Goal: Task Accomplishment & Management: Use online tool/utility

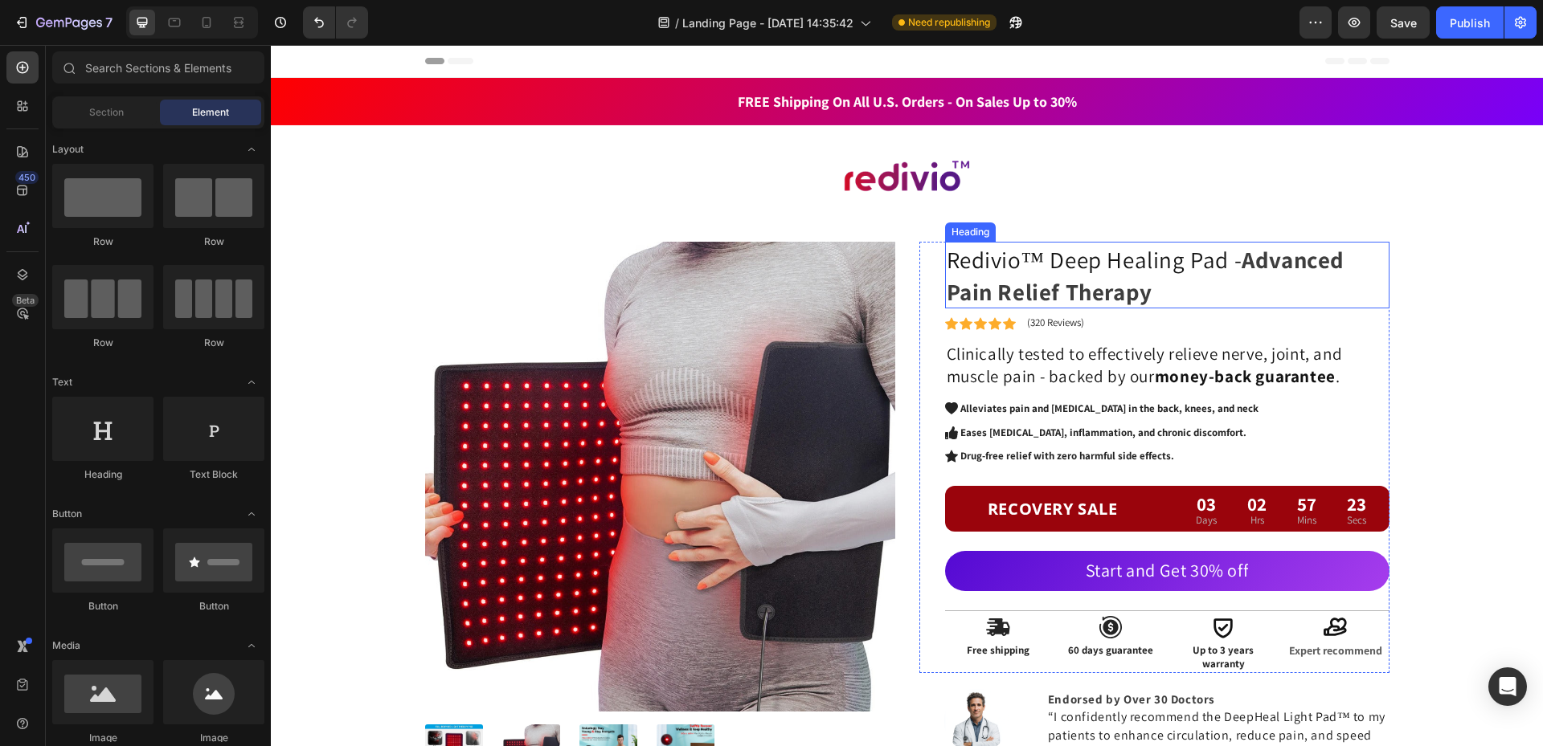
click at [1050, 263] on span "Redivio™ Deep Healing Pad -" at bounding box center [1094, 259] width 296 height 31
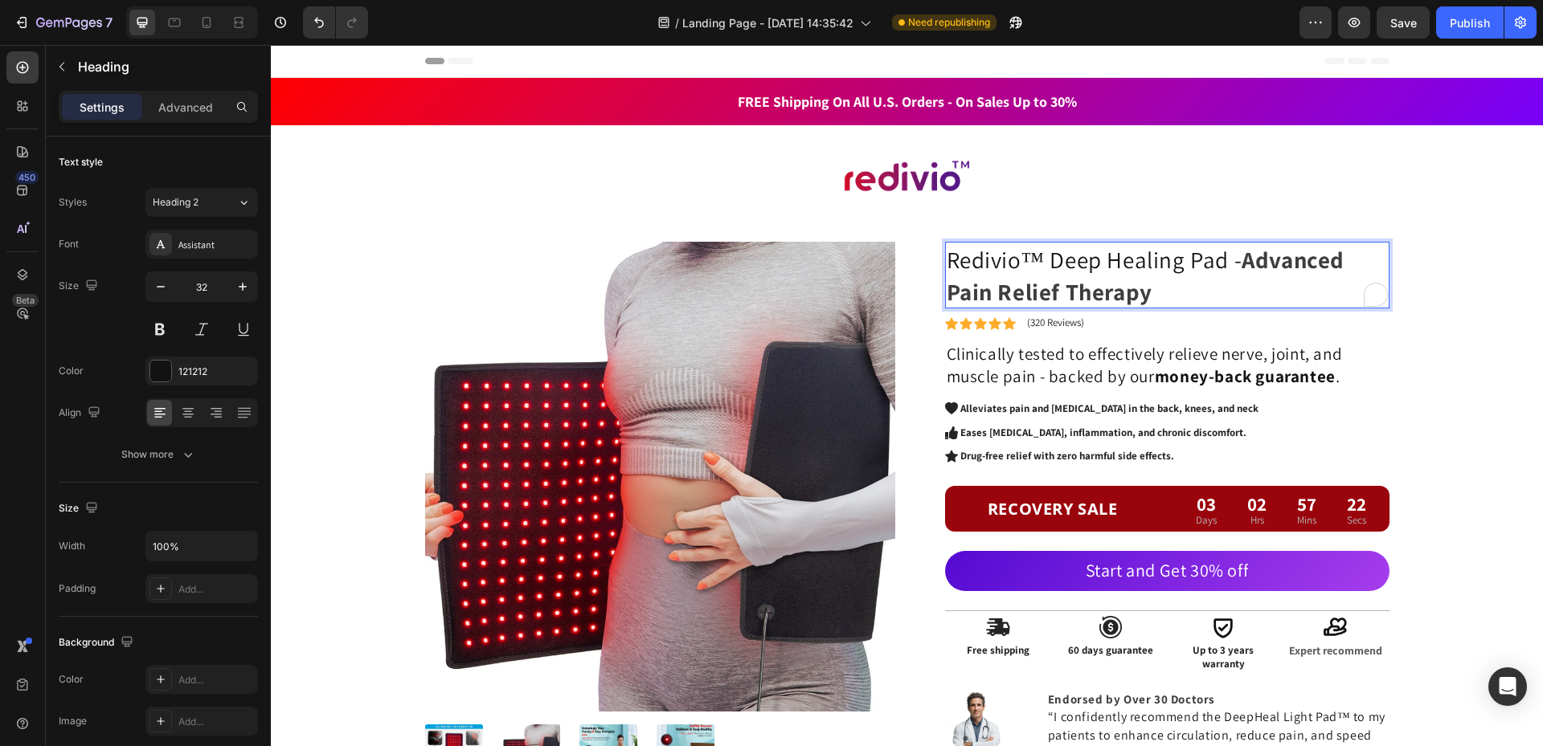
click at [1050, 263] on span "Redivio™ Deep Healing Pad -" at bounding box center [1094, 259] width 296 height 31
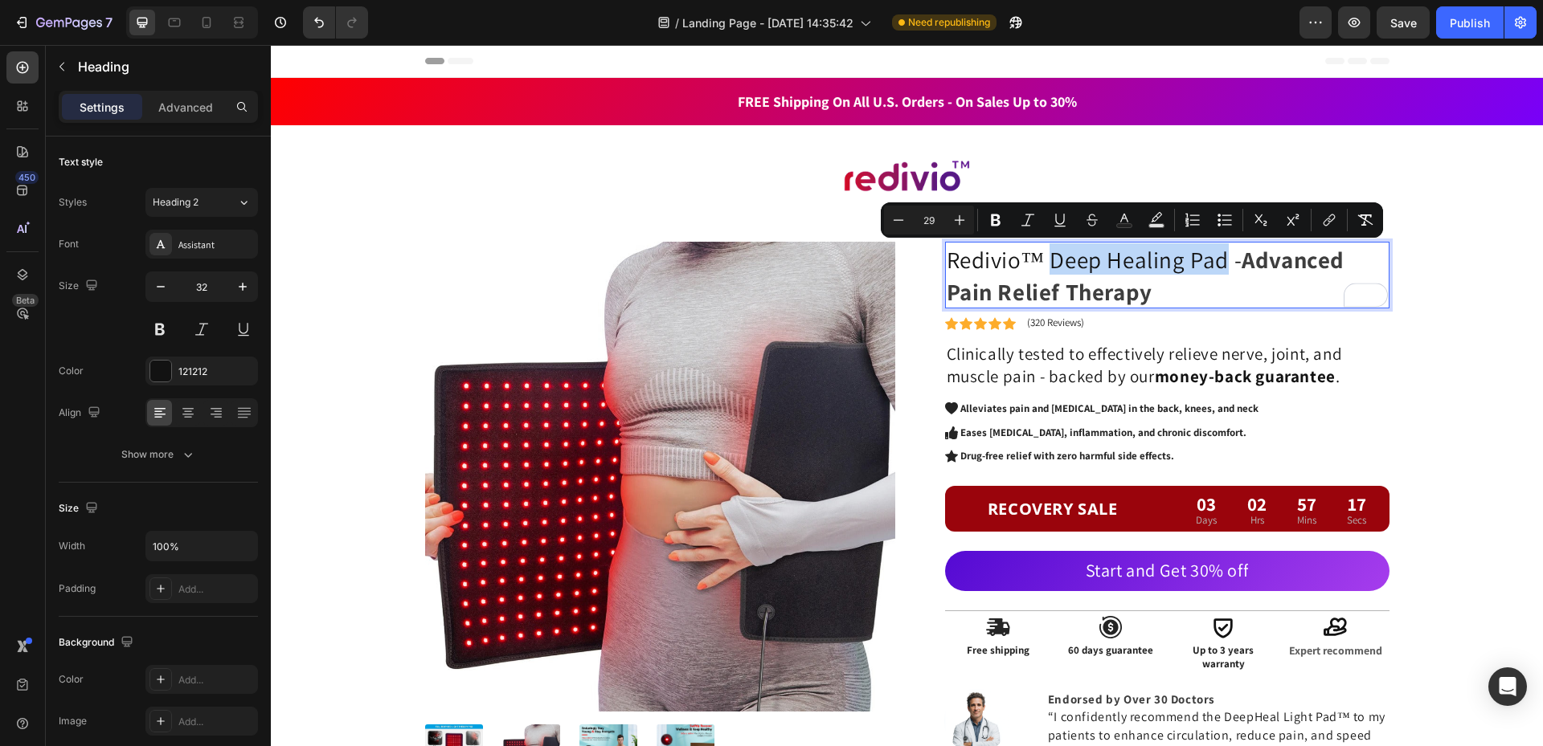
drag, startPoint x: 1050, startPoint y: 263, endPoint x: 1217, endPoint y: 256, distance: 167.2
click at [1217, 256] on span "Redivio™ Deep Healing Pad -" at bounding box center [1094, 259] width 296 height 31
copy span "Deep Healing Pad"
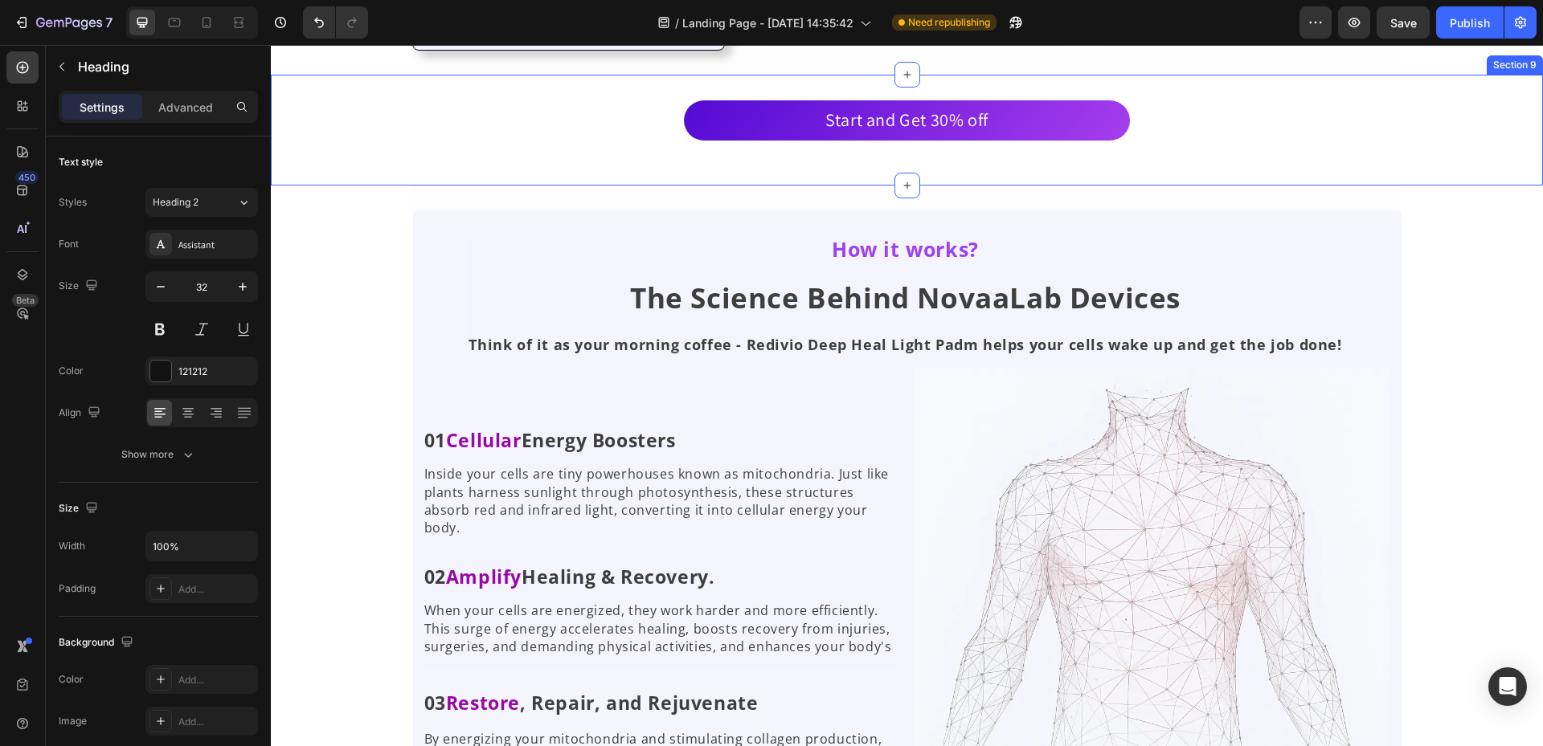
scroll to position [3294, 0]
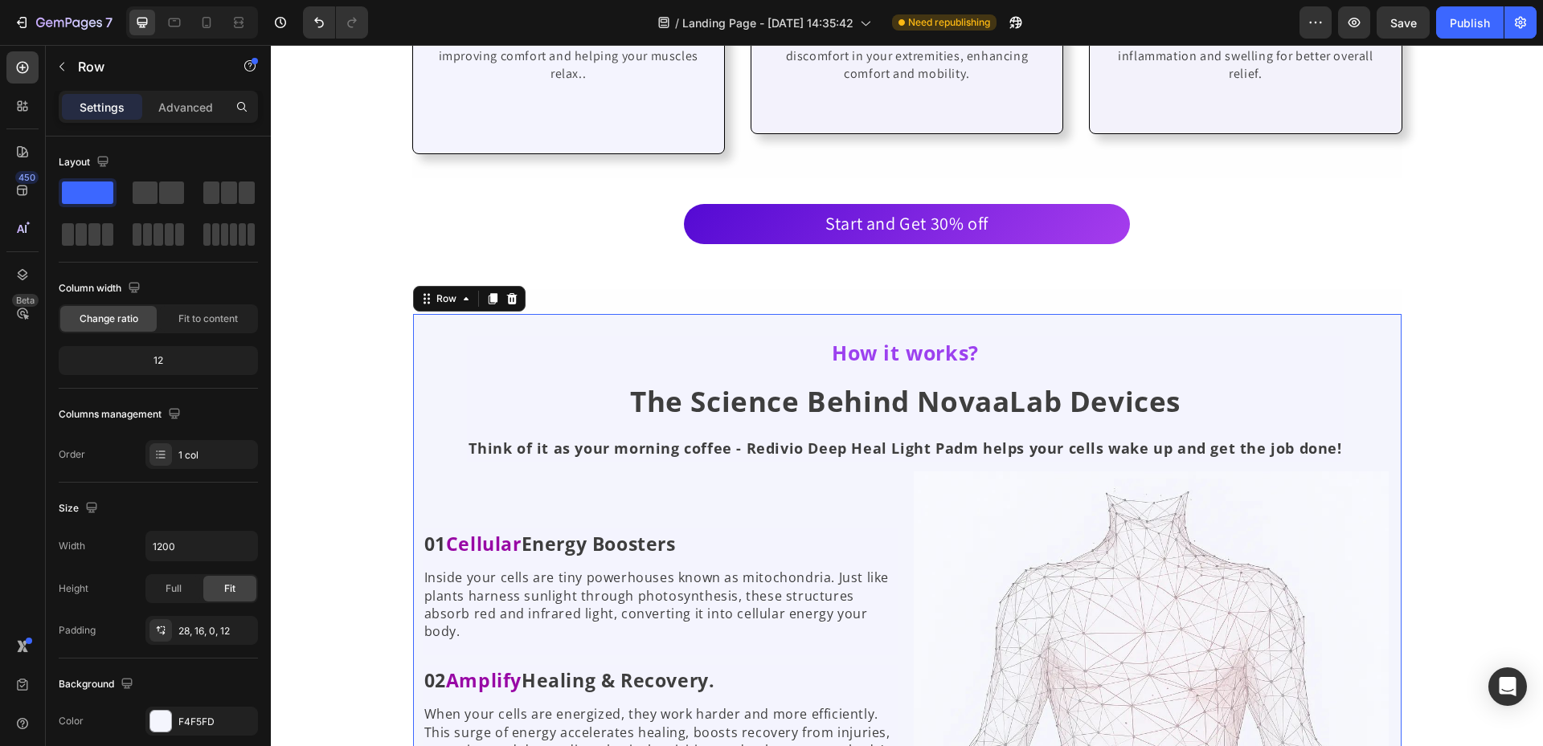
click at [1251, 313] on div "How it works? Text Block The Science Behind NovaaLab Devices Heading Think of i…" at bounding box center [907, 630] width 990 height 634
click at [1293, 289] on div "How it works? Text Block The Science Behind NovaaLab Devices Heading Think of i…" at bounding box center [907, 630] width 990 height 682
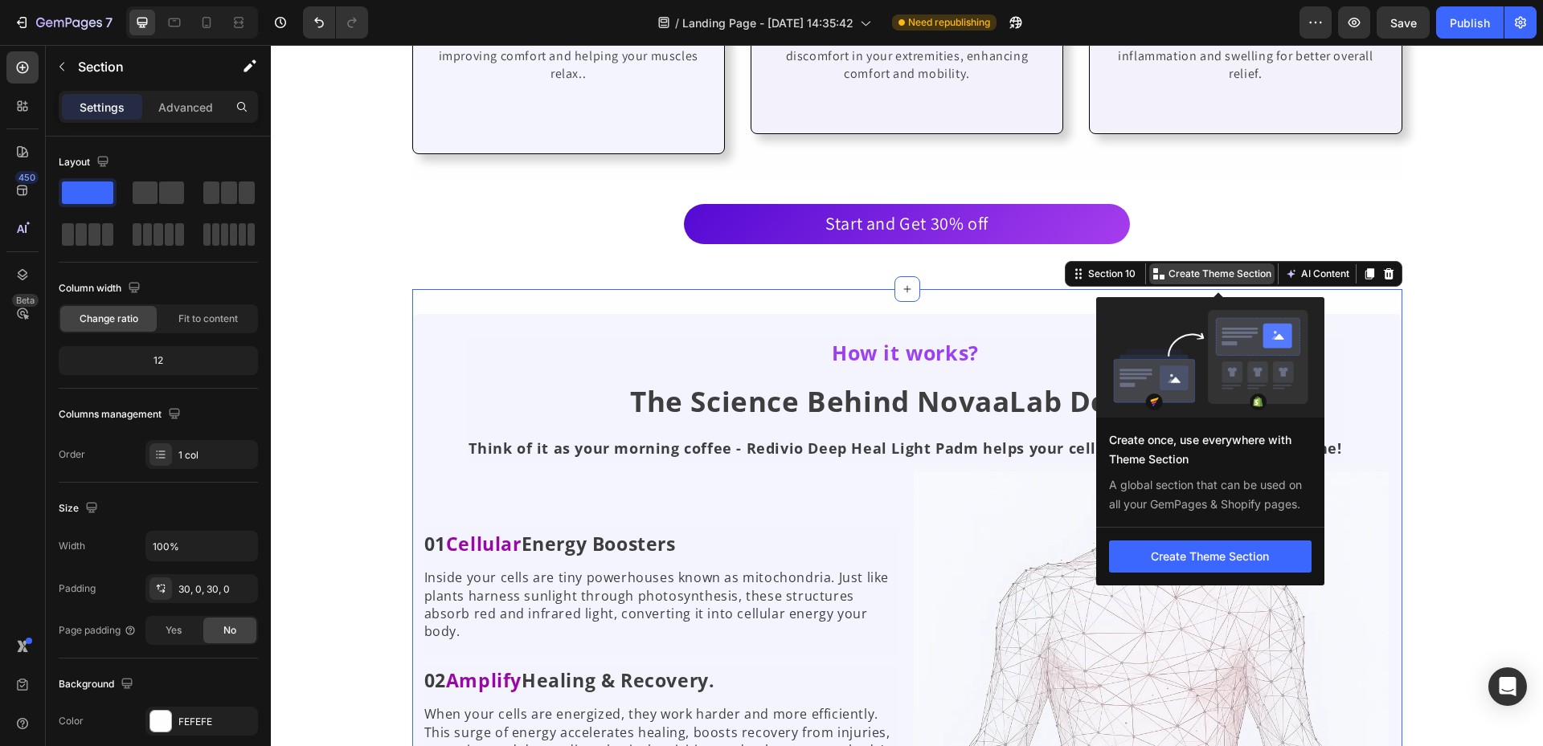
click at [1236, 267] on p "Create Theme Section" at bounding box center [1219, 274] width 103 height 14
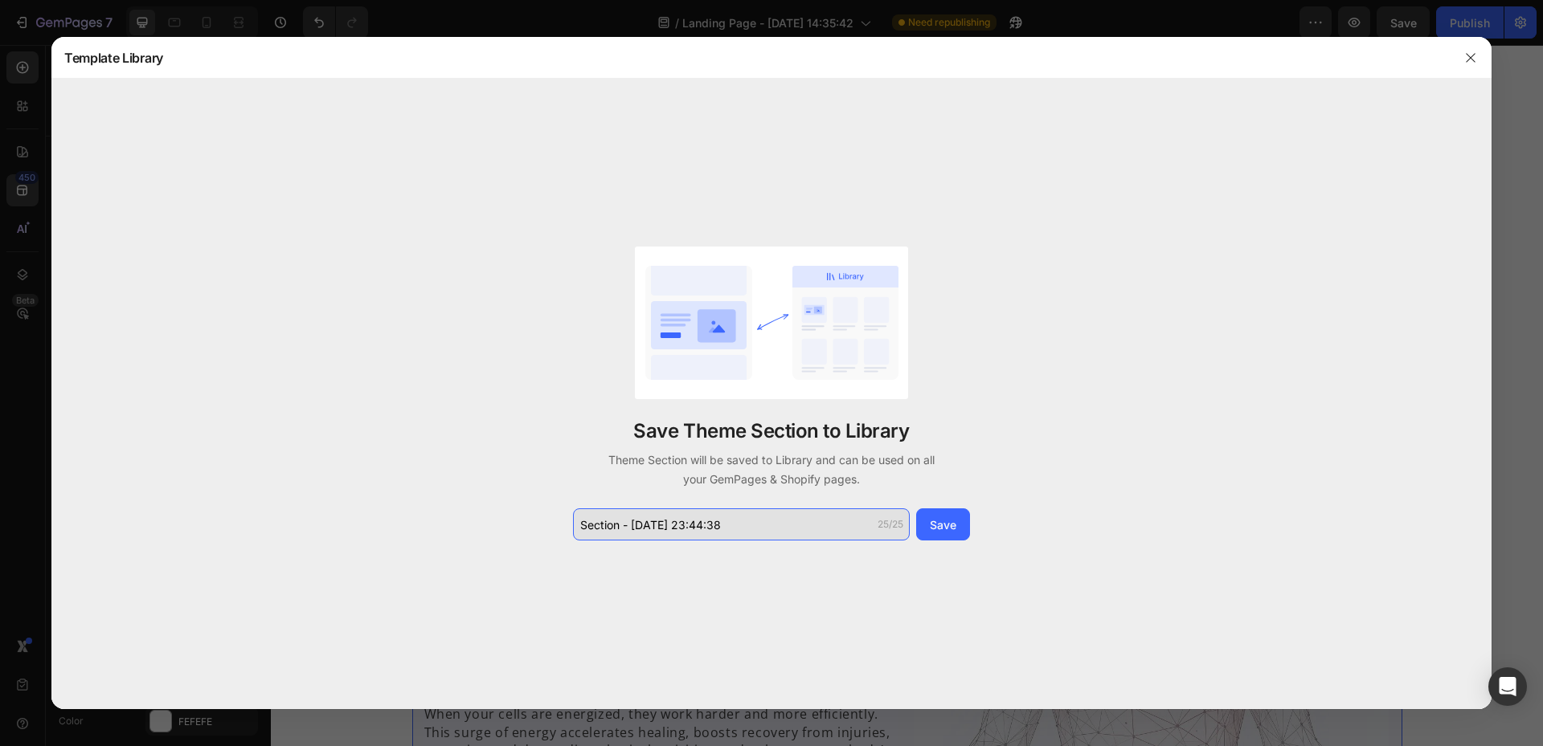
click at [738, 530] on input "Section - Aug 28 23:44:38" at bounding box center [741, 525] width 337 height 32
paste input "Deep Healing Pad"
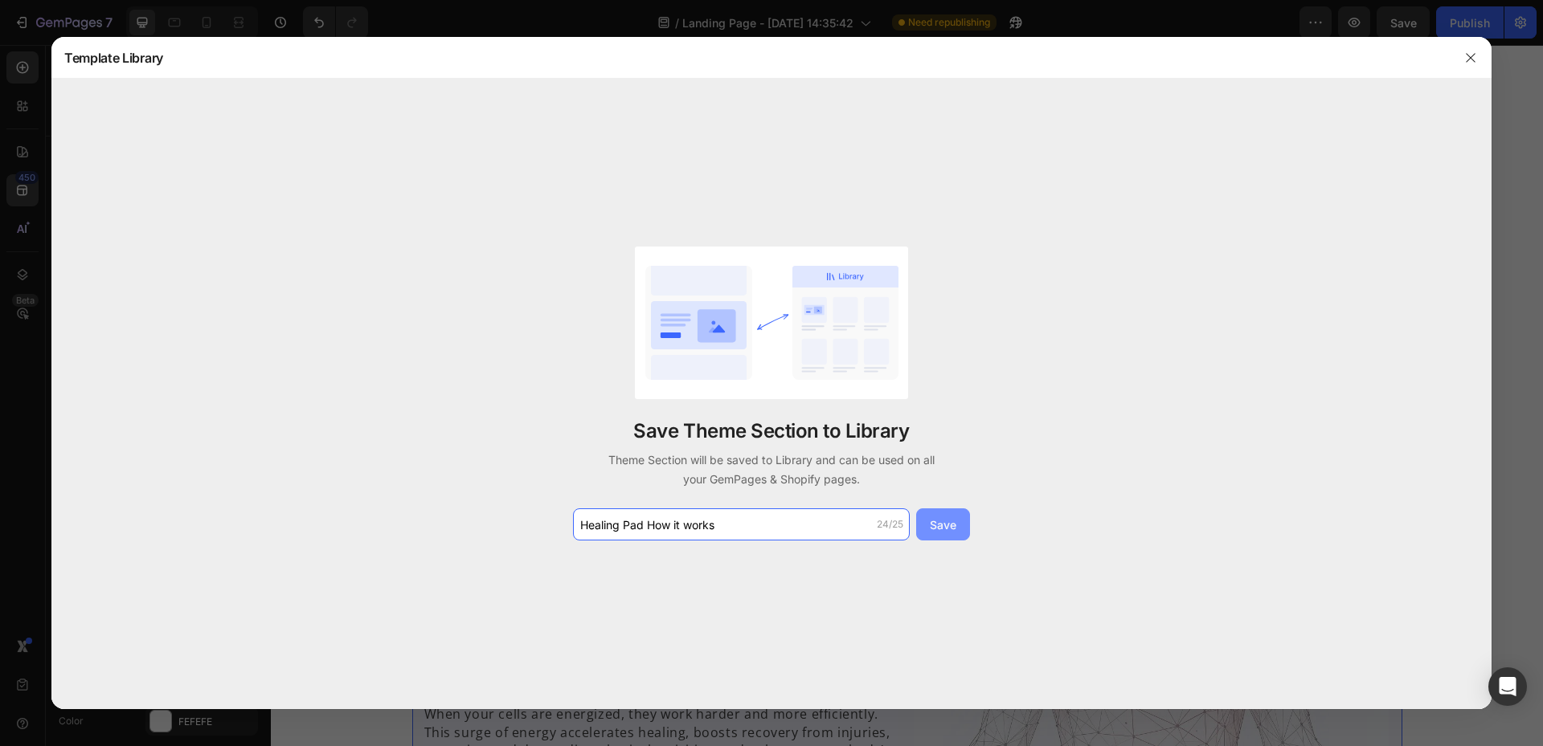
type input "Healing Pad How it works"
click at [939, 521] on div "Save" at bounding box center [943, 525] width 27 height 17
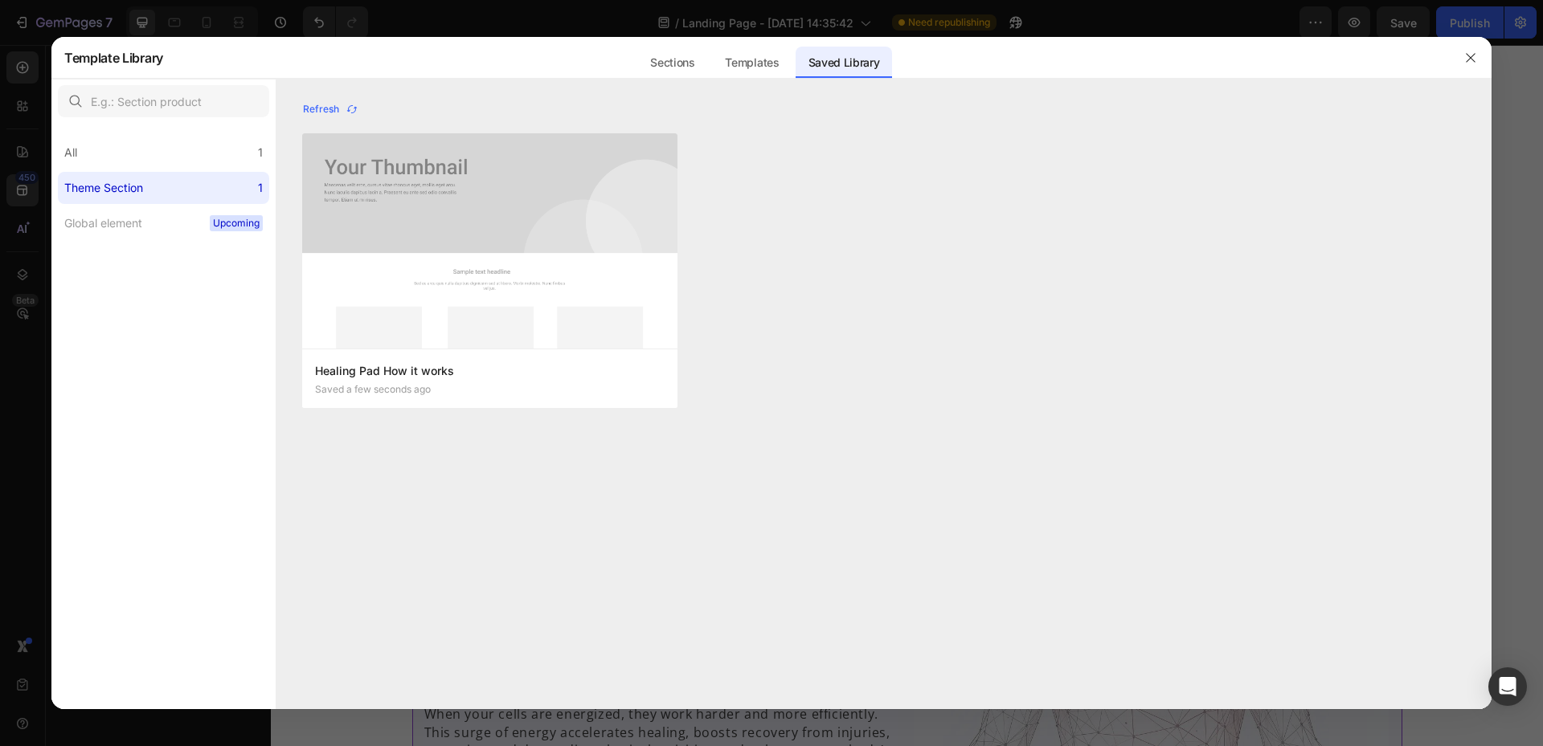
click at [865, 243] on div "Healing Pad How it works Saved a few seconds ago Add to page Edit Healing Pad H…" at bounding box center [883, 279] width 1163 height 293
click at [1473, 50] on button "button" at bounding box center [1470, 58] width 26 height 26
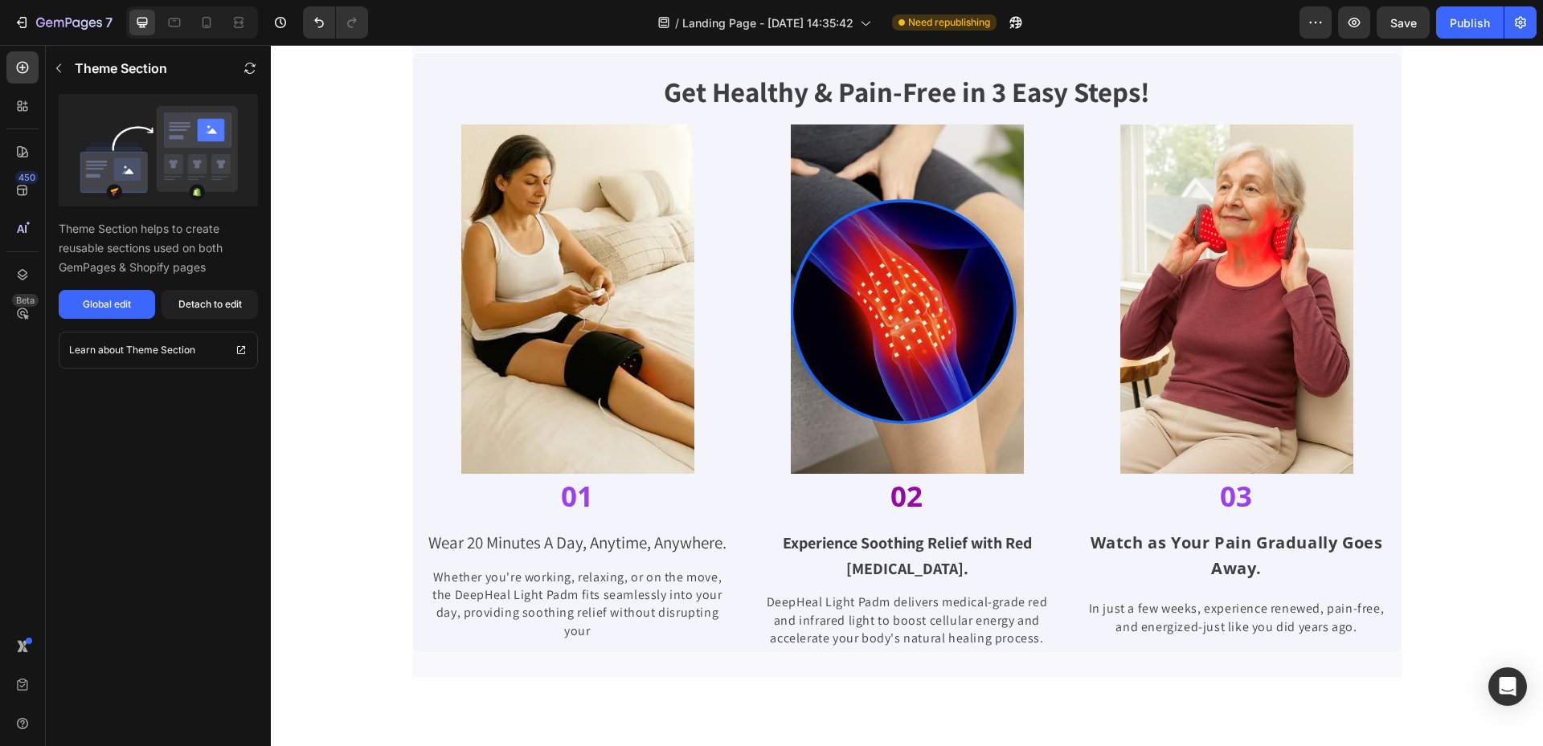
scroll to position [562, 0]
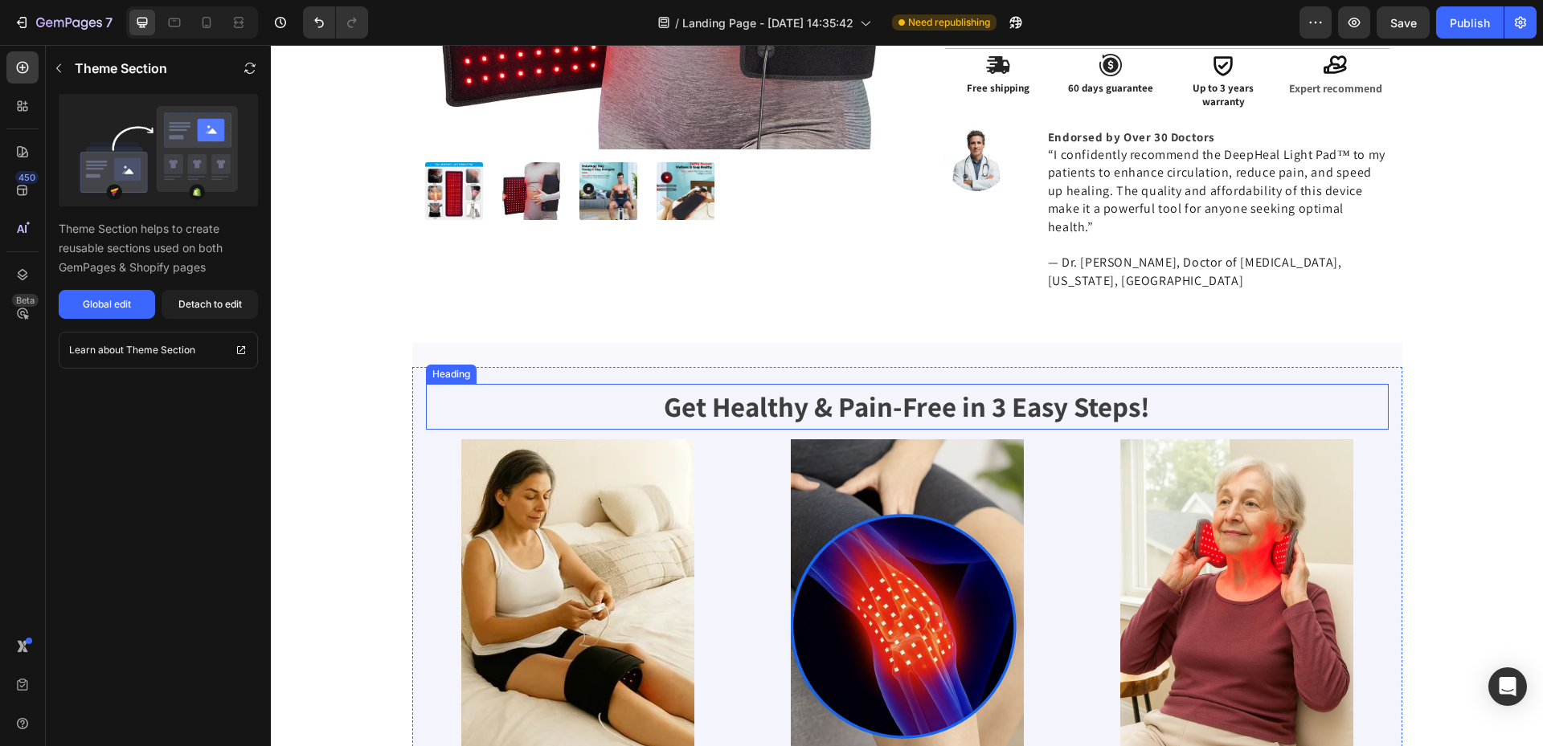
click at [997, 388] on strong "Get Healthy & Pain-Free in 3 Easy Steps!" at bounding box center [907, 406] width 486 height 37
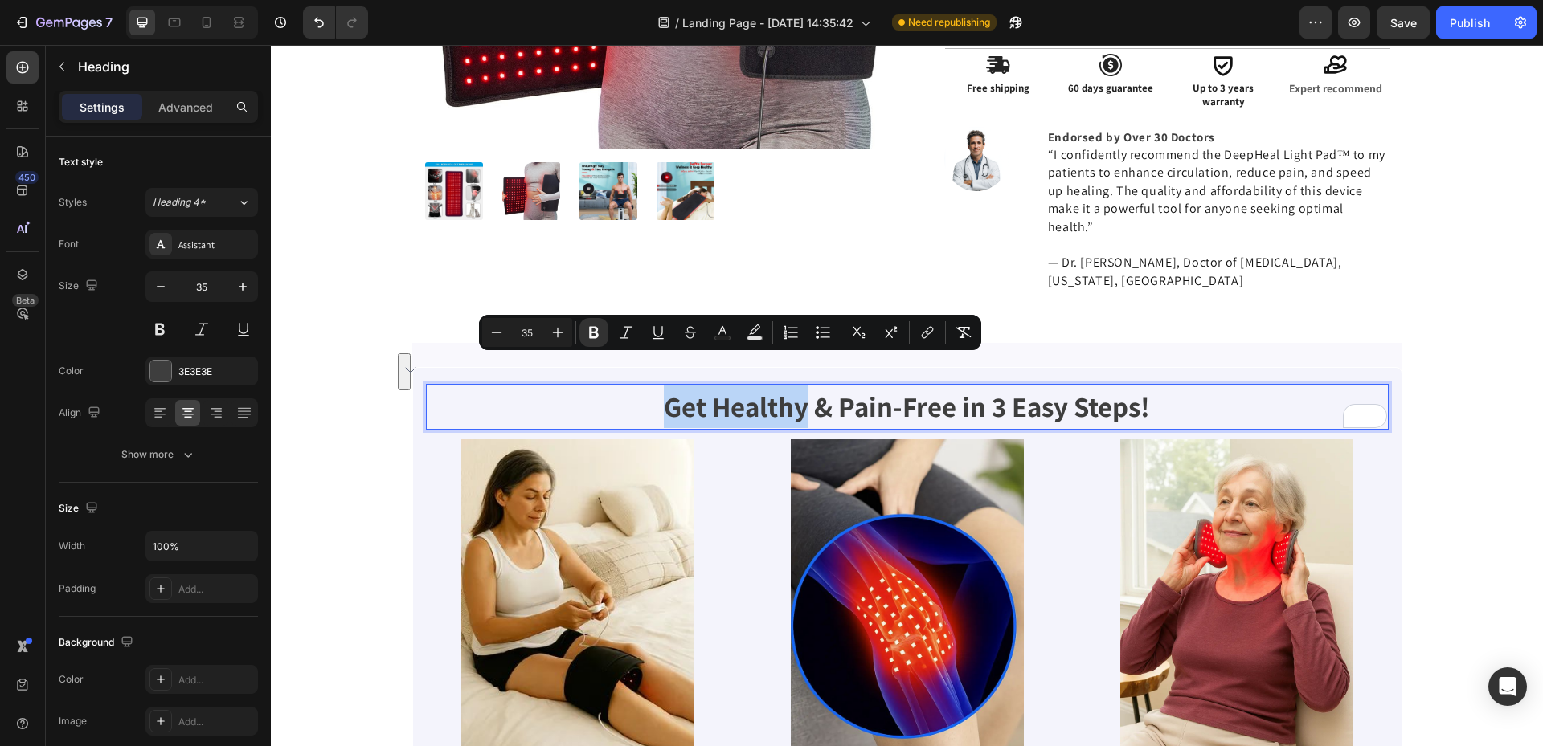
drag, startPoint x: 803, startPoint y: 374, endPoint x: 656, endPoint y: 385, distance: 147.4
click at [656, 386] on p "Get Healthy & Pain-Free in 3 Easy Steps!" at bounding box center [906, 407] width 959 height 43
copy strong "Get Healthy"
click at [1302, 343] on div "Get Healthy & Pain-Free in 3 Easy Steps! Heading 12 Image 01 Heading Wear 20 Mi…" at bounding box center [907, 667] width 990 height 649
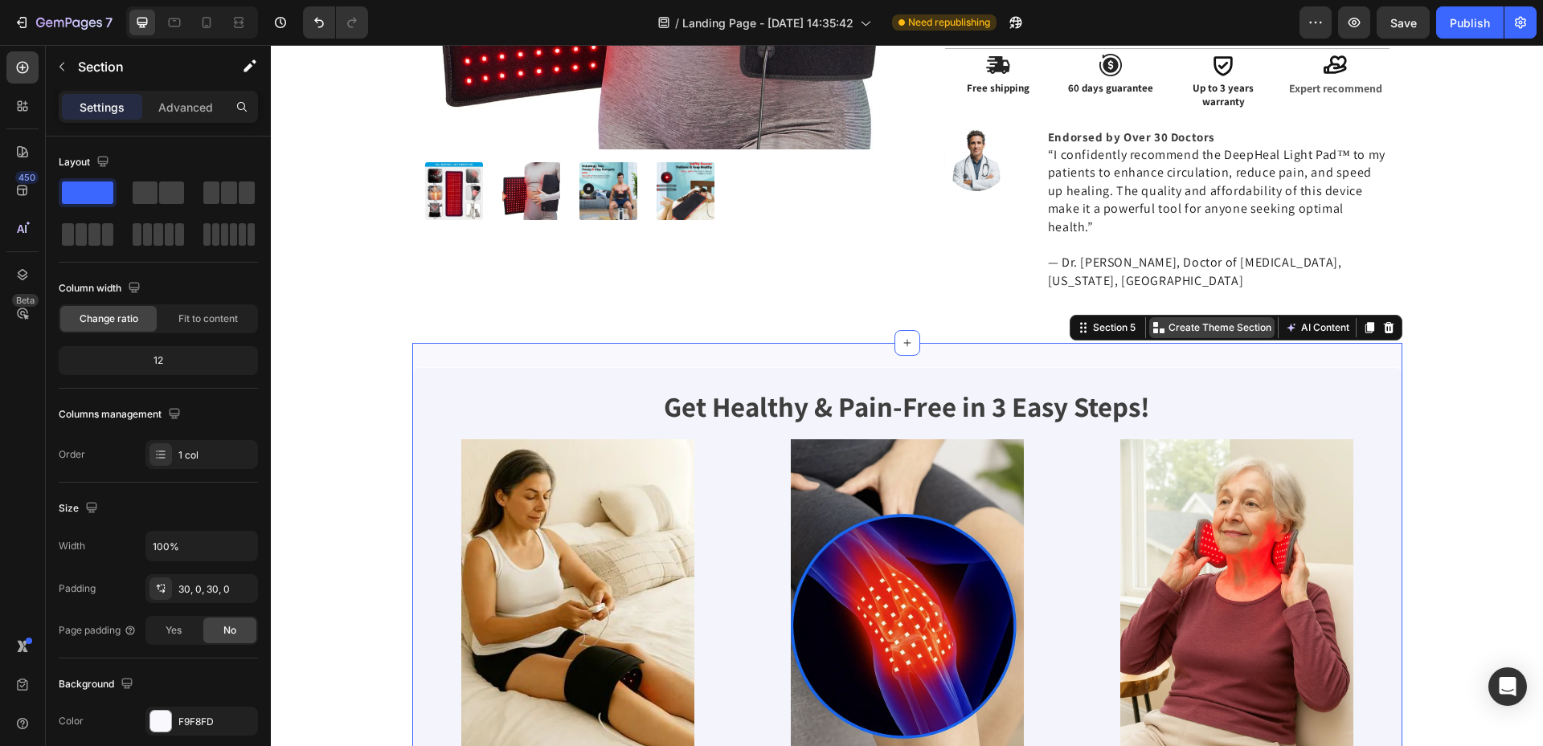
click at [1230, 321] on p "Create Theme Section" at bounding box center [1219, 328] width 103 height 14
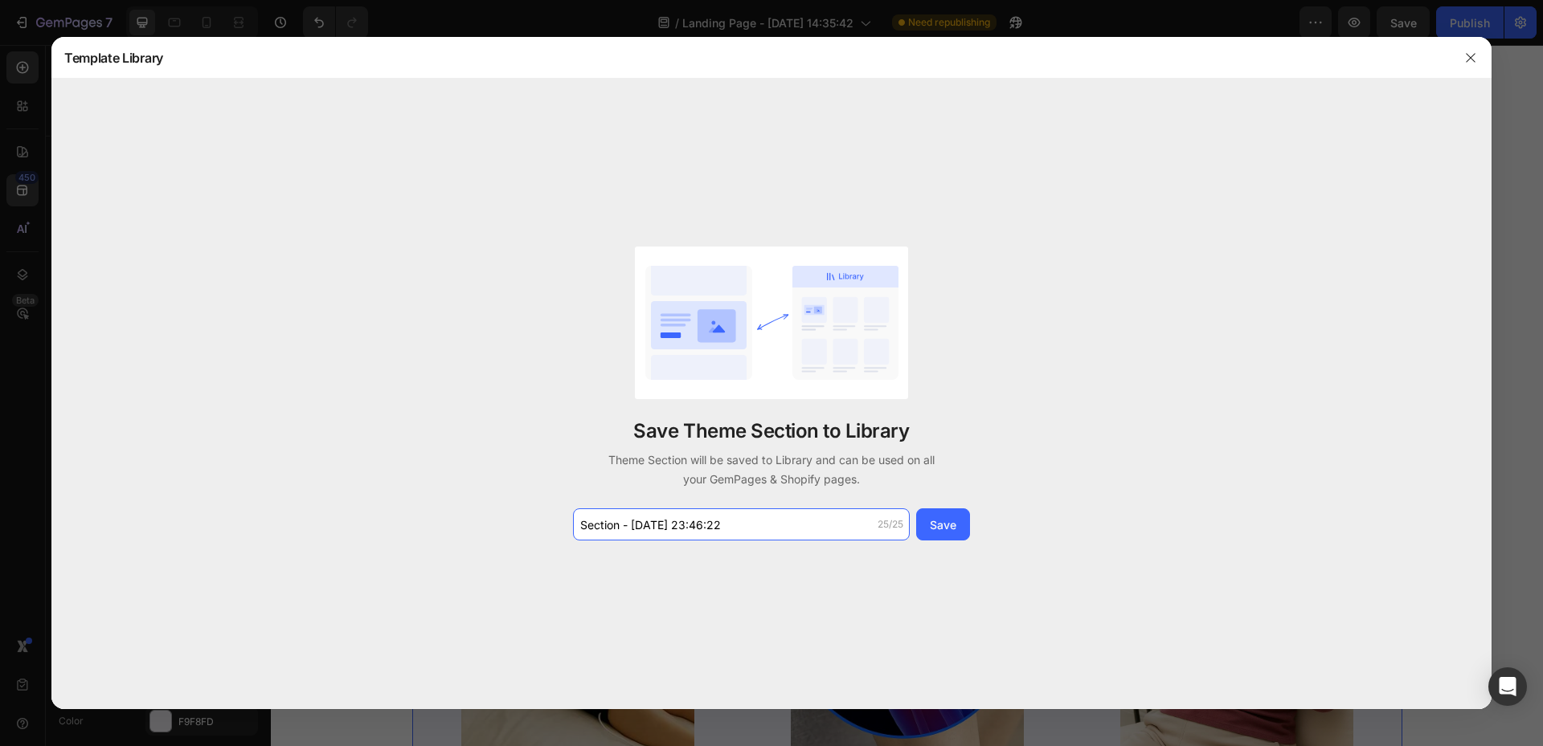
paste input "Get Healthy"
type input "Get Healthy in 3 ways"
click at [949, 521] on div "Save" at bounding box center [943, 525] width 27 height 17
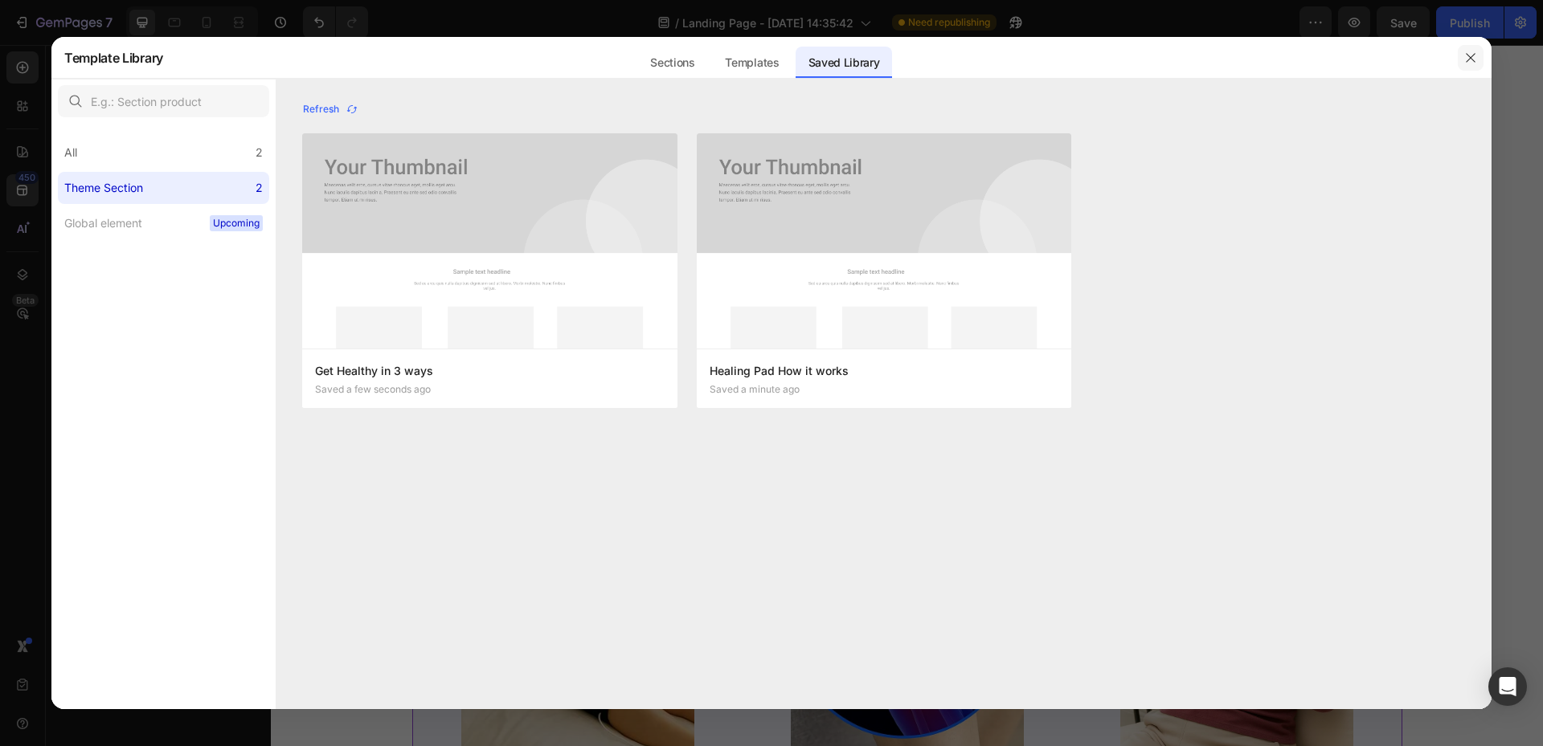
click at [1473, 55] on icon "button" at bounding box center [1469, 57] width 9 height 9
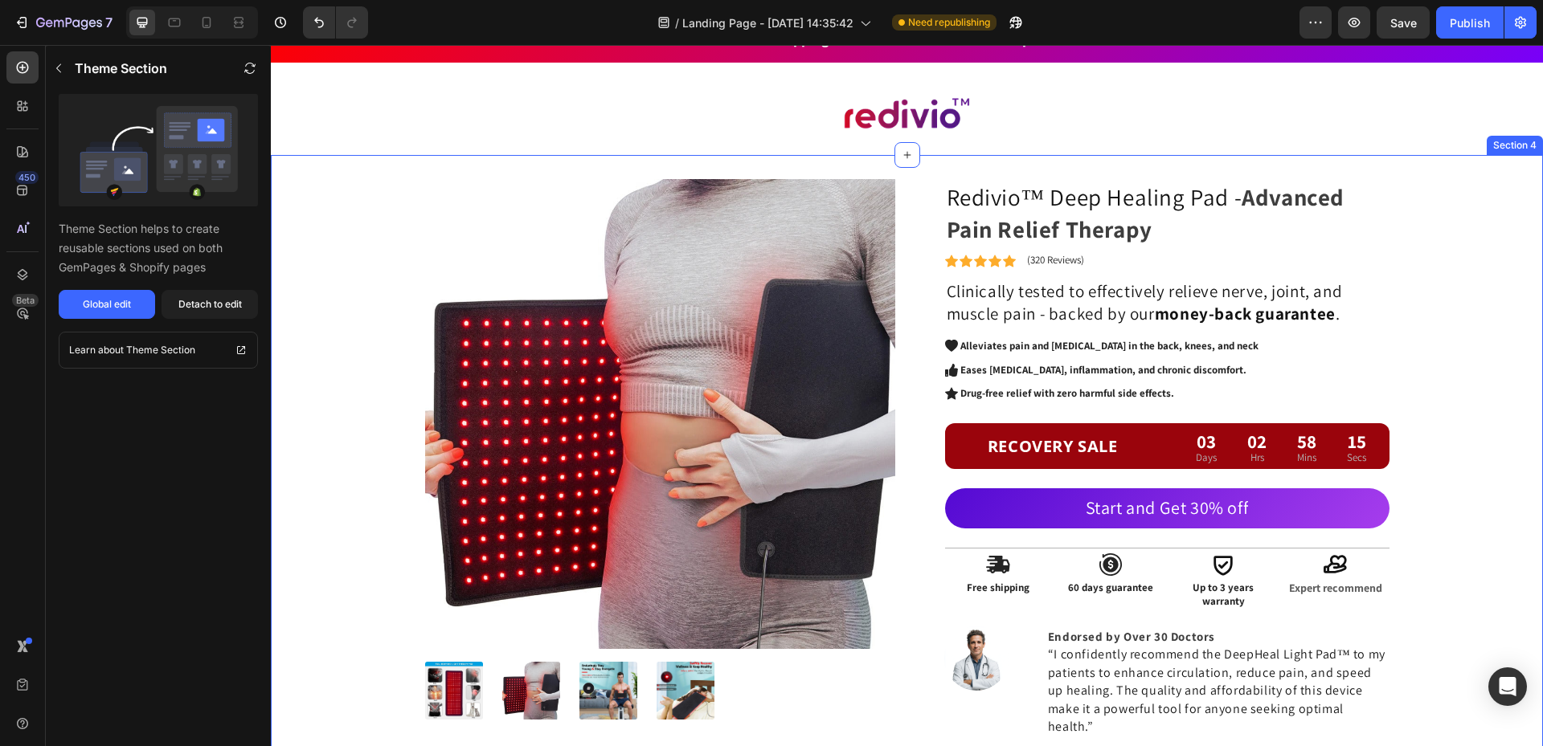
scroll to position [0, 0]
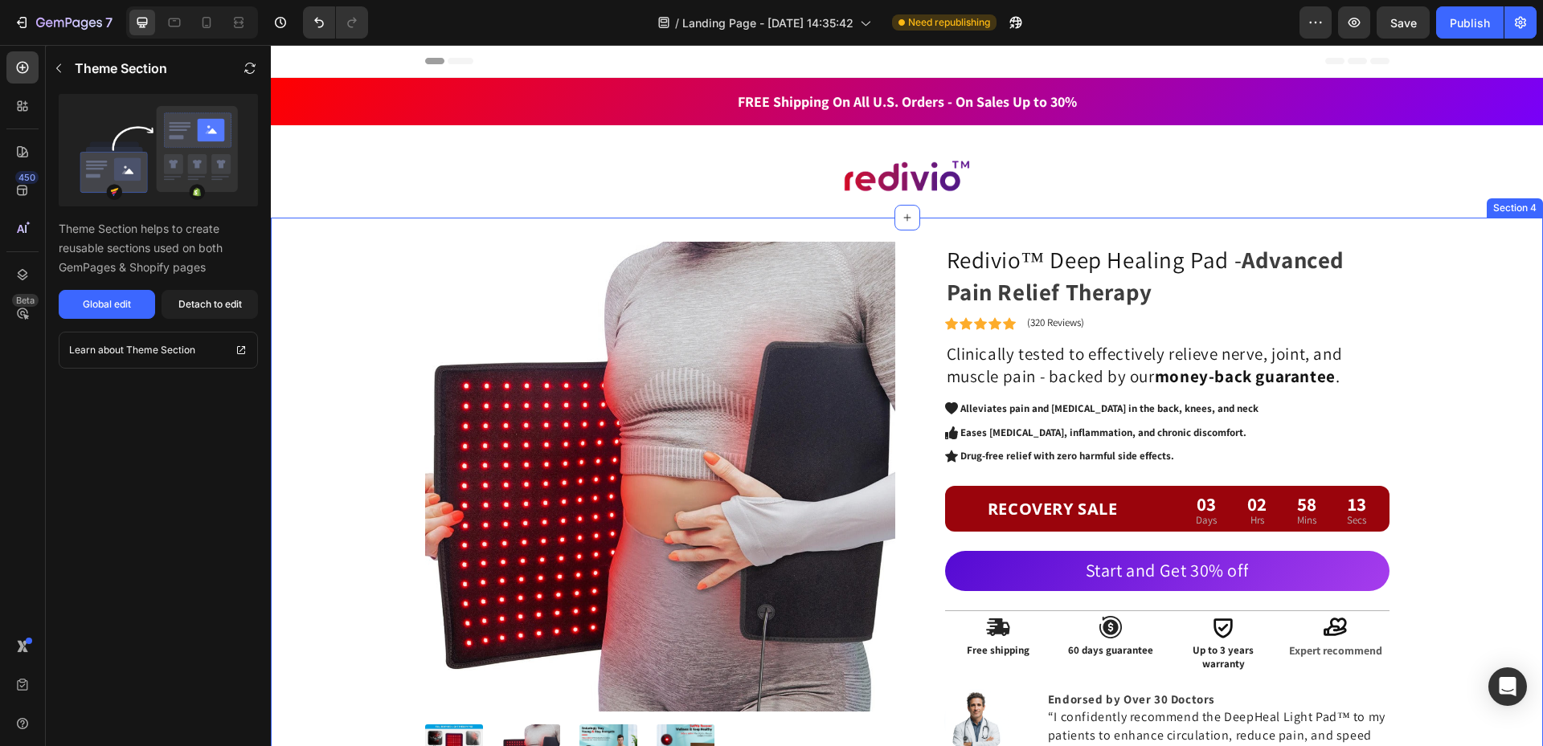
click at [1417, 242] on div "Product Images Redivio™ Deep Healing Pad - Advanced Pain Relief Therapy Heading…" at bounding box center [907, 554] width 1248 height 625
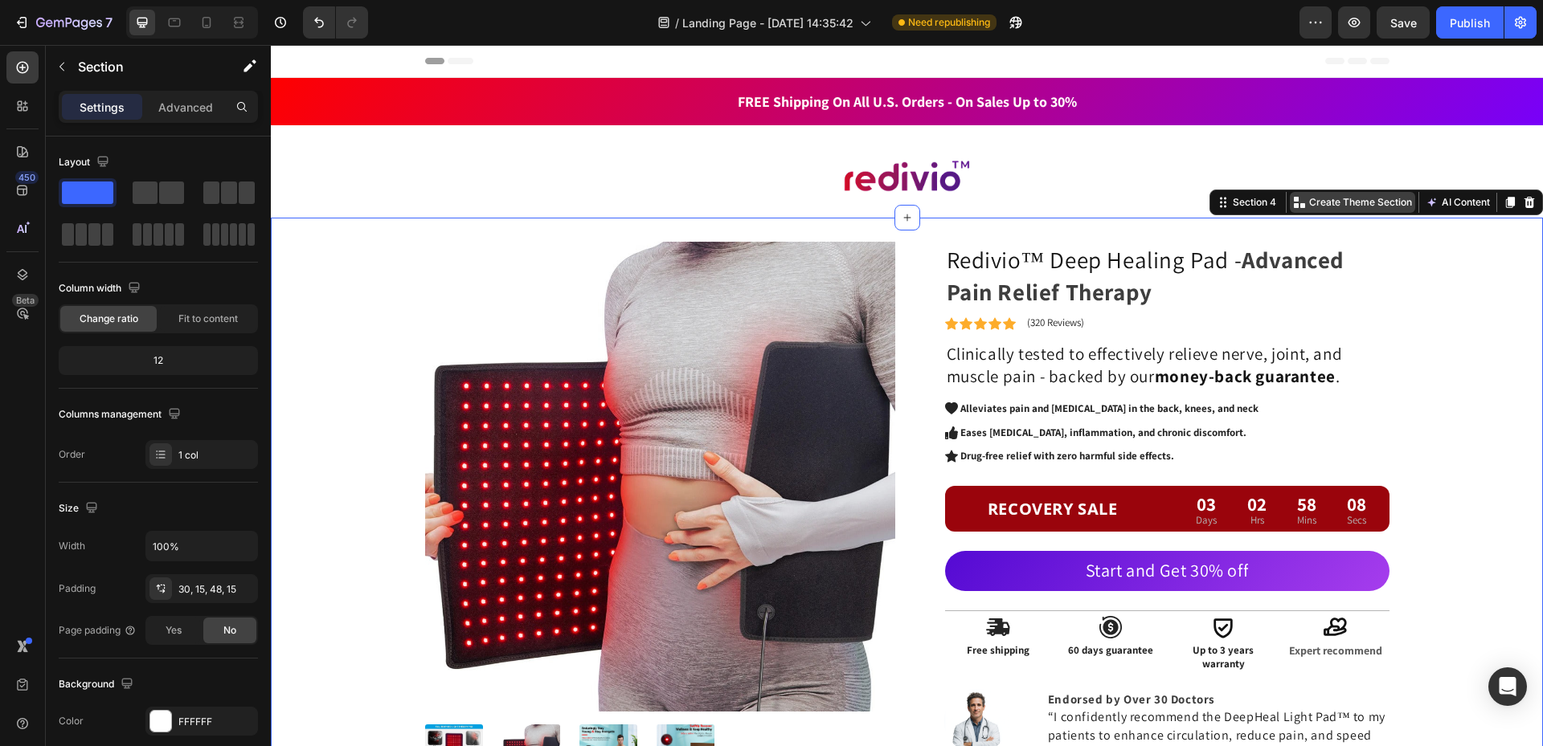
click at [1351, 200] on p "Create Theme Section" at bounding box center [1360, 202] width 103 height 14
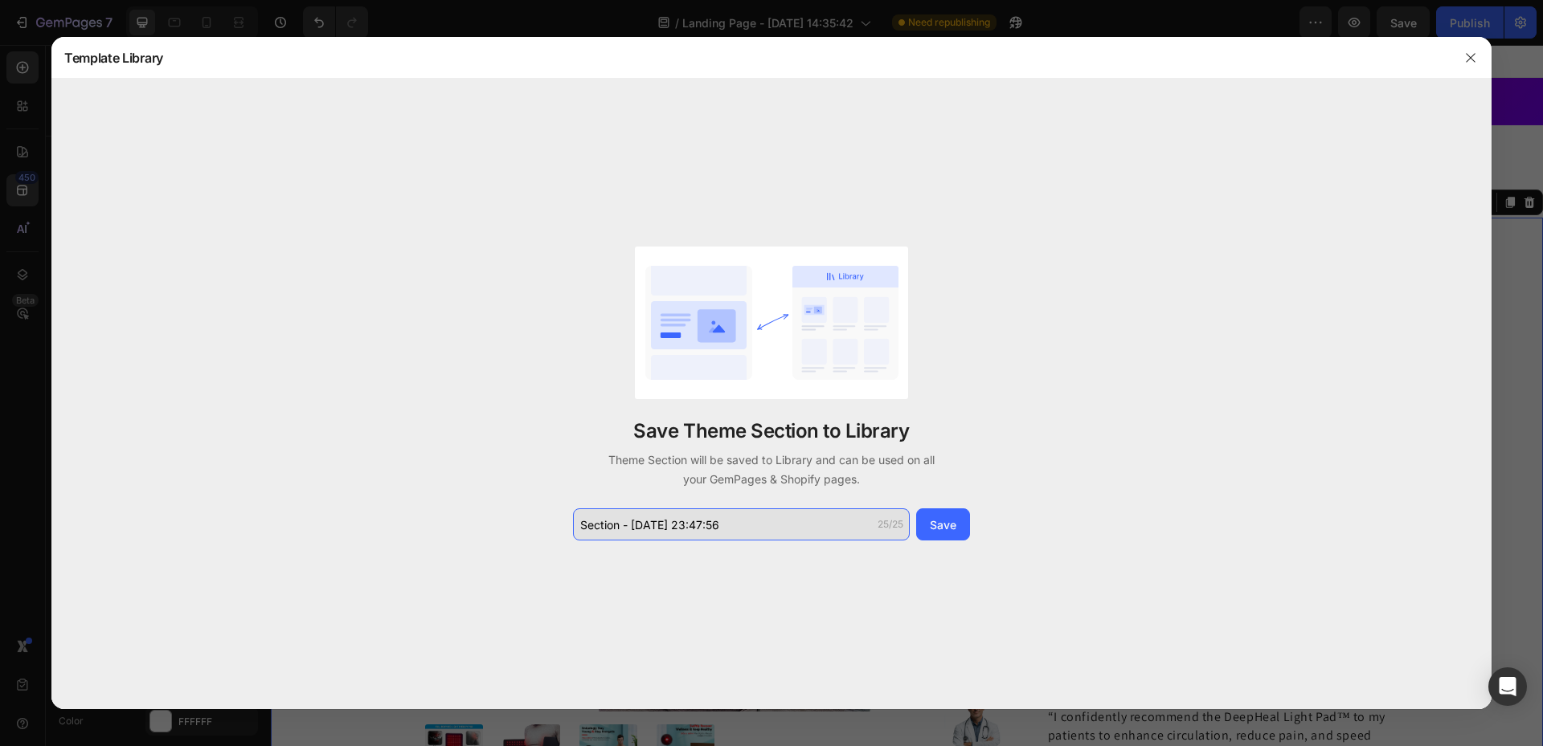
click at [763, 525] on input "Section - Aug 28 23:47:56" at bounding box center [741, 525] width 337 height 32
paste input "Deep Healing Pad"
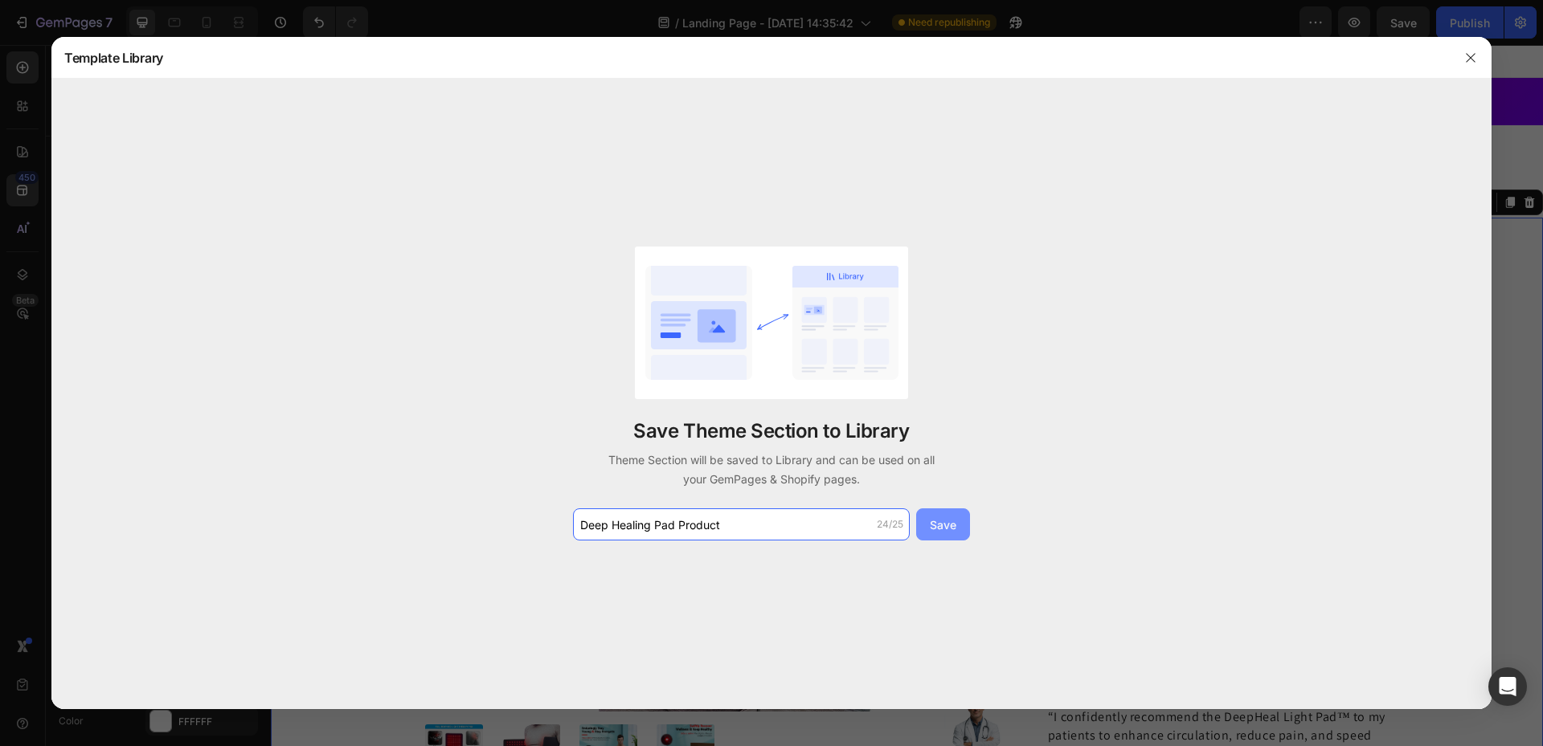
type input "Deep Healing Pad Product"
click at [948, 534] on button "Save" at bounding box center [943, 525] width 54 height 32
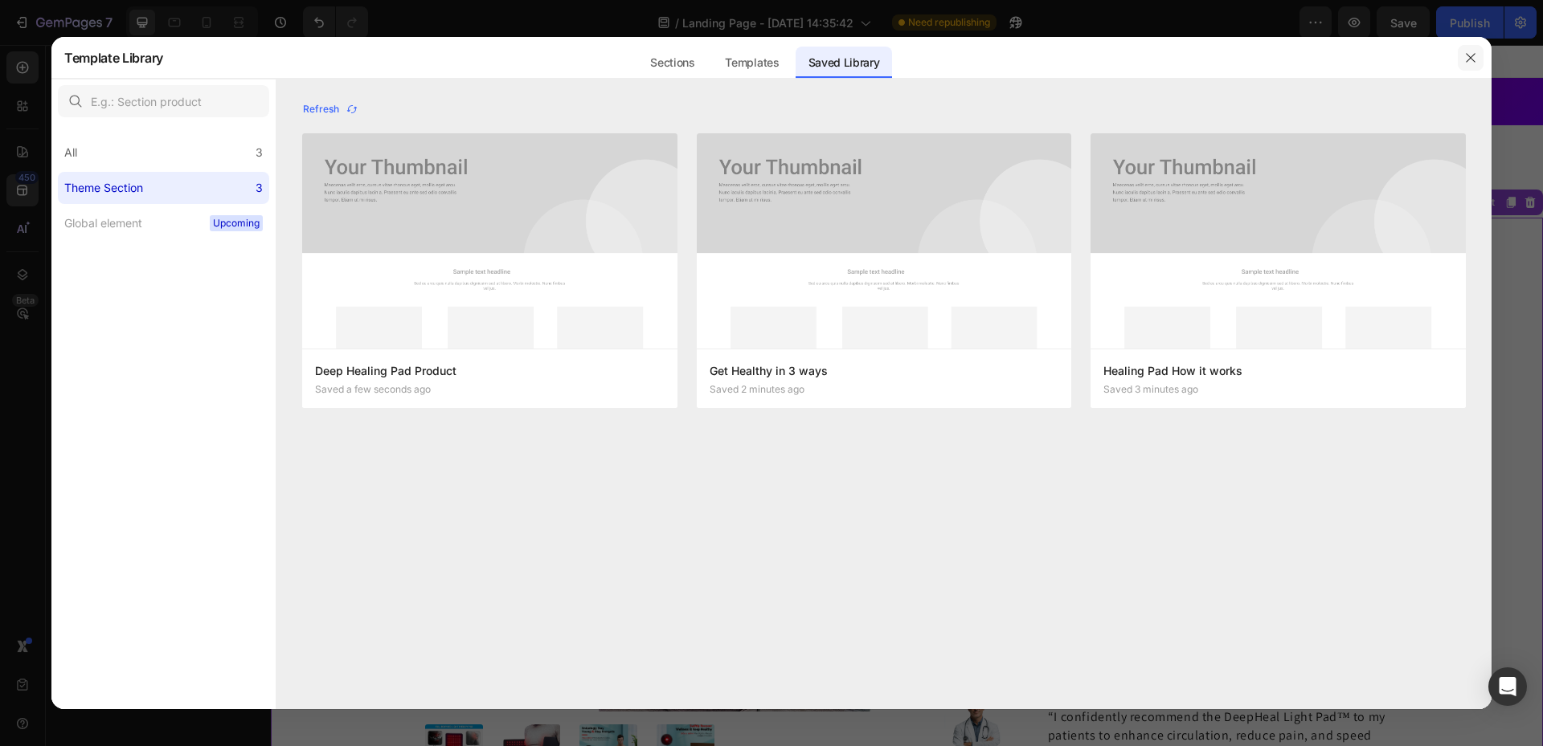
click at [1465, 57] on icon "button" at bounding box center [1470, 57] width 13 height 13
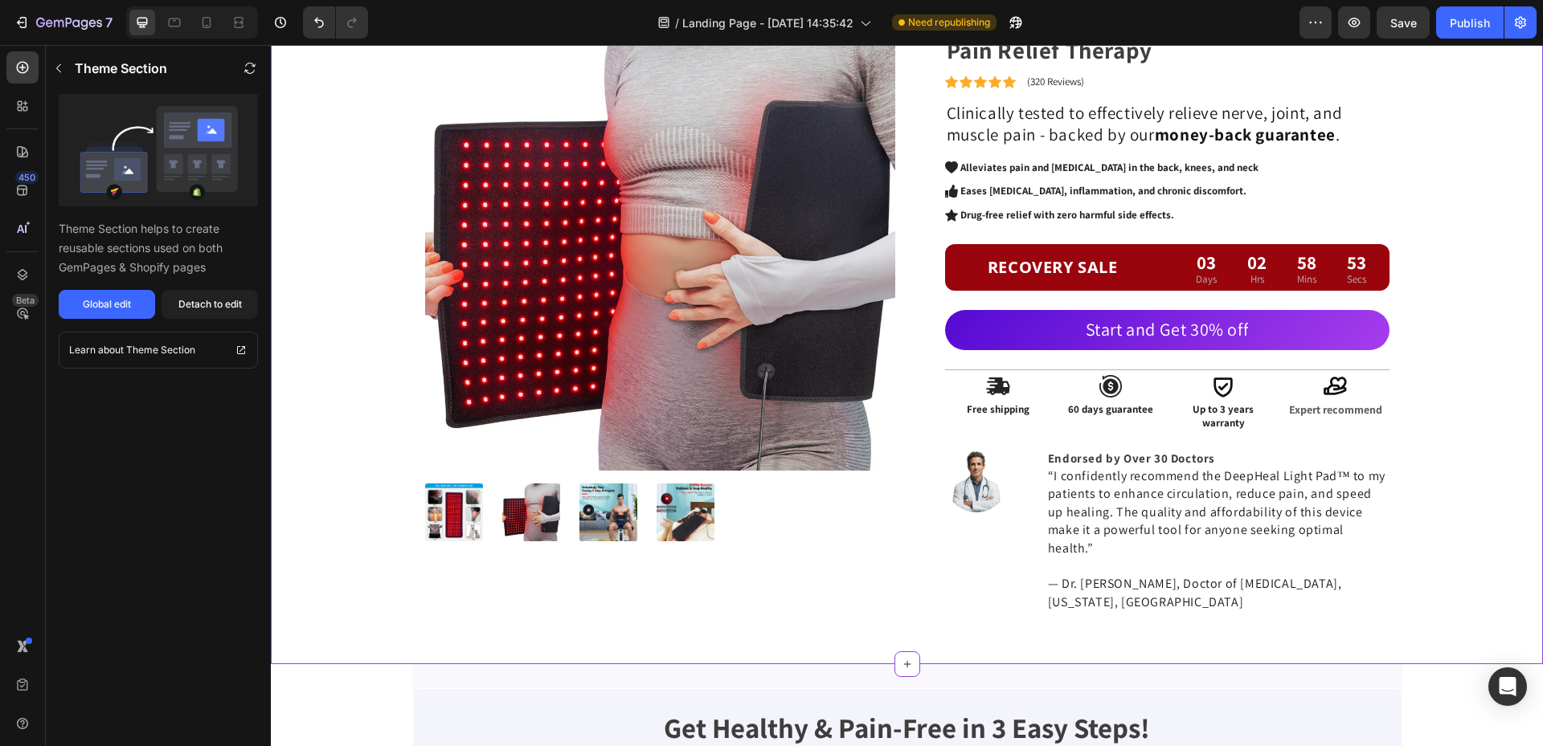
scroll to position [321, 0]
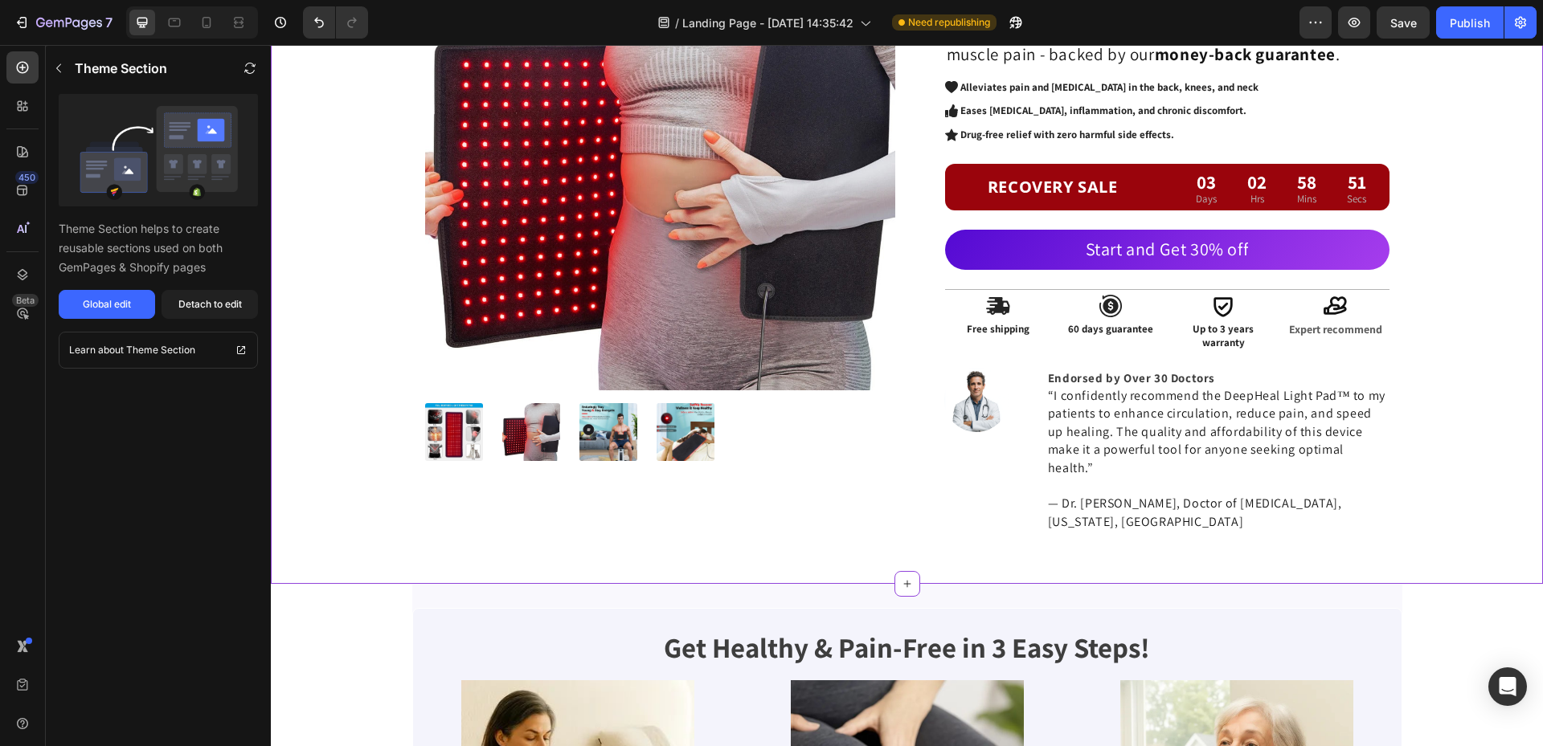
click at [1236, 319] on div "Icon Up to 3 years warranty Text Block" at bounding box center [1223, 323] width 106 height 58
click at [1136, 304] on div "Icon" at bounding box center [1110, 306] width 106 height 24
click at [980, 322] on strong "Free shipping" at bounding box center [997, 329] width 63 height 14
click at [1353, 321] on div "Expert recommend" at bounding box center [1335, 330] width 106 height 18
click at [1350, 295] on div "Icon" at bounding box center [1335, 306] width 106 height 24
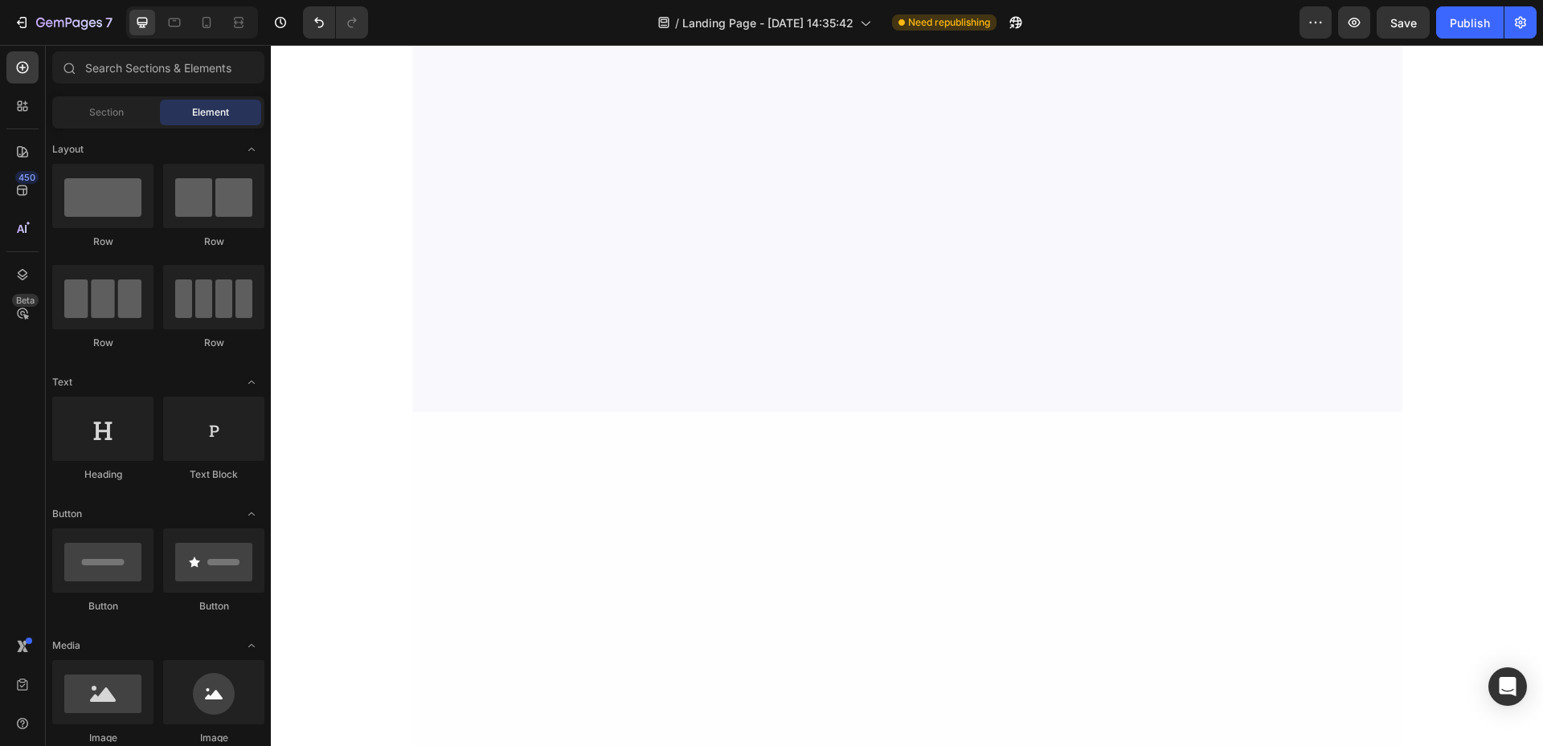
scroll to position [0, 0]
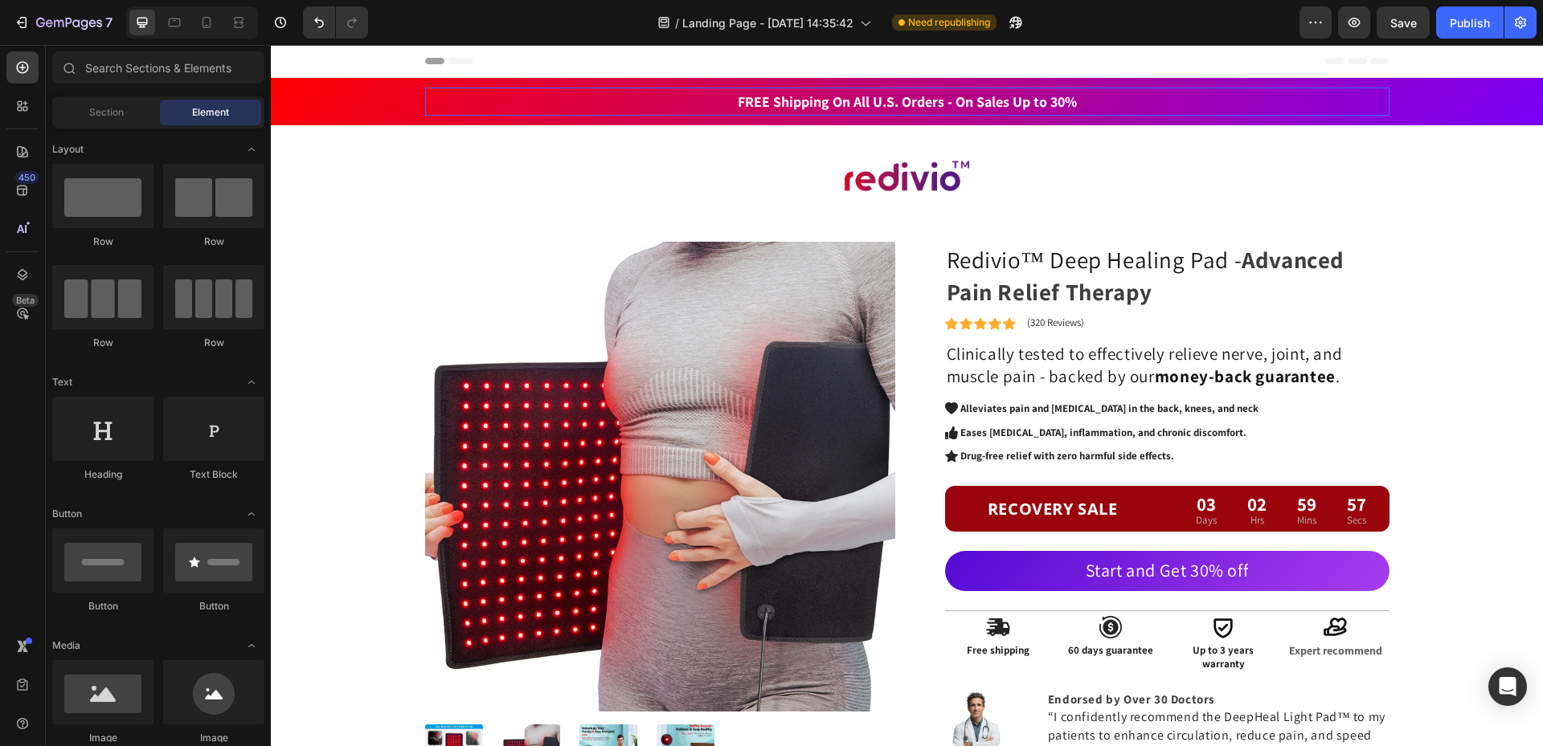
click at [1376, 97] on h2 "FREE Shipping On All U.S. Orders - On Sales Up to 30%" at bounding box center [907, 102] width 964 height 28
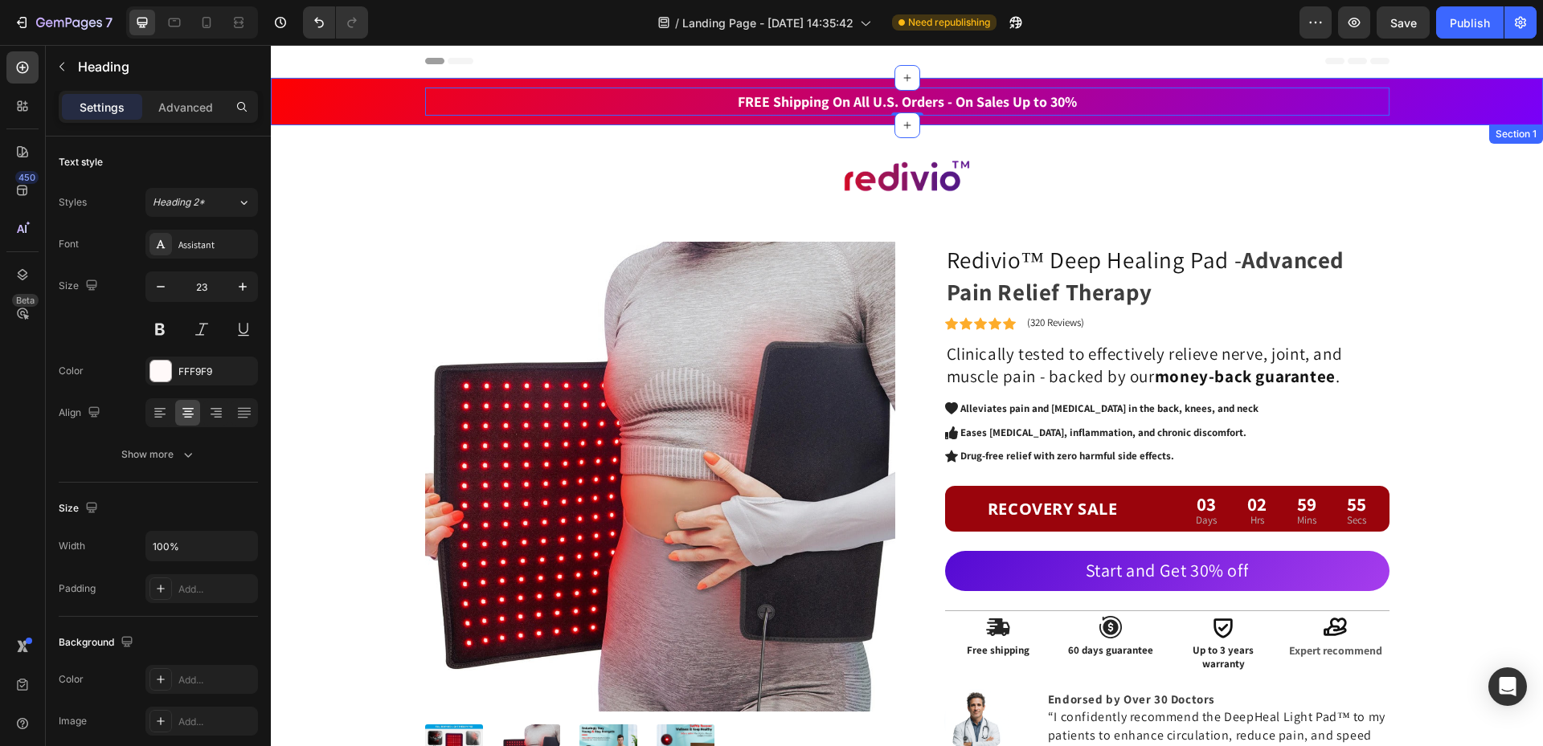
click at [325, 99] on div "FREE Shipping On All U.S. Orders - On Sales Up to 30% Heading 0 5000+ Text bloc…" at bounding box center [907, 102] width 1248 height 28
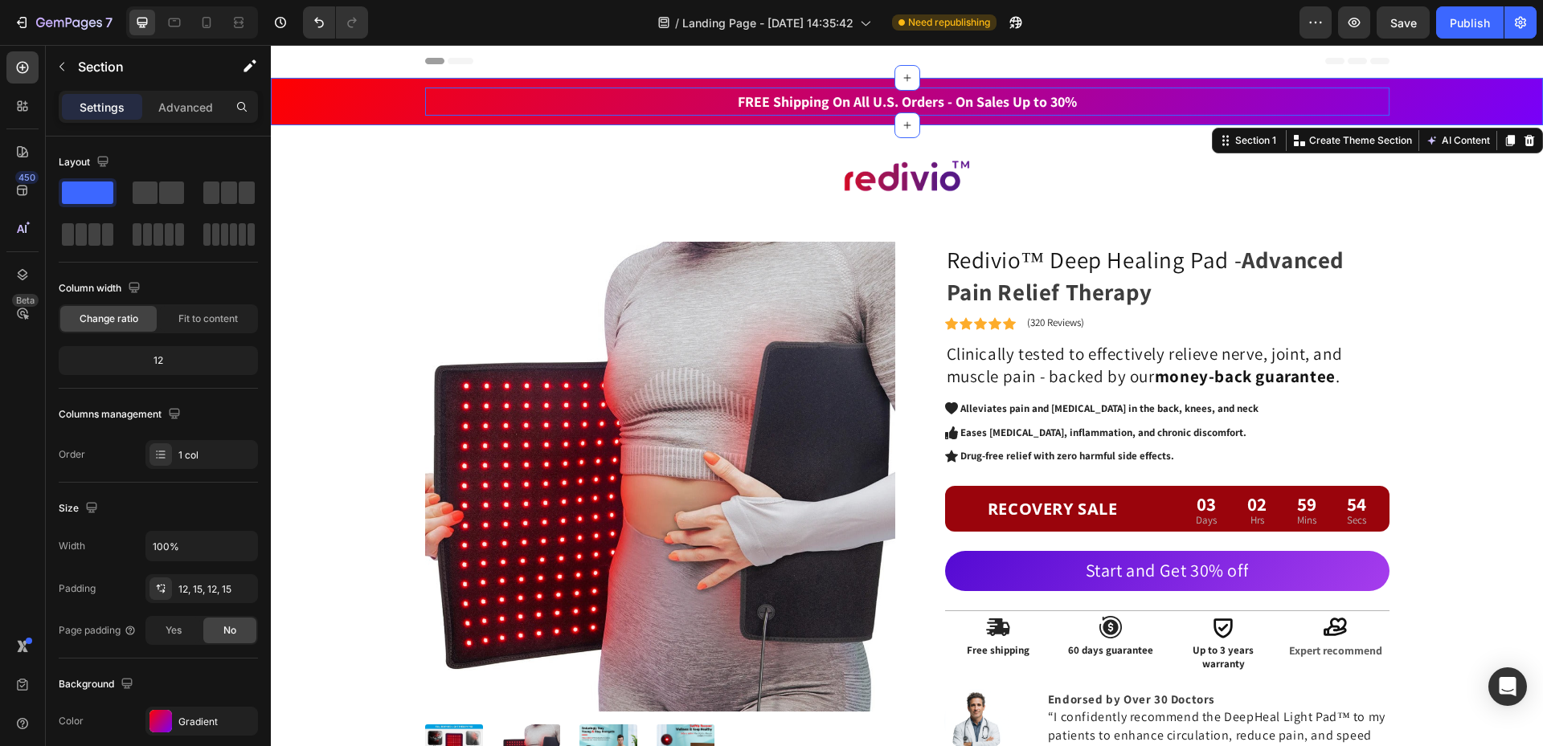
click at [838, 99] on span "FREE Shipping On All U.S. Orders - On Sales Up to 30%" at bounding box center [907, 101] width 339 height 18
click at [1412, 92] on div "FREE Shipping On All U.S. Orders - On Sales Up to 30% Heading 5000+ Text block …" at bounding box center [907, 102] width 1248 height 28
click at [1244, 149] on div "Section 1" at bounding box center [1249, 140] width 67 height 19
click at [1257, 140] on div "Section 1" at bounding box center [1255, 140] width 47 height 14
click at [1261, 145] on div "Section 1" at bounding box center [1255, 140] width 47 height 14
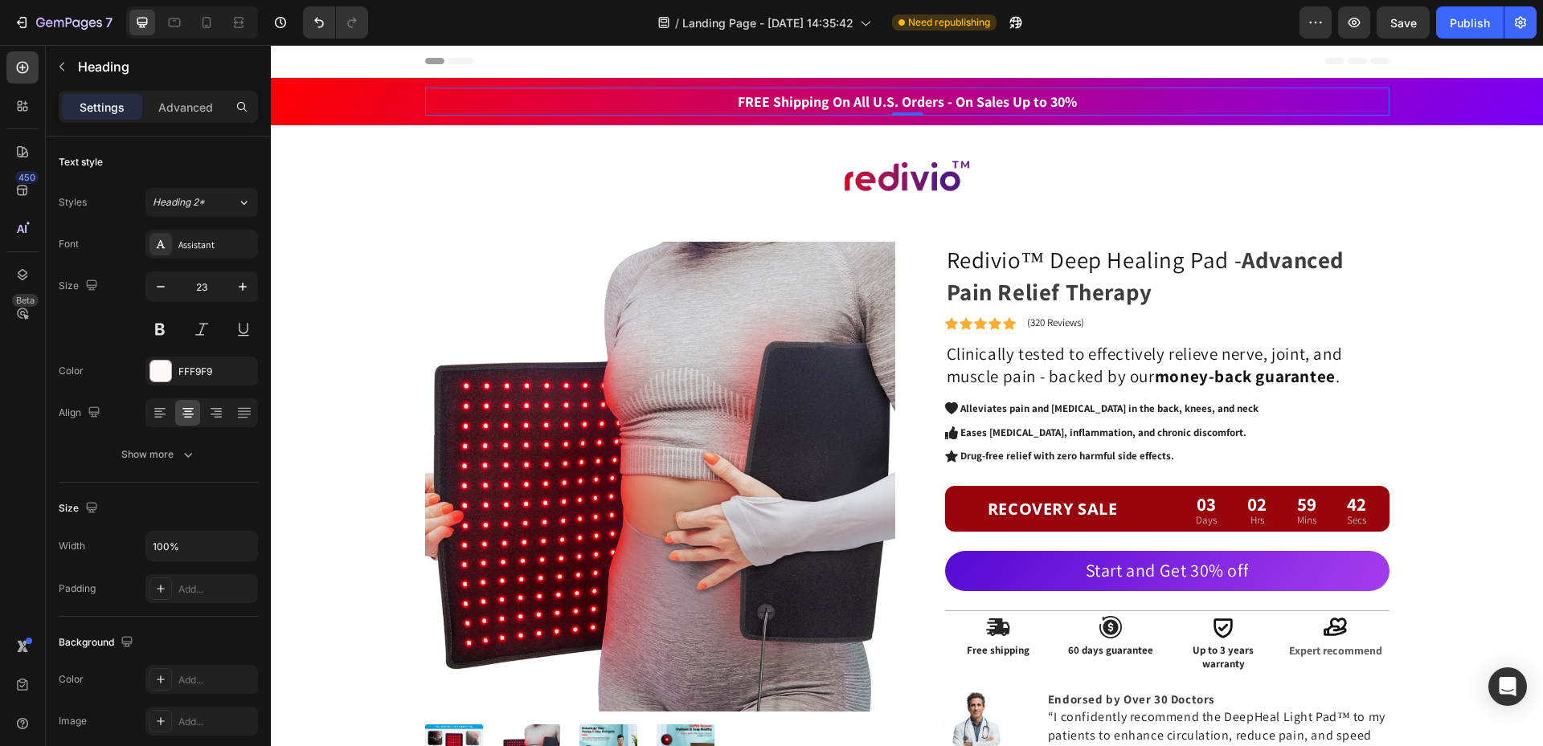
click at [1240, 98] on h2 "FREE Shipping On All U.S. Orders - On Sales Up to 30%" at bounding box center [907, 102] width 964 height 28
click at [346, 91] on div "FREE Shipping On All U.S. Orders - On Sales Up to 30% Heading 0 5000+ Text bloc…" at bounding box center [907, 102] width 1248 height 28
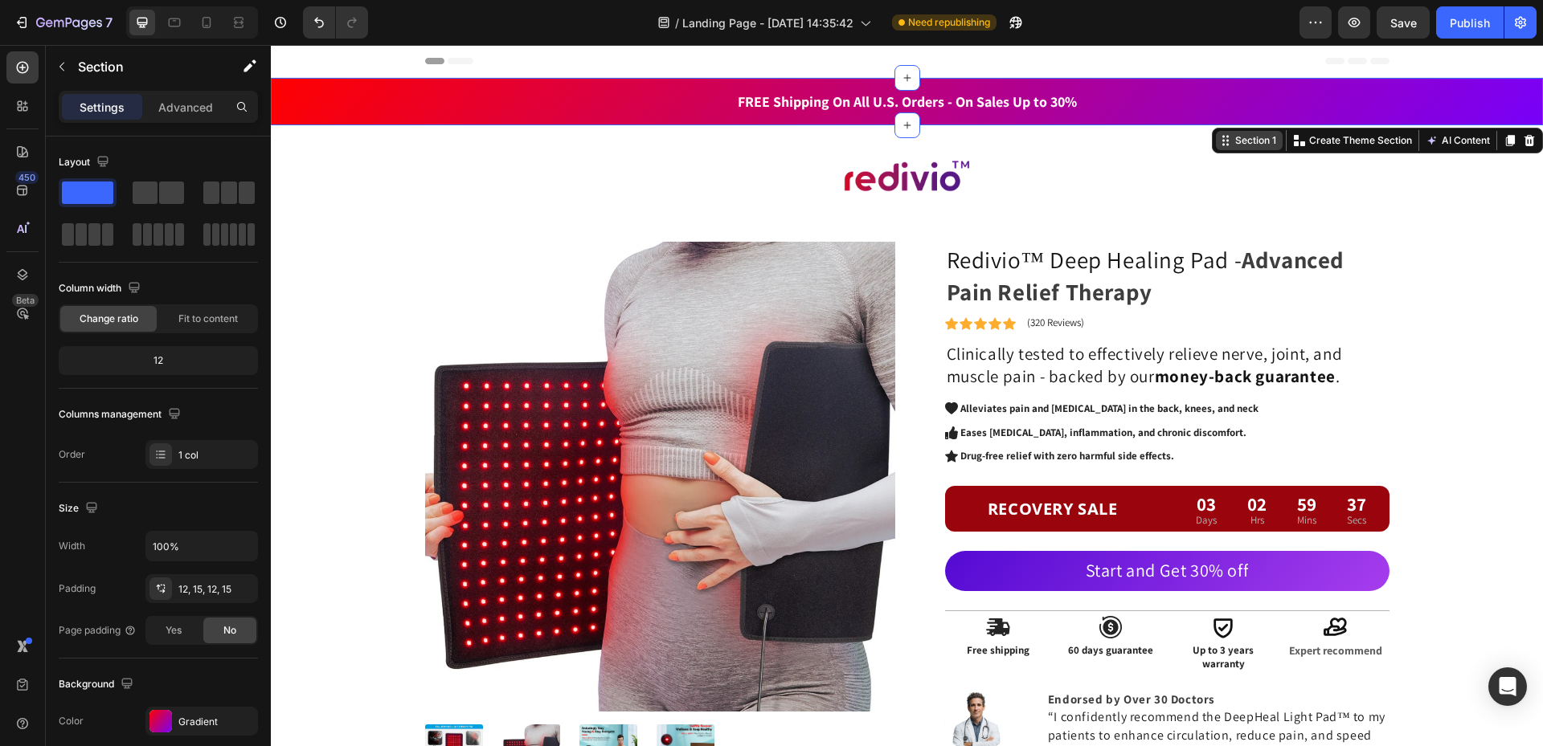
click at [1219, 141] on icon at bounding box center [1225, 140] width 13 height 13
click at [1212, 145] on div "Section 1 Create Theme Section AI Content Write with GemAI What would you like …" at bounding box center [1377, 141] width 331 height 26
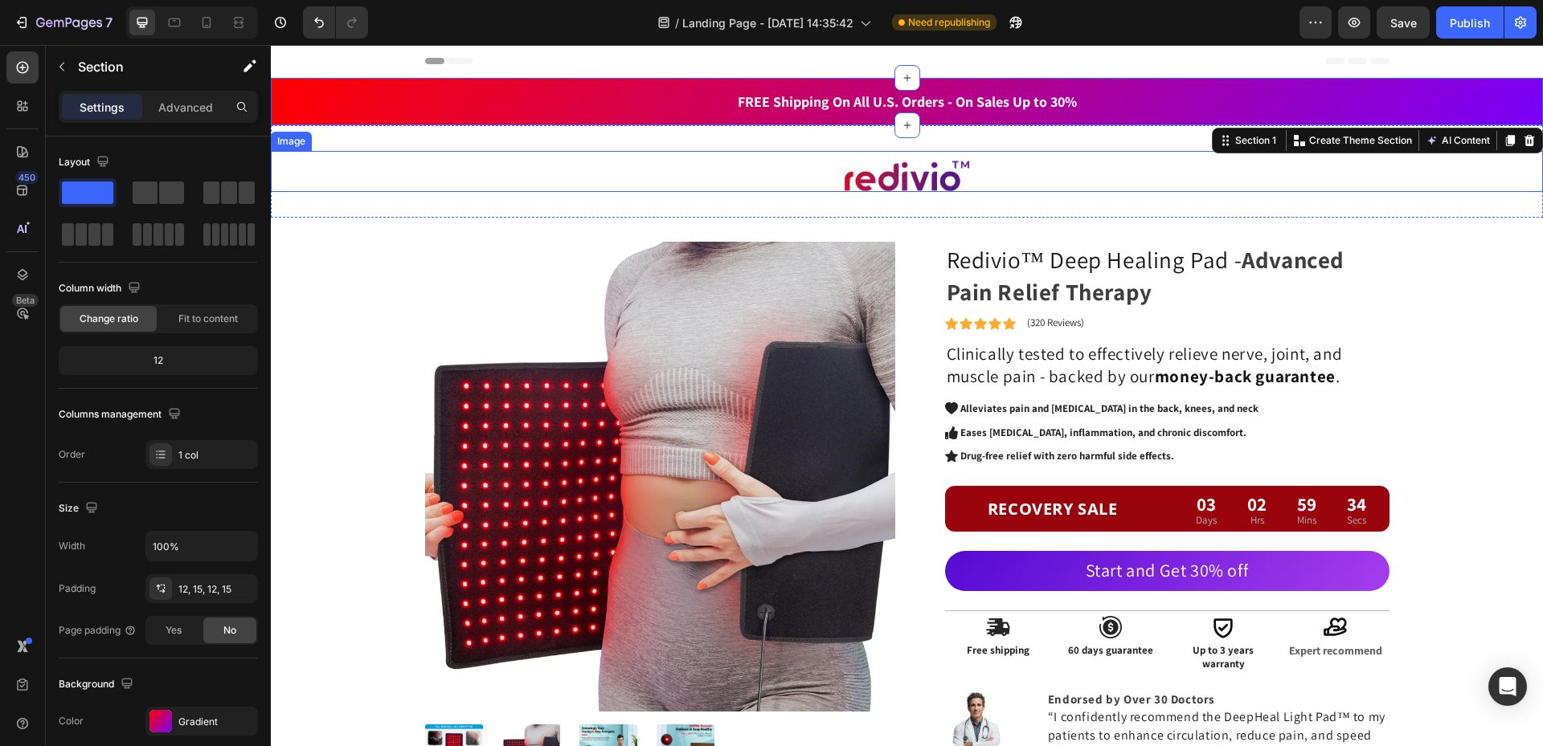
click at [1168, 153] on div "Image" at bounding box center [907, 172] width 1272 height 42
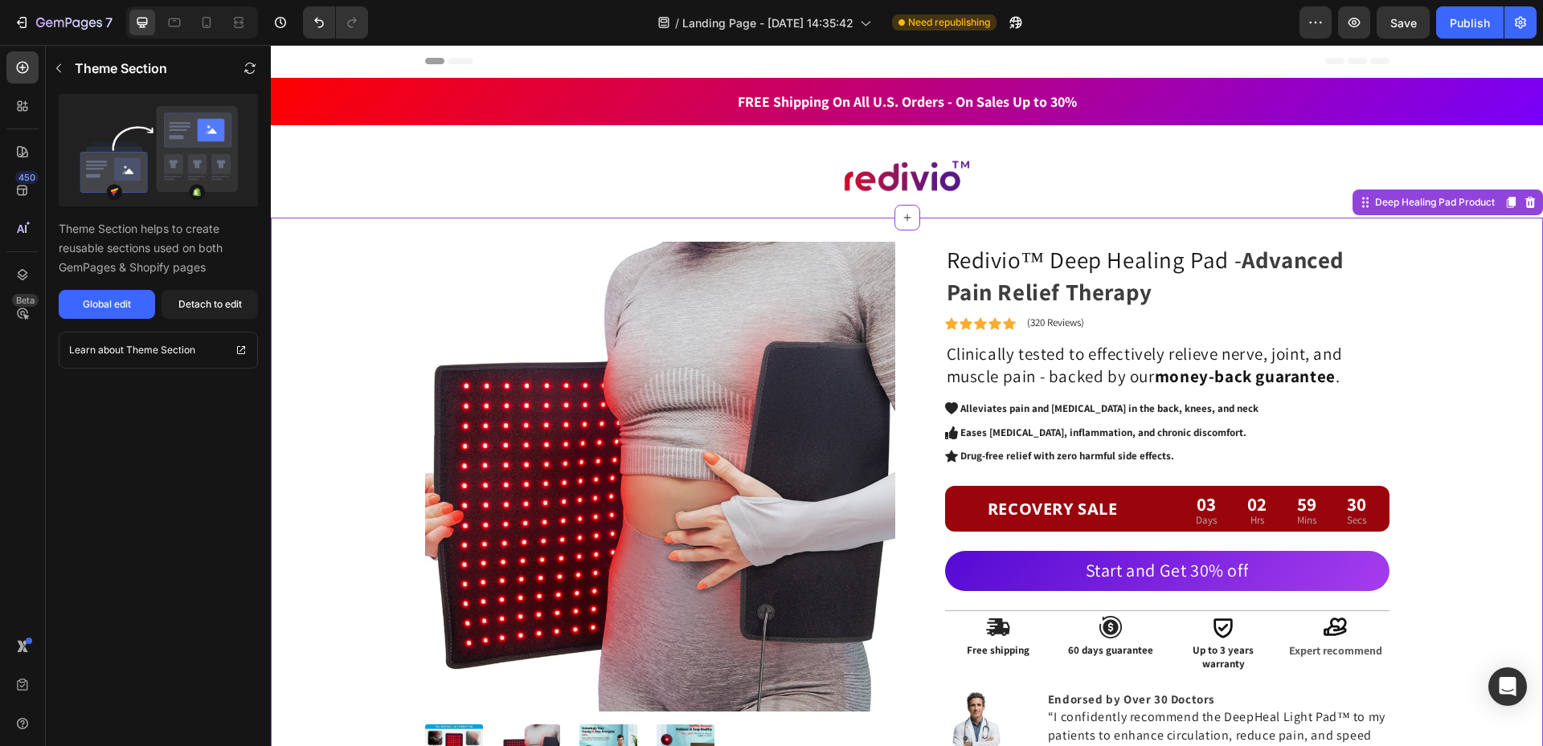
click at [1477, 243] on div "Product Images Redivio™ Deep Healing Pad - Advanced Pain Relief Therapy Heading…" at bounding box center [907, 554] width 1248 height 625
click at [1329, 55] on div "Header" at bounding box center [907, 61] width 964 height 32
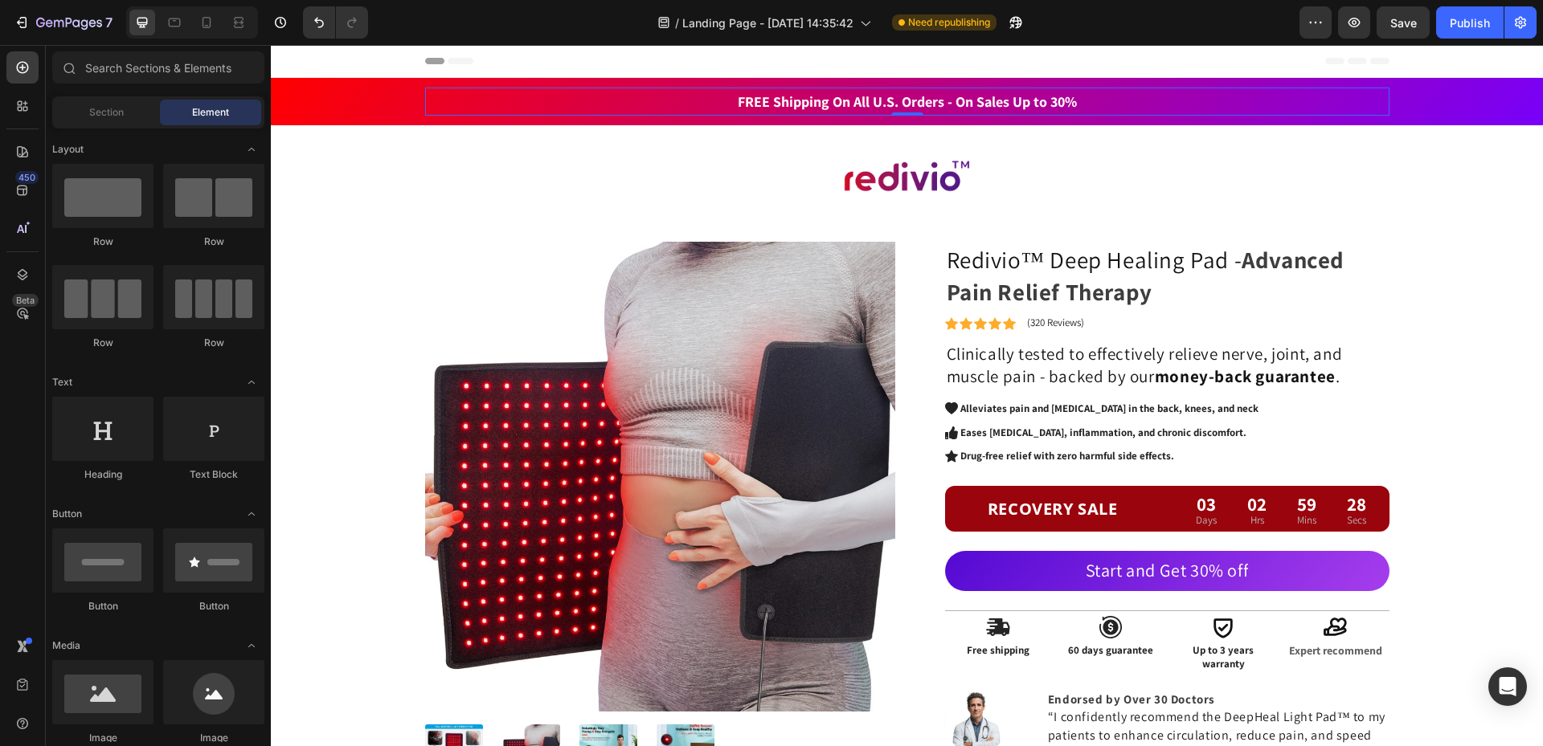
click at [1335, 89] on p "⁠⁠⁠⁠⁠⁠⁠ FREE Shipping On All U.S. Orders - On Sales Up to 30%" at bounding box center [907, 101] width 961 height 25
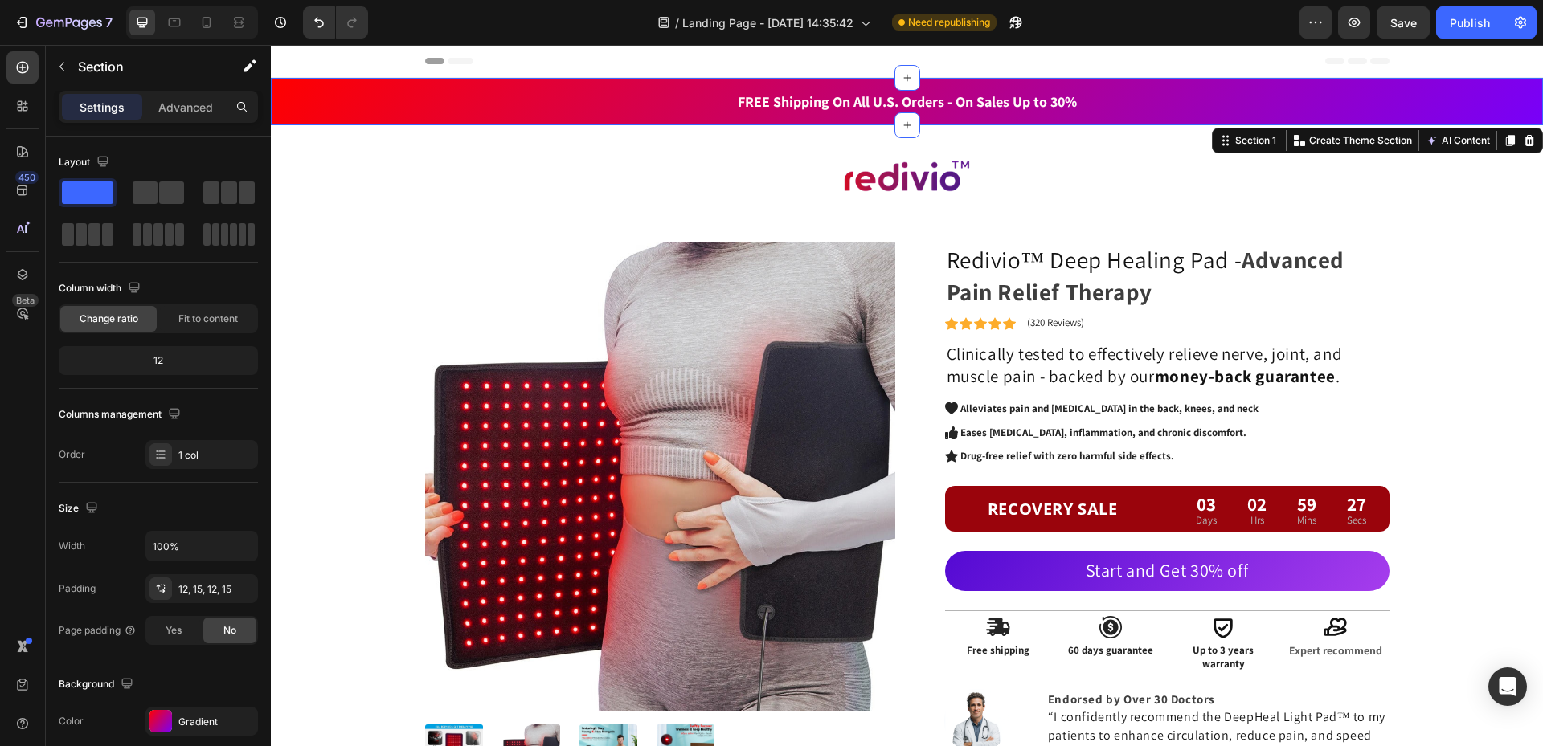
click at [1412, 92] on div "⁠⁠⁠⁠⁠⁠⁠ FREE Shipping On All U.S. Orders - On Sales Up to 30% Heading 5000+ Tex…" at bounding box center [907, 102] width 1248 height 28
click at [1013, 27] on icon "button" at bounding box center [1011, 26] width 4 height 4
click at [1221, 93] on p "⁠⁠⁠⁠⁠⁠⁠ FREE Shipping On All U.S. Orders - On Sales Up to 30%" at bounding box center [907, 101] width 961 height 25
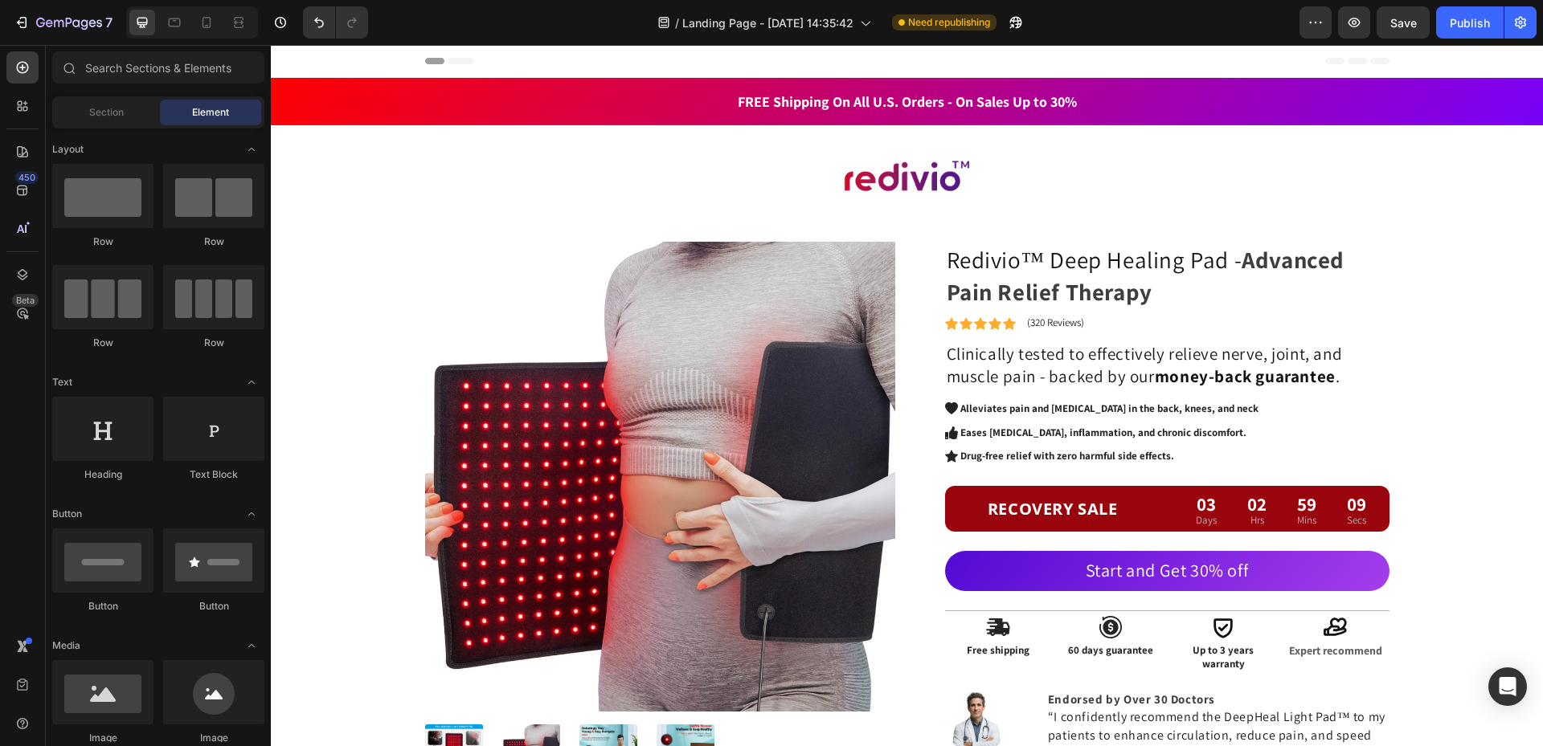
click at [1347, 61] on icon at bounding box center [1356, 61] width 19 height 6
click at [1325, 61] on icon at bounding box center [1334, 61] width 19 height 6
click at [1358, 59] on icon at bounding box center [1356, 61] width 19 height 6
click at [1380, 59] on icon at bounding box center [1379, 61] width 19 height 6
click at [463, 61] on icon at bounding box center [460, 61] width 26 height 6
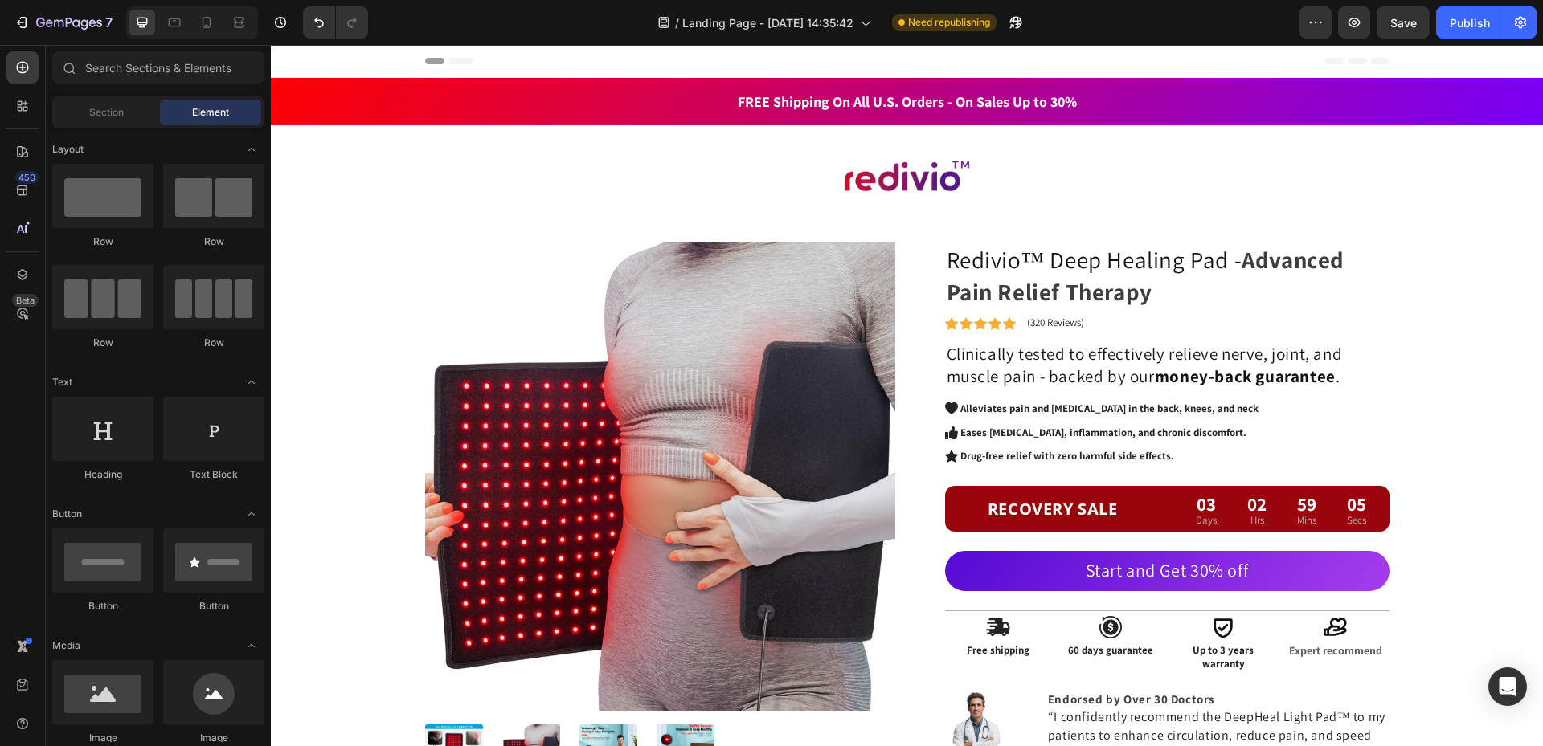
click at [463, 61] on icon at bounding box center [460, 61] width 26 height 6
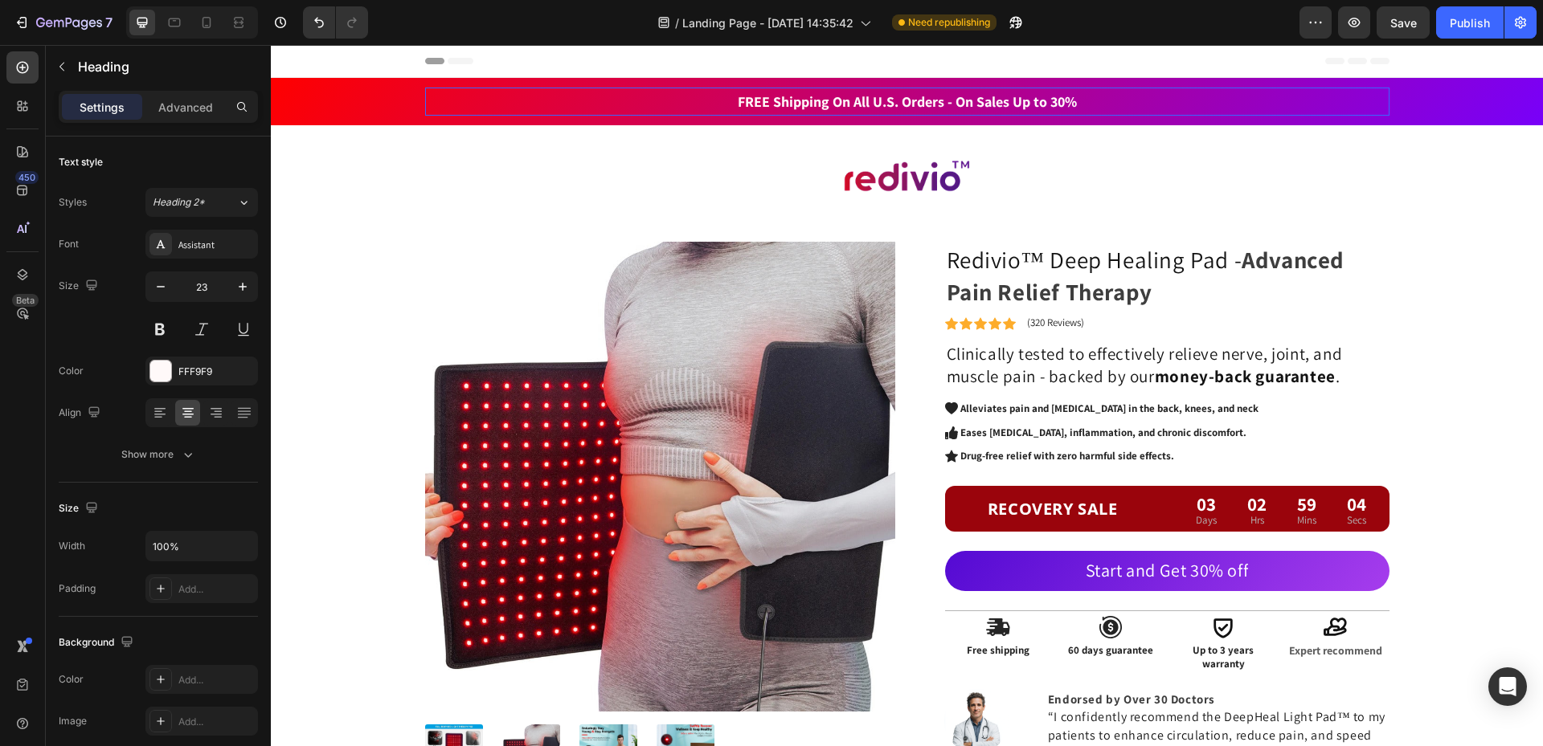
click at [521, 100] on p "⁠⁠⁠⁠⁠⁠⁠ FREE Shipping On All U.S. Orders - On Sales Up to 30%" at bounding box center [907, 101] width 961 height 25
click at [363, 95] on div "⁠⁠⁠⁠⁠⁠⁠ FREE Shipping On All U.S. Orders - On Sales Up to 30% Heading 0 5000+ T…" at bounding box center [907, 102] width 1248 height 28
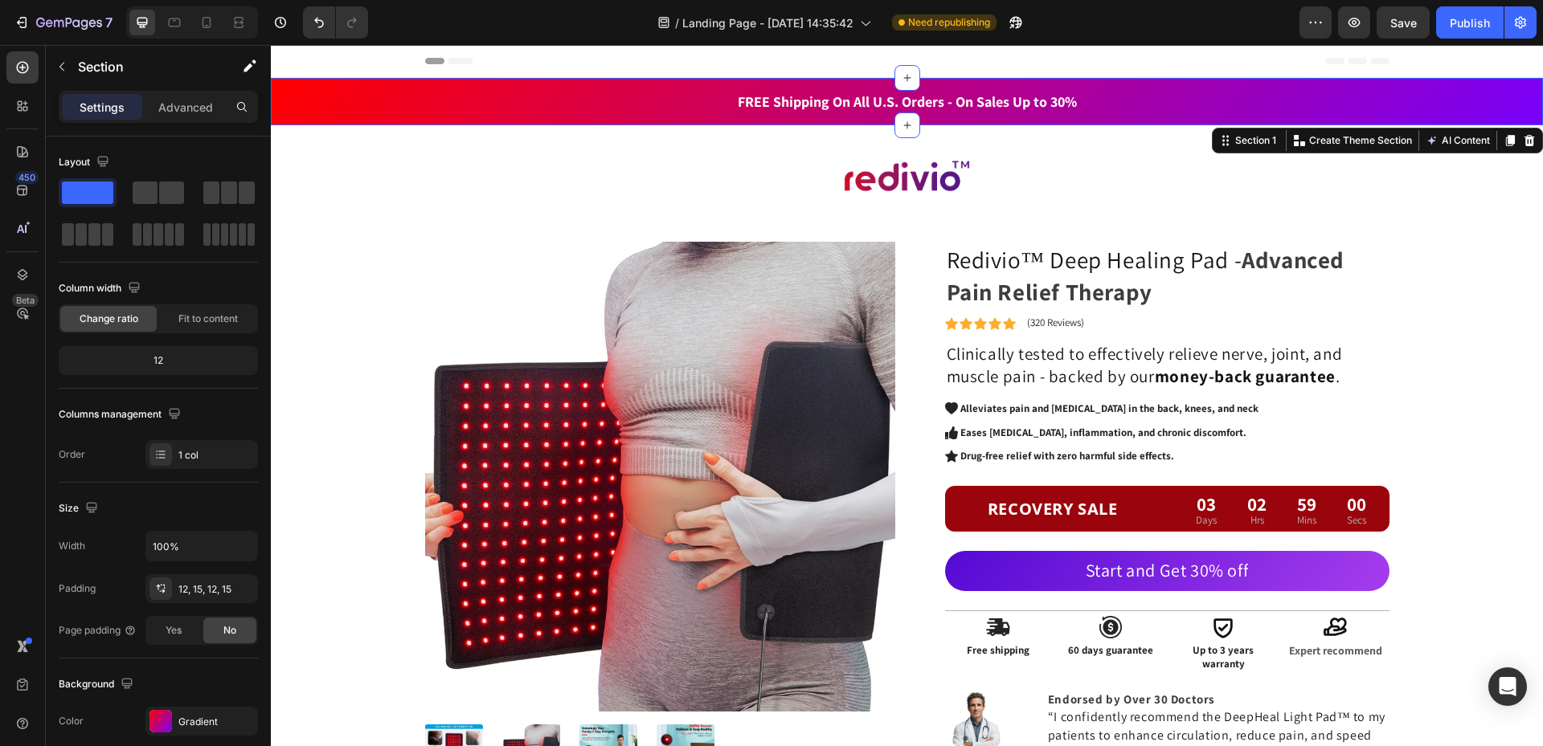
click at [1212, 151] on div "Section 1 Create Theme Section AI Content Write with GemAI What would you like …" at bounding box center [1377, 141] width 331 height 26
click at [1222, 144] on icon at bounding box center [1223, 144] width 2 height 2
click at [1234, 147] on div "Section 1" at bounding box center [1255, 140] width 47 height 14
click at [152, 70] on p "Section" at bounding box center [144, 66] width 132 height 19
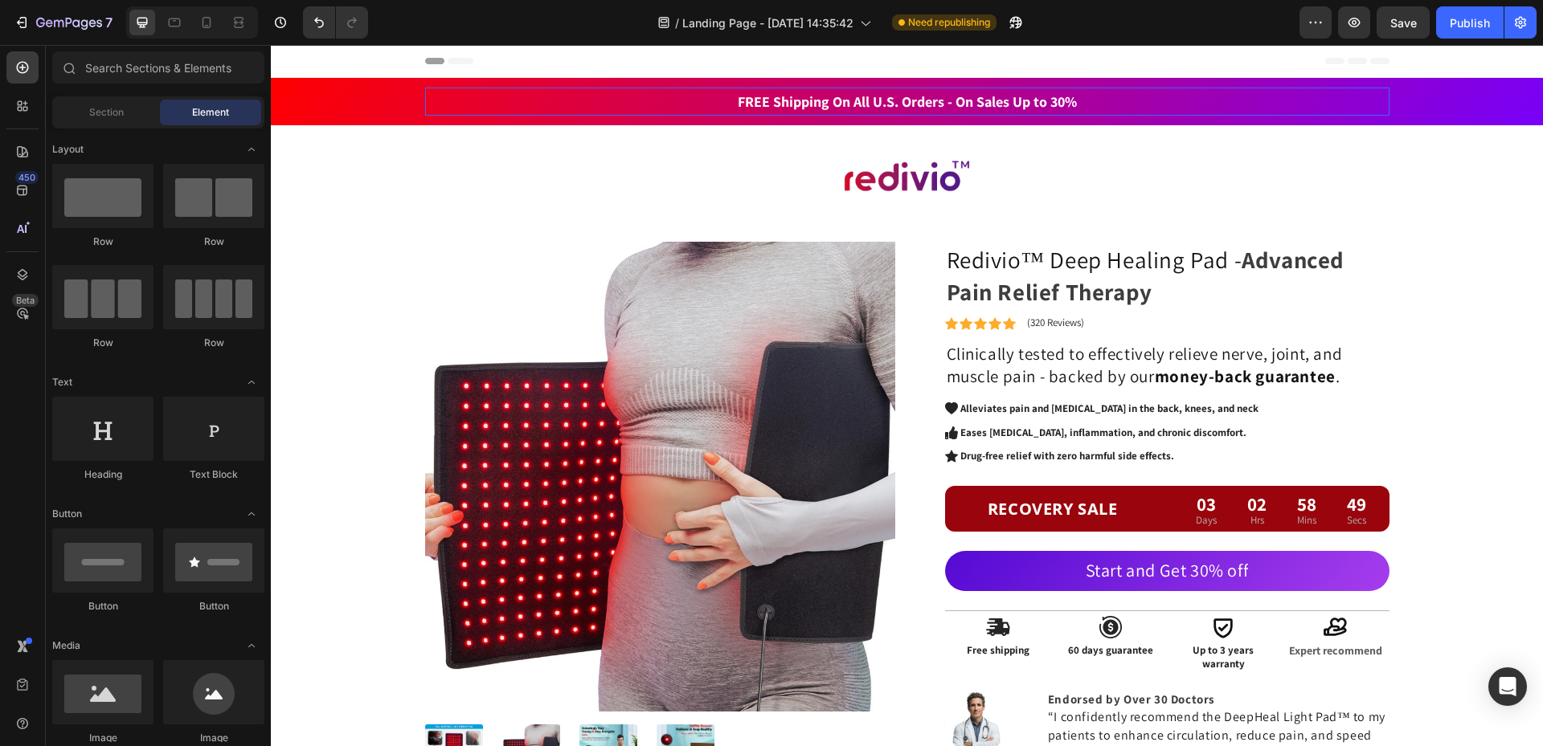
click at [1282, 88] on h2 "⁠⁠⁠⁠⁠⁠⁠ FREE Shipping On All U.S. Orders - On Sales Up to 30%" at bounding box center [907, 102] width 964 height 28
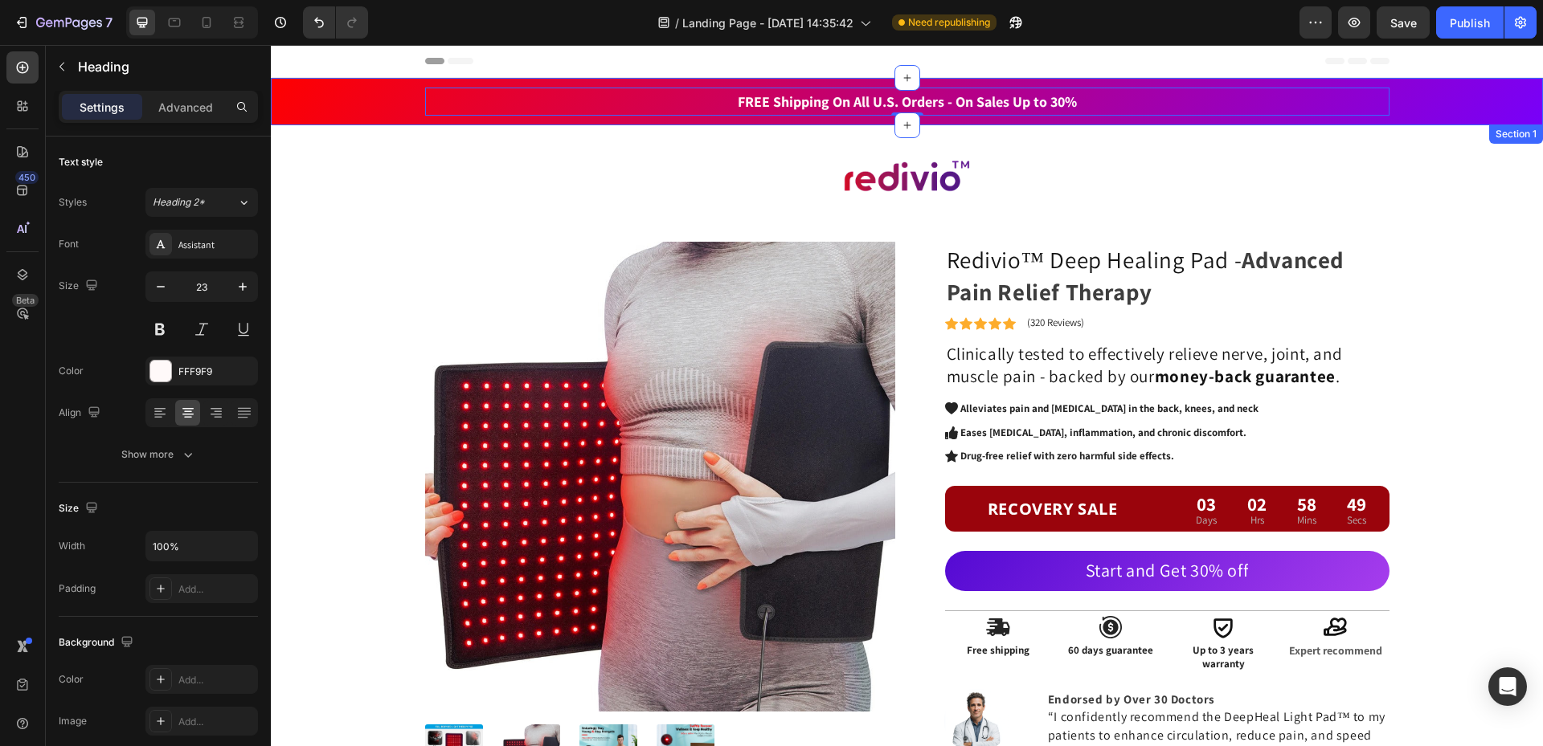
click at [1432, 98] on div "⁠⁠⁠⁠⁠⁠⁠ FREE Shipping On All U.S. Orders - On Sales Up to 30% Heading 0 5000+ T…" at bounding box center [907, 102] width 1248 height 28
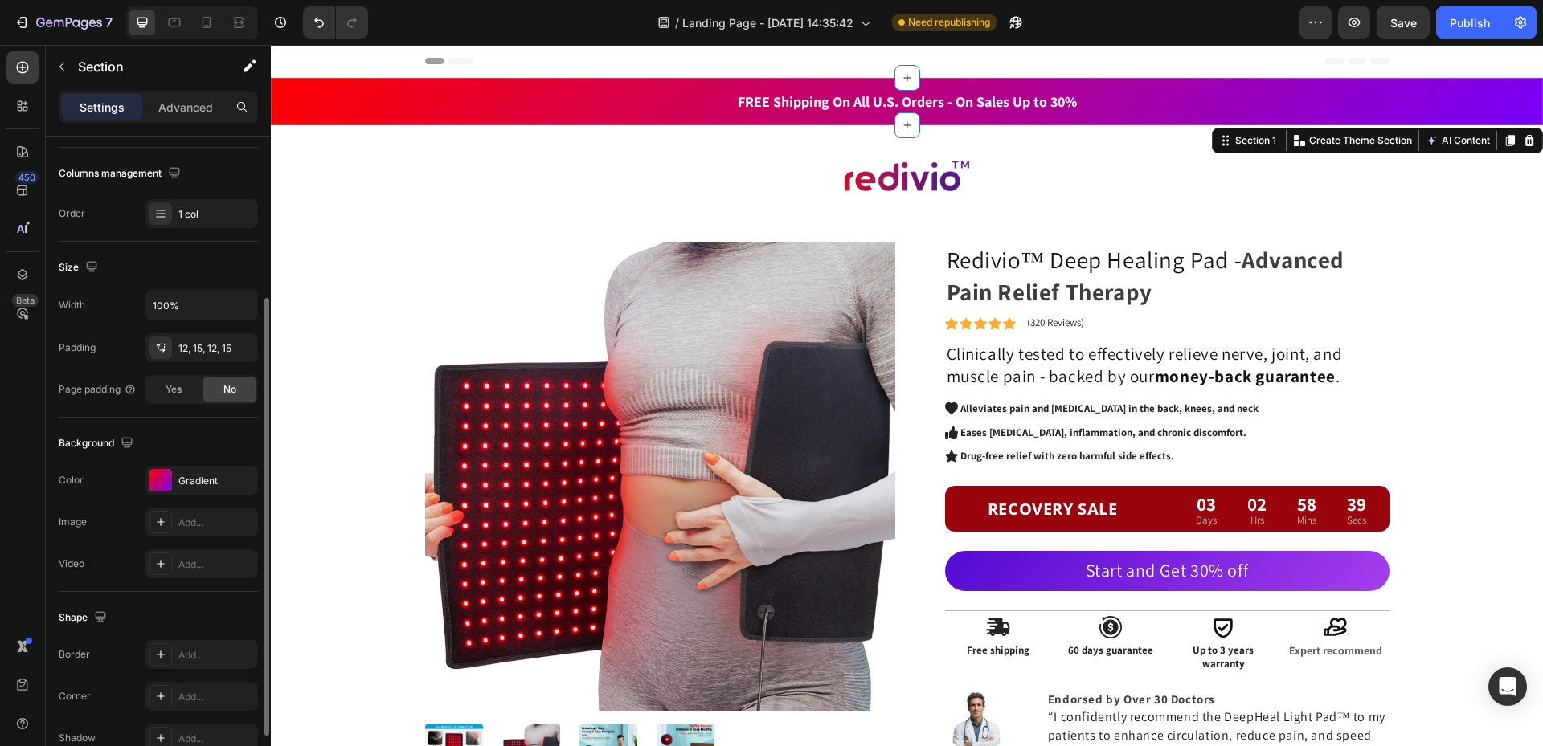
scroll to position [325, 0]
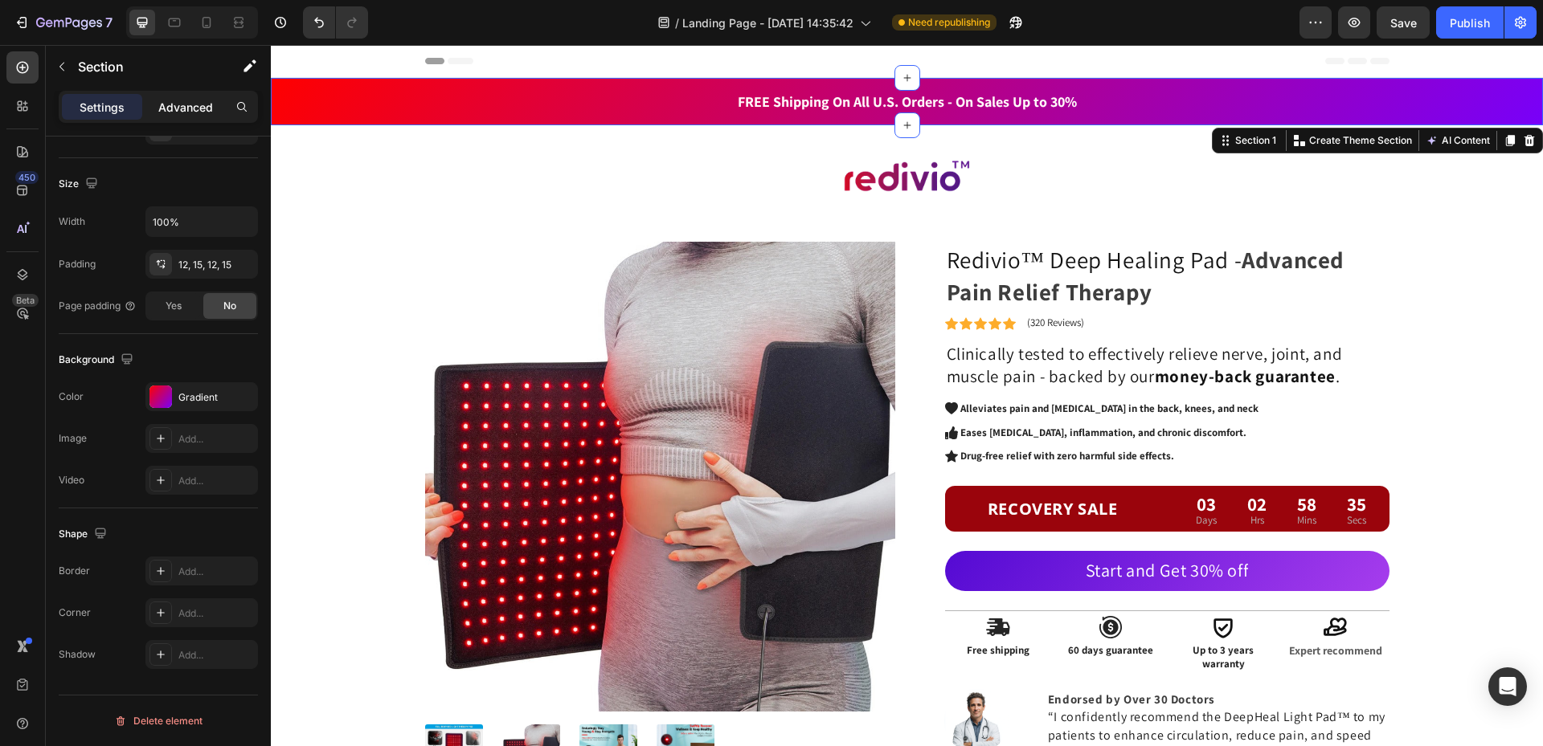
click at [203, 108] on p "Advanced" at bounding box center [185, 107] width 55 height 17
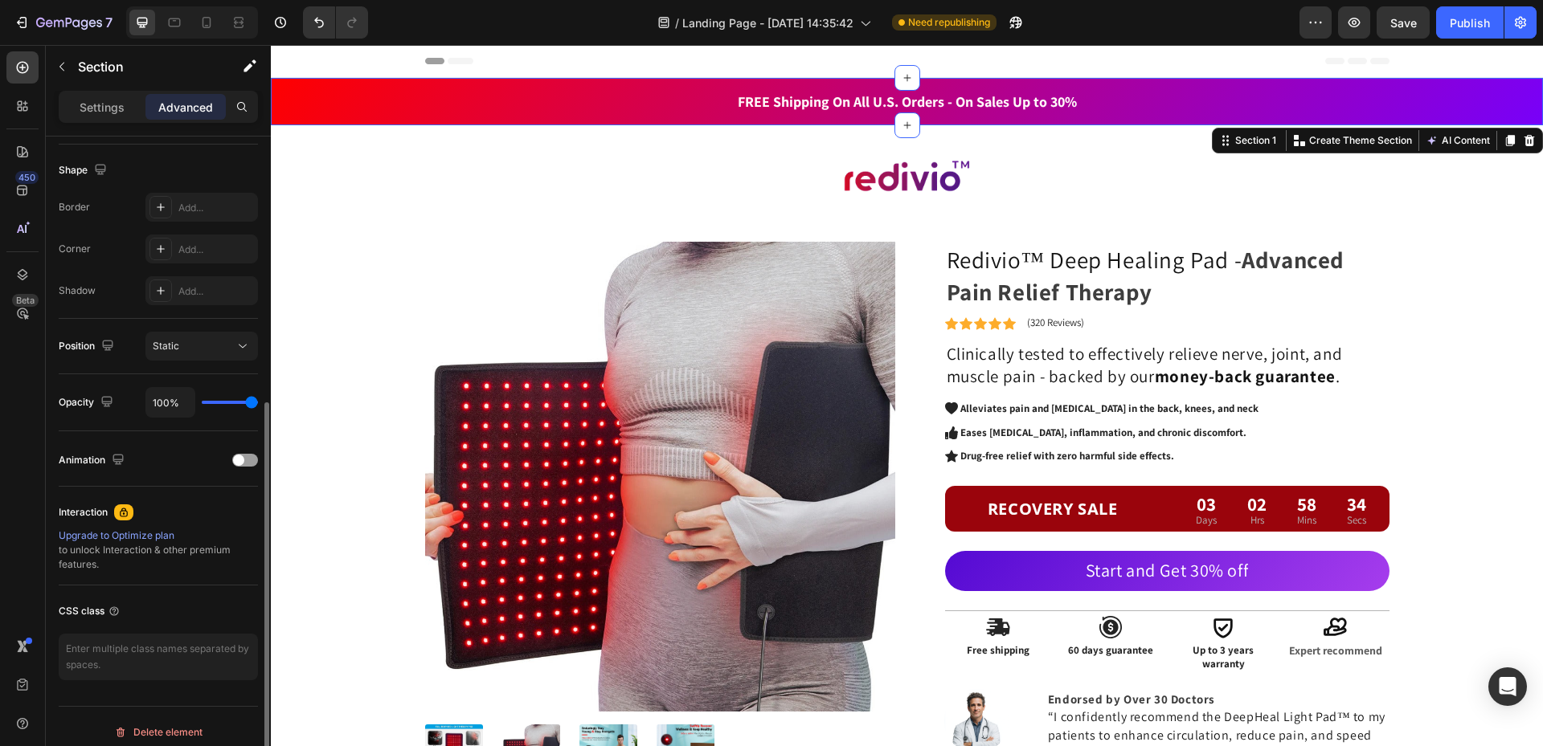
scroll to position [416, 0]
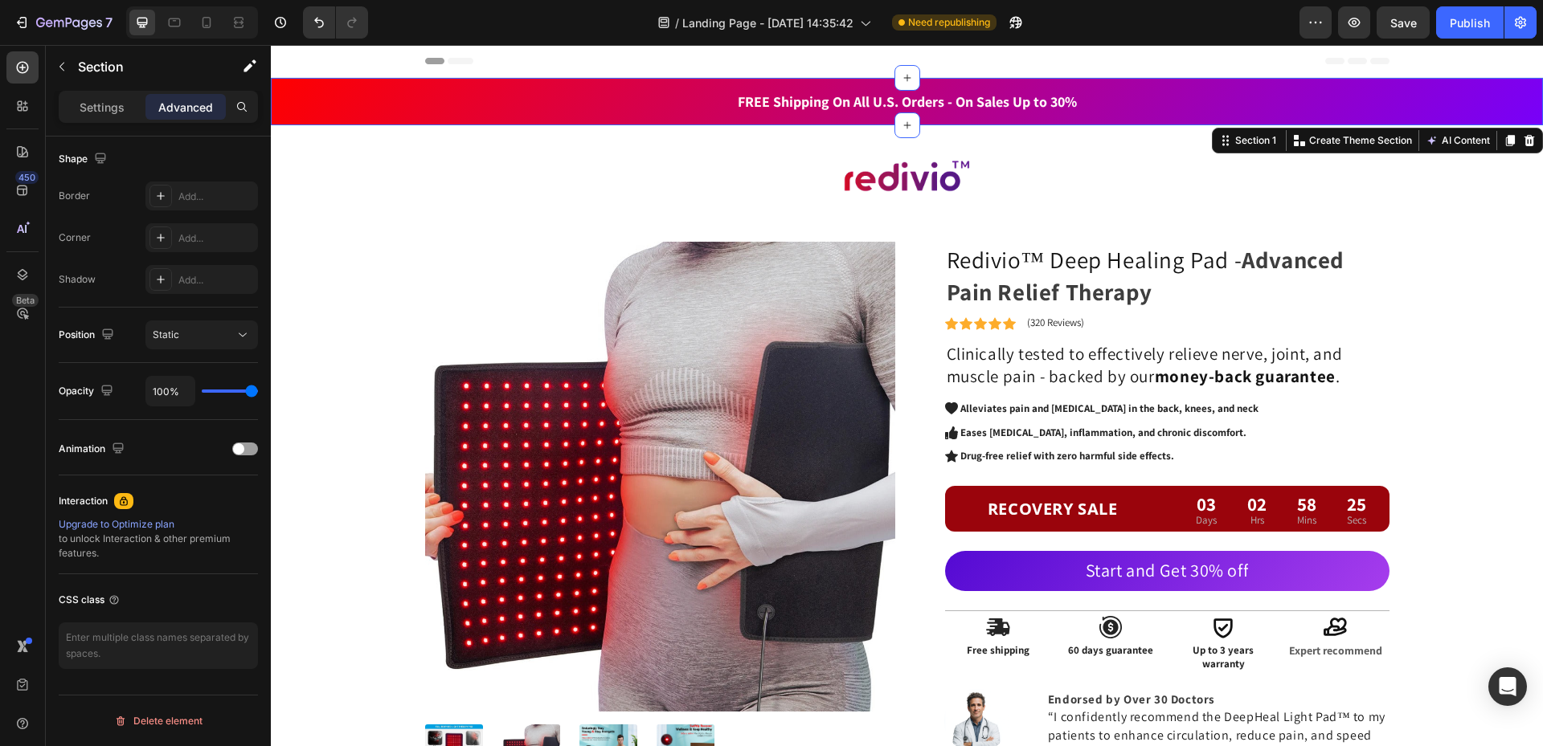
click at [365, 112] on div "⁠⁠⁠⁠⁠⁠⁠ FREE Shipping On All U.S. Orders - On Sales Up to 30% Heading 5000+ Tex…" at bounding box center [907, 102] width 1248 height 28
click at [1480, 98] on div "⁠⁠⁠⁠⁠⁠⁠ FREE Shipping On All U.S. Orders - On Sales Up to 30% Heading 5000+ Tex…" at bounding box center [907, 102] width 1248 height 28
click at [243, 73] on icon "button" at bounding box center [250, 66] width 16 height 16
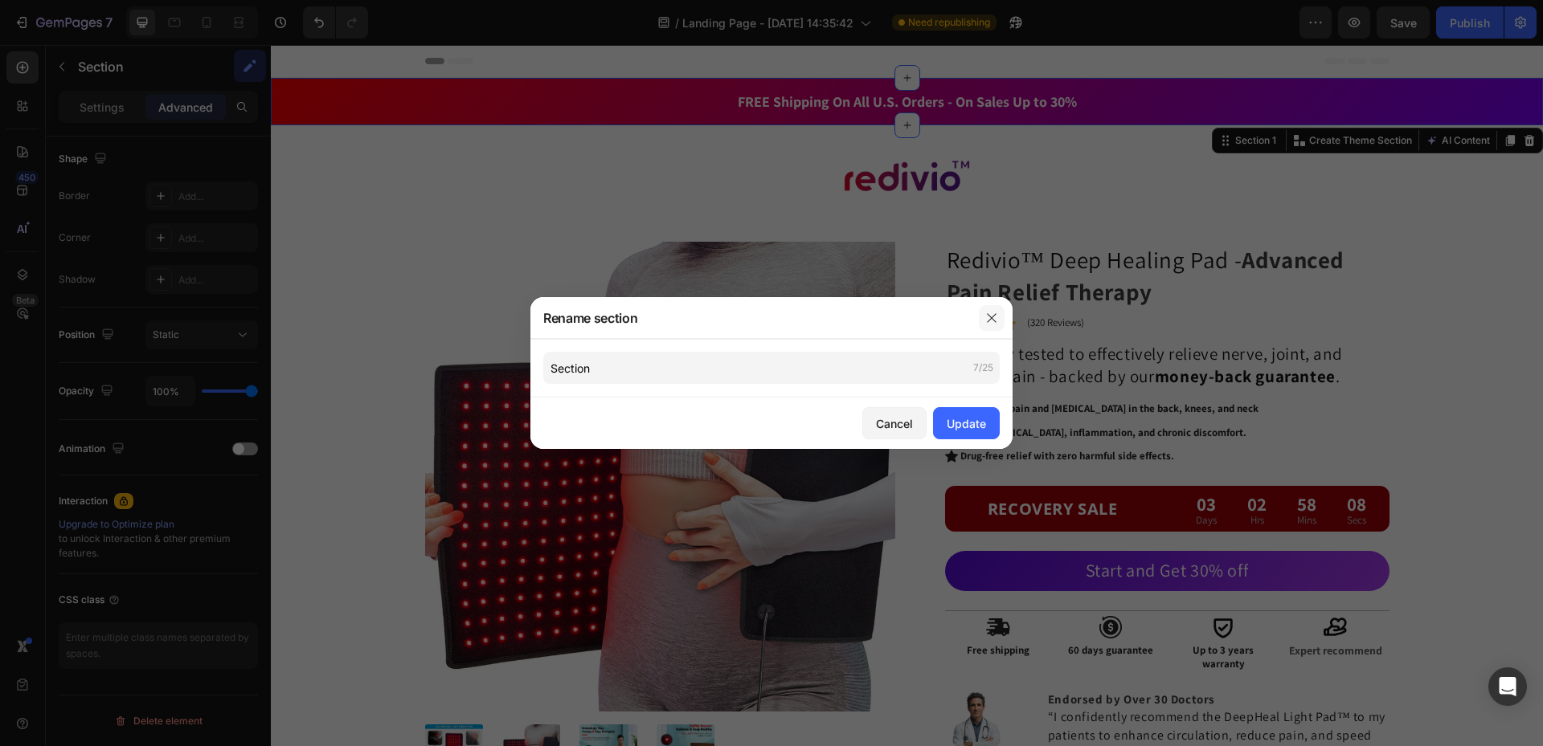
click at [994, 312] on icon "button" at bounding box center [991, 318] width 13 height 13
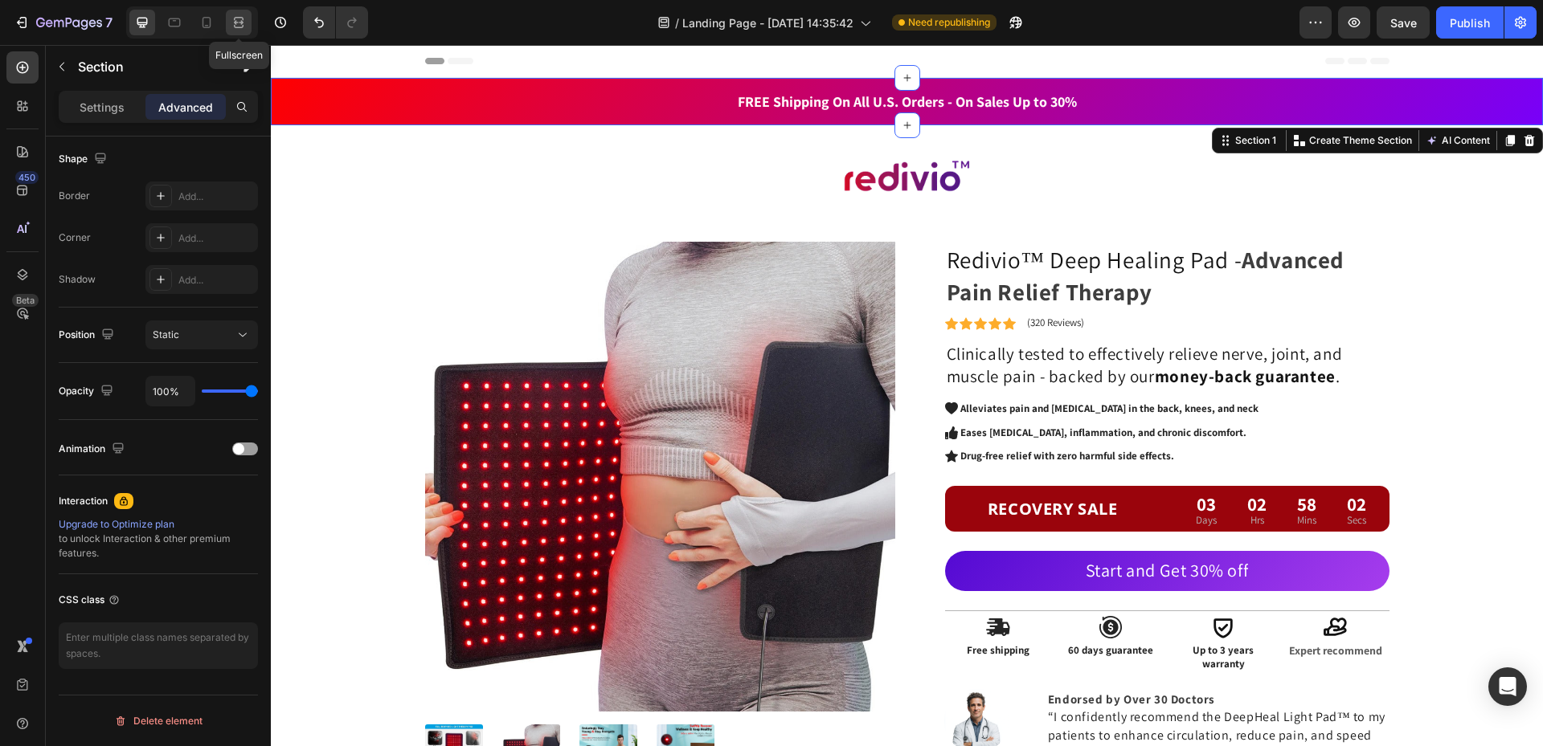
click at [239, 22] on icon at bounding box center [239, 22] width 16 height 16
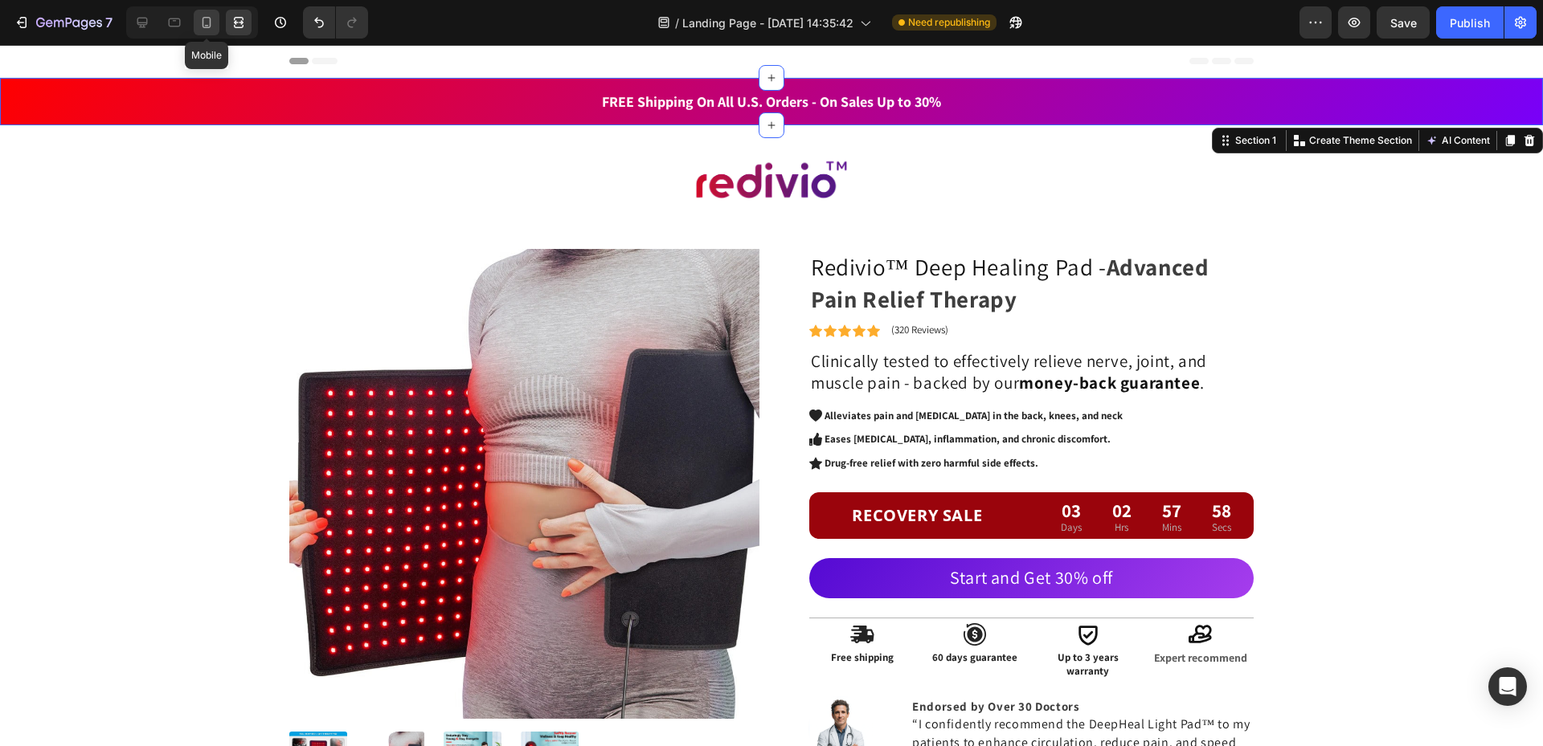
click at [204, 22] on icon at bounding box center [206, 22] width 16 height 16
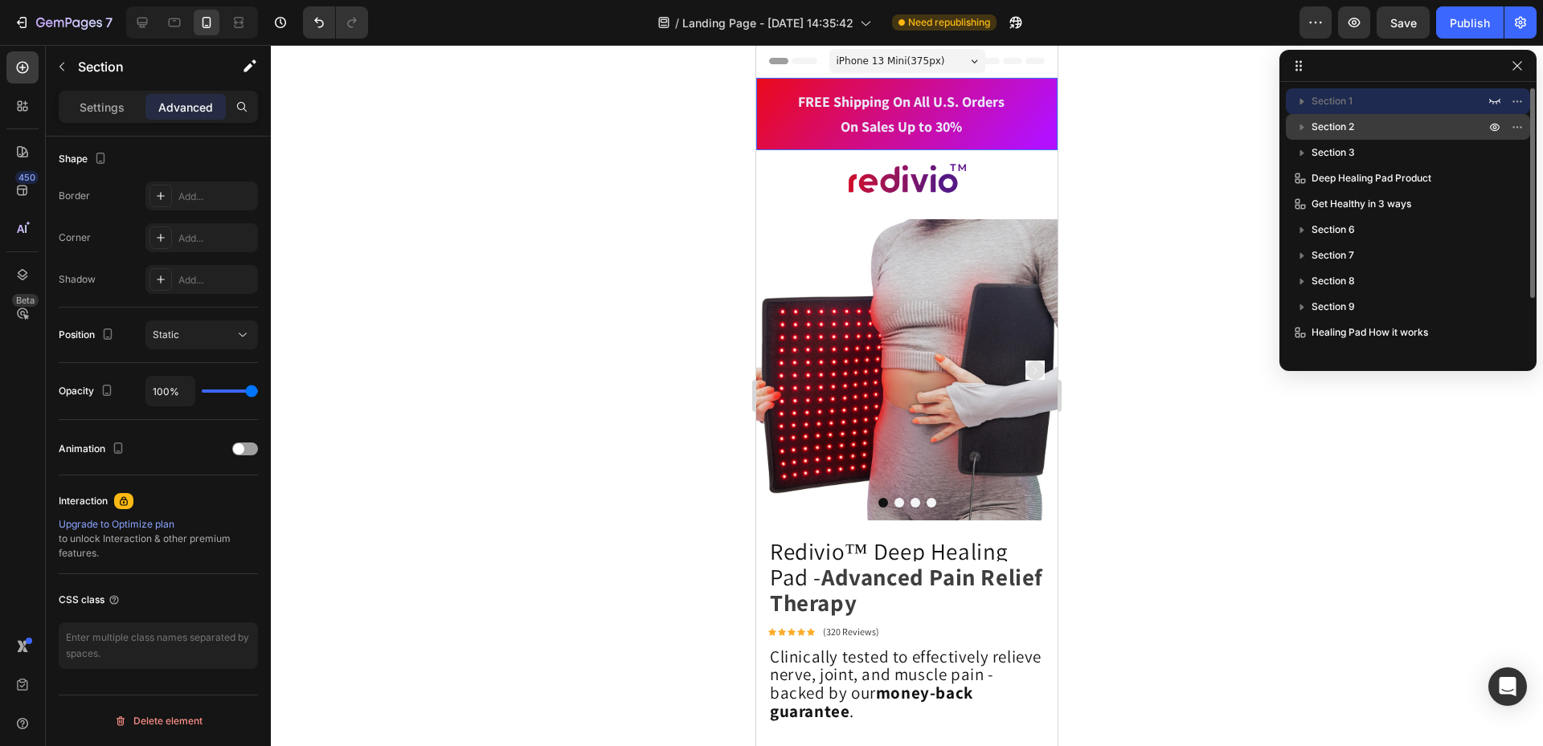
click at [1344, 125] on span "Section 2" at bounding box center [1332, 127] width 43 height 16
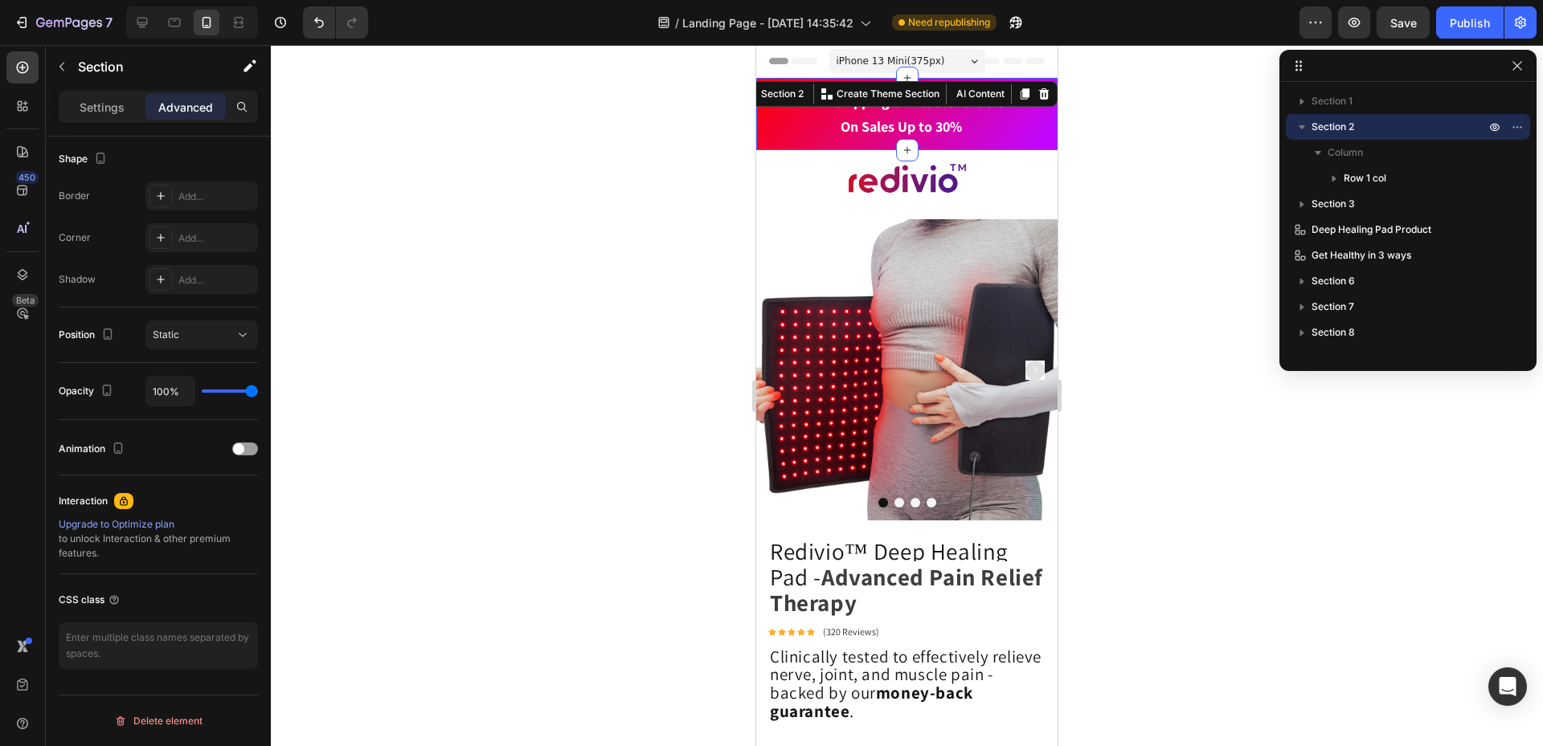
click at [1158, 186] on div at bounding box center [907, 395] width 1272 height 701
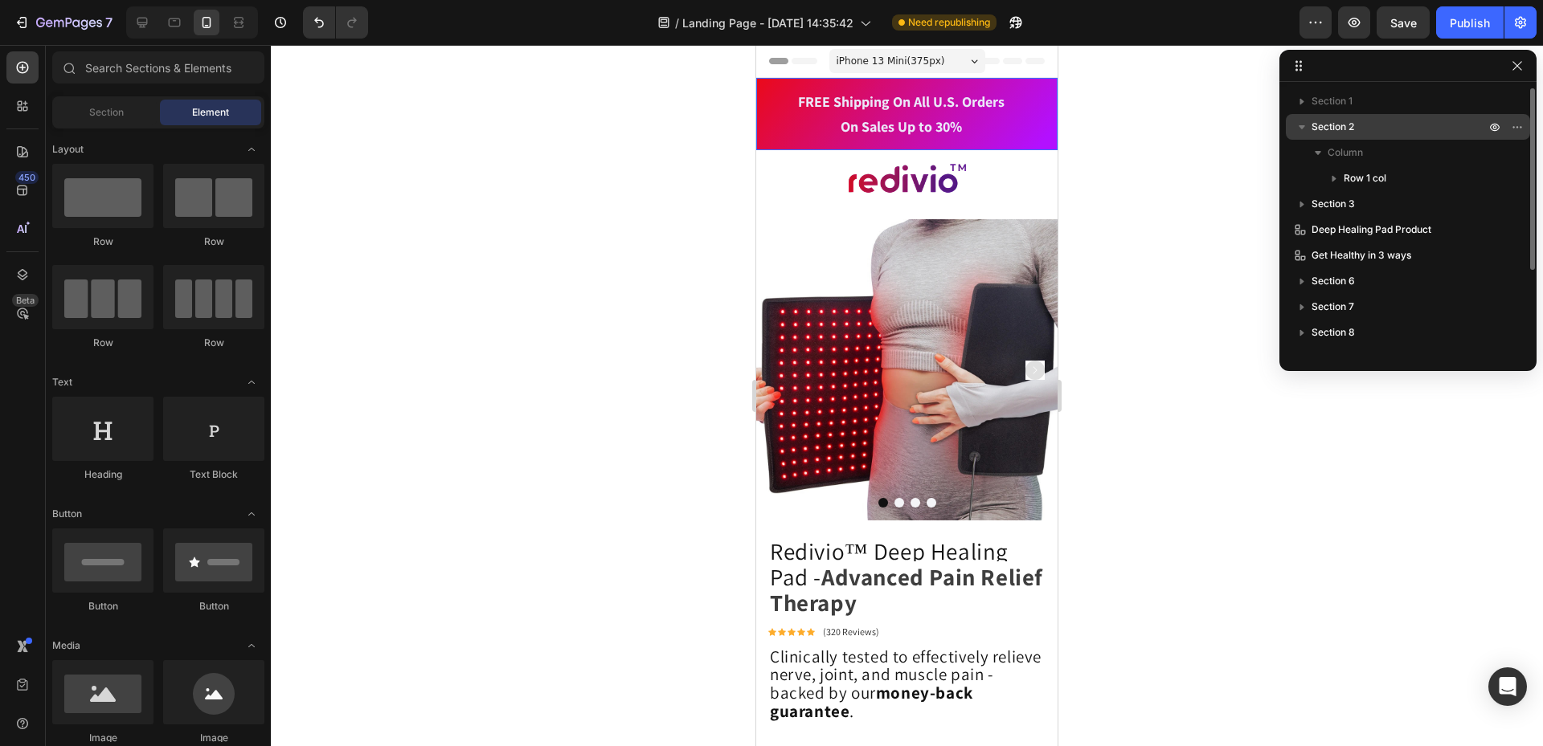
click at [1333, 129] on span "Section 2" at bounding box center [1332, 127] width 43 height 16
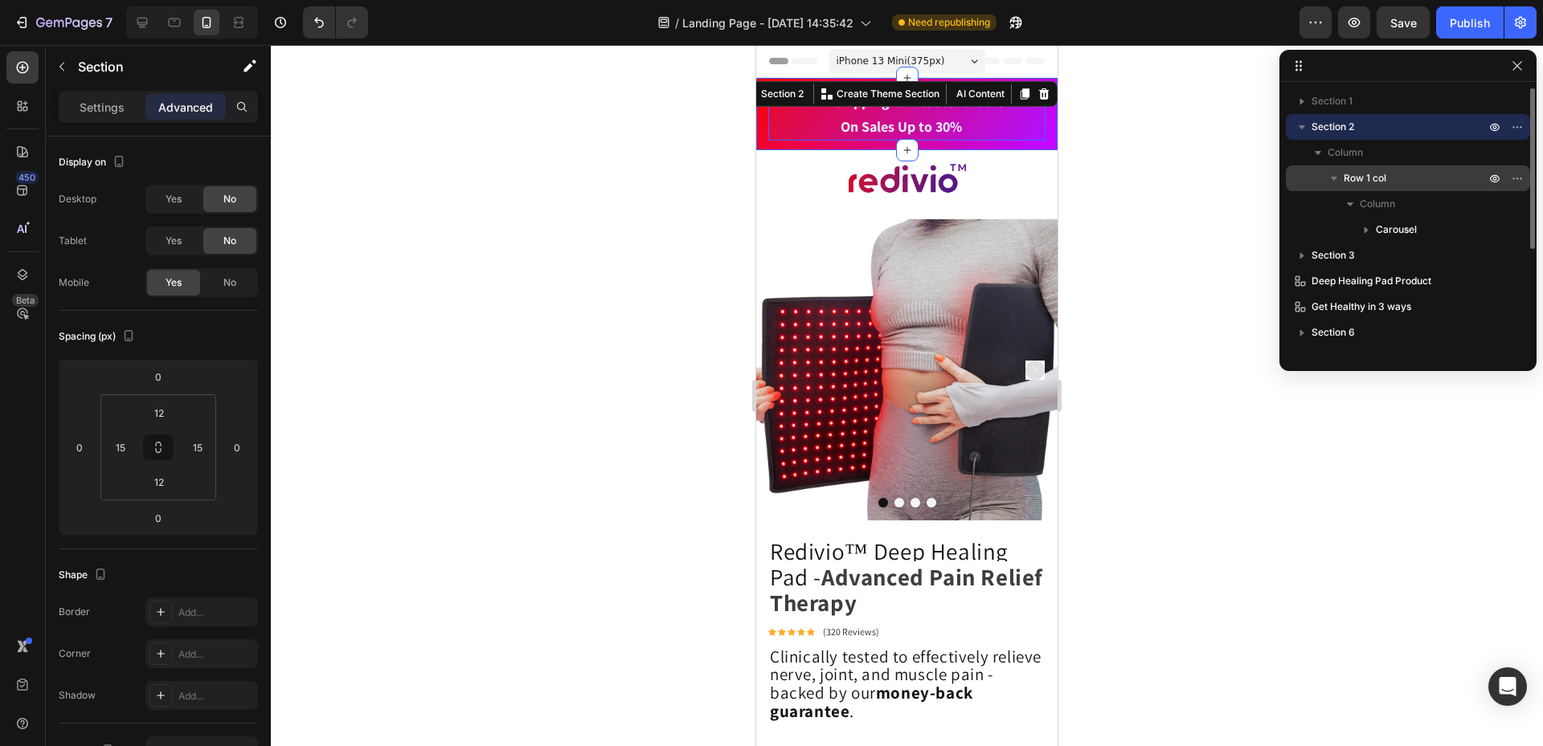
click at [1375, 179] on span "Row 1 col" at bounding box center [1364, 178] width 43 height 16
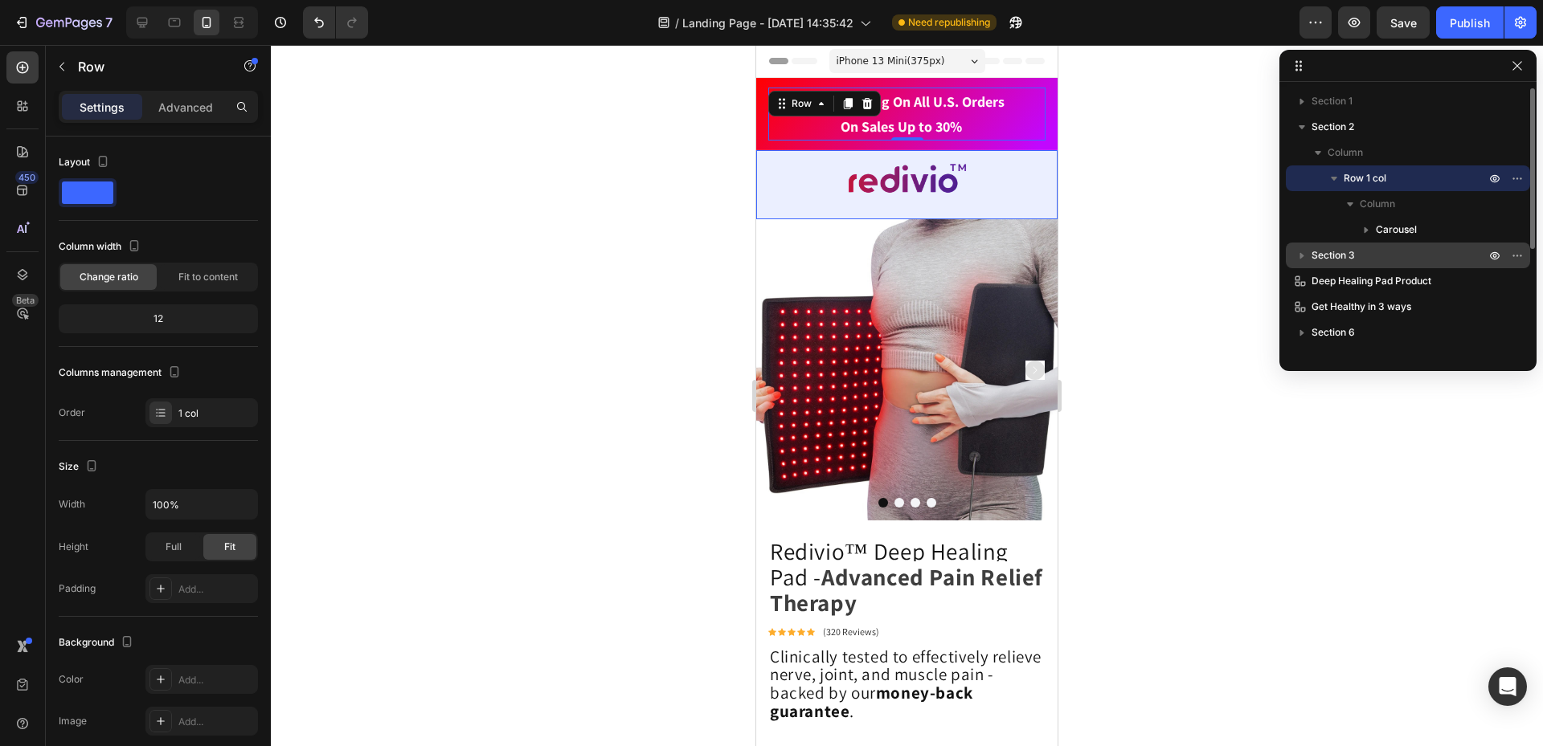
click at [1325, 251] on span "Section 3" at bounding box center [1332, 255] width 43 height 16
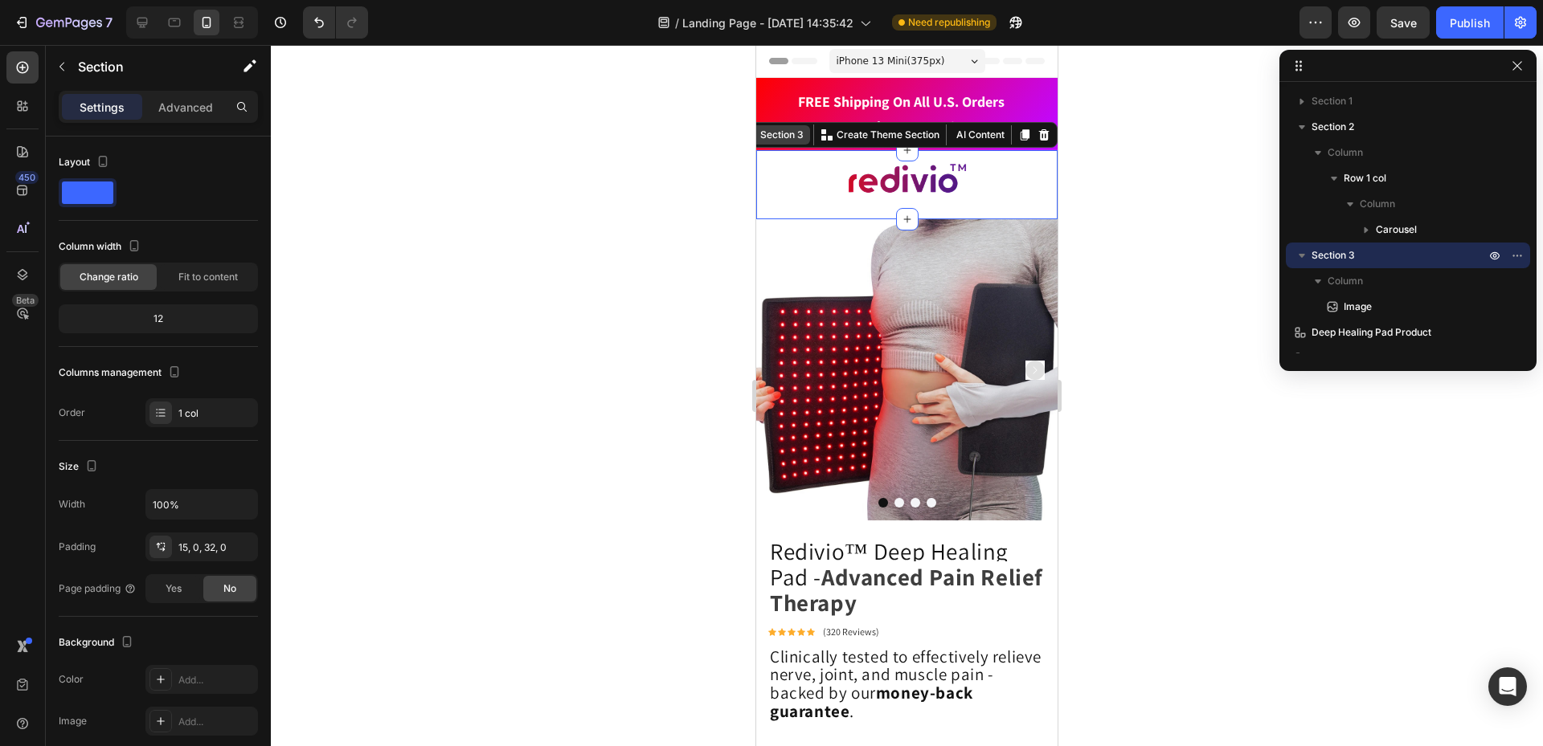
click at [788, 141] on div "Section 3" at bounding box center [782, 135] width 50 height 14
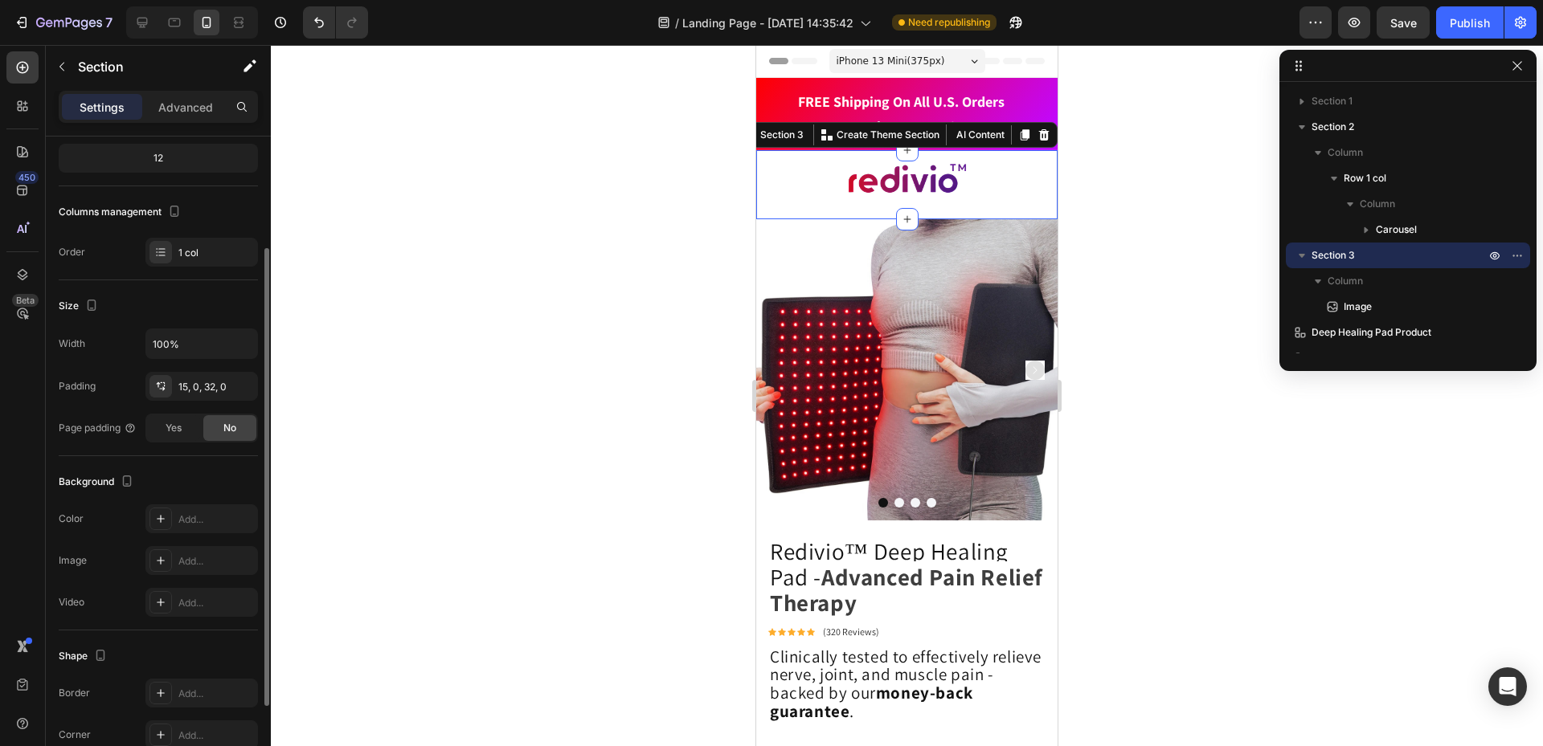
scroll to position [283, 0]
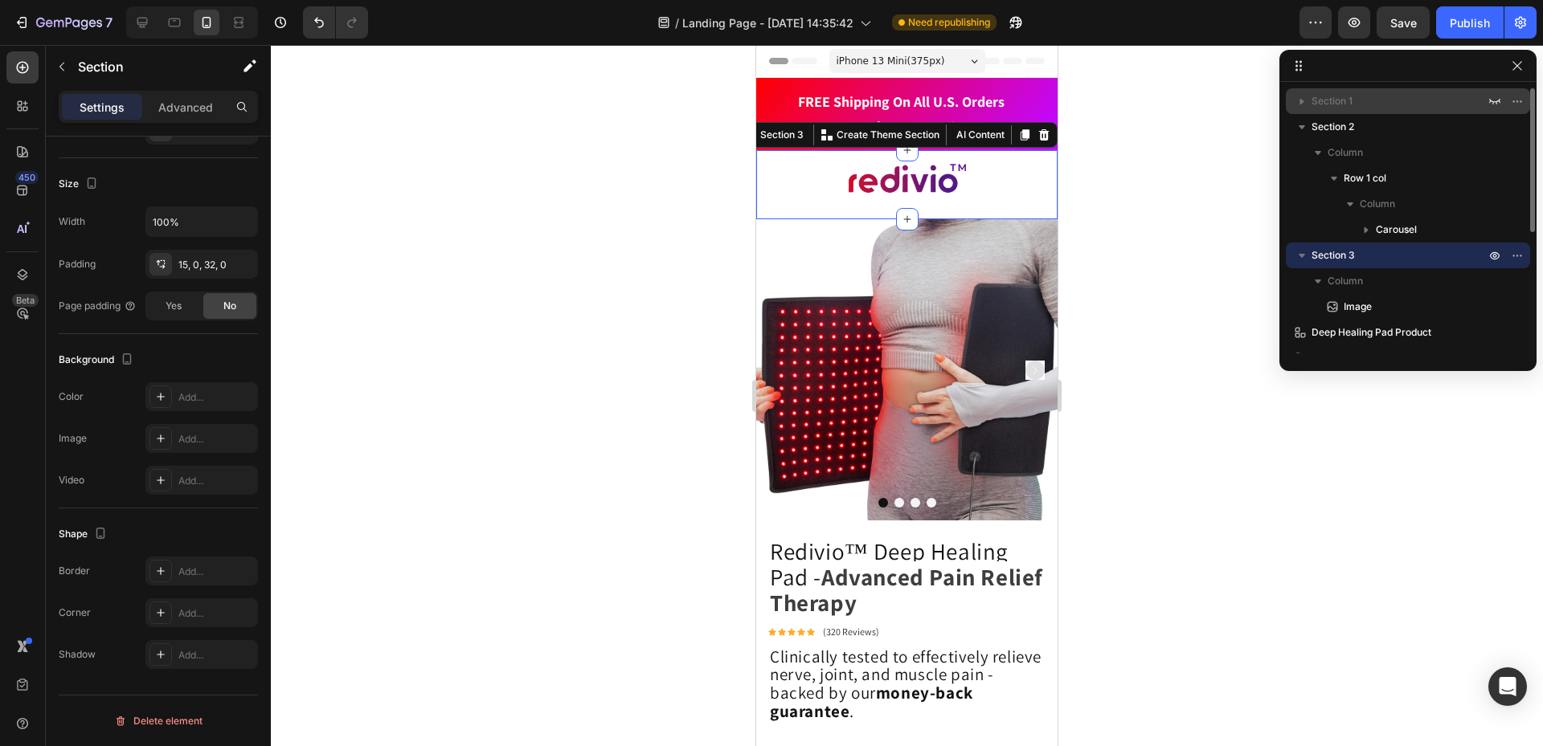
click at [1343, 102] on span "Section 1" at bounding box center [1331, 101] width 41 height 16
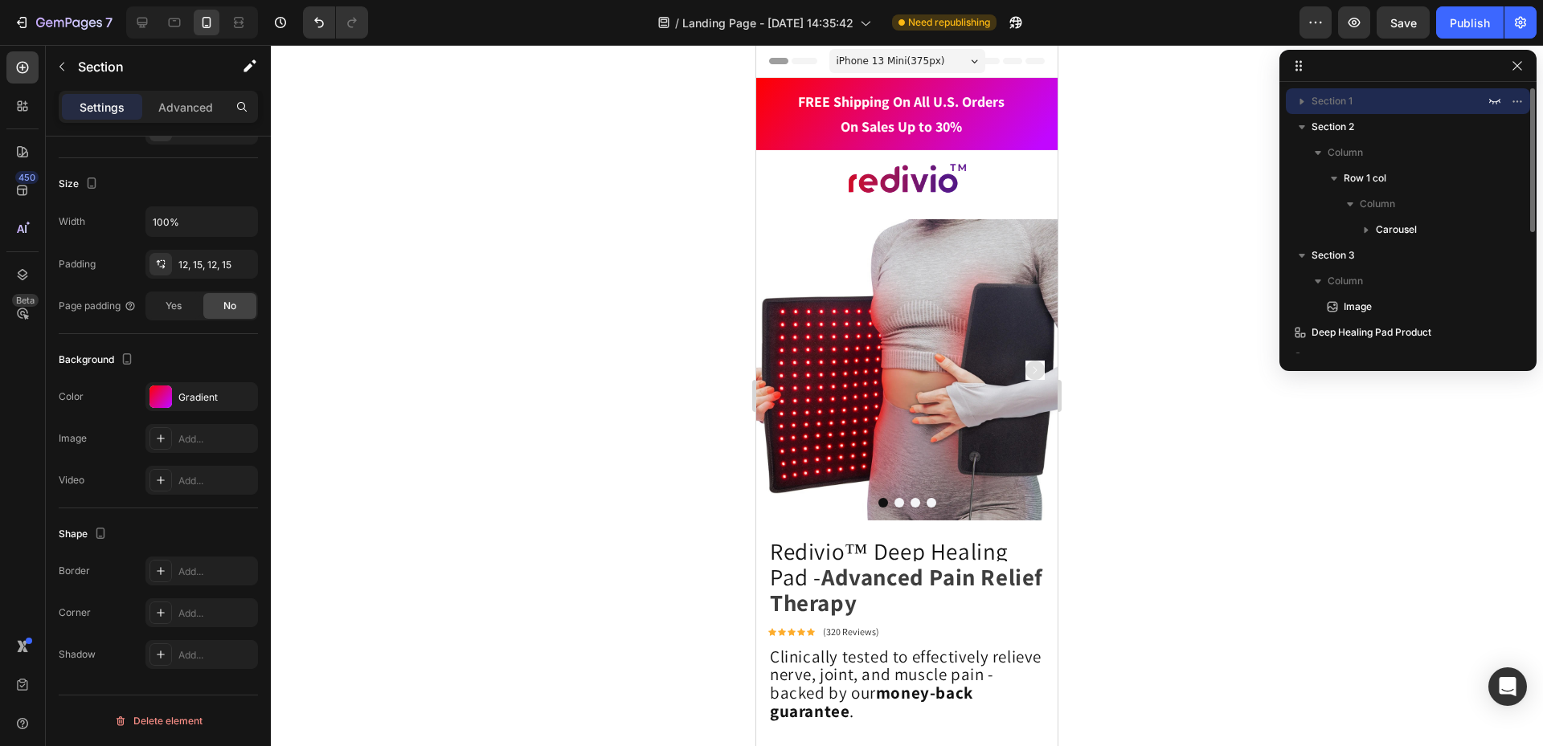
click at [1343, 102] on span "Section 1" at bounding box center [1331, 101] width 41 height 16
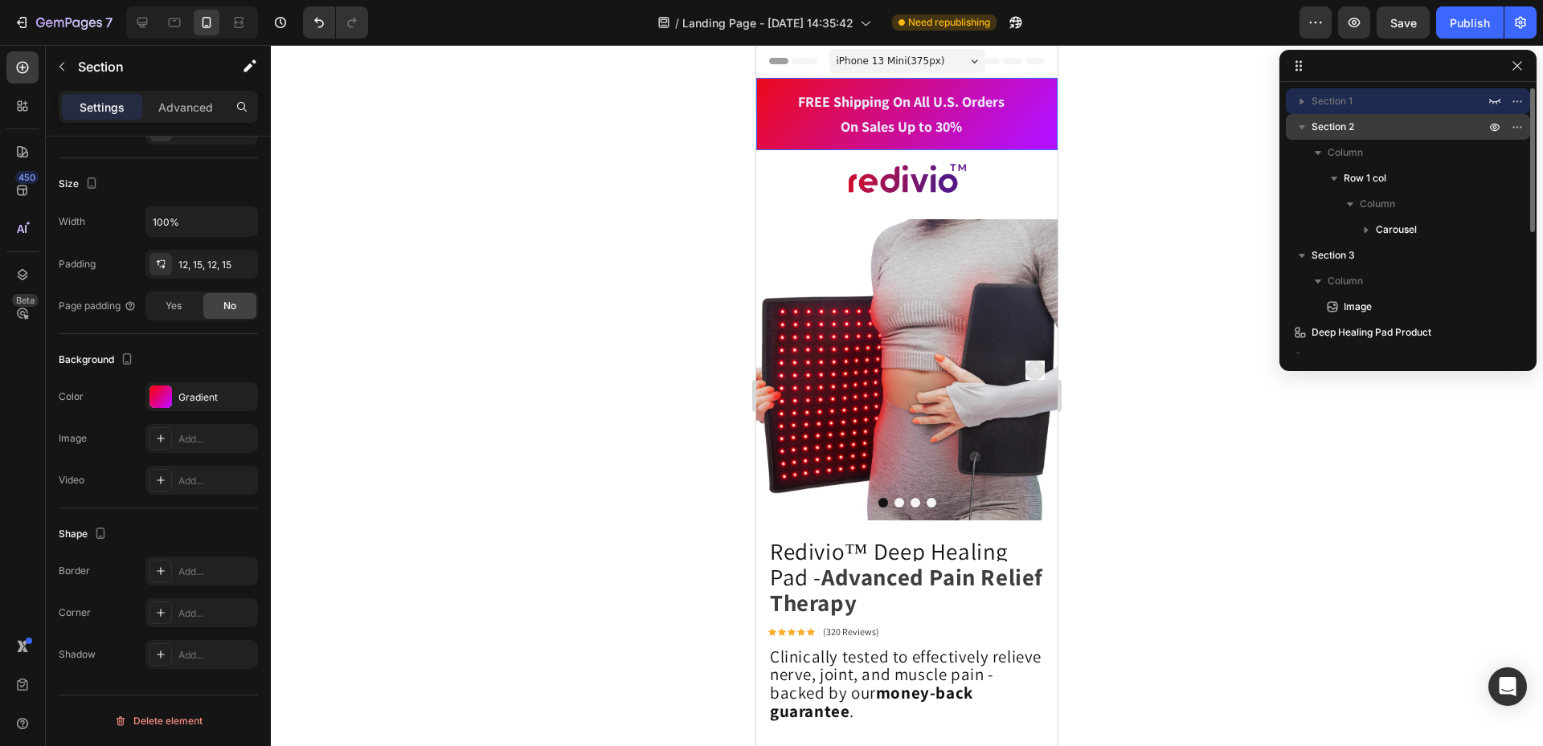
click at [1330, 120] on span "Section 2" at bounding box center [1332, 127] width 43 height 16
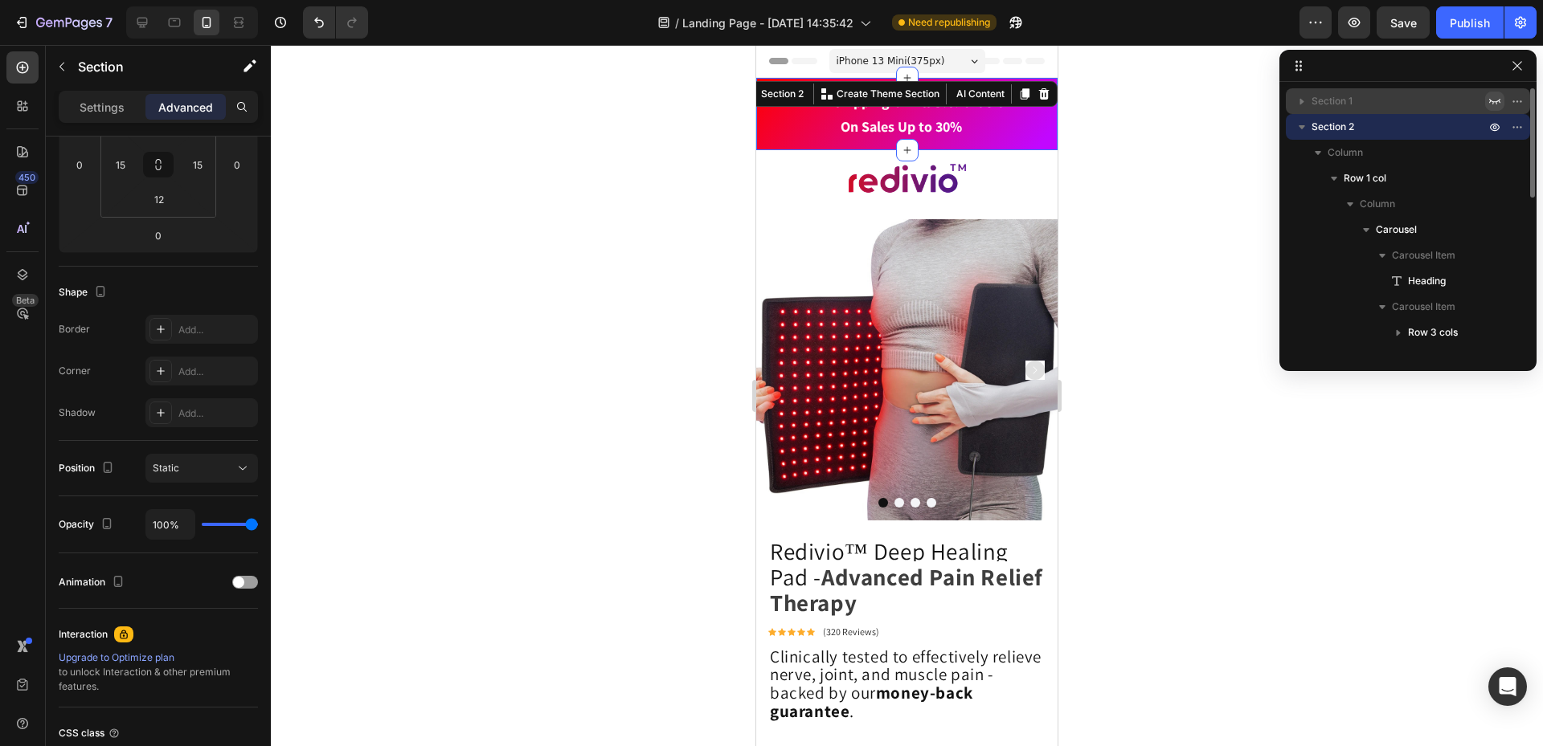
click at [1499, 105] on icon "button" at bounding box center [1494, 101] width 13 height 13
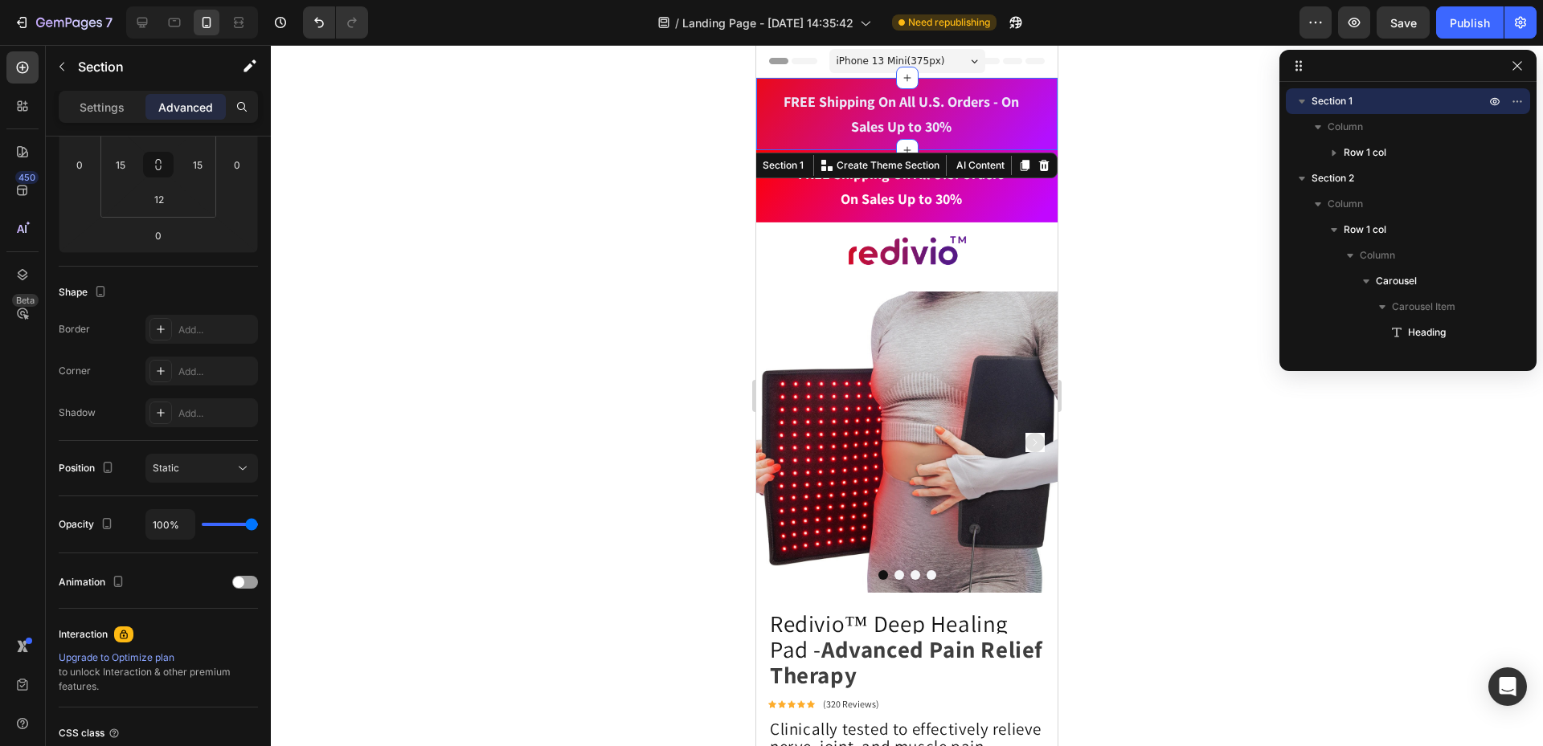
click at [1126, 202] on div at bounding box center [907, 395] width 1272 height 701
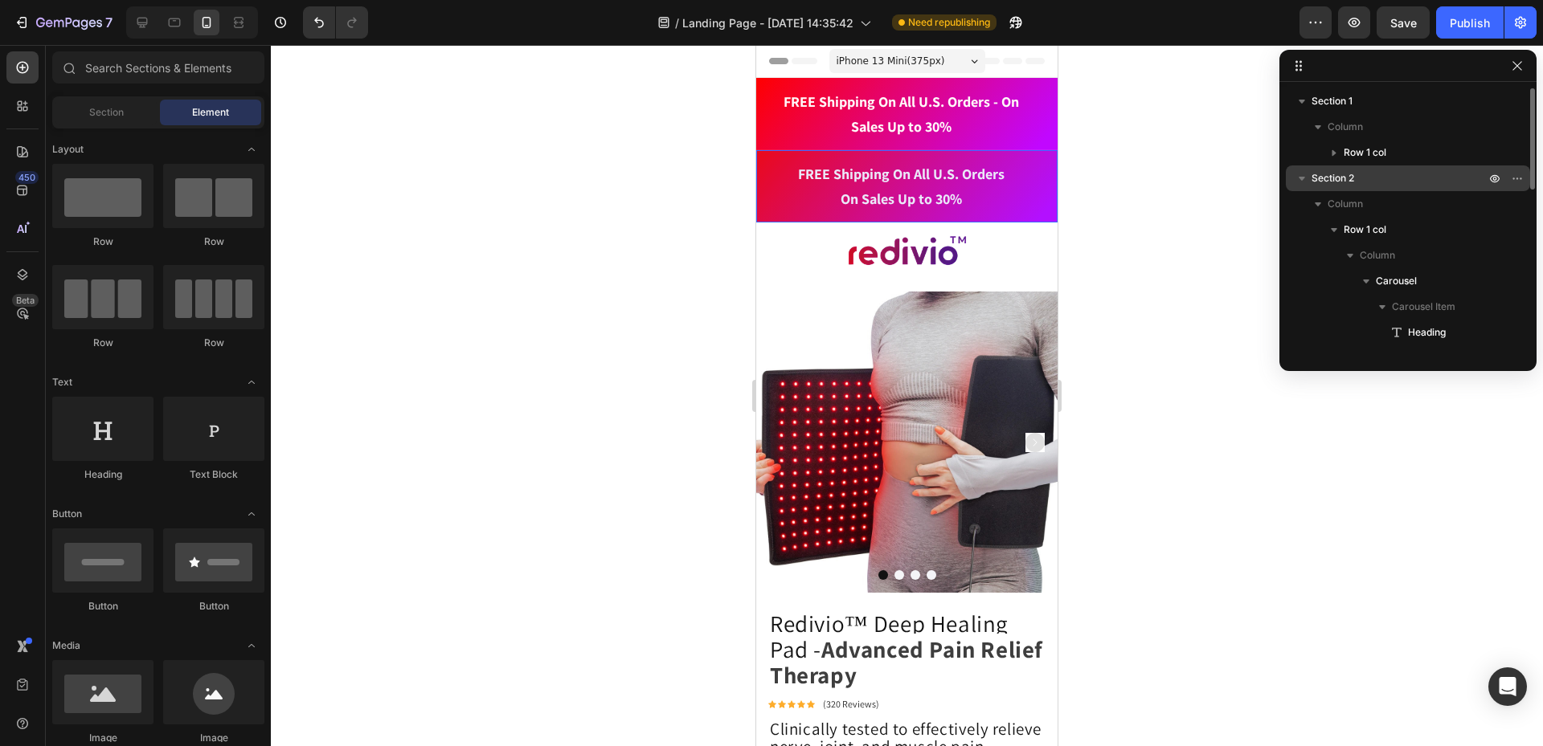
click at [1471, 175] on p "Section 2" at bounding box center [1399, 178] width 177 height 16
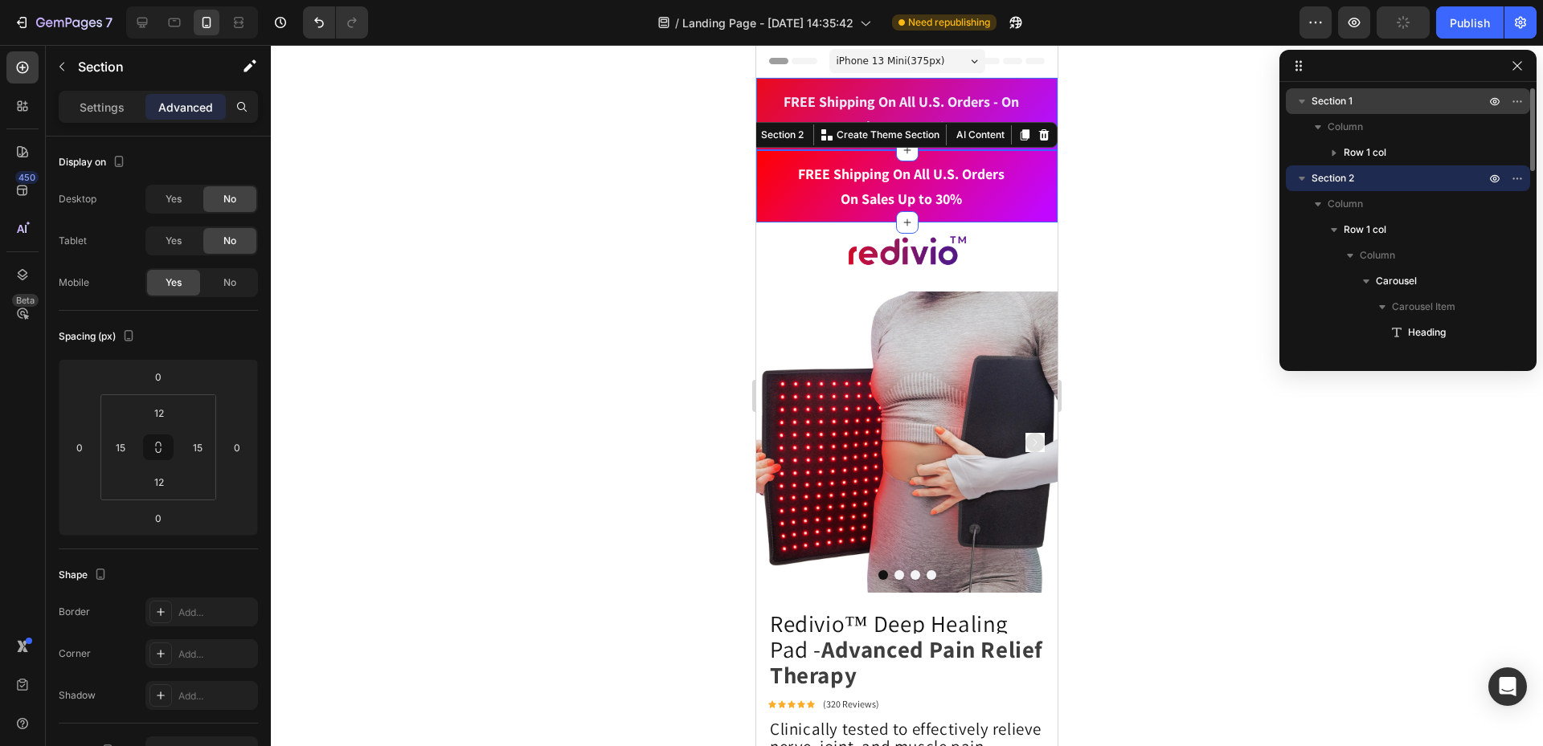
click at [1474, 97] on p "Section 1" at bounding box center [1399, 101] width 177 height 16
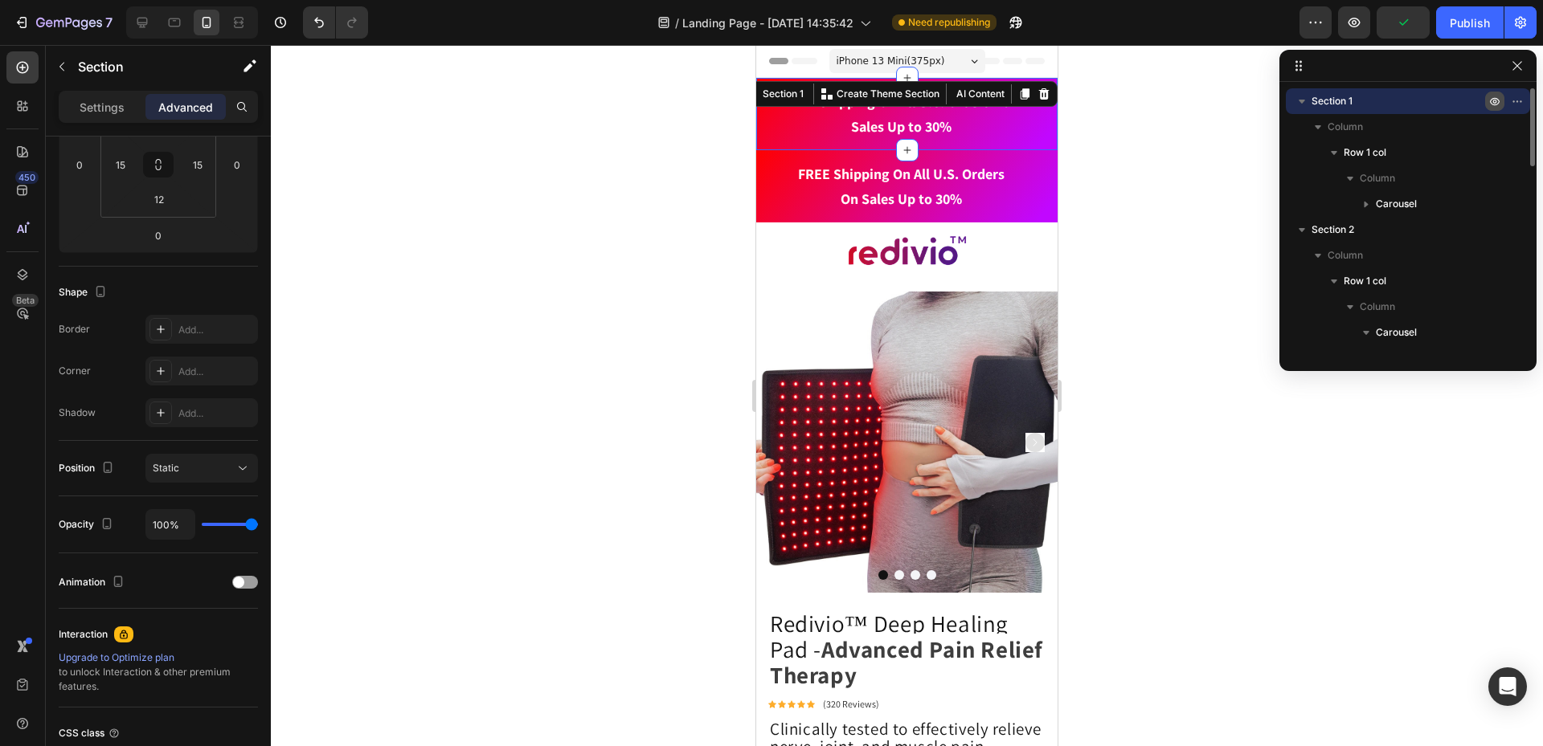
click at [1519, 100] on icon "button" at bounding box center [1520, 101] width 2 height 2
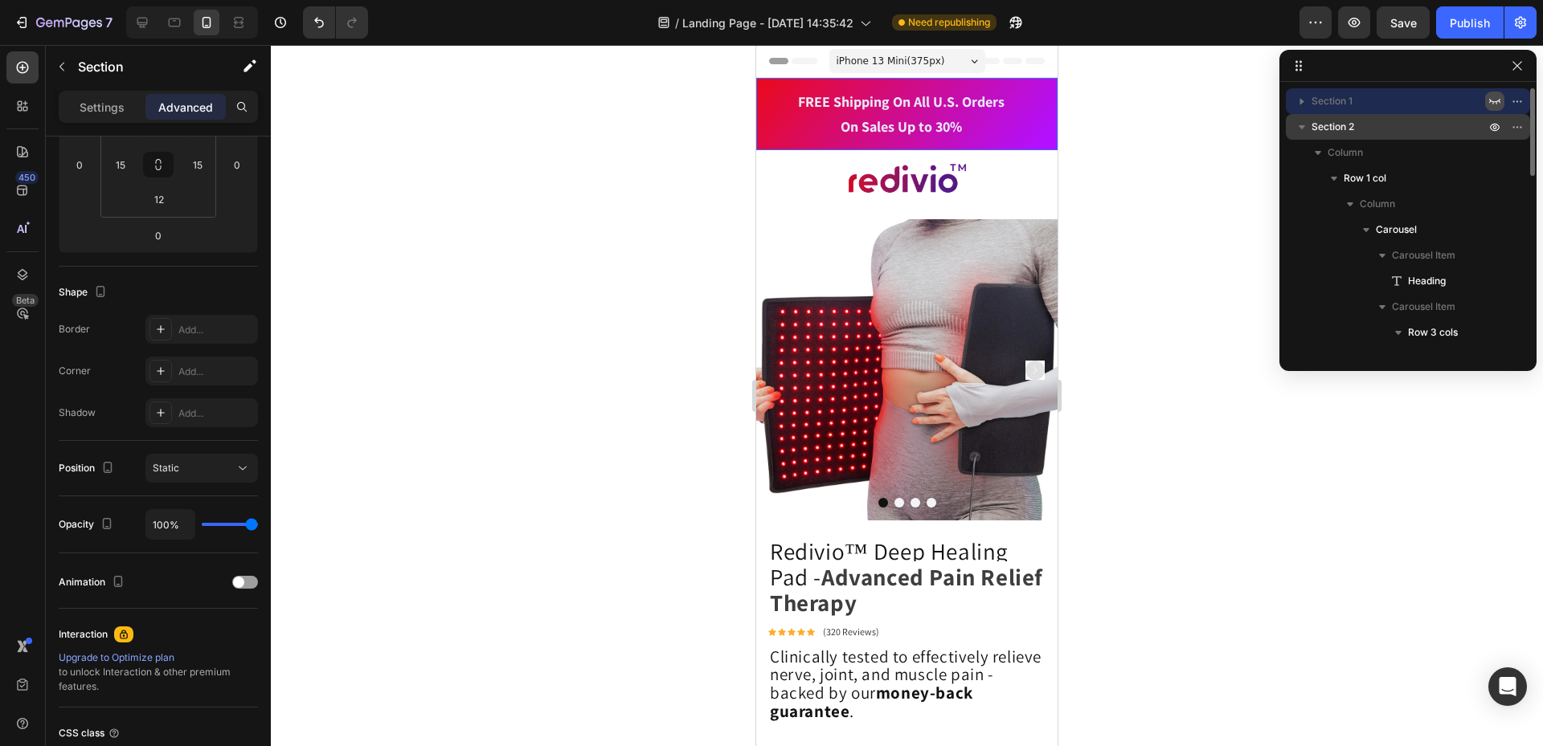
click at [1443, 125] on p "Section 2" at bounding box center [1399, 127] width 177 height 16
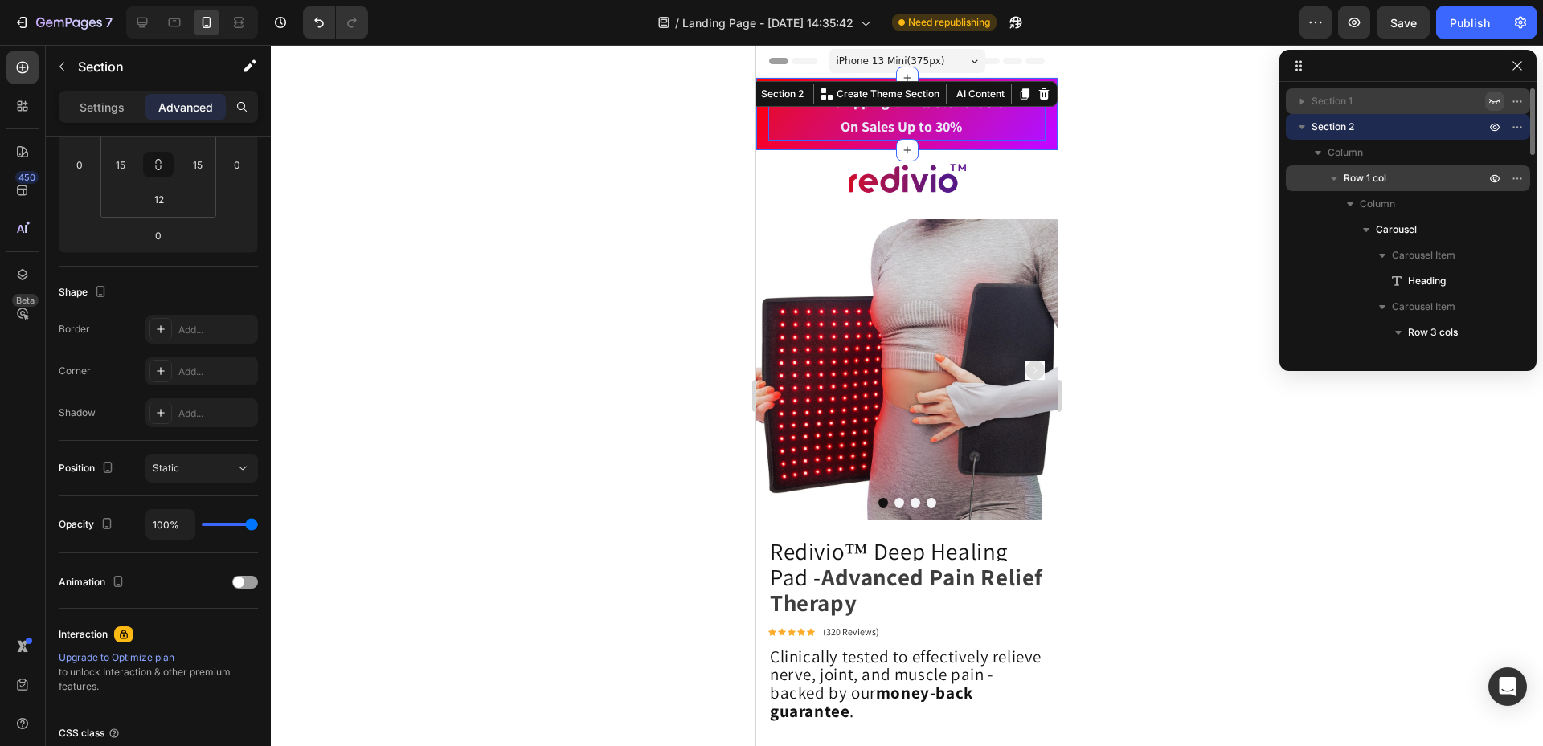
click at [1420, 179] on p "Row 1 col" at bounding box center [1415, 178] width 145 height 16
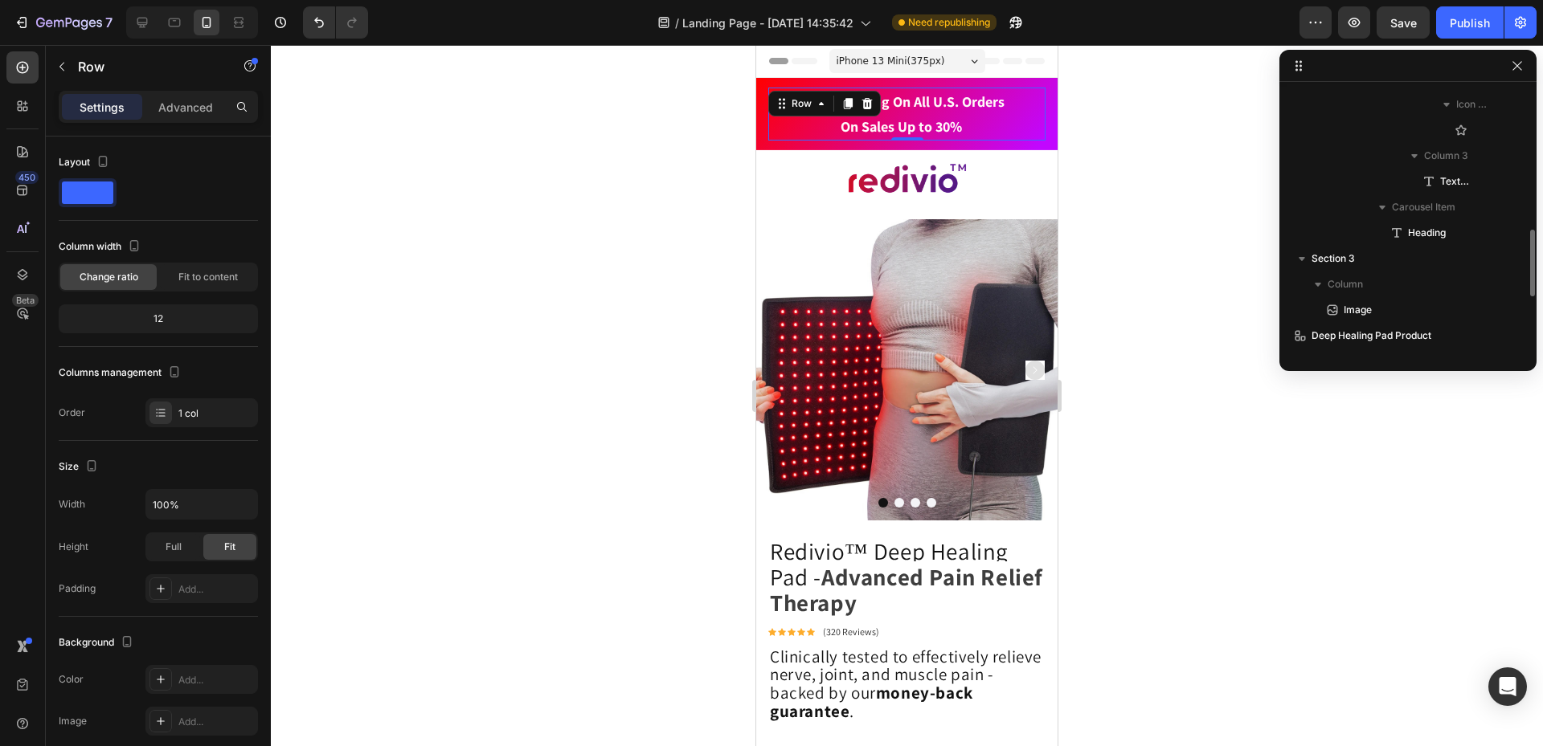
scroll to position [643, 0]
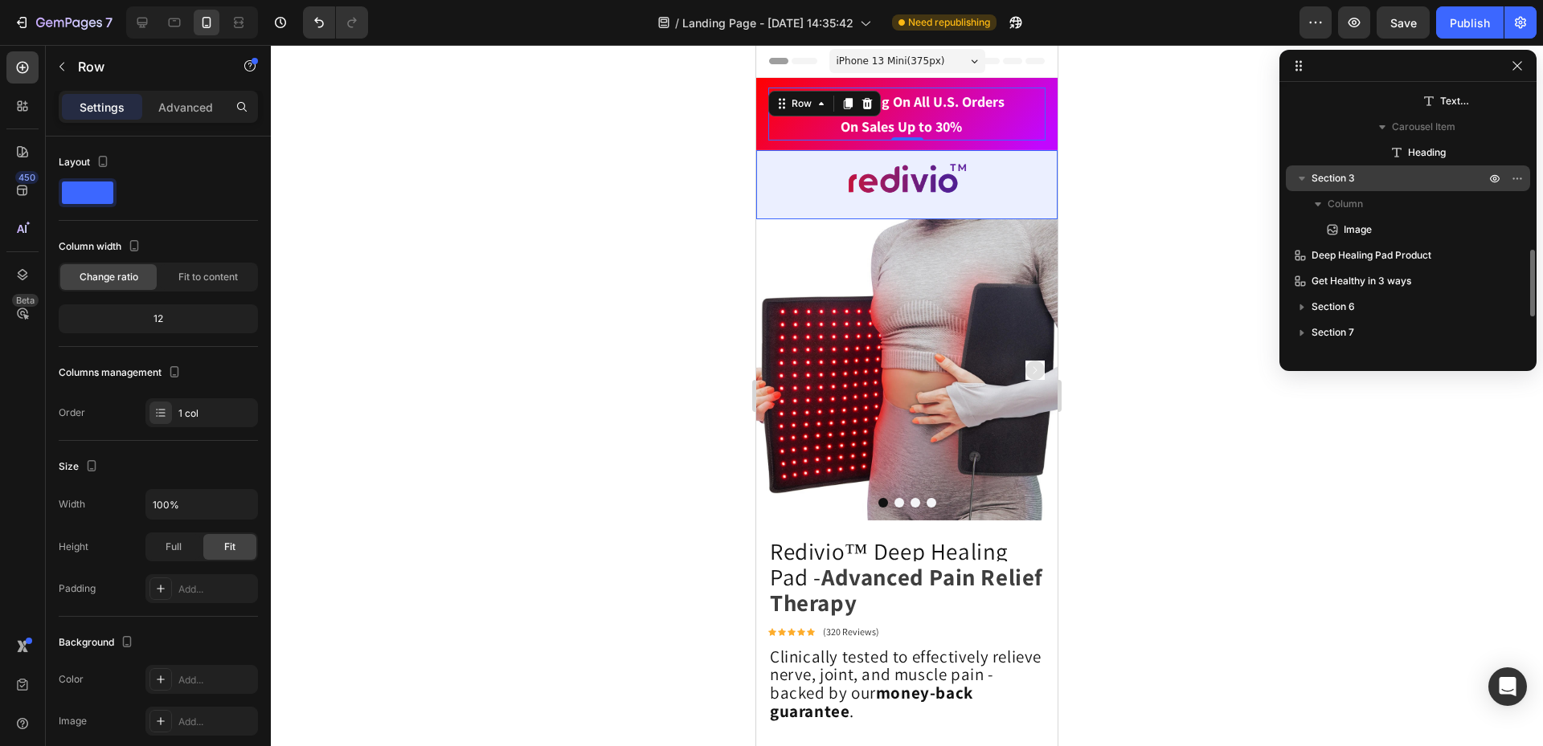
click at [1331, 174] on span "Section 3" at bounding box center [1332, 178] width 43 height 16
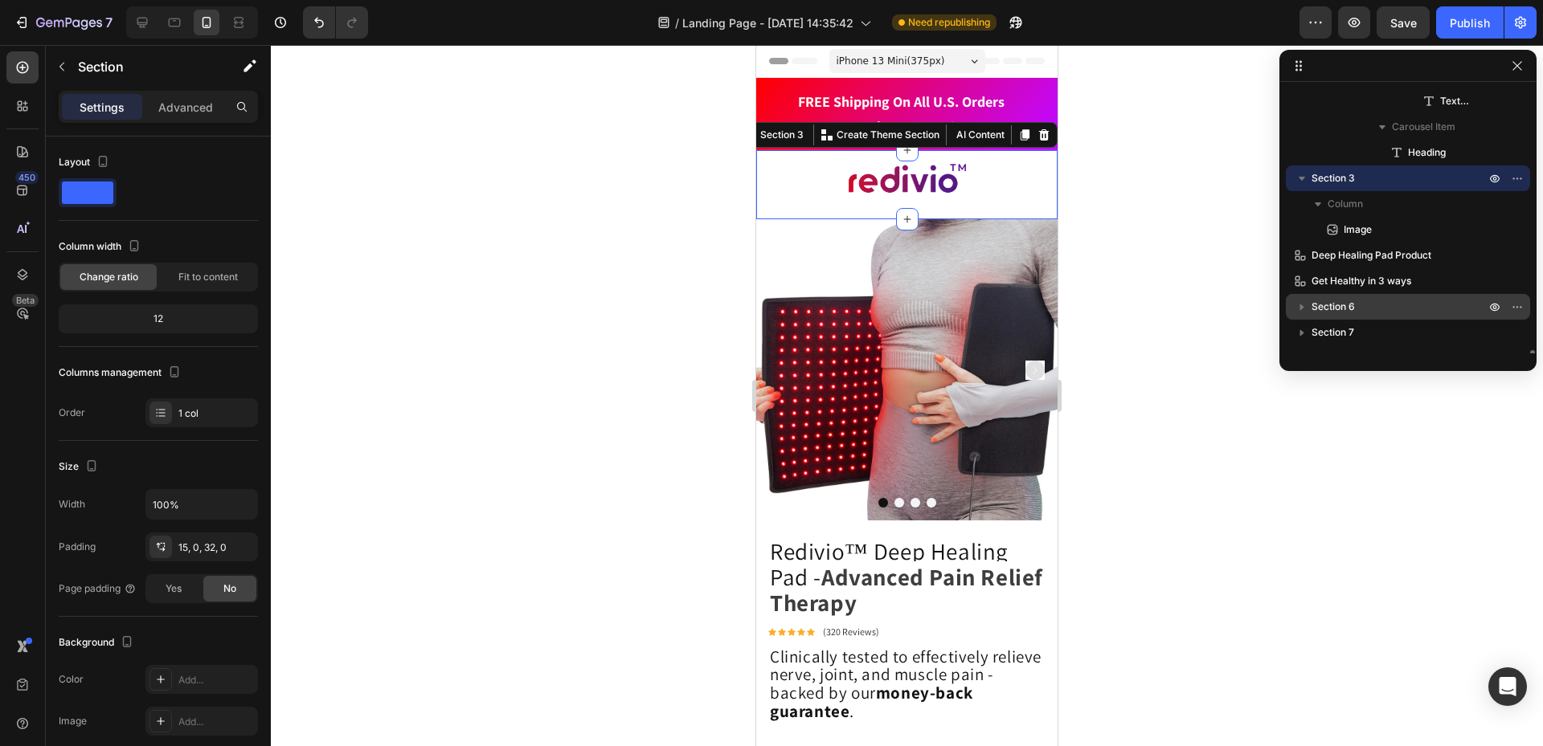
scroll to position [723, 0]
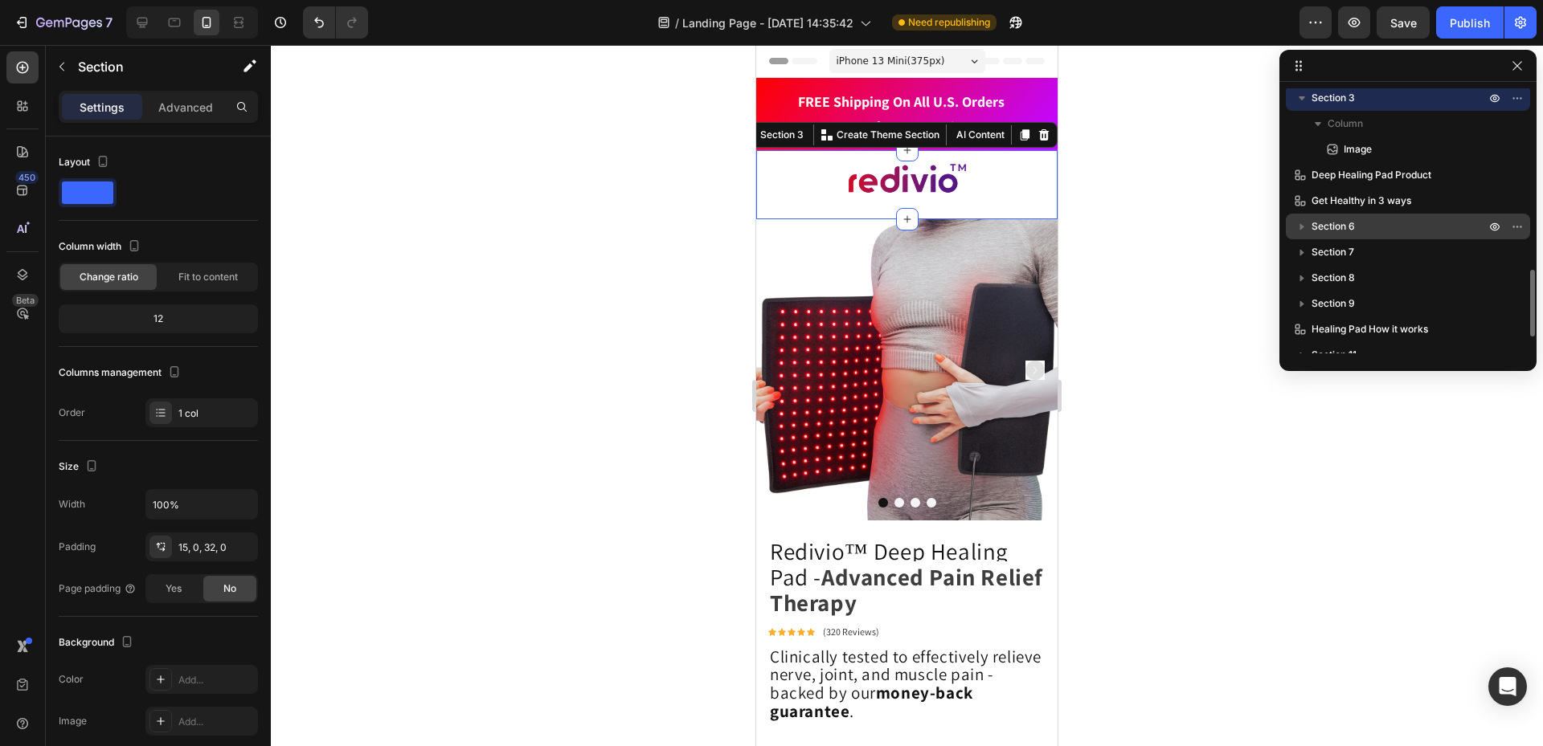
click at [1366, 224] on p "Section 6" at bounding box center [1399, 227] width 177 height 16
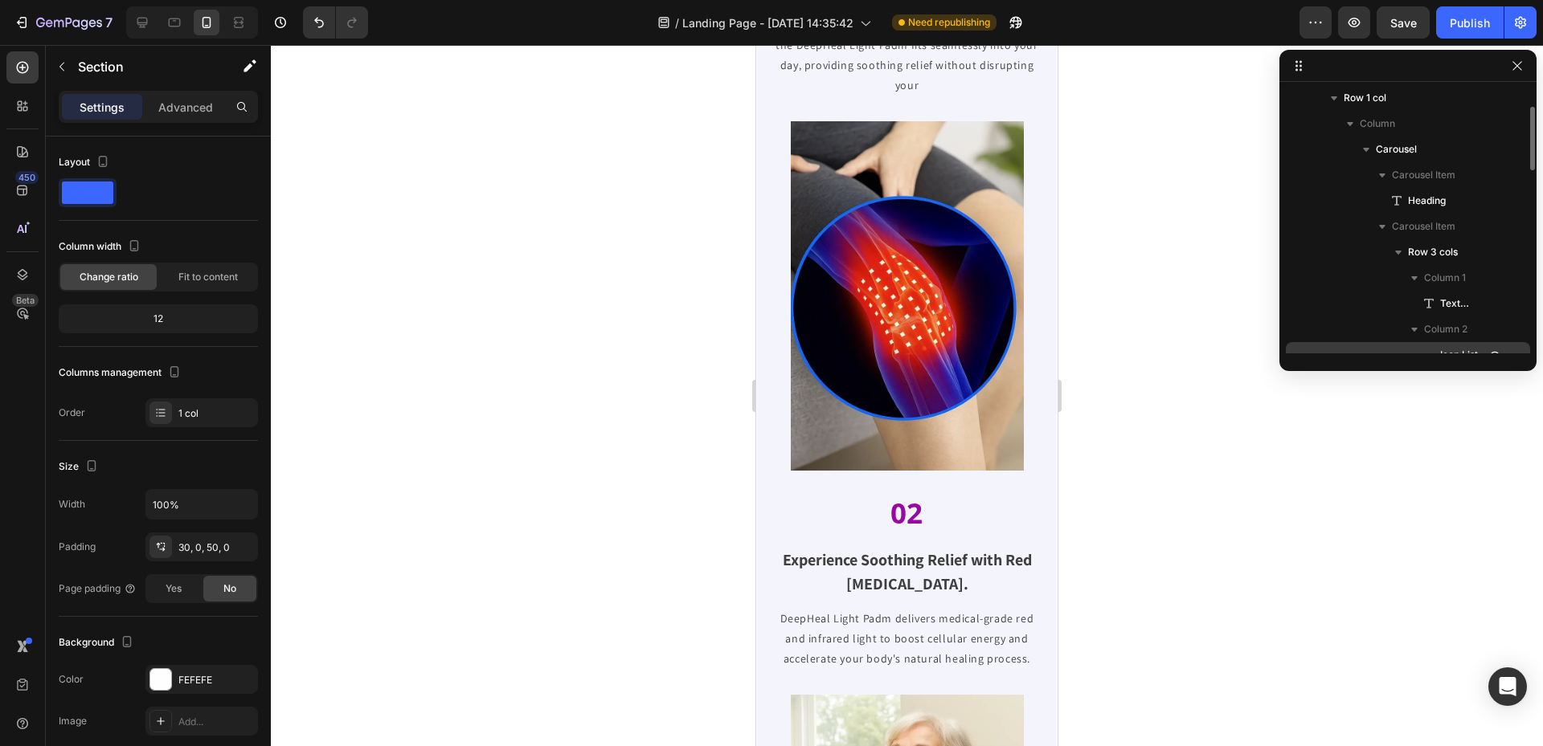
scroll to position [0, 0]
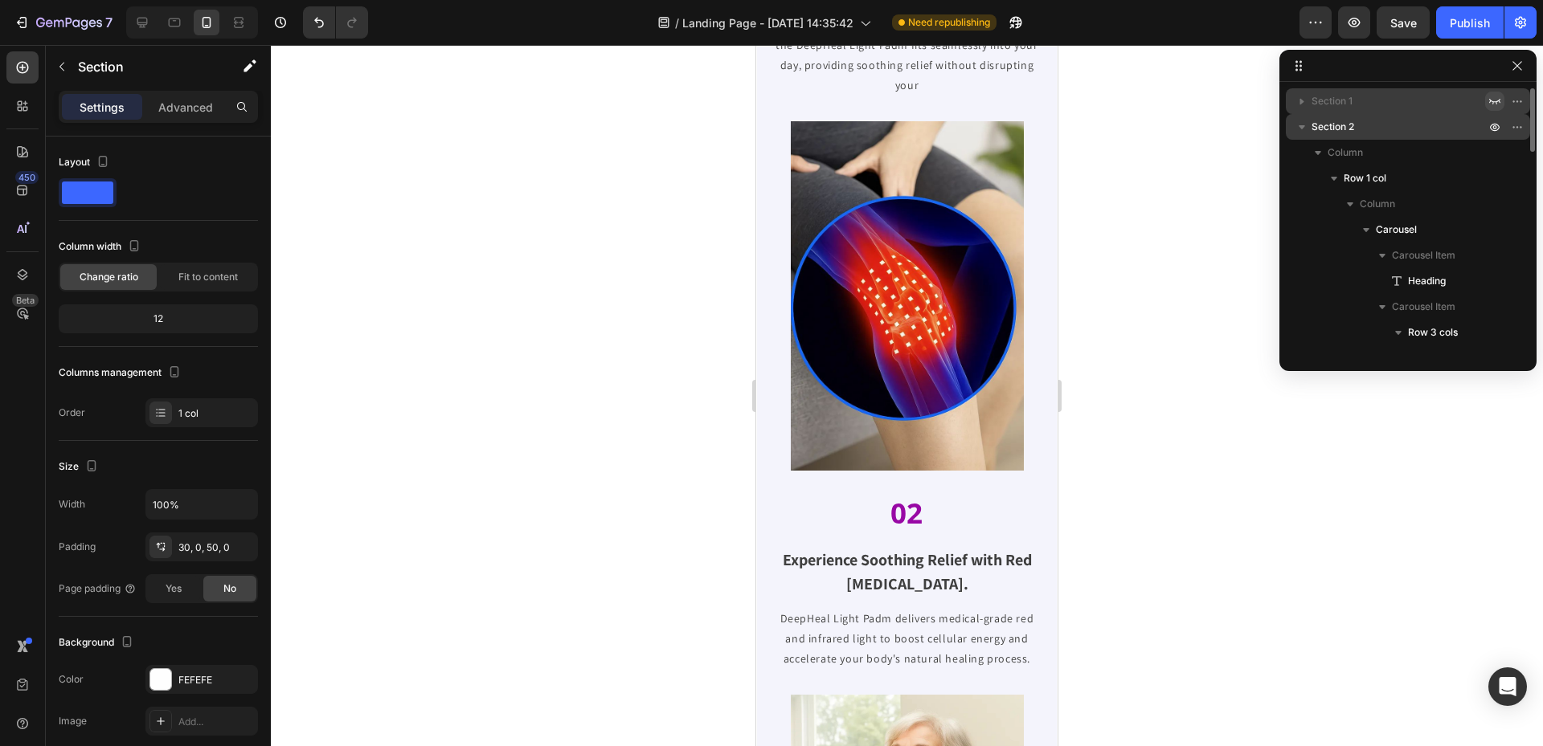
click at [1330, 129] on span "Section 2" at bounding box center [1332, 127] width 43 height 16
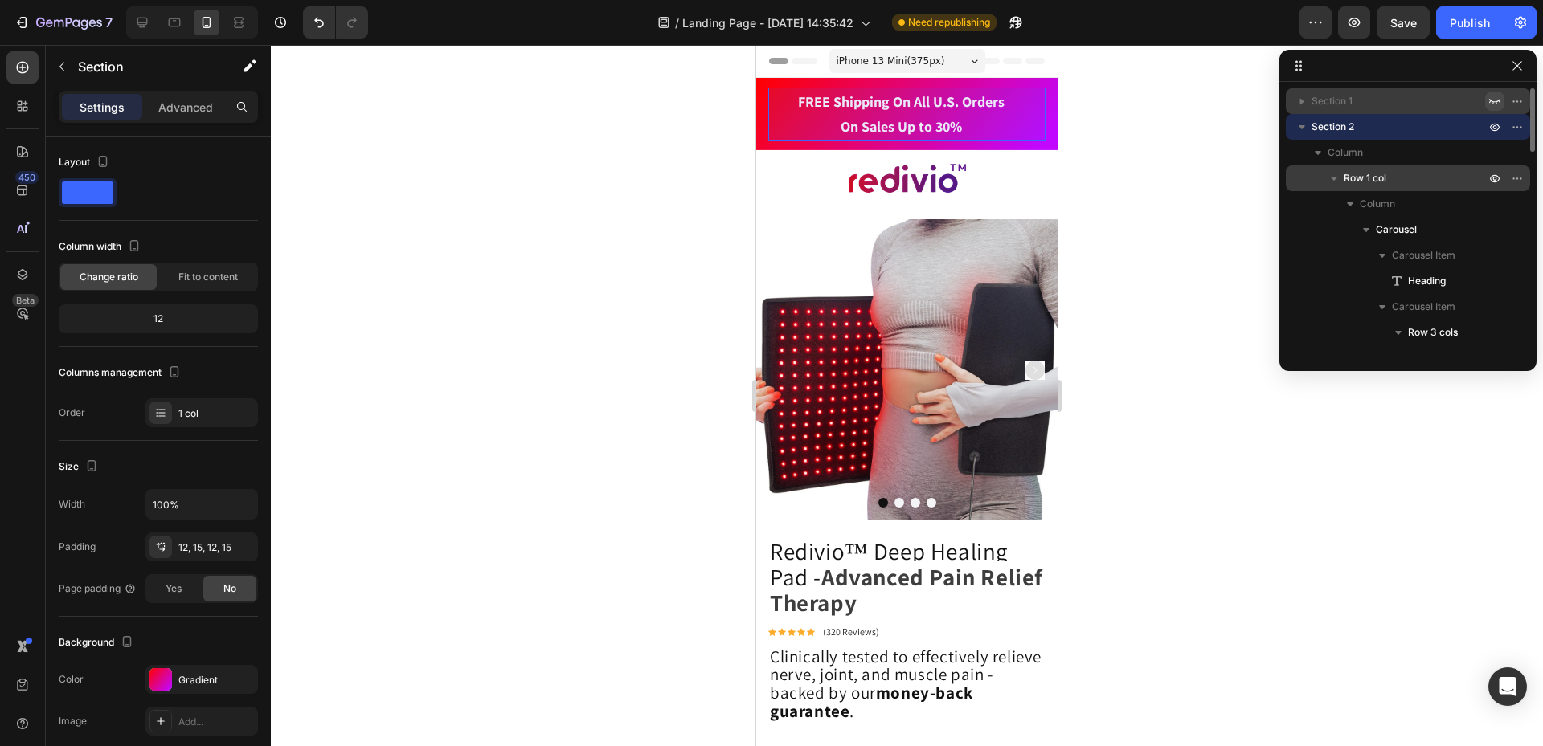
click at [1390, 176] on p "Row 1 col" at bounding box center [1415, 178] width 145 height 16
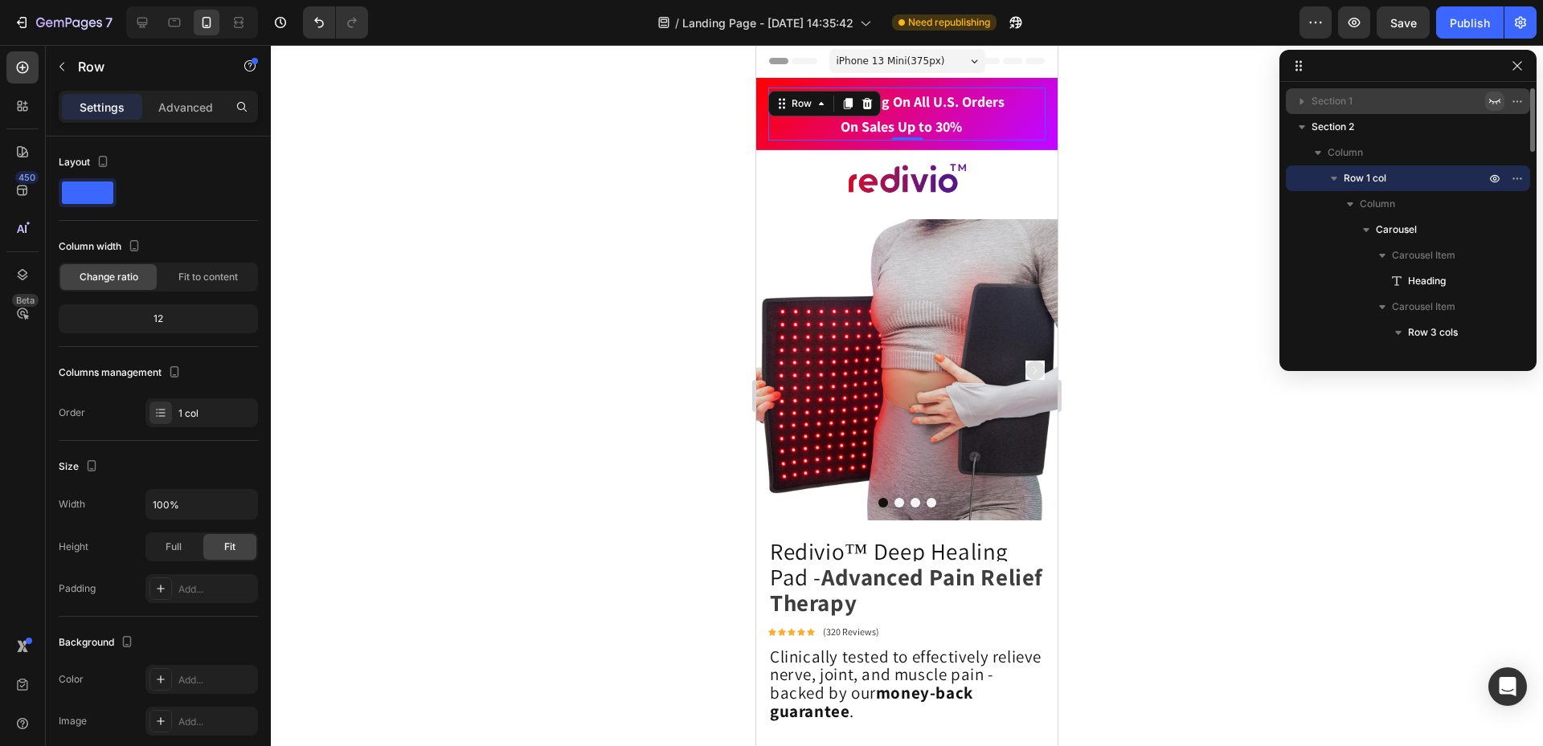
scroll to position [80, 0]
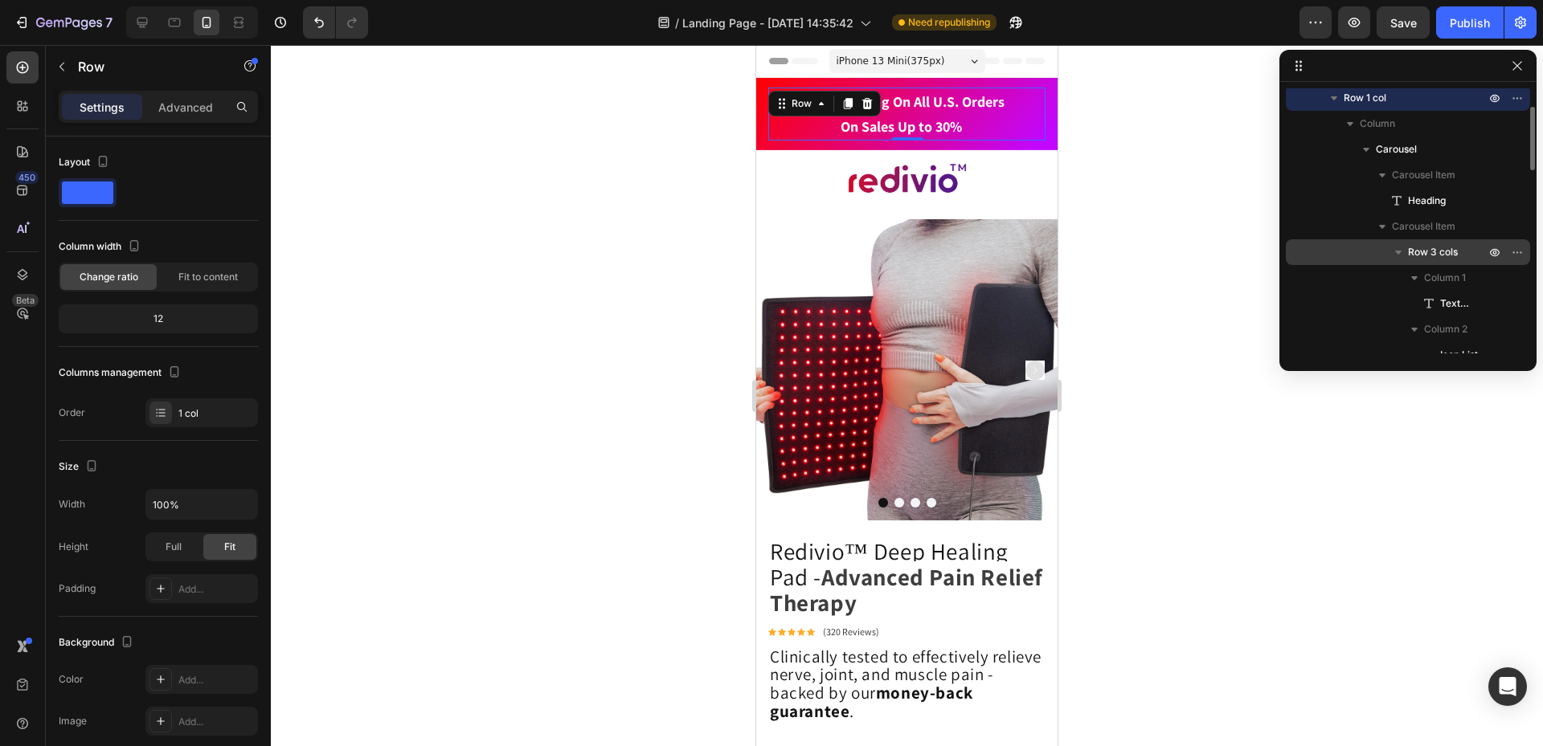
click at [1413, 254] on span "Row 3 cols" at bounding box center [1433, 252] width 50 height 16
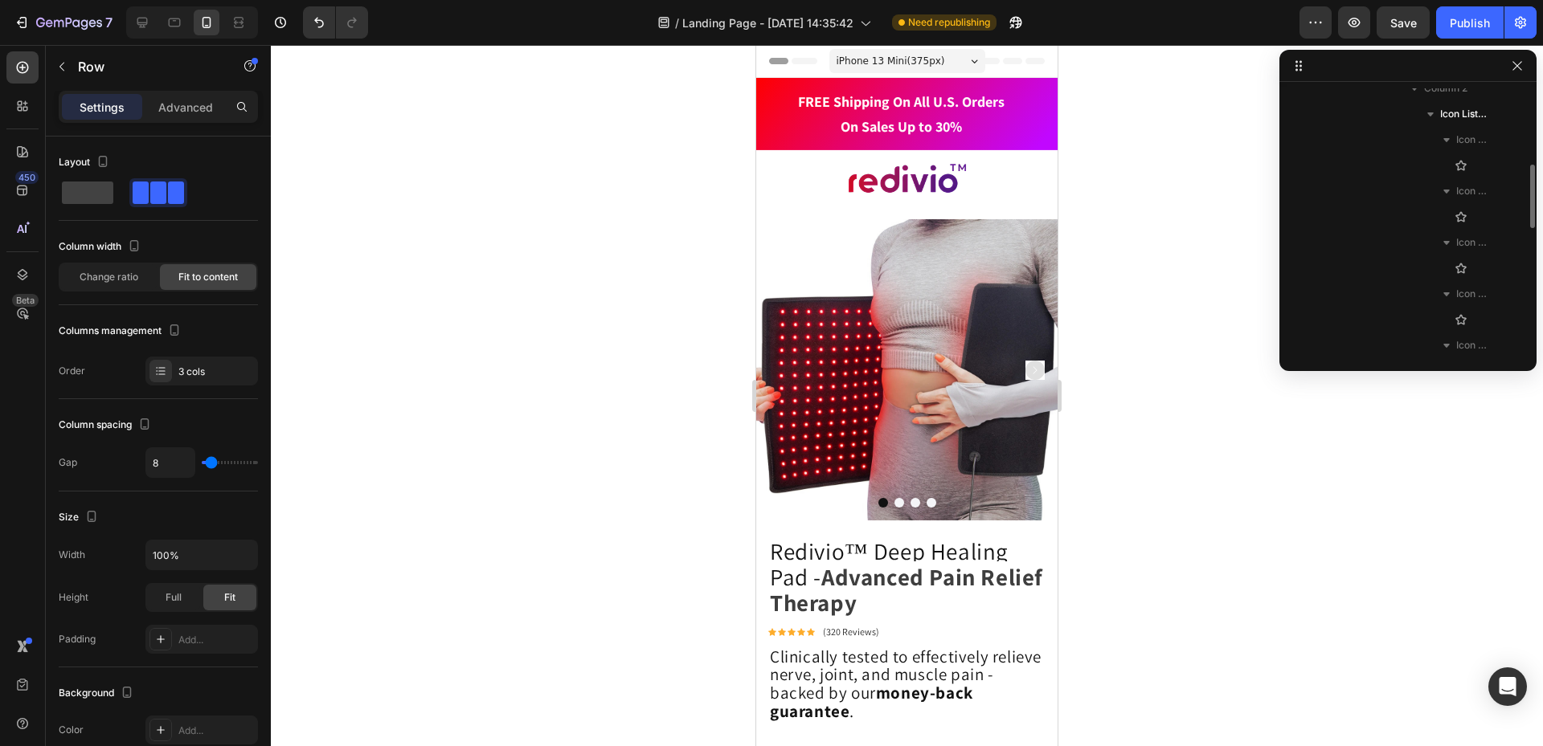
scroll to position [0, 0]
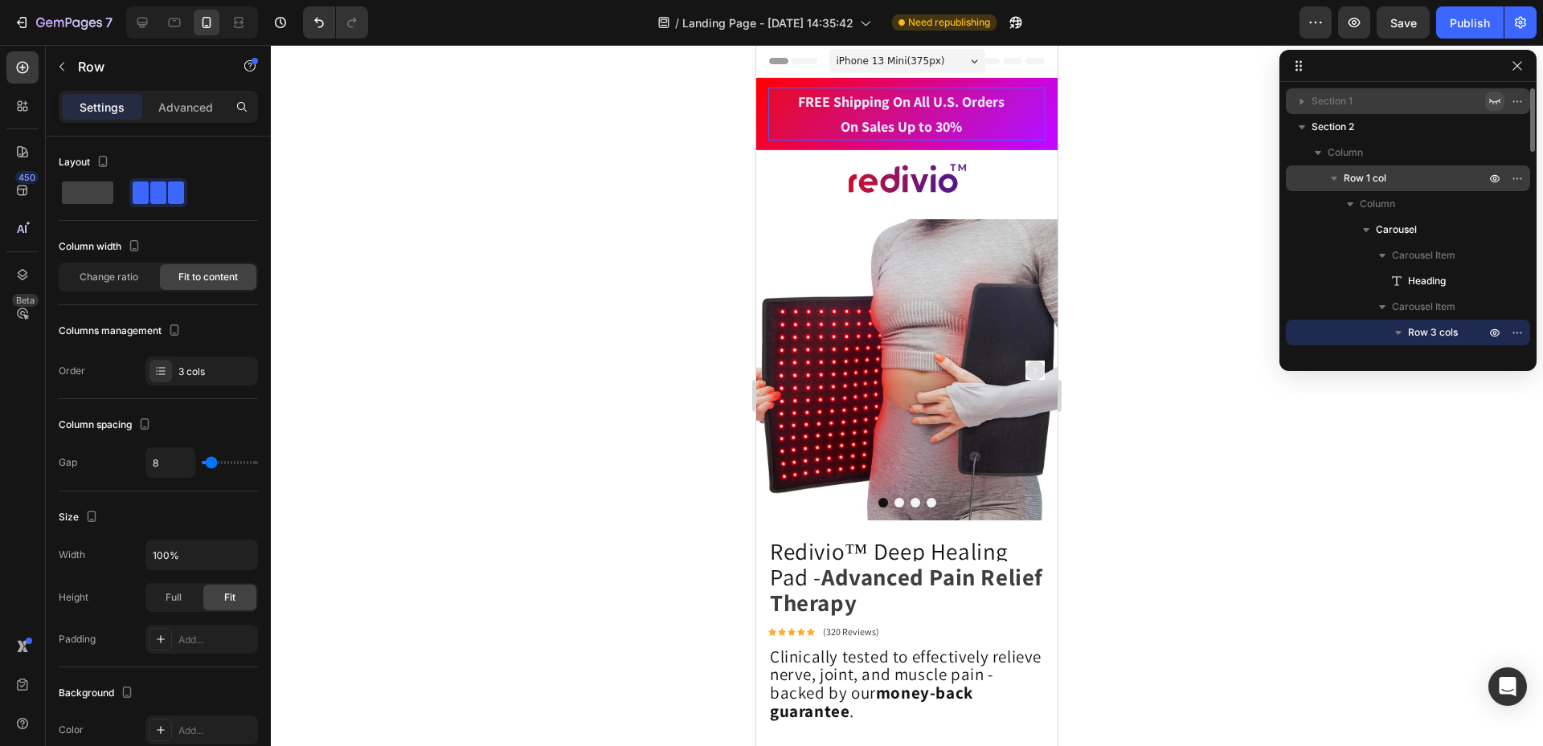
click at [1360, 174] on span "Row 1 col" at bounding box center [1364, 178] width 43 height 16
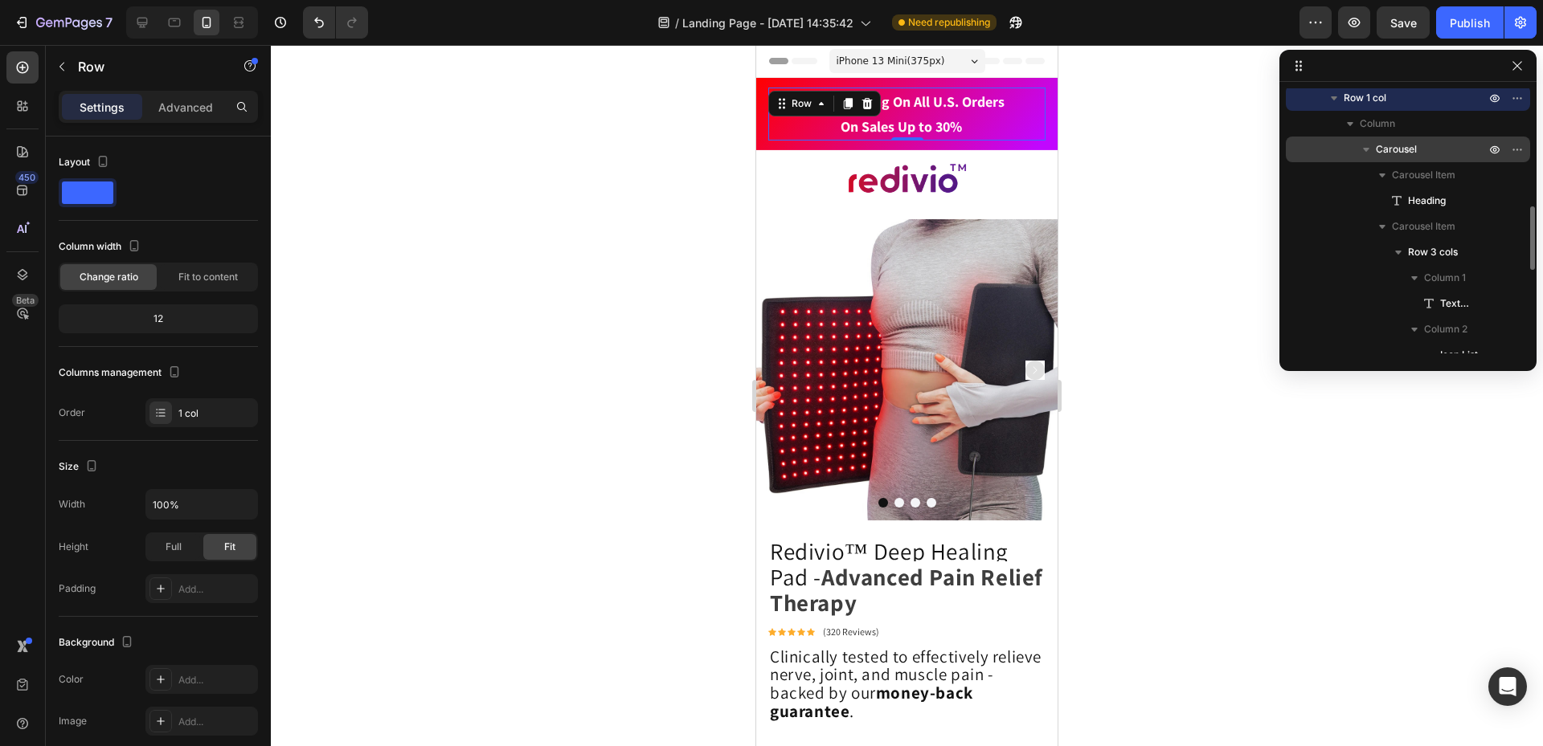
scroll to position [161, 0]
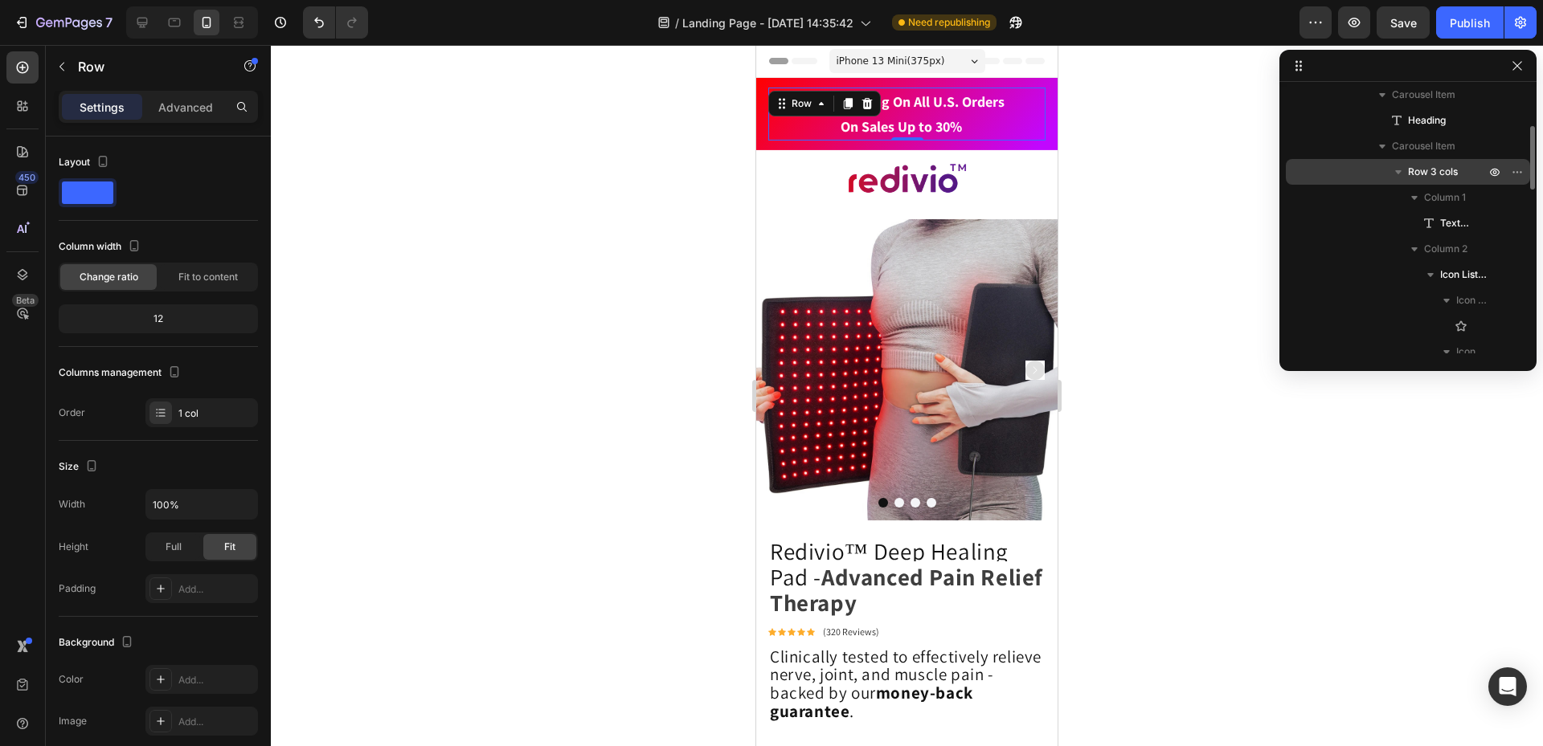
click at [1453, 172] on span "Row 3 cols" at bounding box center [1433, 172] width 50 height 16
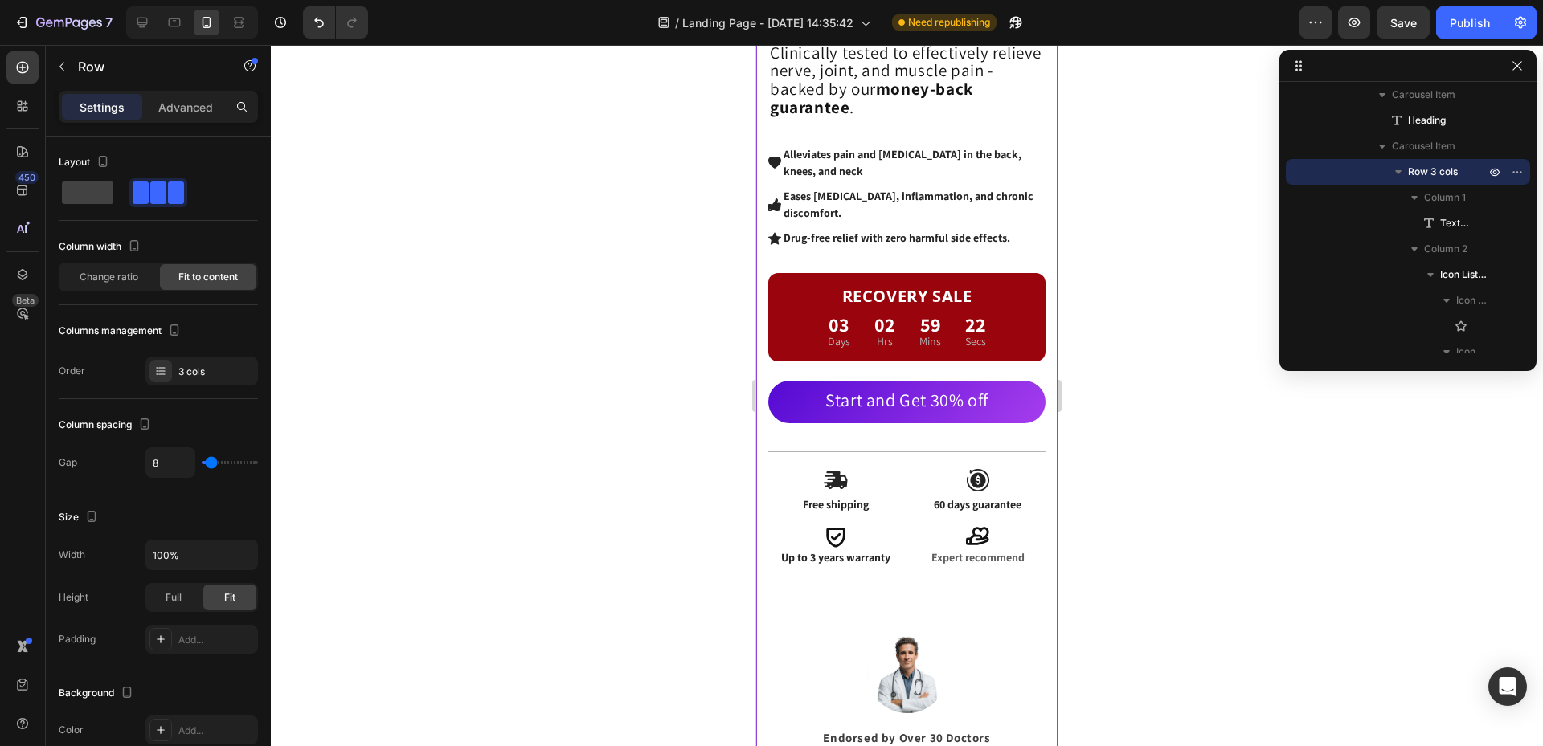
scroll to position [643, 0]
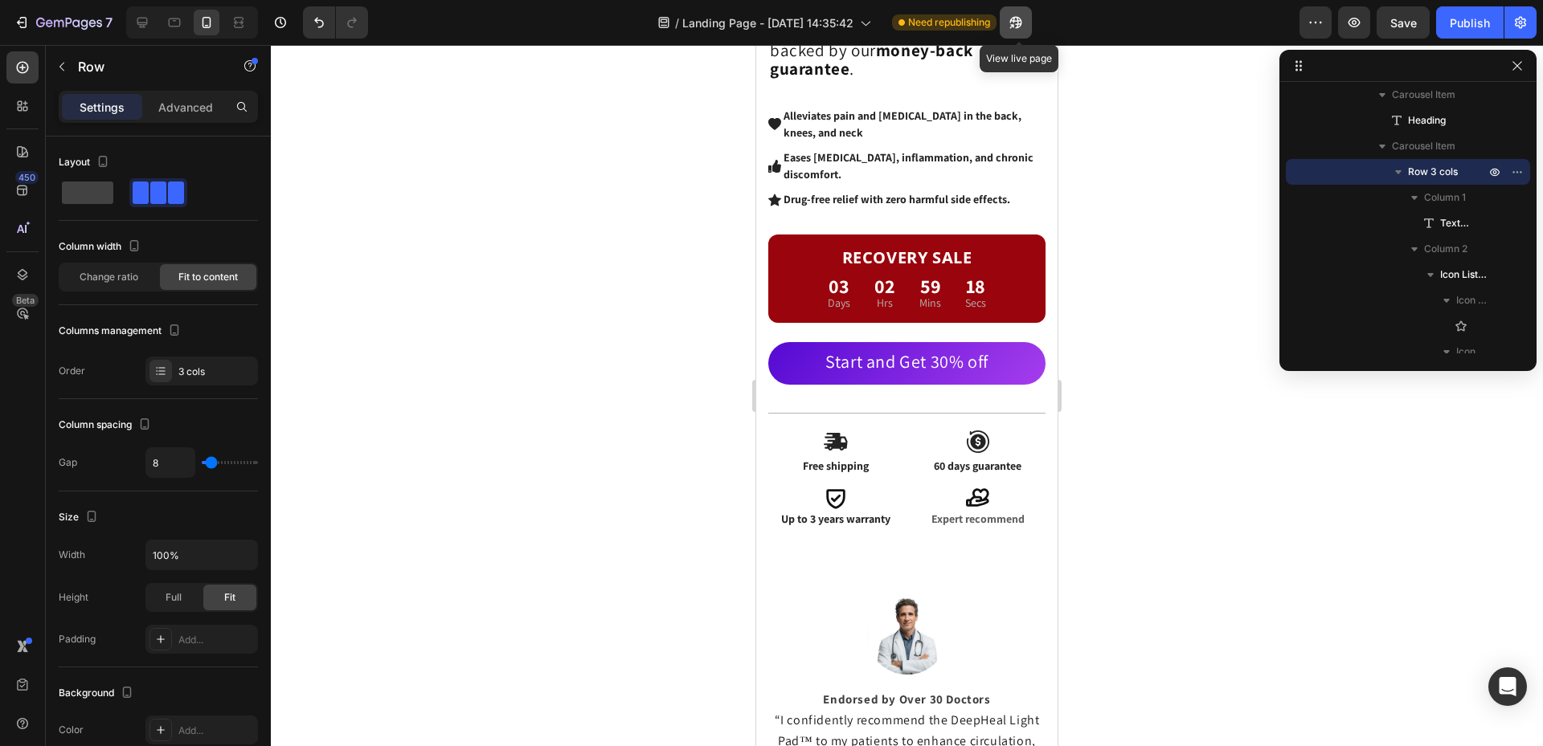
click at [1013, 24] on icon "button" at bounding box center [1011, 26] width 4 height 4
click at [1526, 64] on div at bounding box center [1407, 66] width 257 height 32
click at [1518, 67] on icon "button" at bounding box center [1516, 65] width 9 height 9
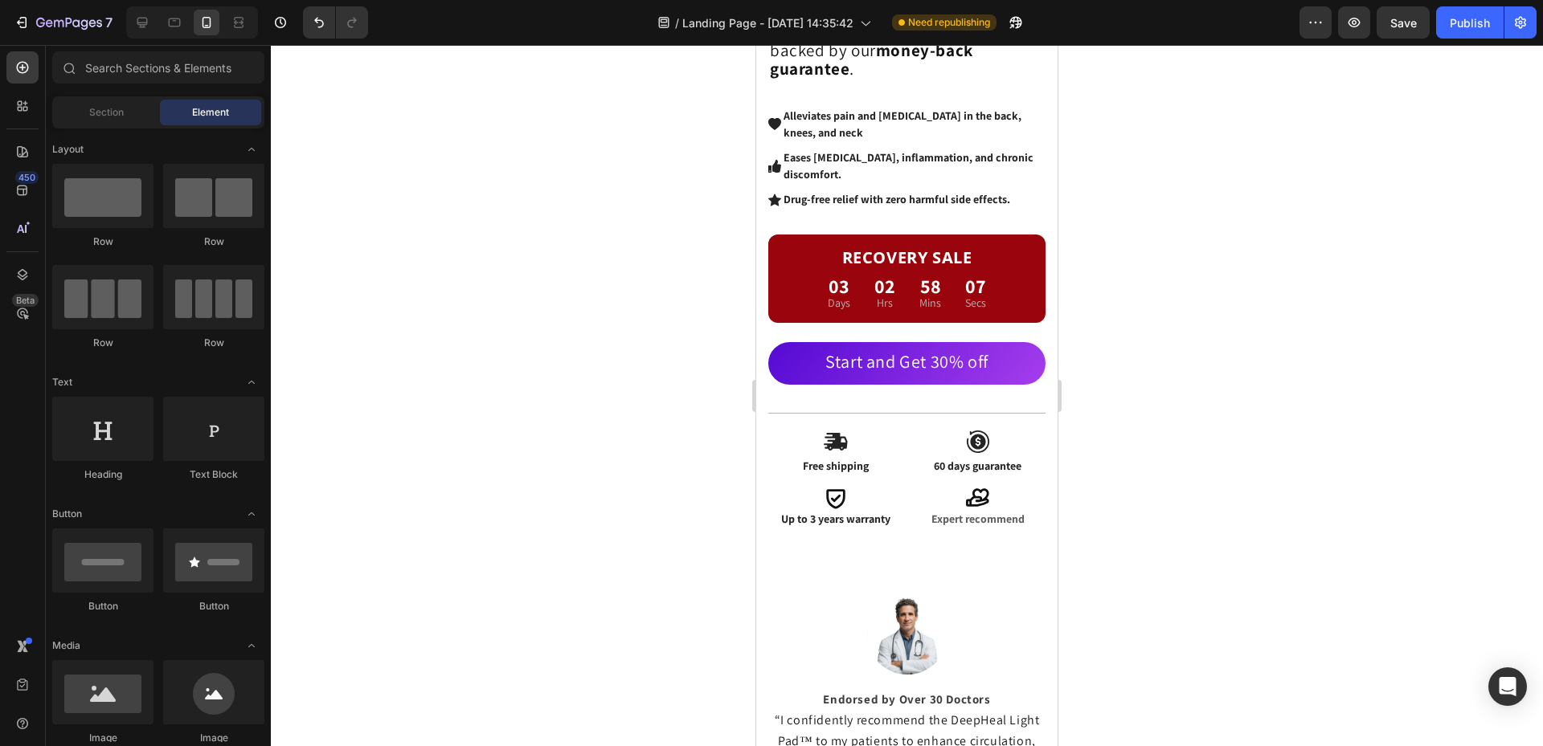
scroll to position [0, 0]
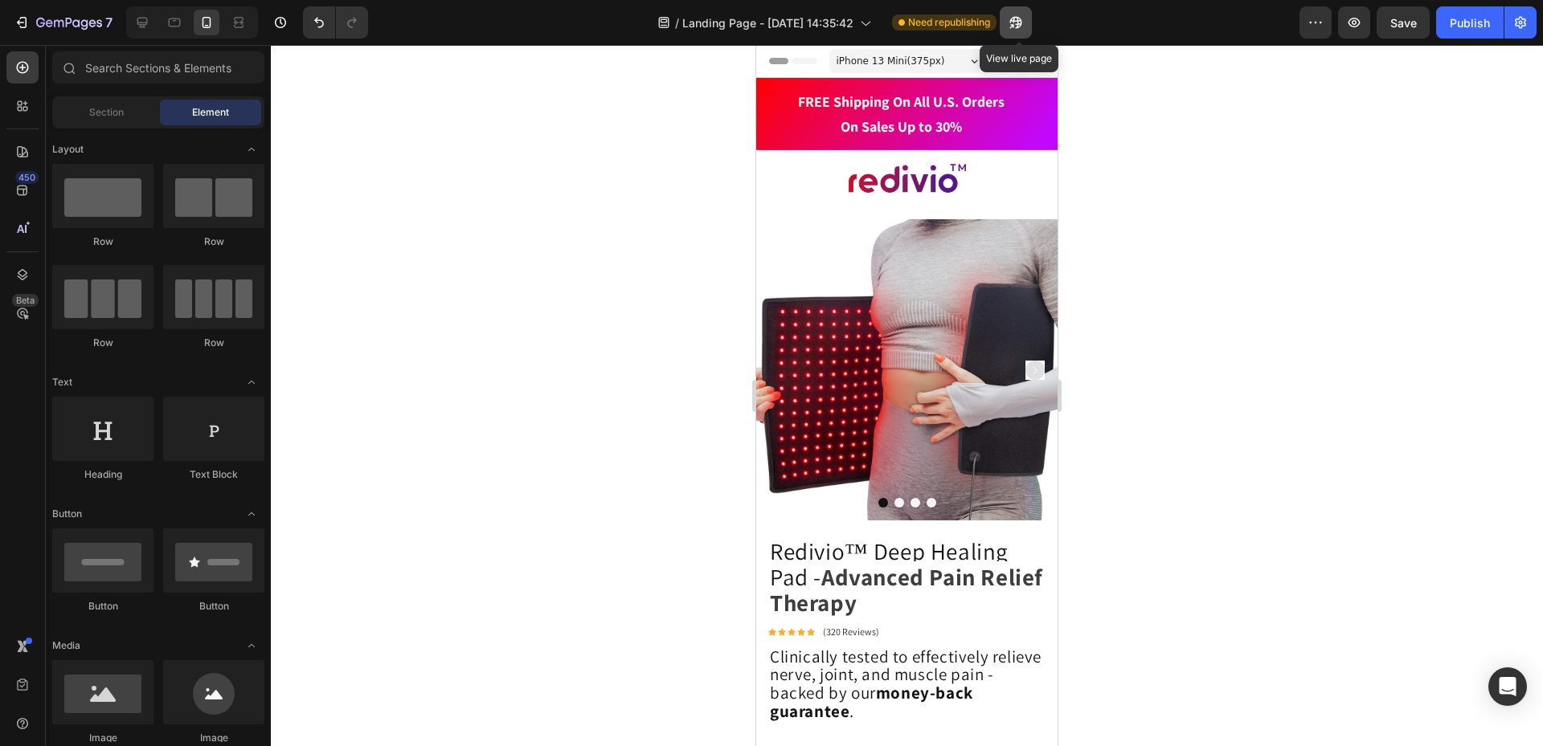
click at [1013, 24] on icon "button" at bounding box center [1011, 26] width 4 height 4
click at [999, 111] on h2 "FREE Shipping On All U.S. Orders On Sales Up to 30%" at bounding box center [900, 114] width 265 height 53
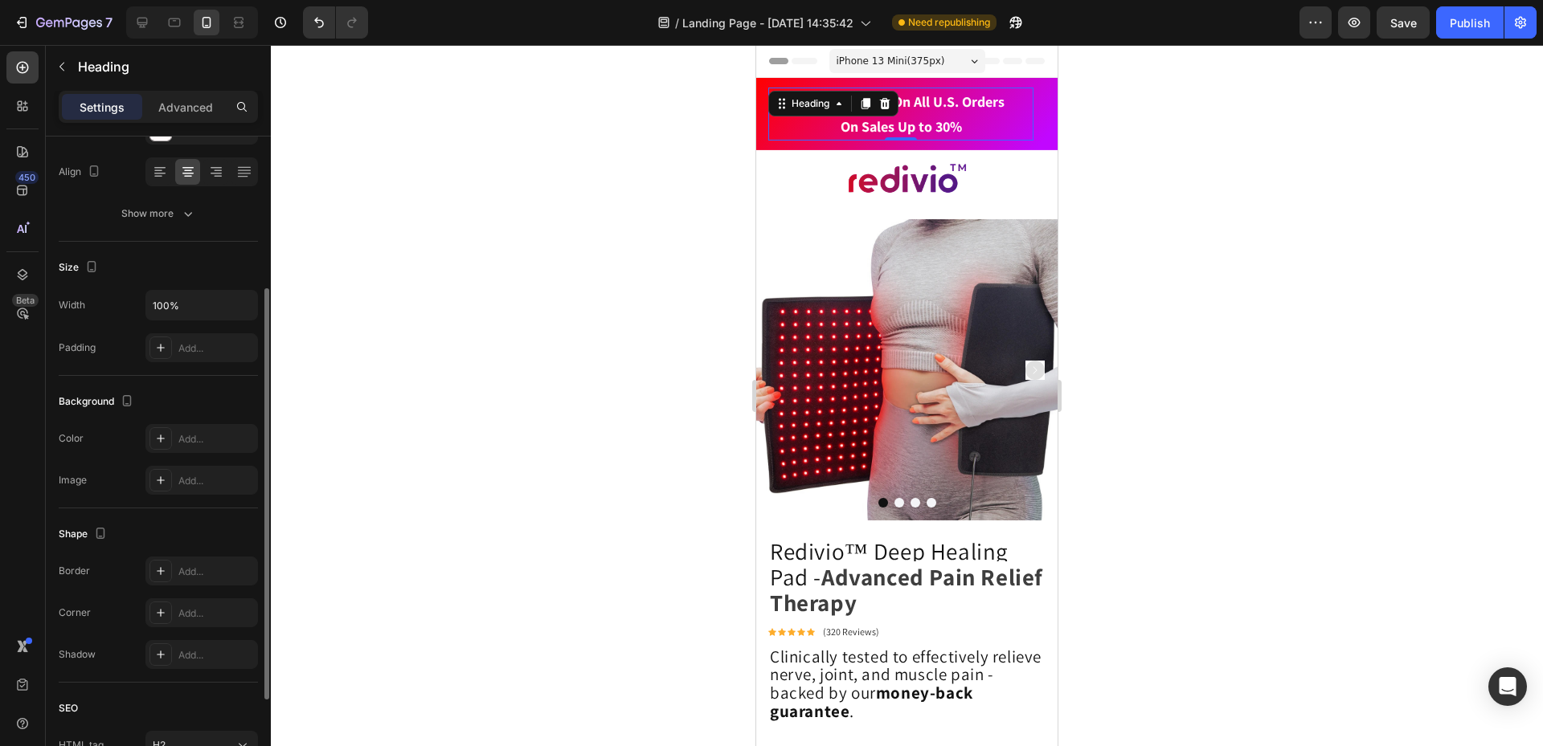
scroll to position [387, 0]
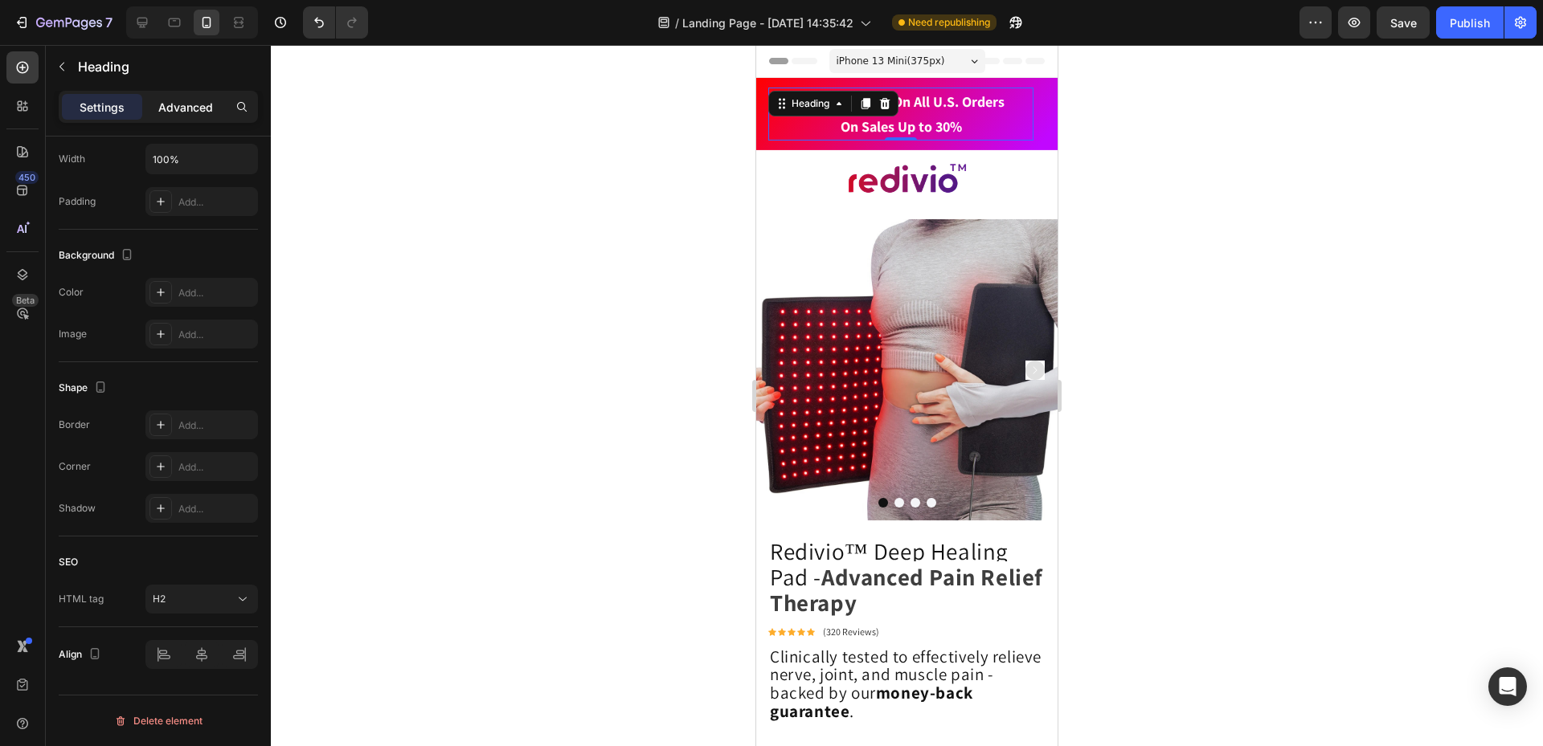
click at [198, 105] on p "Advanced" at bounding box center [185, 107] width 55 height 17
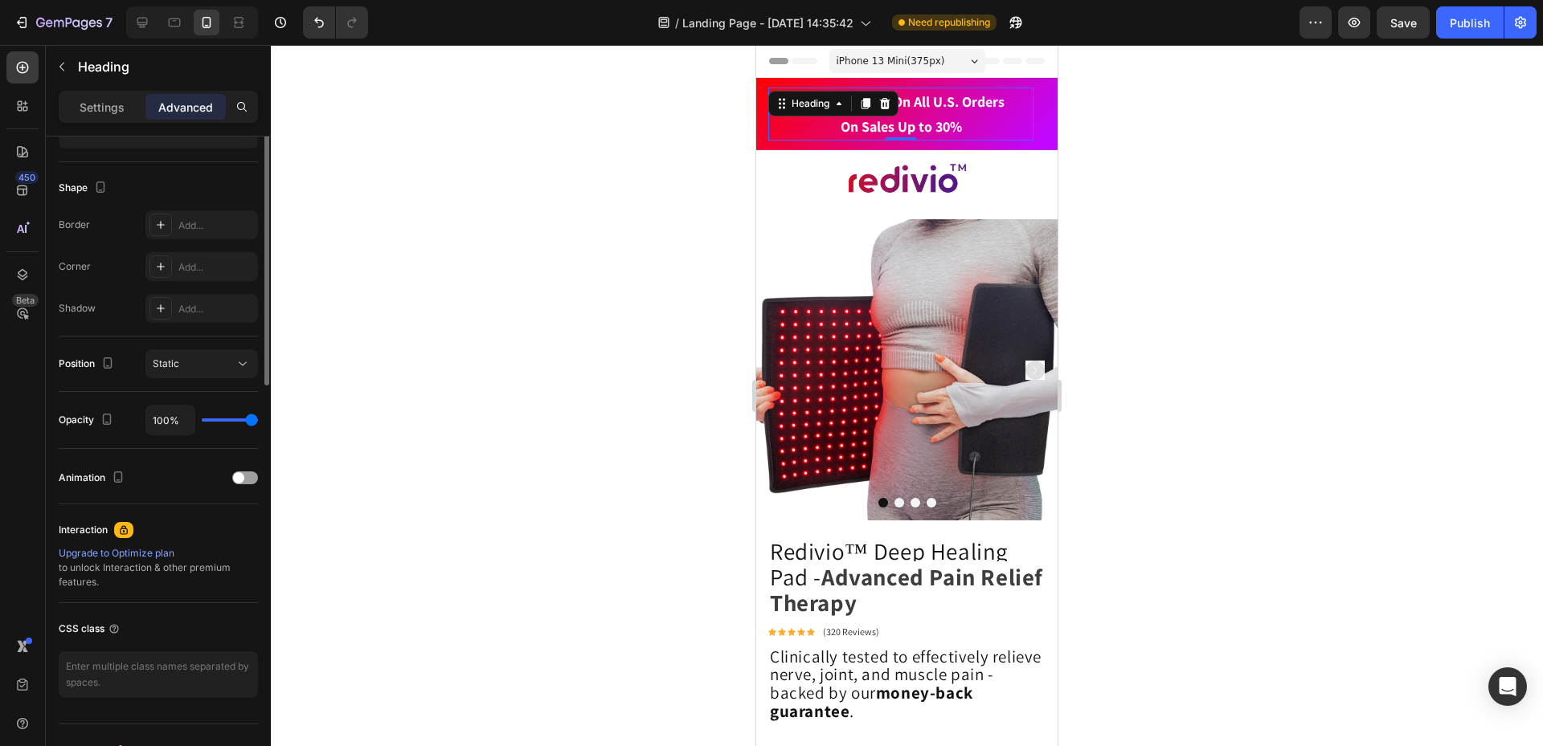
scroll to position [0, 0]
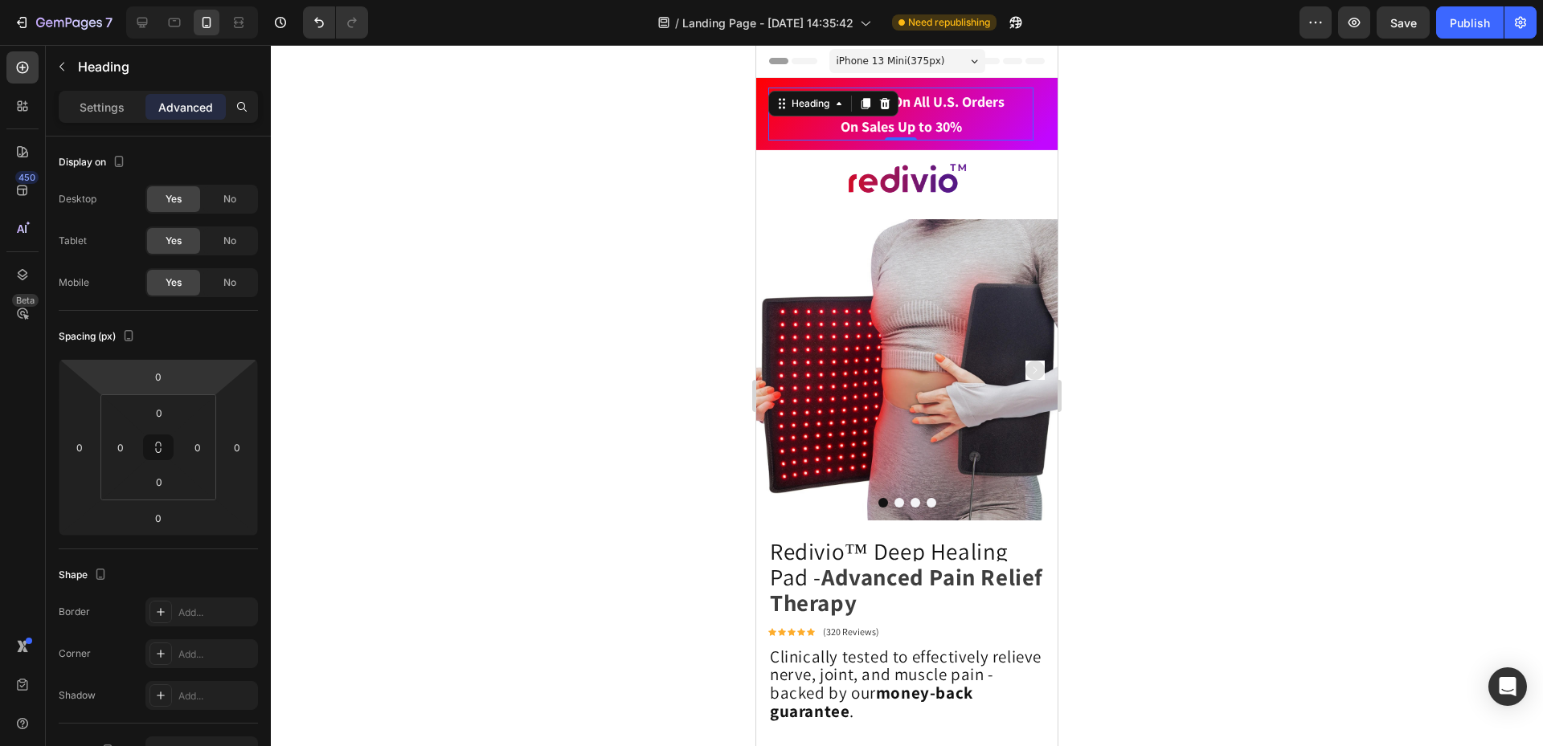
click at [1015, 117] on div "FREE Shipping On All U.S. Orders On Sales Up to 30%" at bounding box center [900, 114] width 265 height 53
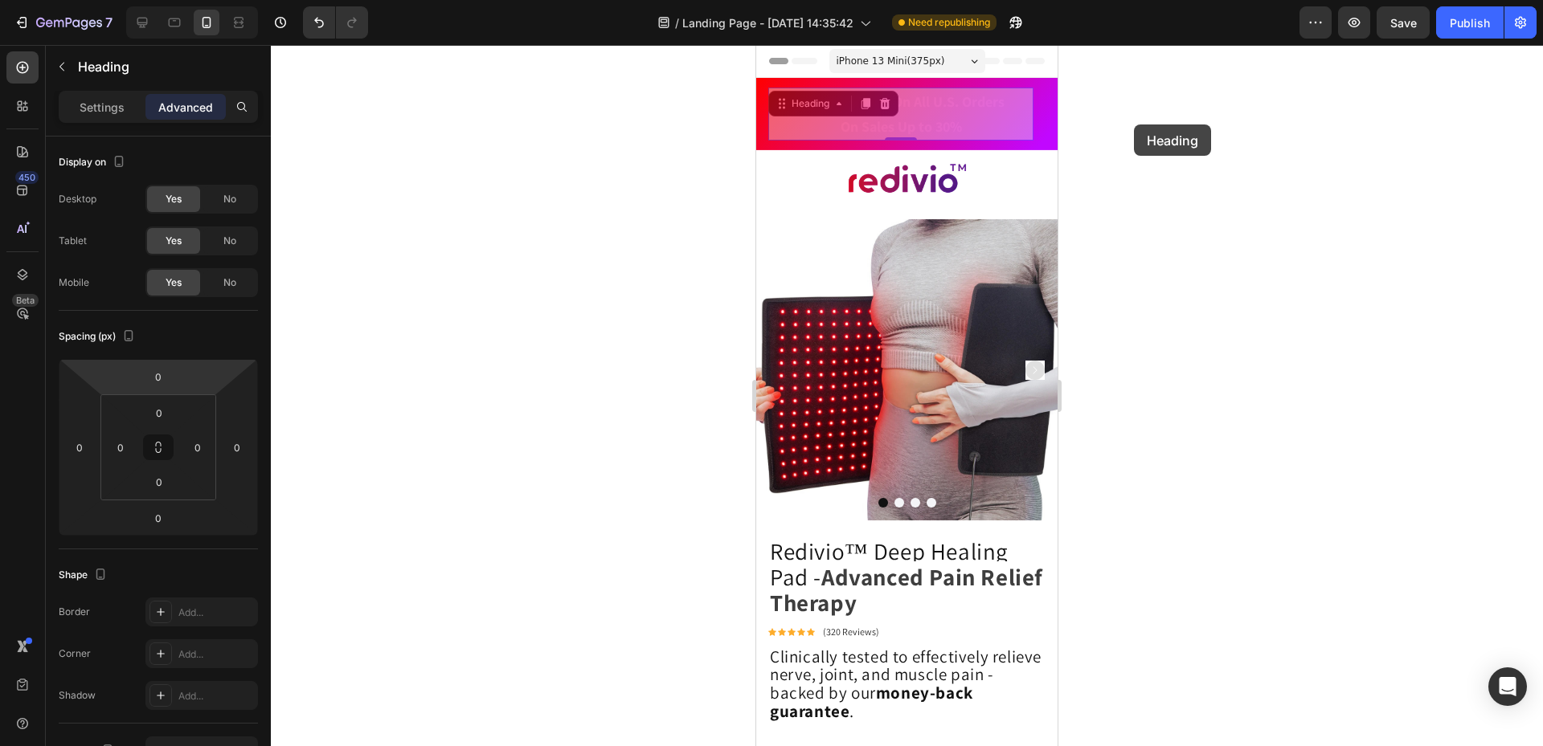
click at [1134, 125] on div at bounding box center [907, 395] width 1272 height 701
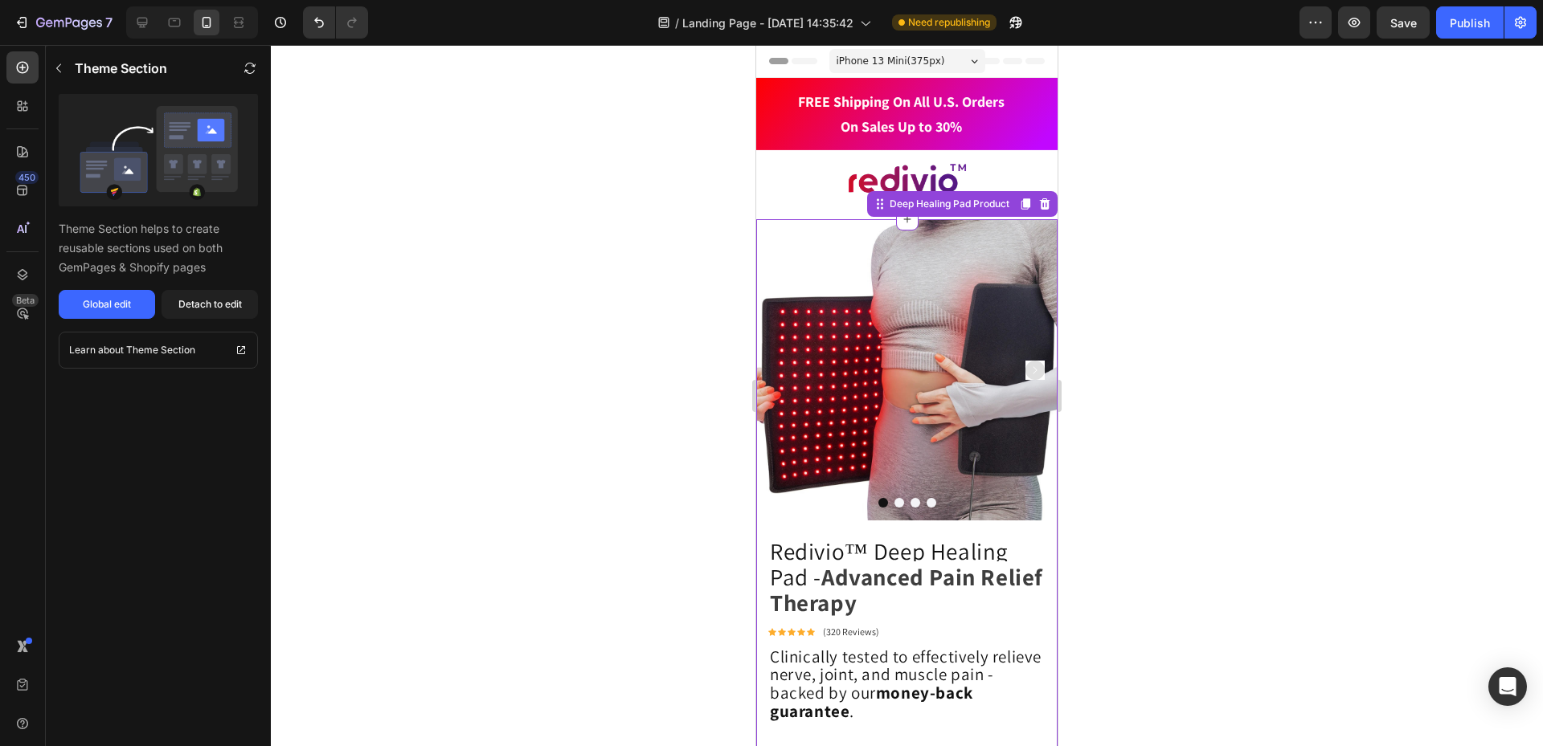
click at [894, 498] on button "Dot" at bounding box center [899, 503] width 10 height 10
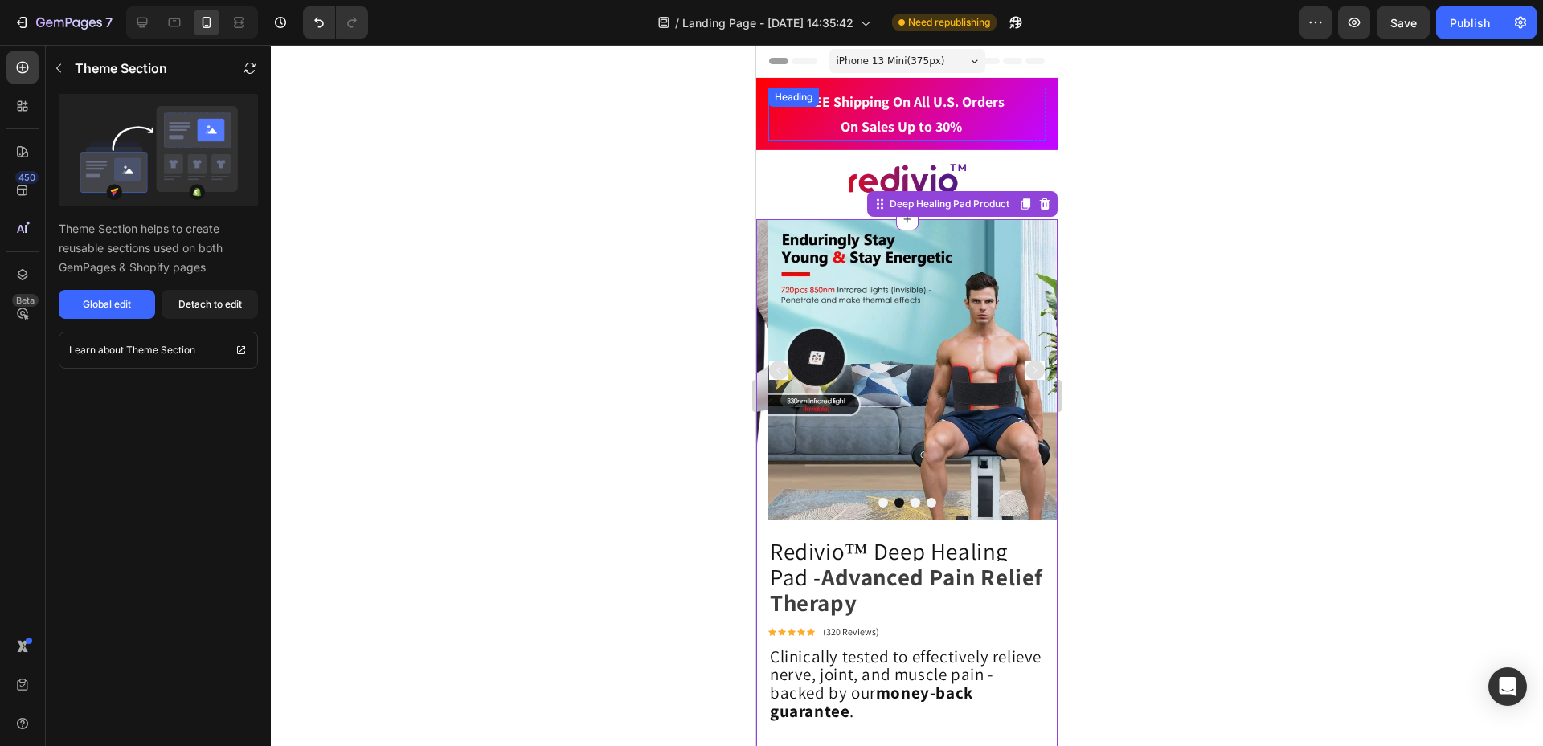
click at [859, 95] on span "FREE Shipping On All U.S. Orders" at bounding box center [901, 101] width 206 height 18
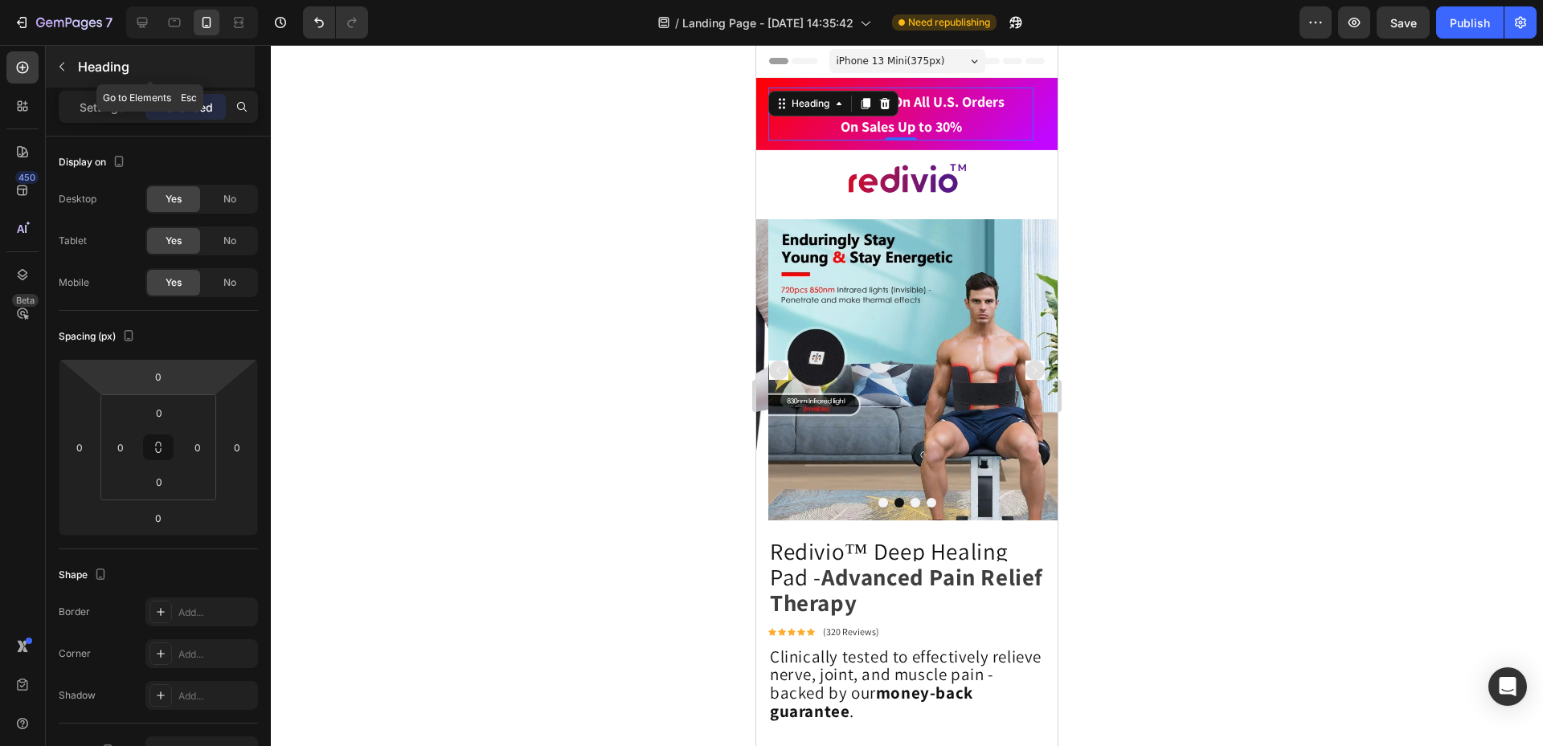
click at [67, 65] on icon "button" at bounding box center [61, 66] width 13 height 13
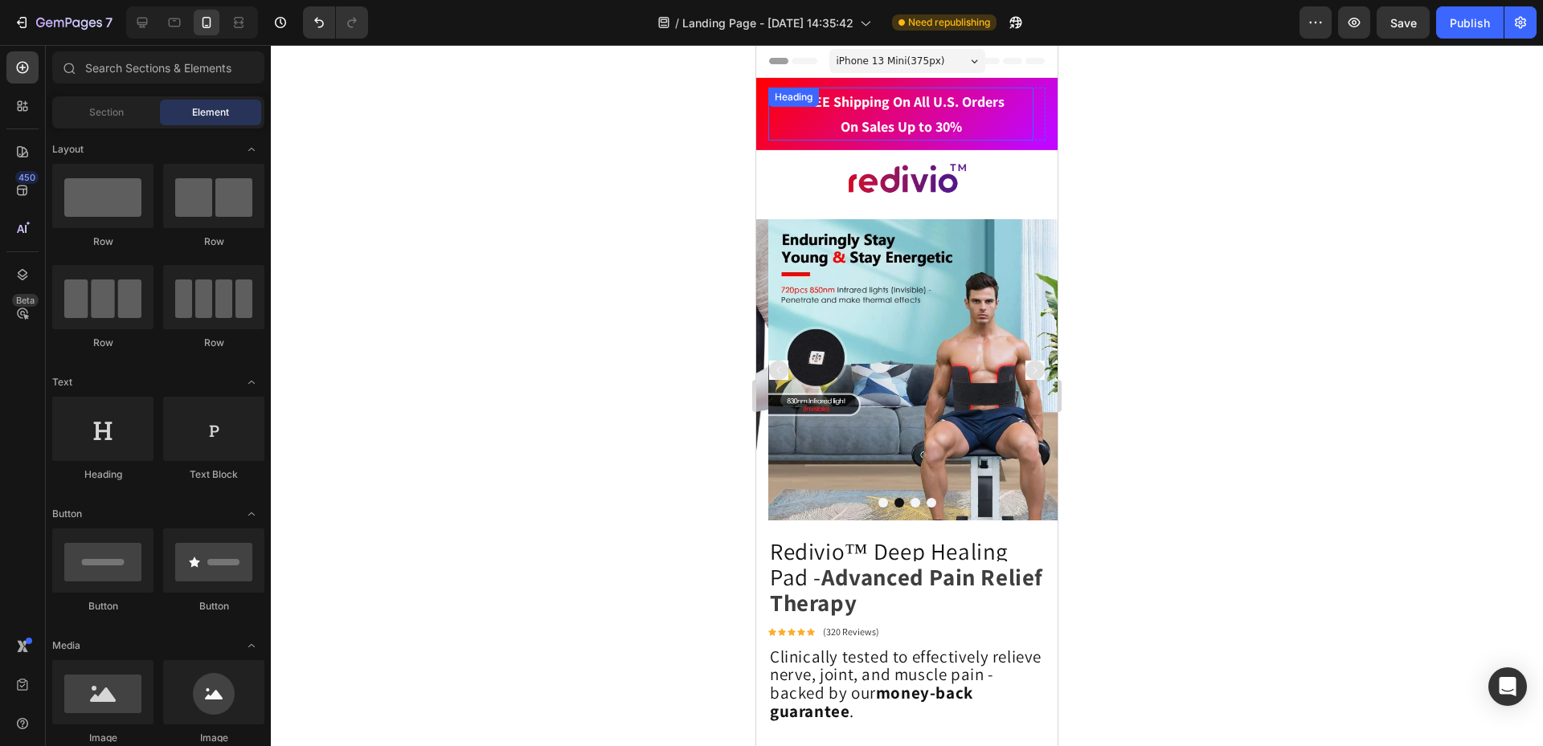
click at [871, 120] on span "On Sales Up to 30%" at bounding box center [900, 126] width 121 height 18
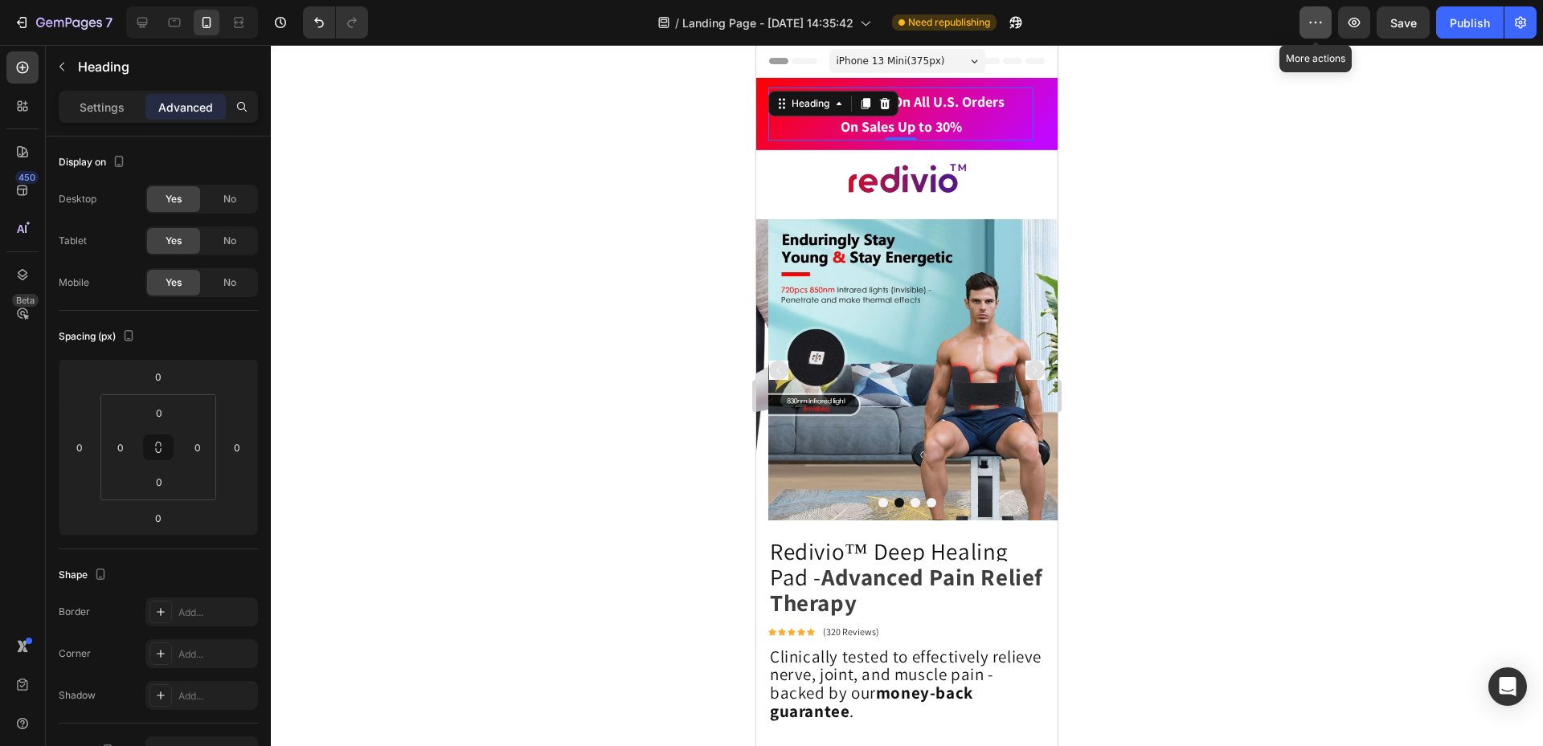
click at [1314, 18] on icon "button" at bounding box center [1315, 22] width 16 height 16
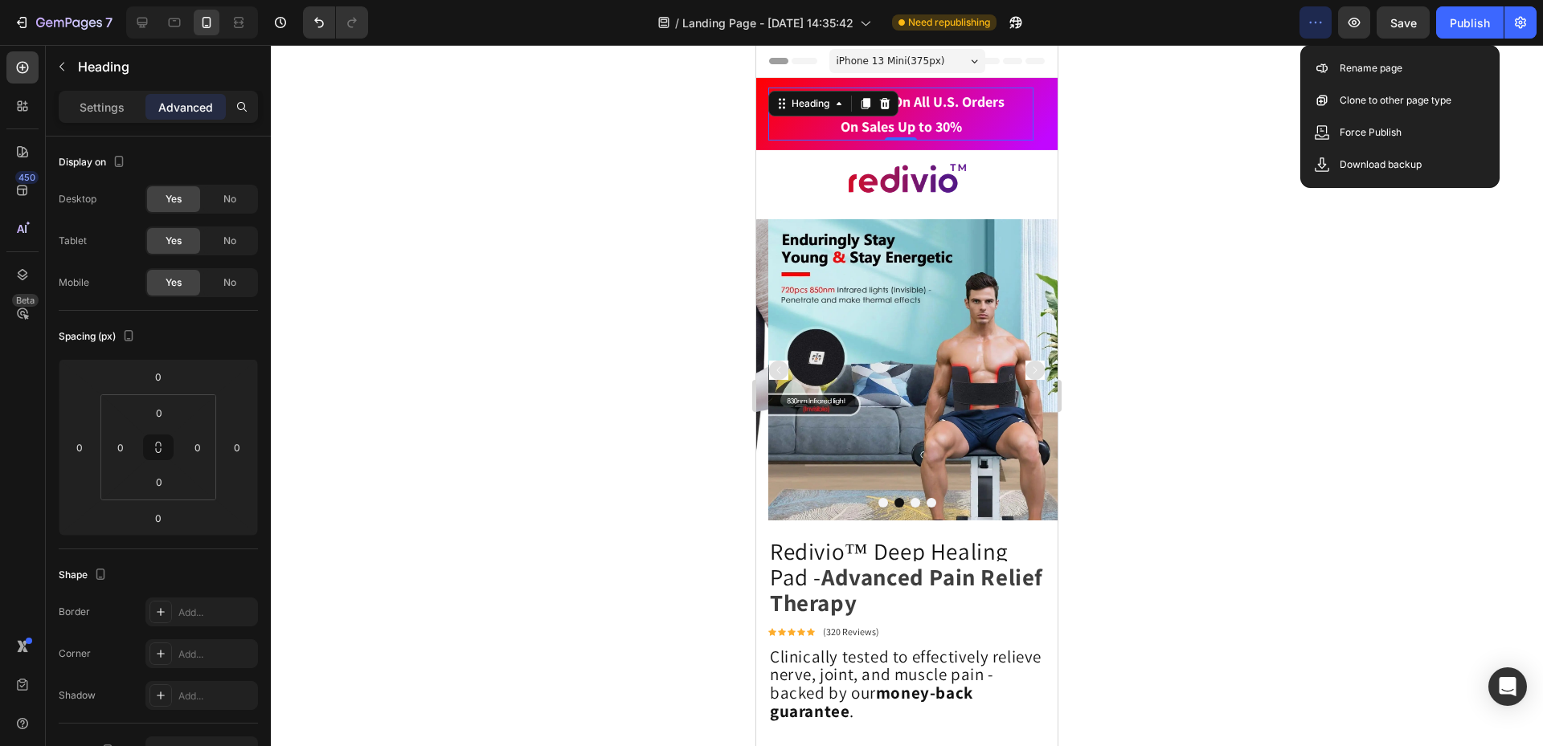
click at [1069, 124] on div at bounding box center [907, 395] width 1272 height 701
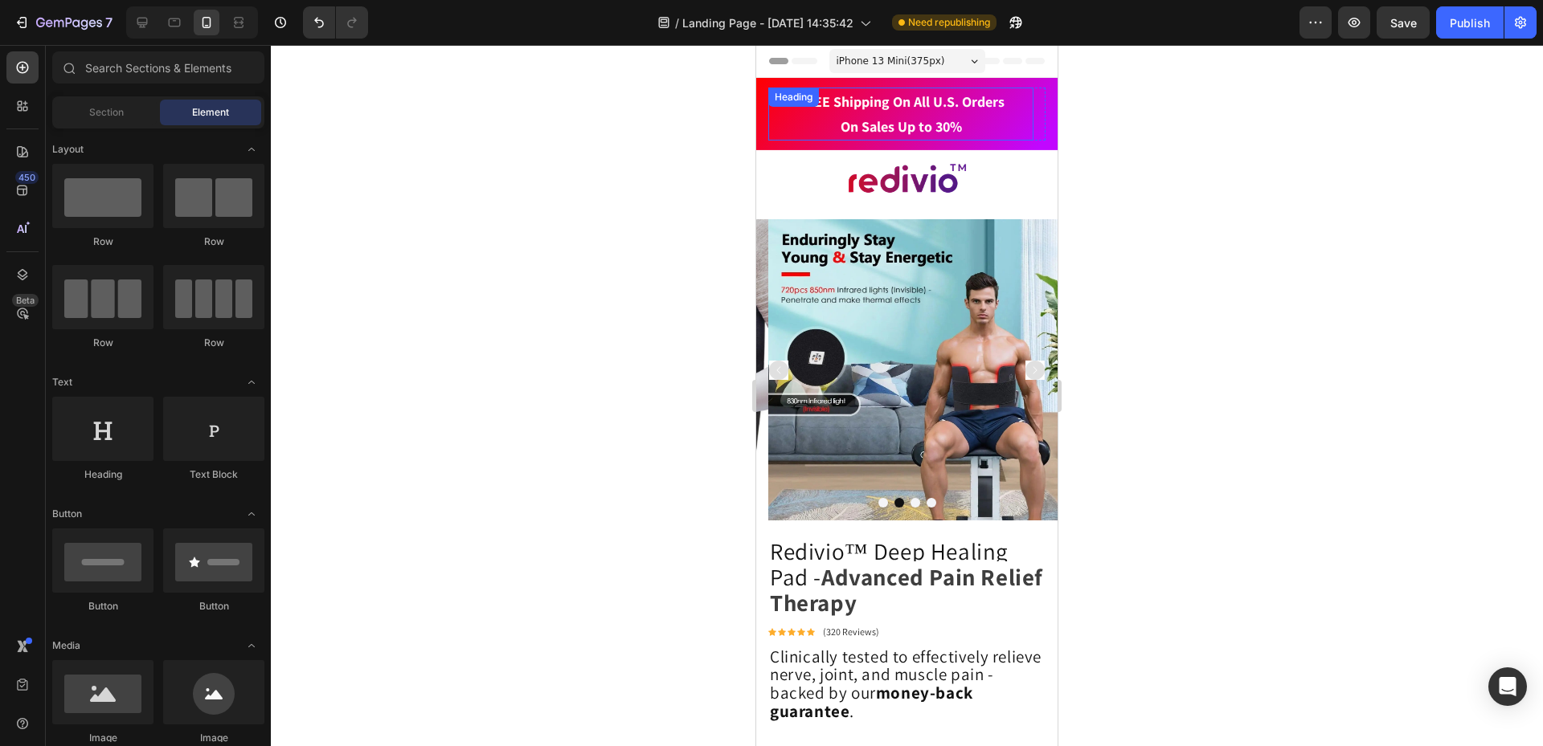
click at [905, 97] on span "FREE Shipping On All U.S. Orders" at bounding box center [901, 101] width 206 height 18
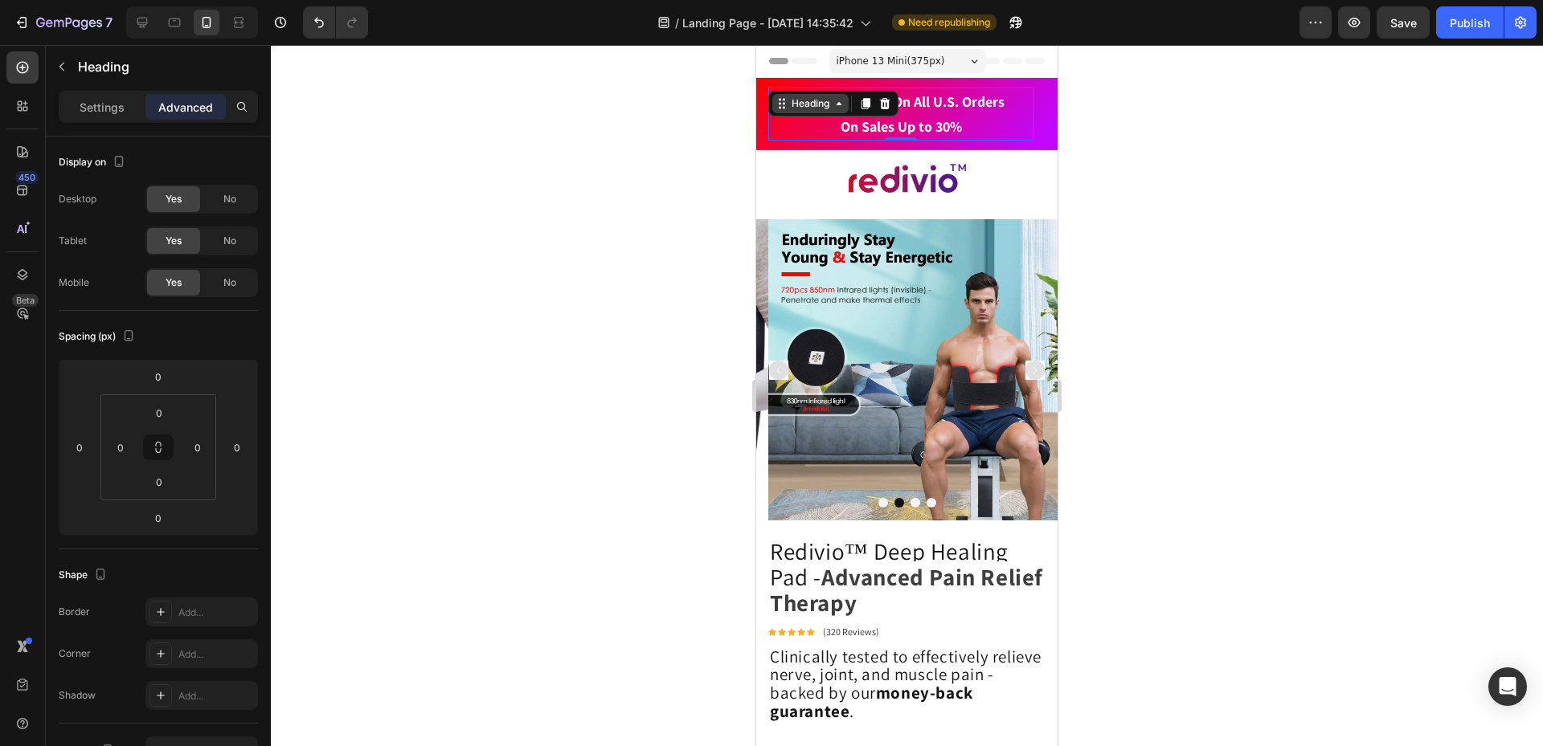
click at [791, 112] on div "Heading" at bounding box center [810, 103] width 76 height 19
click at [810, 110] on div "Heading" at bounding box center [810, 103] width 44 height 14
click at [1093, 108] on div at bounding box center [907, 395] width 1272 height 701
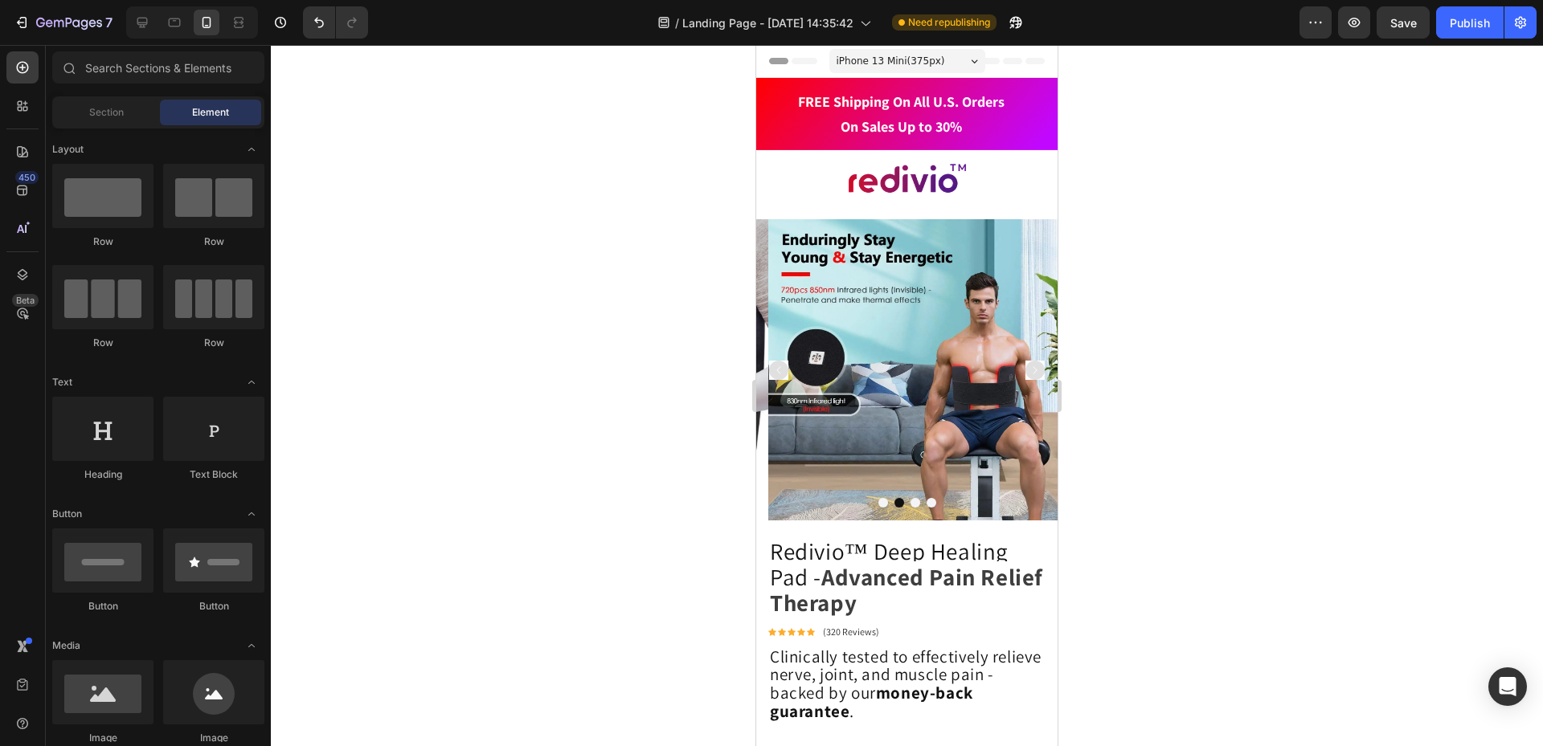
click at [1212, 109] on div at bounding box center [907, 395] width 1272 height 701
click at [149, 22] on icon at bounding box center [142, 22] width 16 height 16
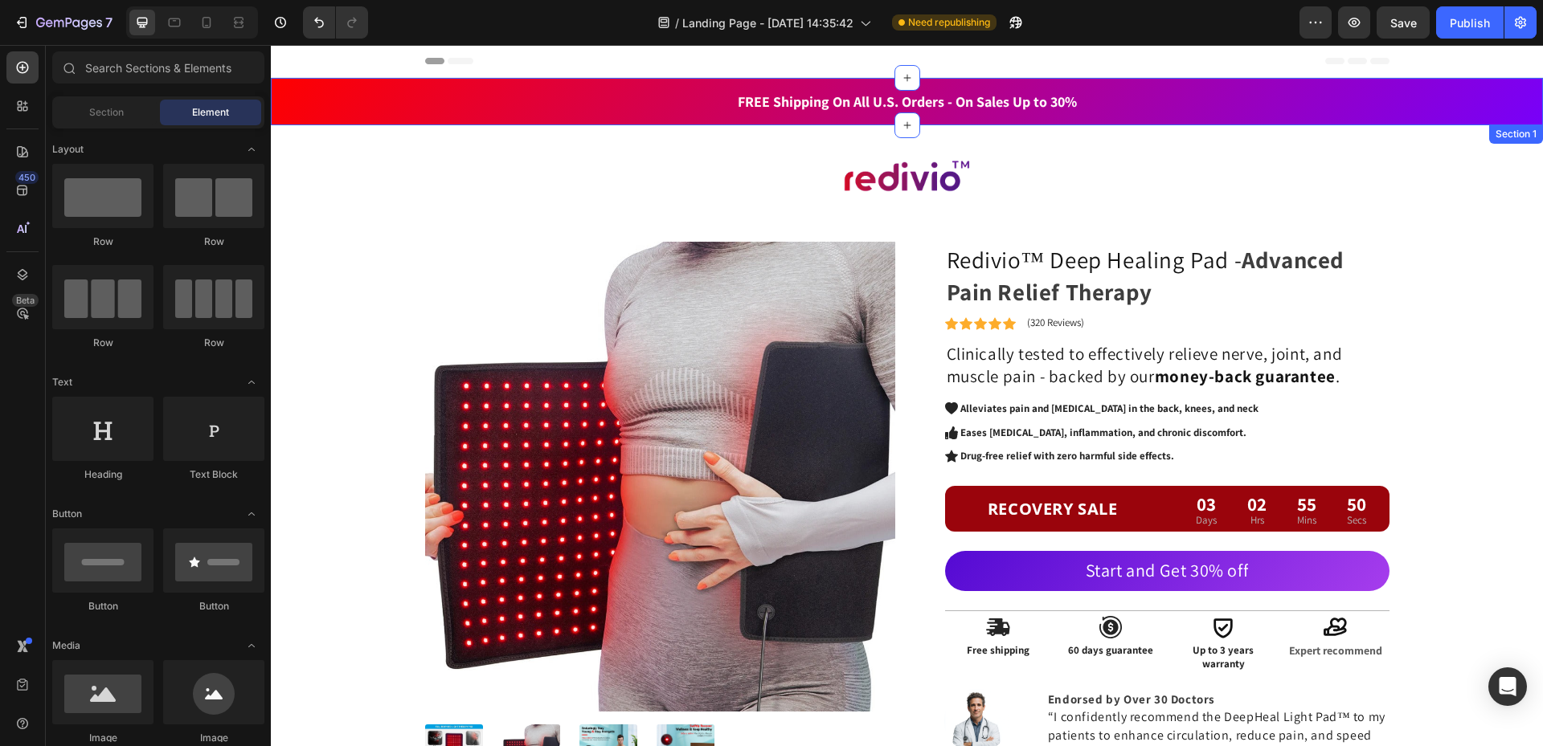
click at [1387, 99] on div "⁠⁠⁠⁠⁠⁠⁠ FREE Shipping On All U.S. Orders - On Sales Up to 30% Heading 5000+ Tex…" at bounding box center [907, 102] width 1248 height 28
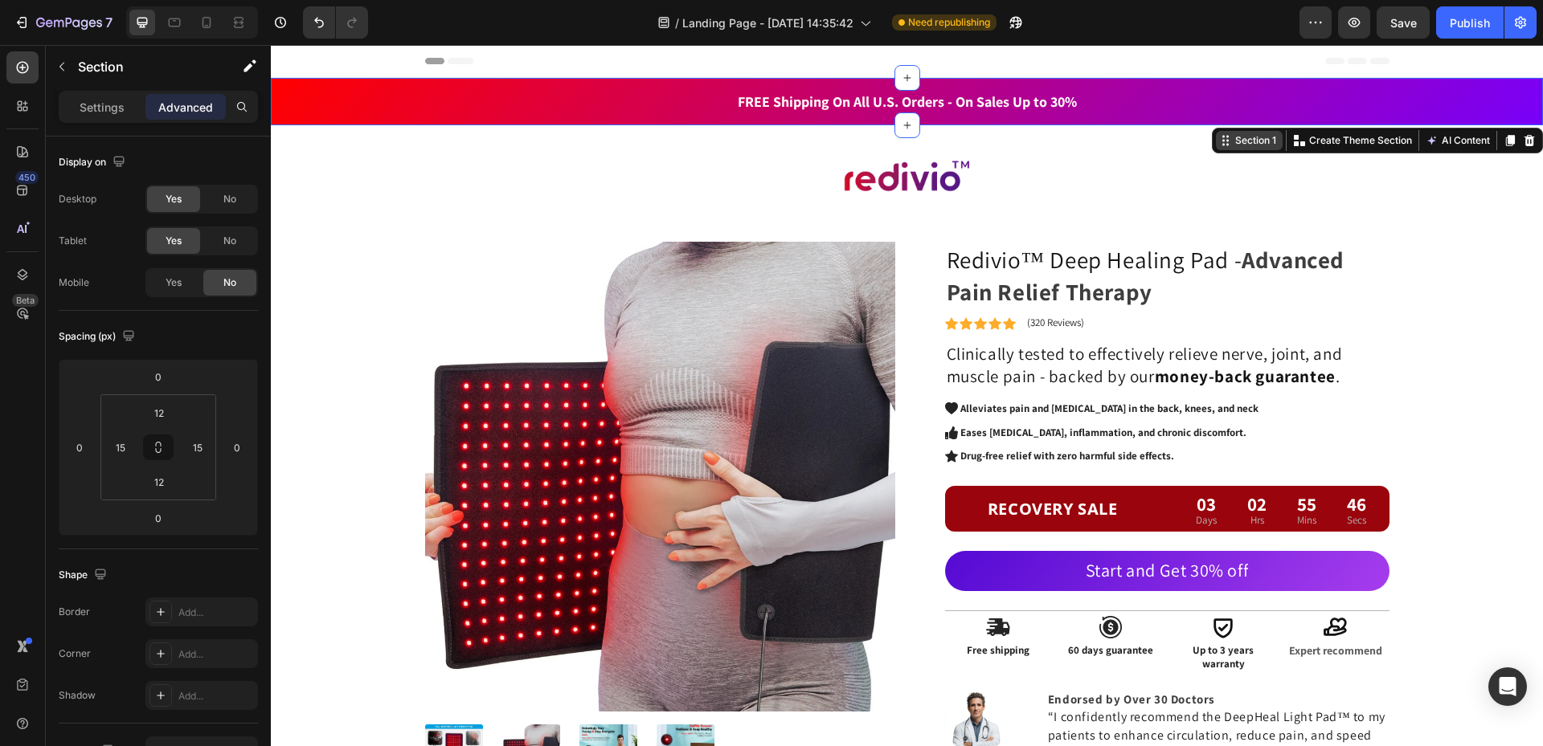
click at [1237, 141] on div "Section 1" at bounding box center [1255, 140] width 47 height 14
click at [1238, 142] on div "Section 1" at bounding box center [1255, 140] width 47 height 14
click at [1239, 147] on div "Section 1" at bounding box center [1255, 140] width 47 height 14
click at [1219, 144] on icon at bounding box center [1225, 140] width 13 height 13
click at [1257, 147] on div "Section 1" at bounding box center [1255, 140] width 47 height 14
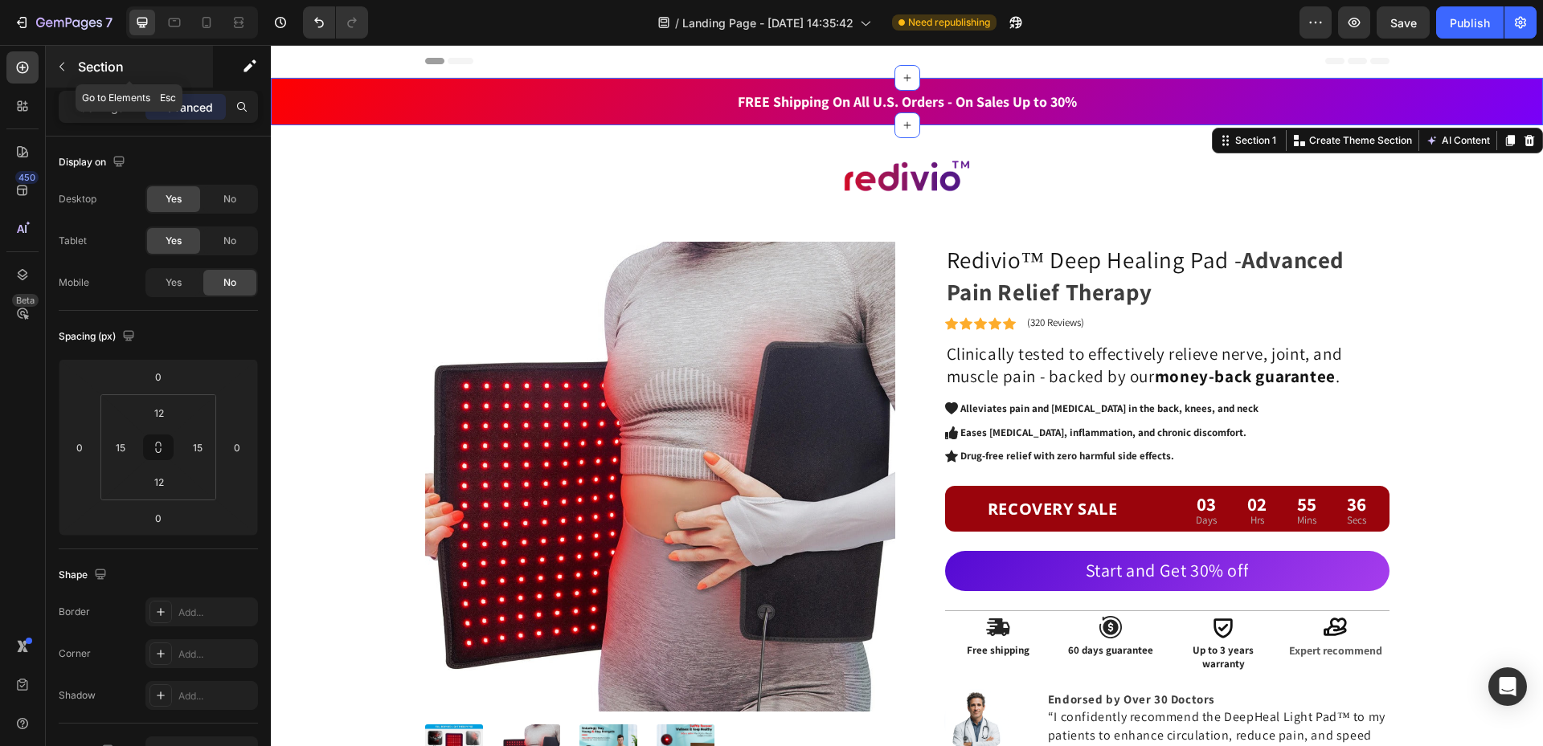
click at [81, 60] on p "Section" at bounding box center [144, 66] width 132 height 19
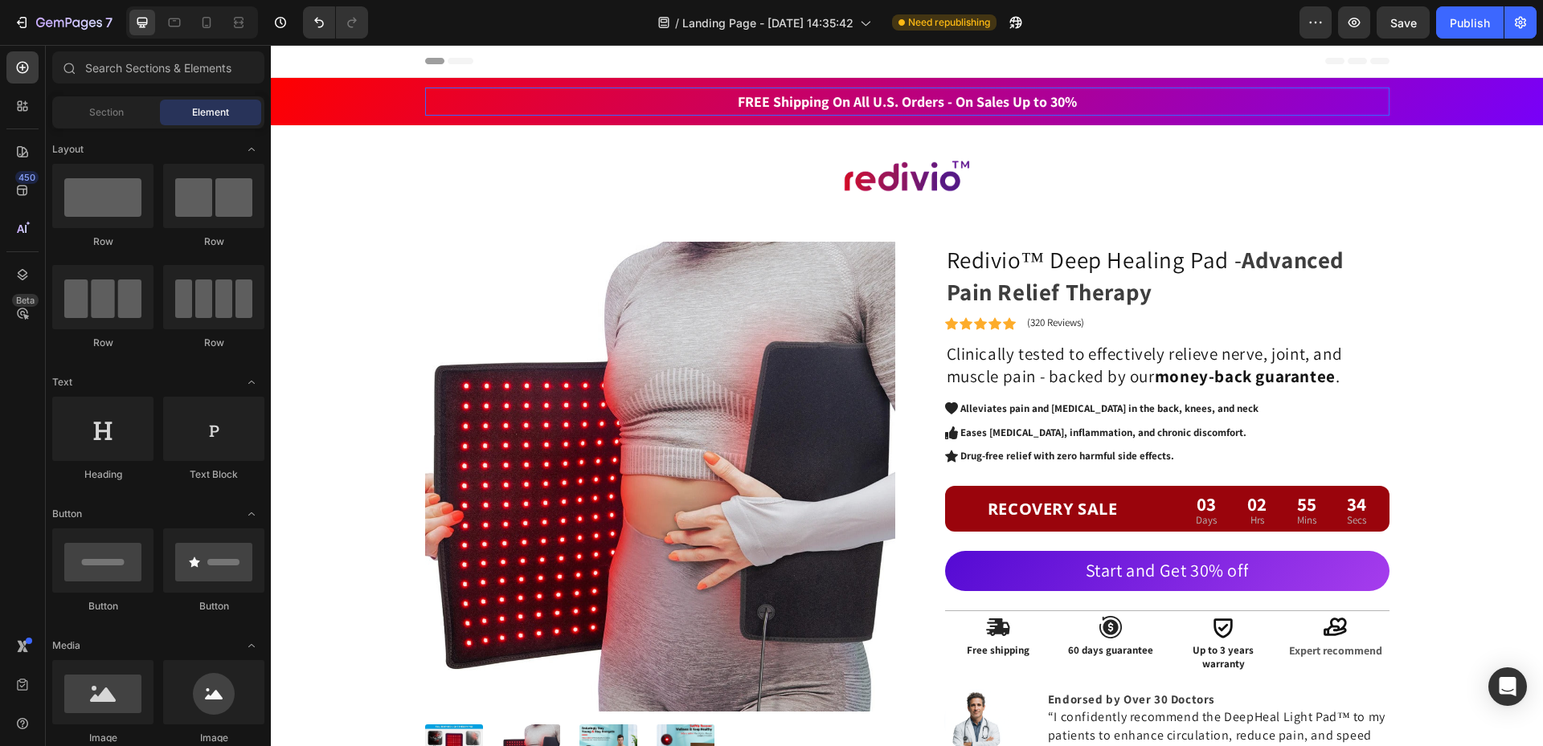
click at [1257, 100] on p "⁠⁠⁠⁠⁠⁠⁠ FREE Shipping On All U.S. Orders - On Sales Up to 30%" at bounding box center [907, 101] width 961 height 25
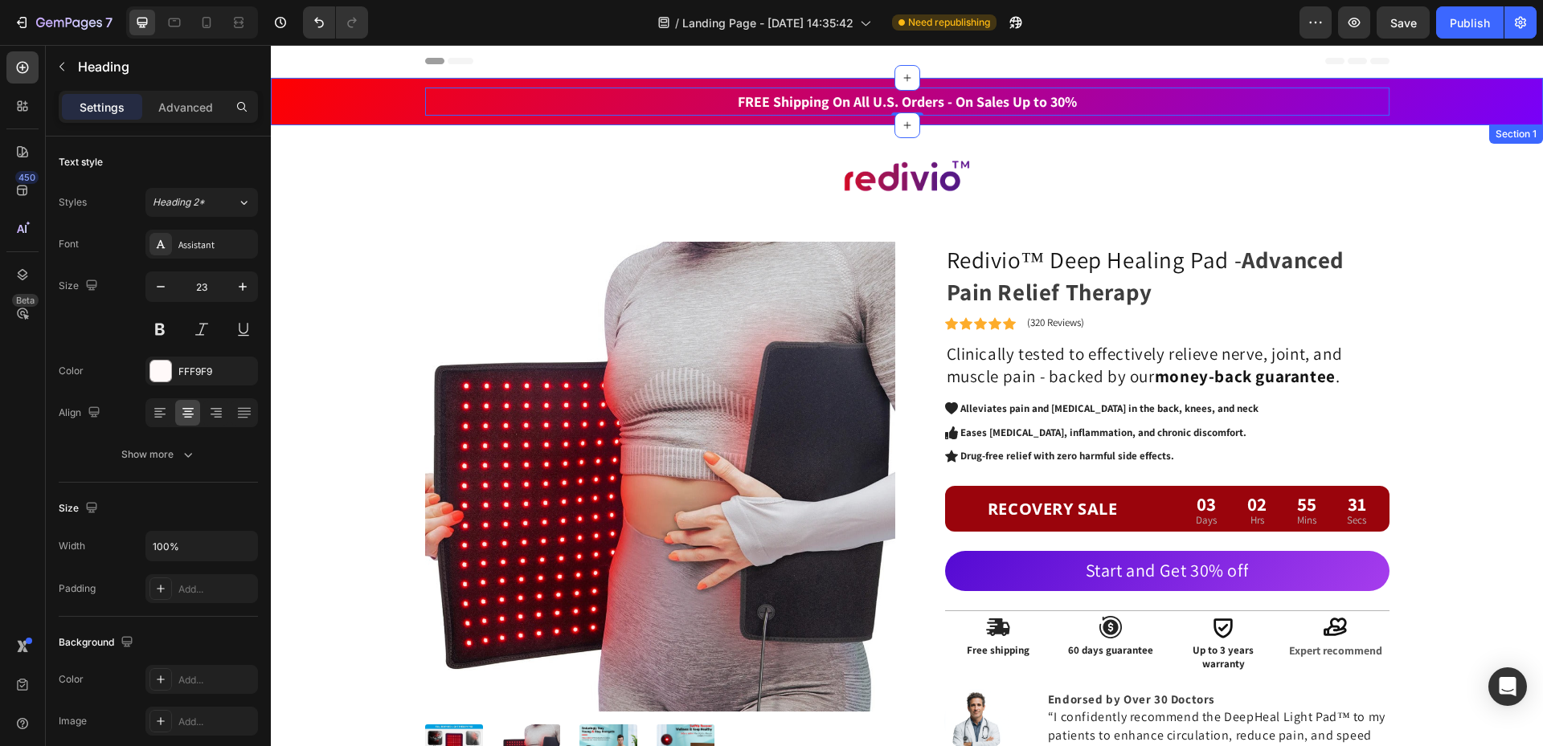
click at [1494, 133] on div "Section 1" at bounding box center [1516, 134] width 54 height 19
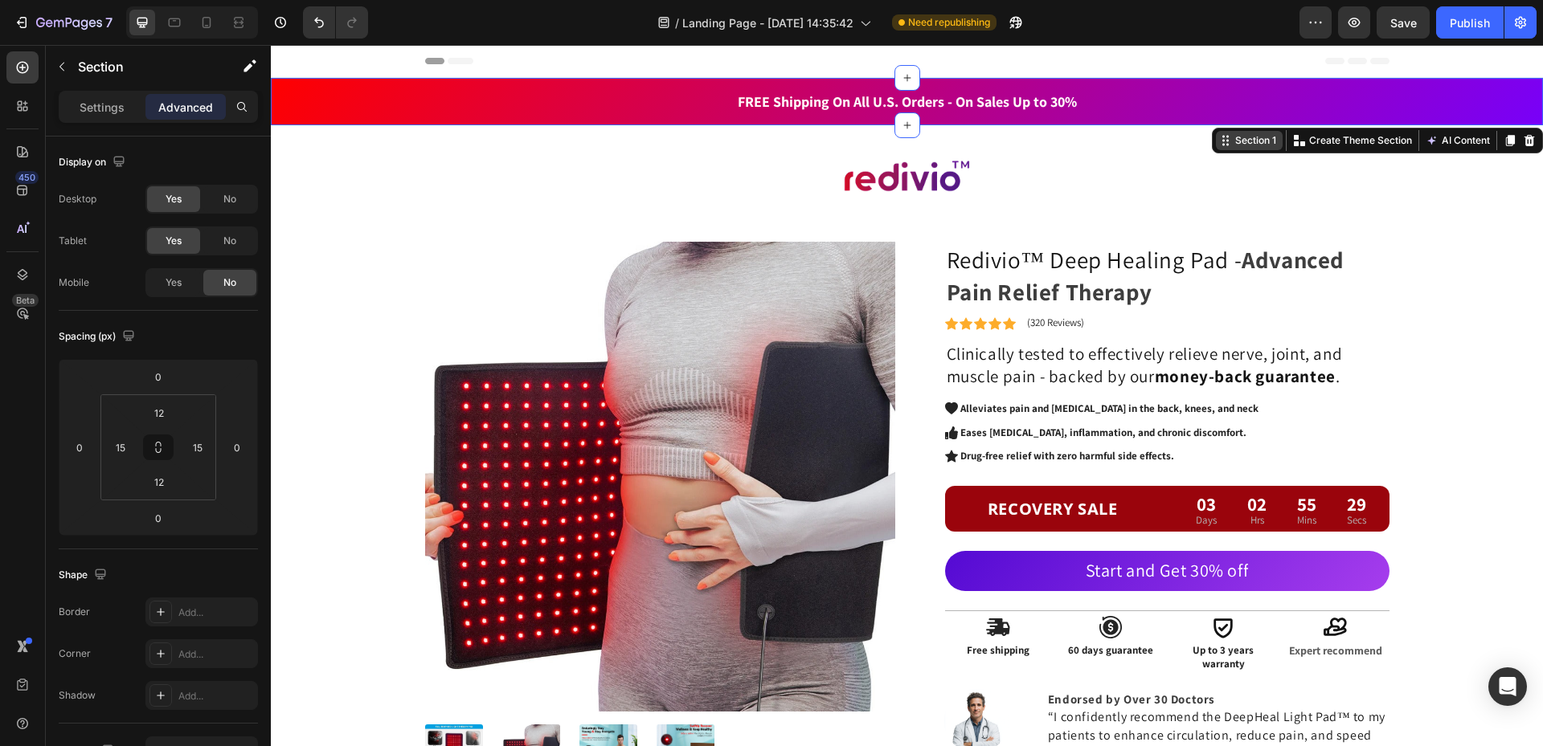
click at [1232, 140] on div "Section 1" at bounding box center [1255, 140] width 47 height 14
click at [1240, 144] on div "Section 1" at bounding box center [1255, 140] width 47 height 14
click at [1414, 90] on div "⁠⁠⁠⁠⁠⁠⁠ FREE Shipping On All U.S. Orders - On Sales Up to 30% Heading 5000+ Tex…" at bounding box center [907, 102] width 1248 height 28
click at [1470, 100] on div "⁠⁠⁠⁠⁠⁠⁠ FREE Shipping On All U.S. Orders - On Sales Up to 30% Heading 5000+ Tex…" at bounding box center [907, 102] width 1248 height 28
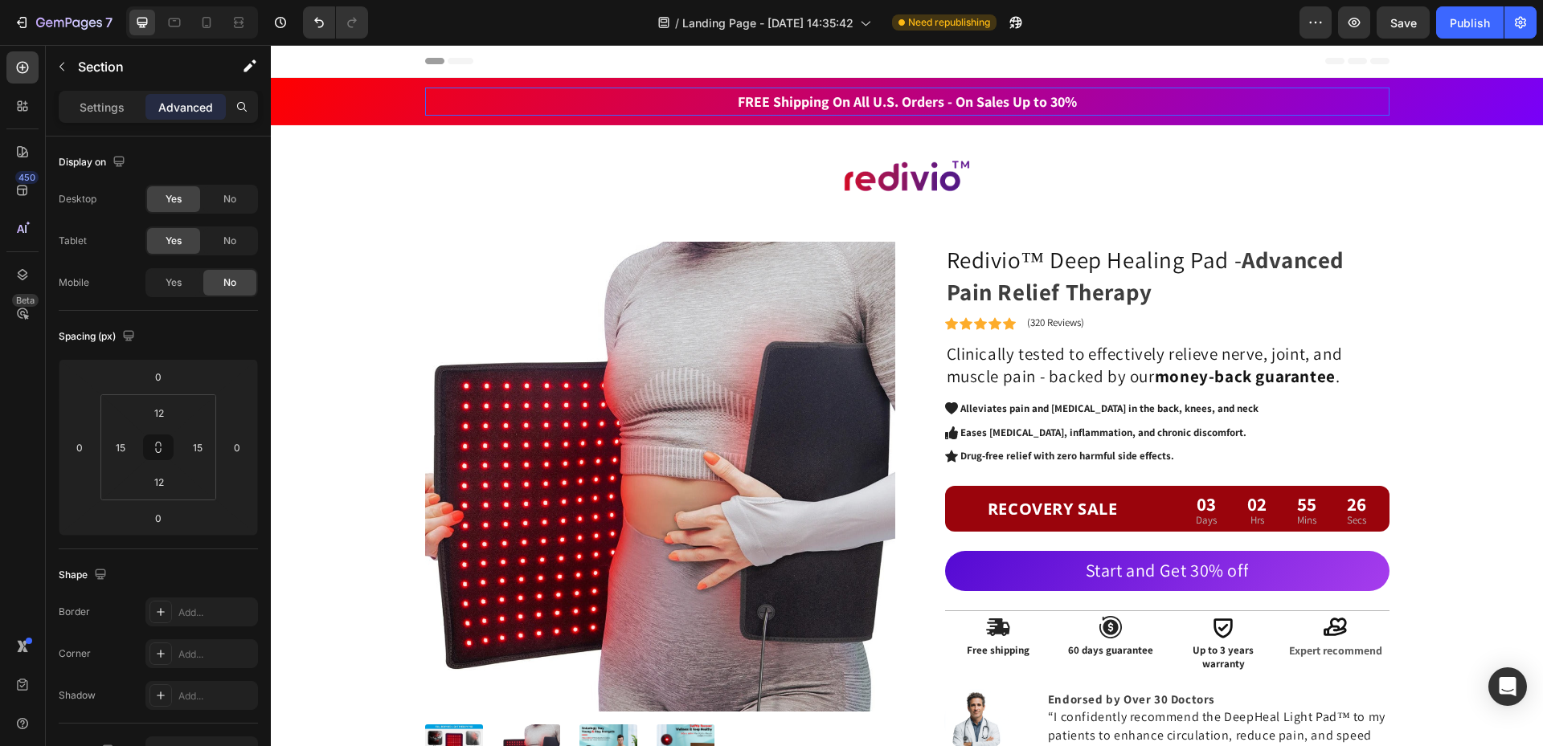
click at [1083, 108] on p "⁠⁠⁠⁠⁠⁠⁠ FREE Shipping On All U.S. Orders - On Sales Up to 30%" at bounding box center [907, 101] width 961 height 25
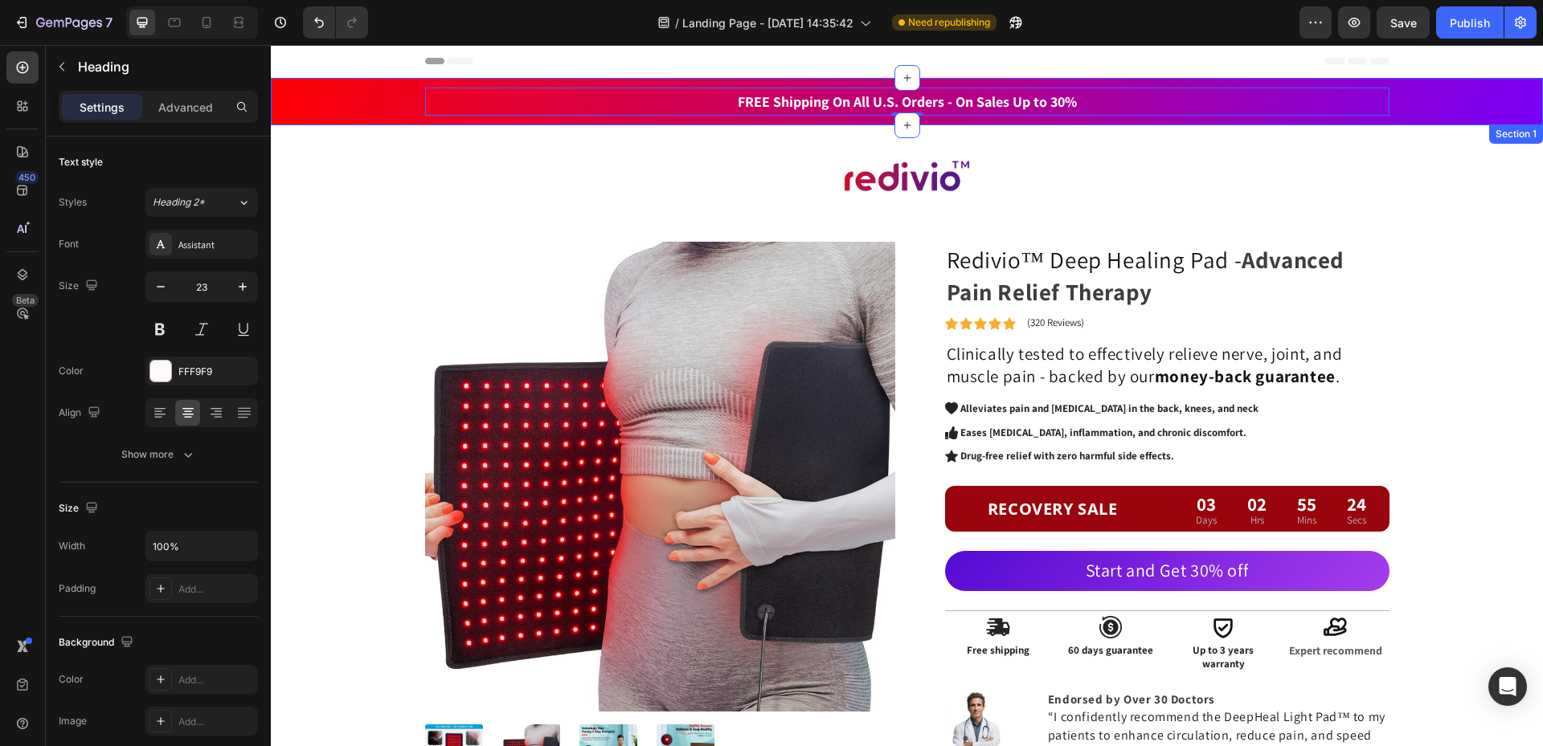
click at [369, 97] on div "⁠⁠⁠⁠⁠⁠⁠ FREE Shipping On All U.S. Orders - On Sales Up to 30% Heading 0 5000+ T…" at bounding box center [907, 102] width 1248 height 28
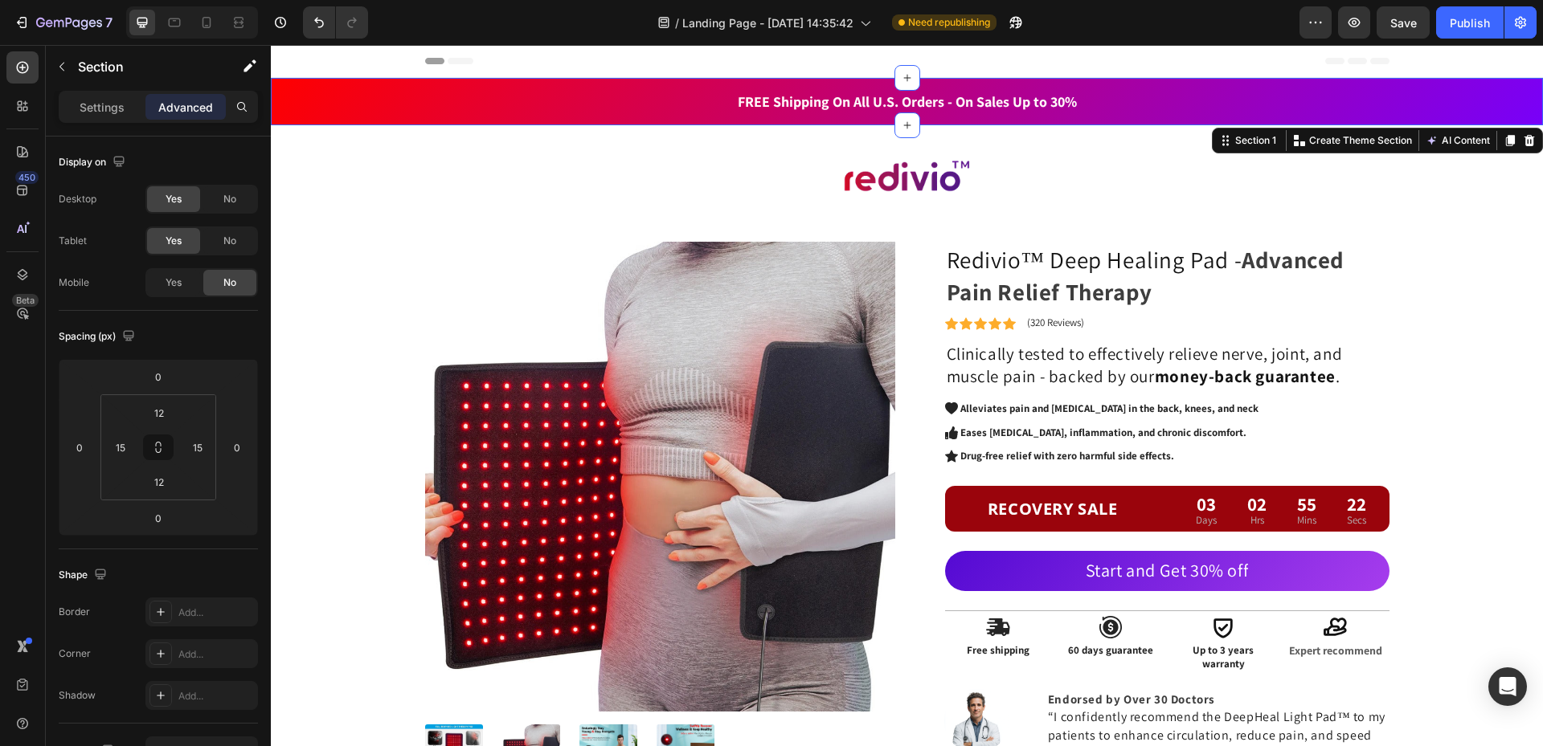
click at [1463, 98] on div "⁠⁠⁠⁠⁠⁠⁠ FREE Shipping On All U.S. Orders - On Sales Up to 30% Heading 5000+ Tex…" at bounding box center [907, 102] width 1248 height 28
drag, startPoint x: 1222, startPoint y: 145, endPoint x: 1216, endPoint y: 157, distance: 13.7
click at [1218, 153] on div "Section 1 Create Theme Section AI Content Write with GemAI What would you like …" at bounding box center [1377, 141] width 331 height 26
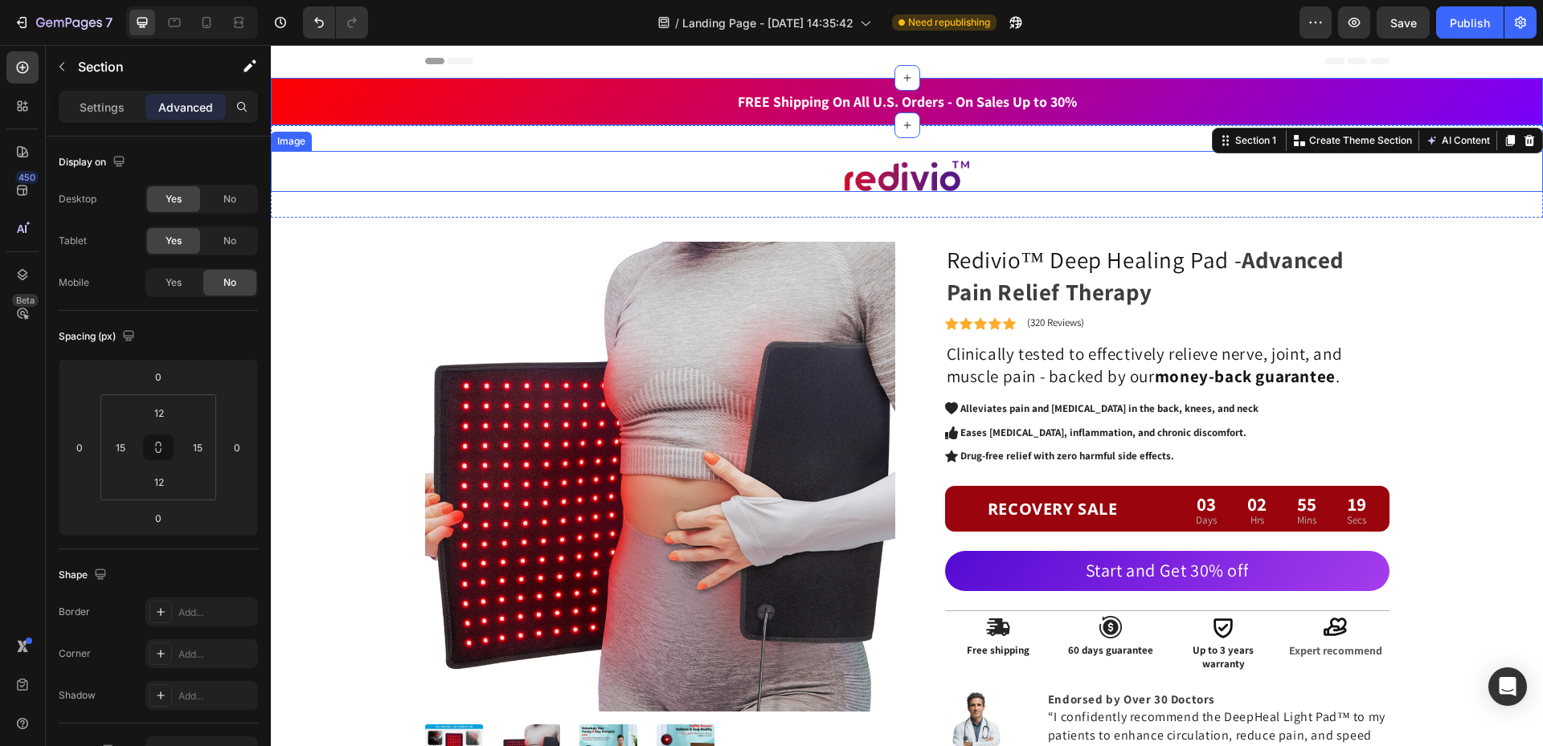
click at [1216, 157] on div "Image" at bounding box center [907, 172] width 1272 height 42
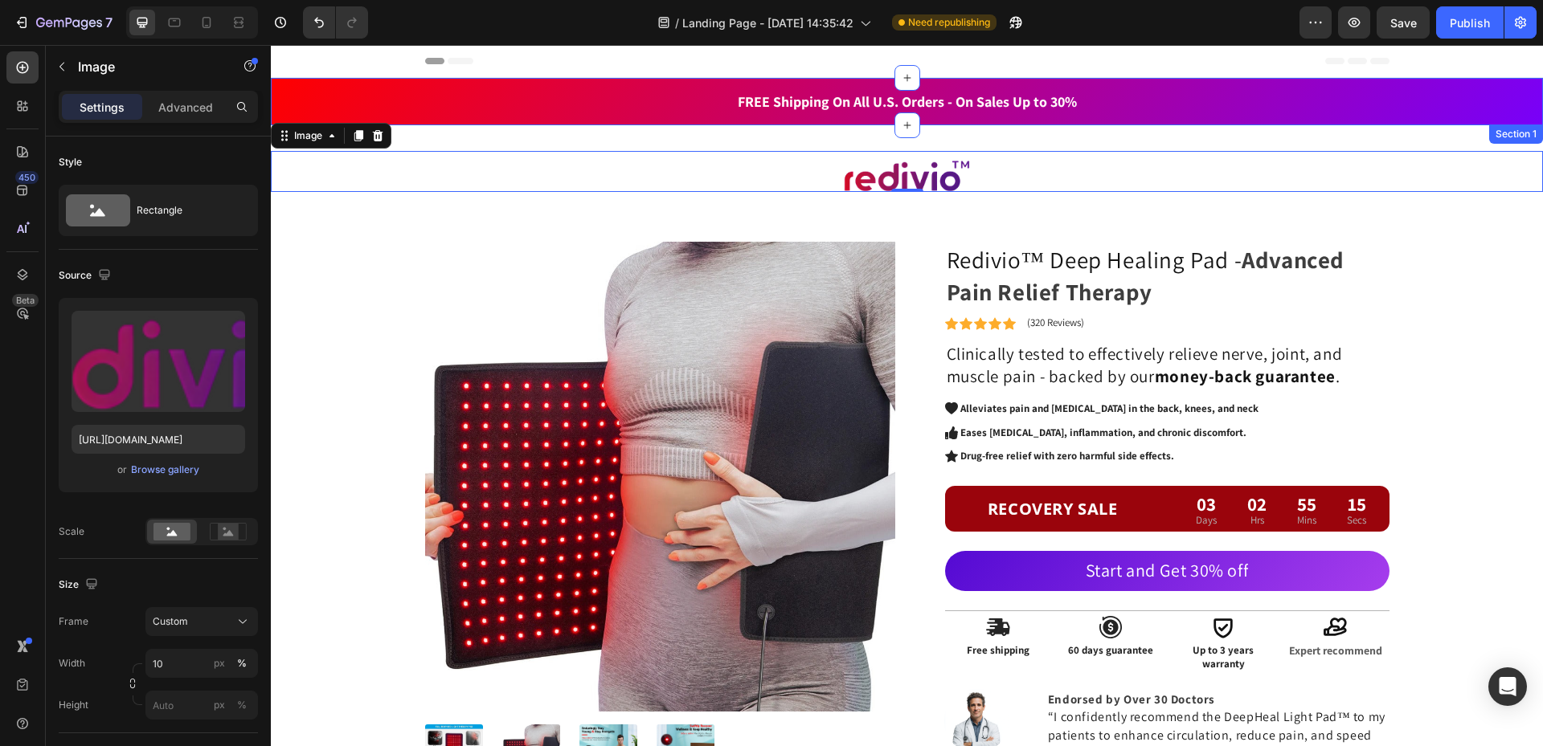
click at [1426, 102] on div "⁠⁠⁠⁠⁠⁠⁠ FREE Shipping On All U.S. Orders - On Sales Up to 30% Heading 5000+ Tex…" at bounding box center [907, 102] width 1248 height 28
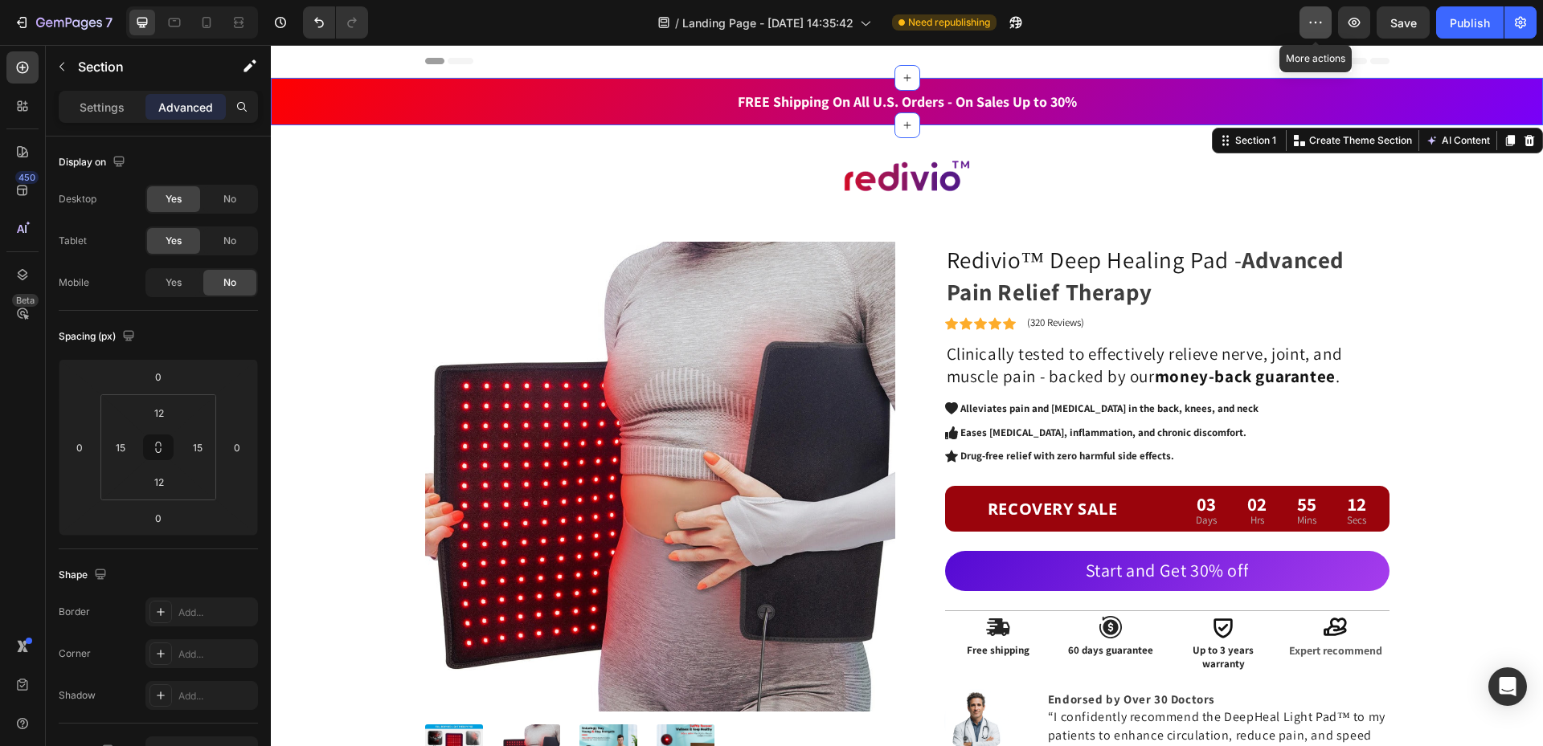
click at [1316, 17] on icon "button" at bounding box center [1315, 22] width 16 height 16
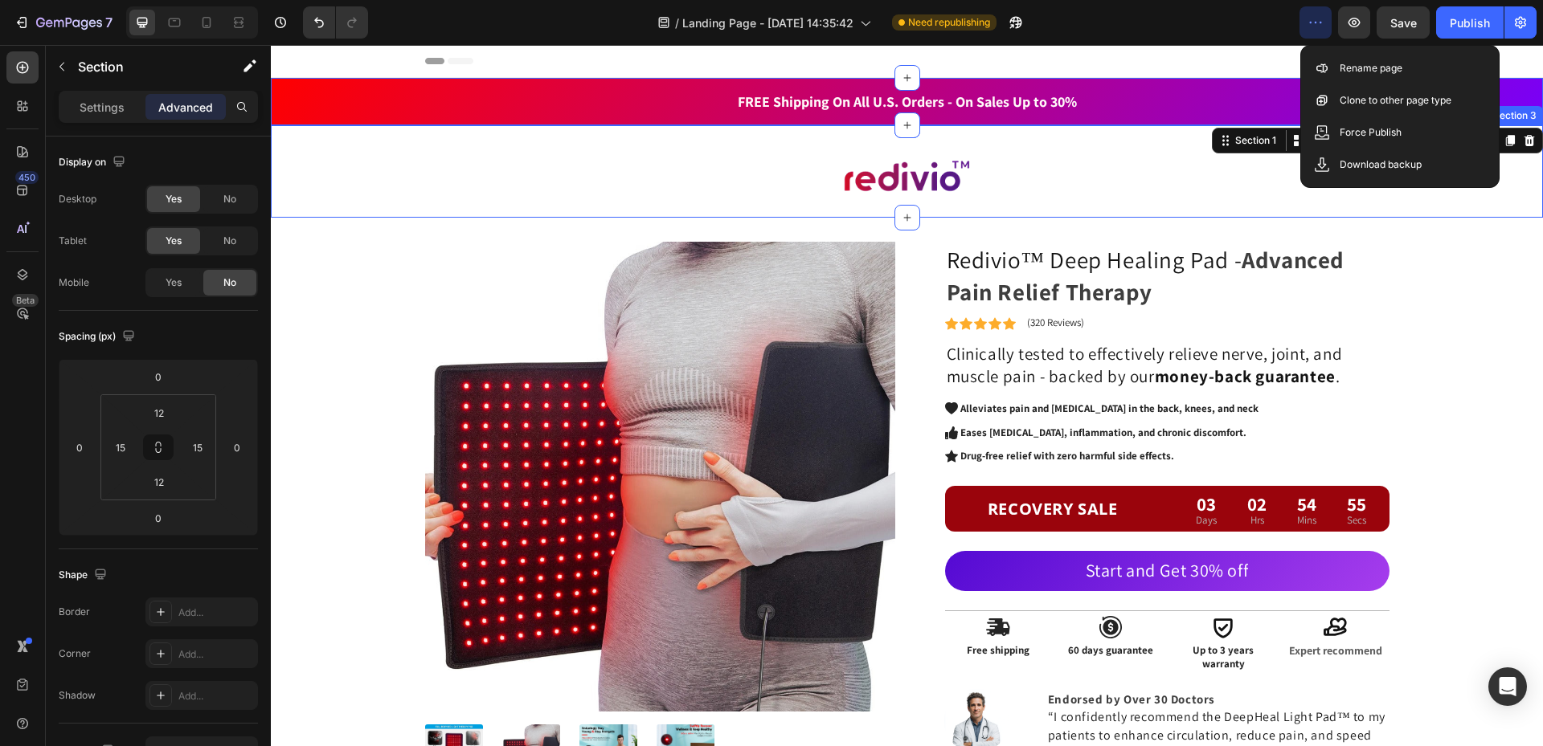
click at [1523, 198] on div "Image Section 3" at bounding box center [907, 171] width 1272 height 93
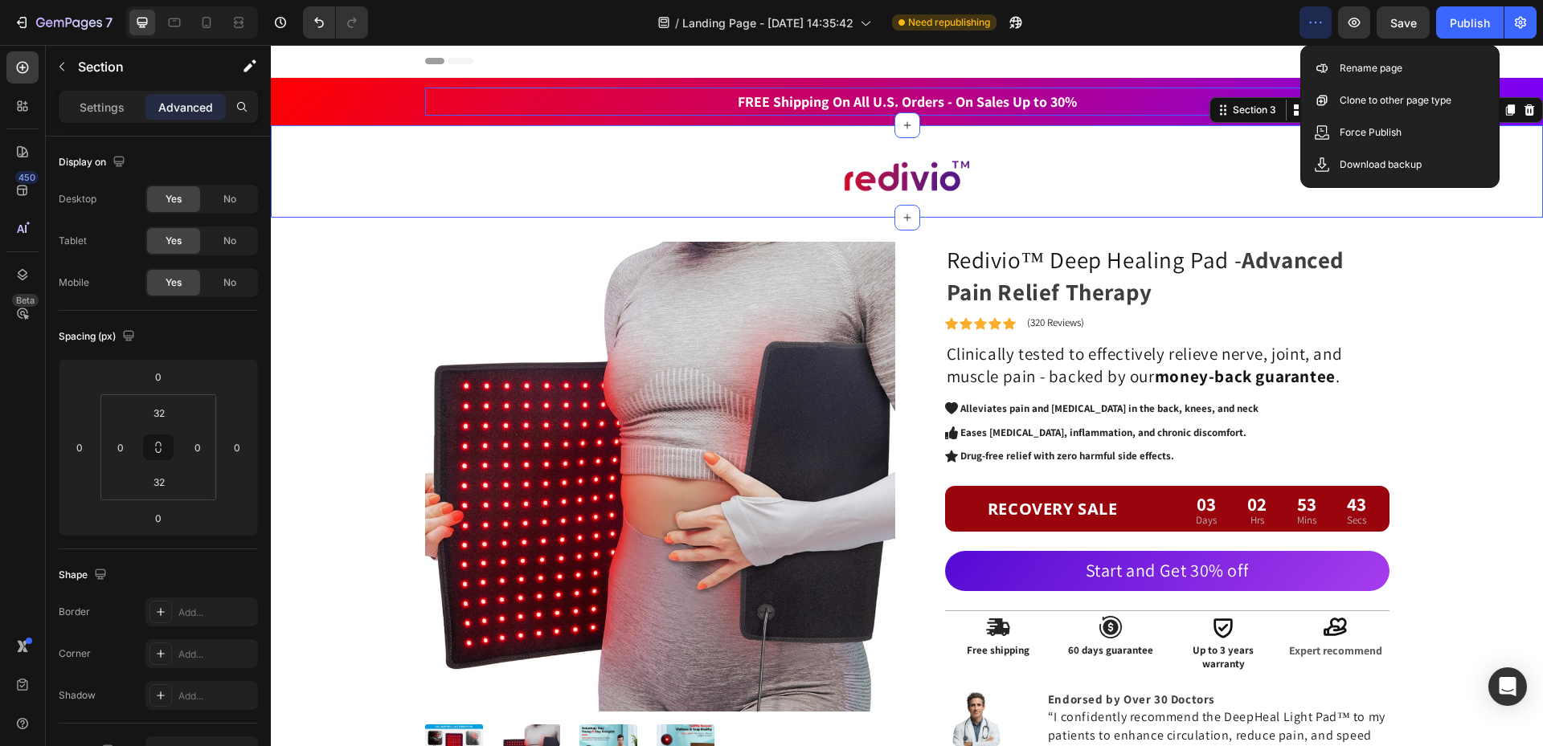
click at [1077, 102] on p "⁠⁠⁠⁠⁠⁠⁠ FREE Shipping On All U.S. Orders - On Sales Up to 30%" at bounding box center [907, 101] width 961 height 25
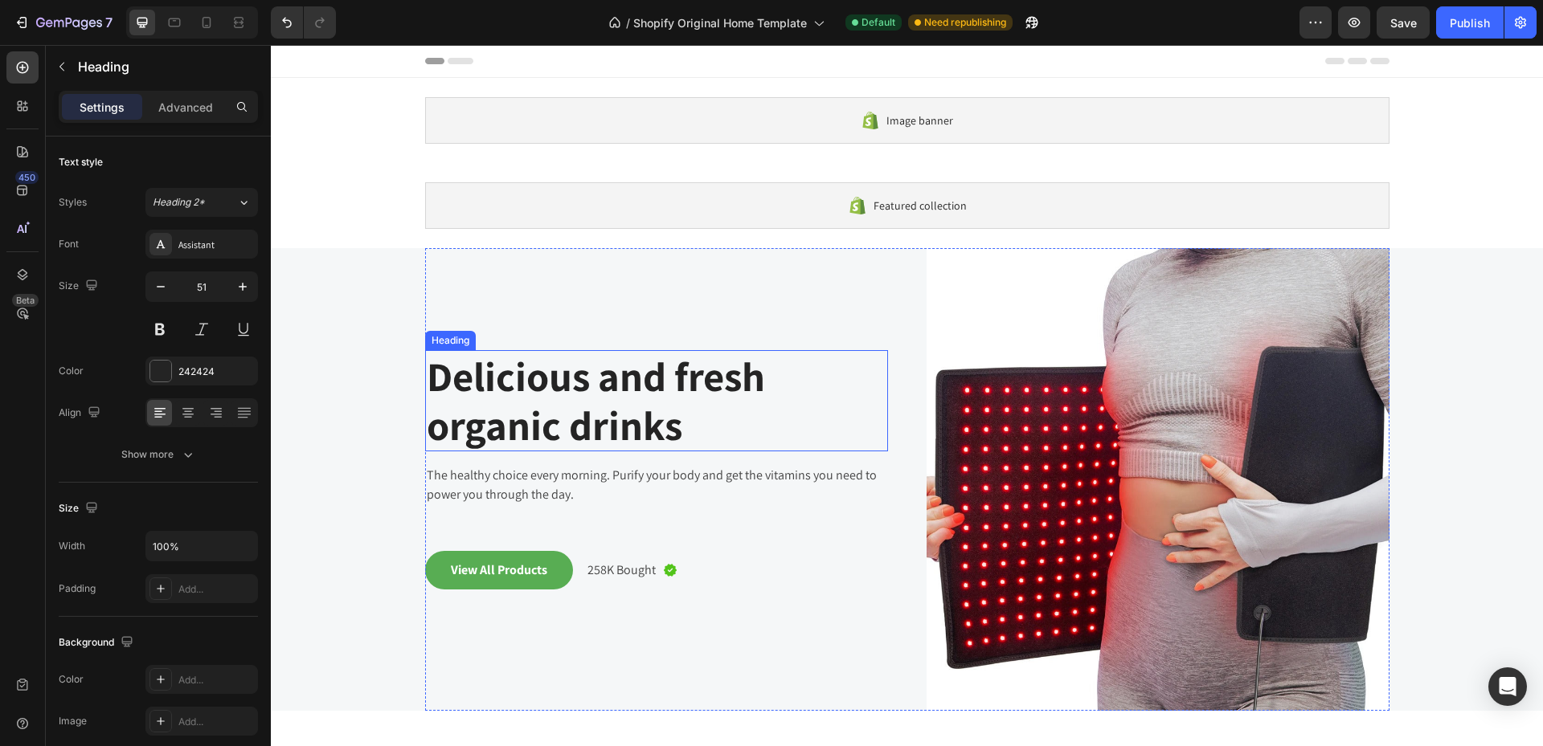
click at [636, 422] on p "Delicious and fresh organic drinks" at bounding box center [657, 401] width 460 height 98
click at [637, 428] on p "Delicious and fresh organic drinks" at bounding box center [657, 401] width 460 height 98
click at [637, 429] on p "Delicious and fresh organic drinks" at bounding box center [657, 401] width 460 height 98
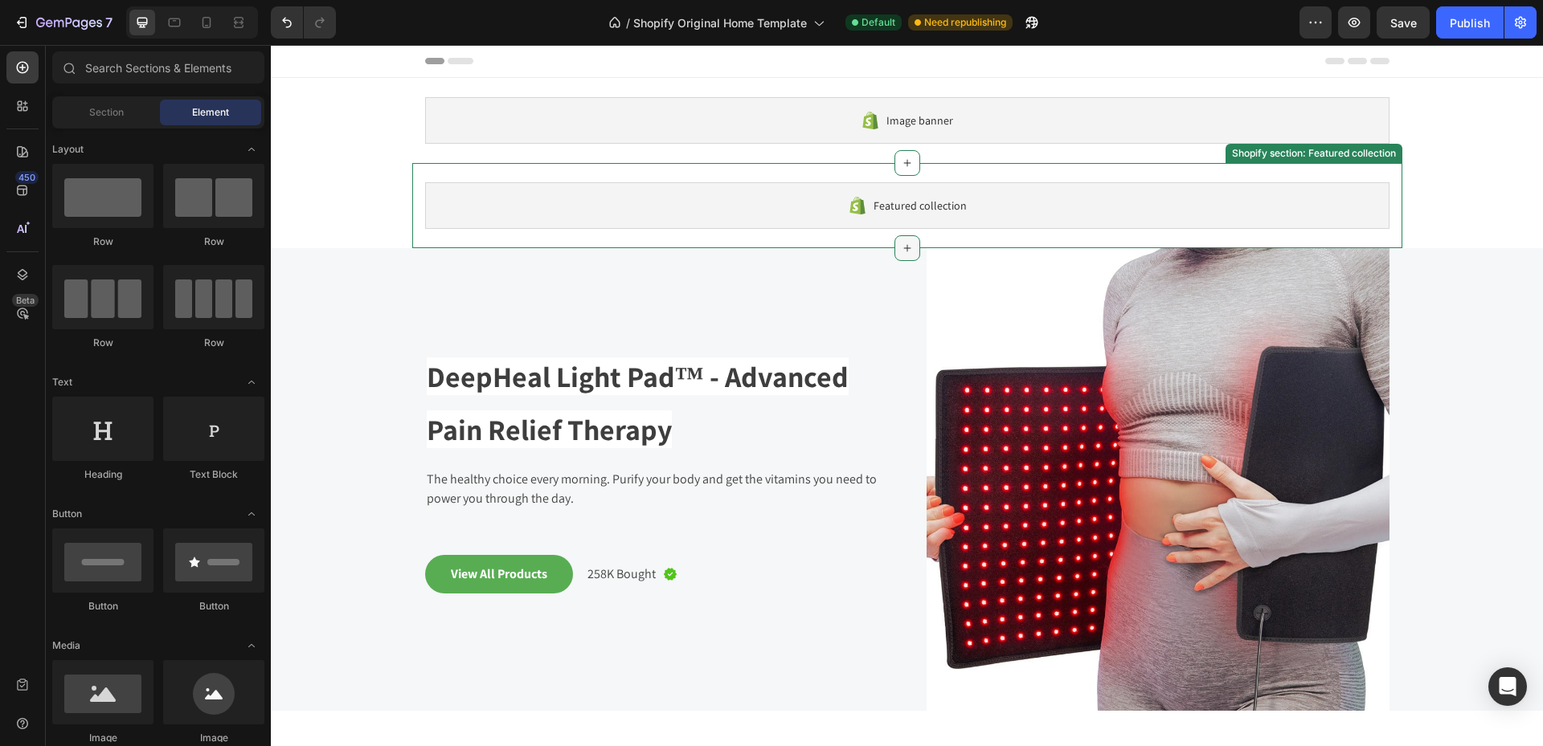
click at [903, 248] on icon at bounding box center [906, 248] width 7 height 7
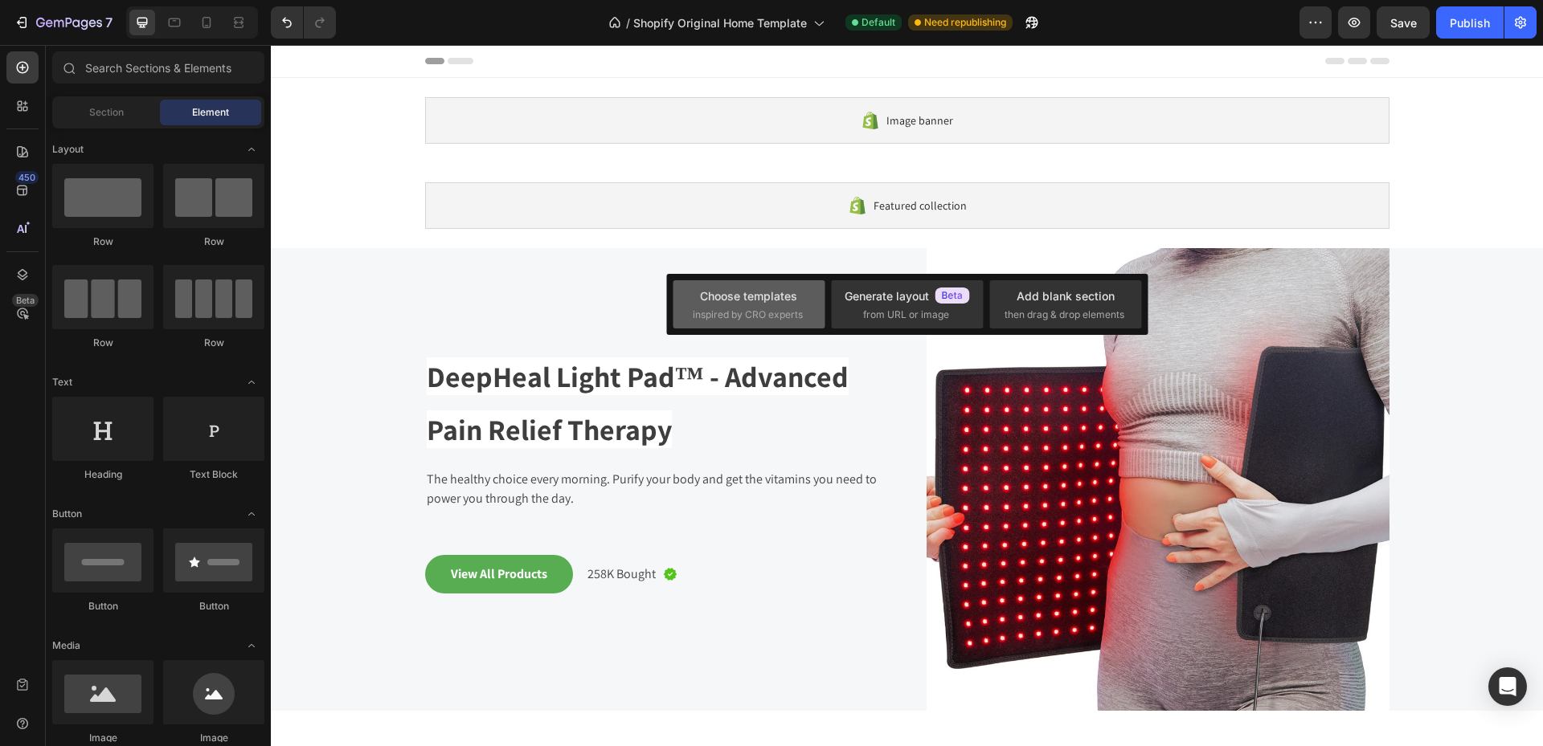
click at [768, 296] on div "Choose templates" at bounding box center [748, 296] width 97 height 17
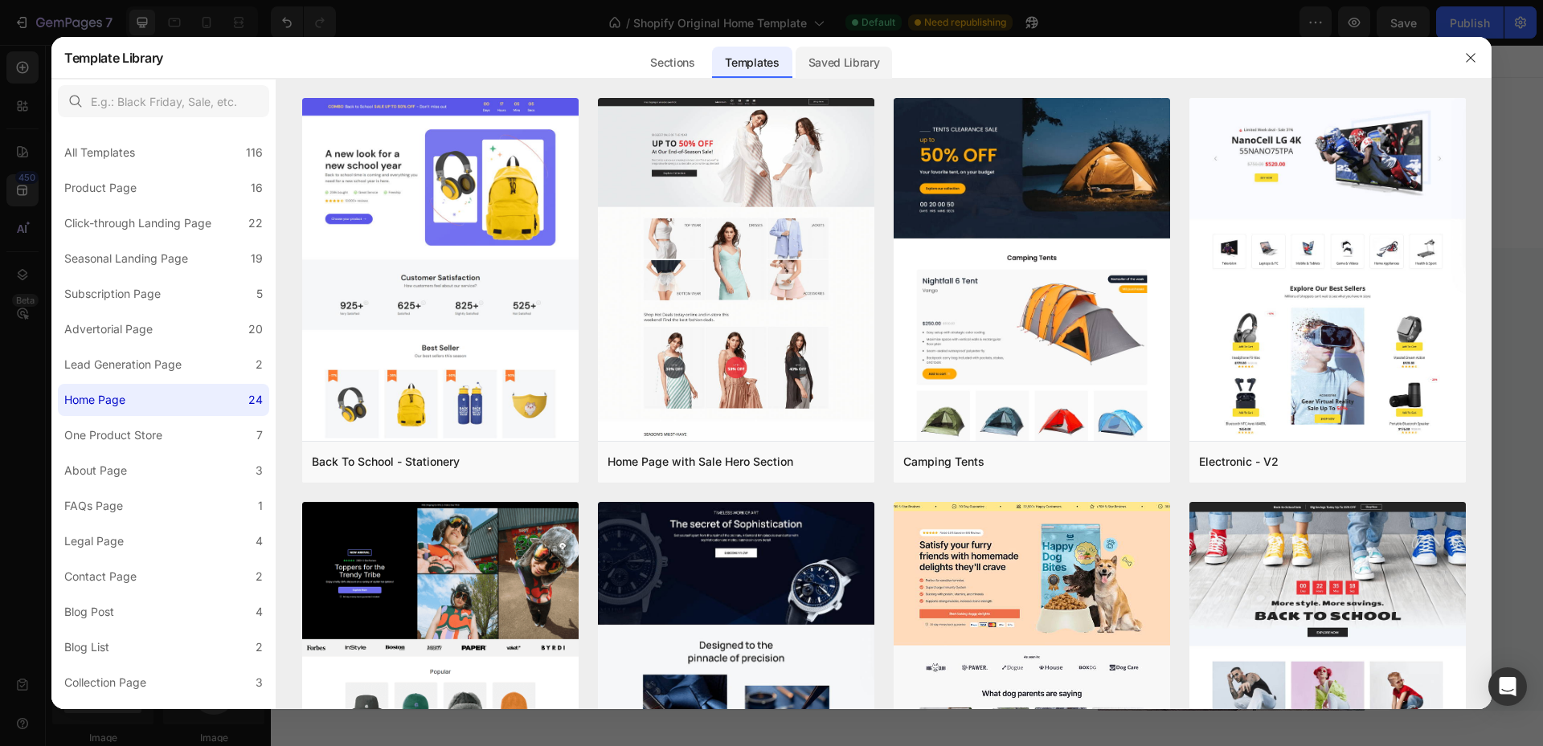
click at [845, 65] on div "Saved Library" at bounding box center [843, 63] width 97 height 32
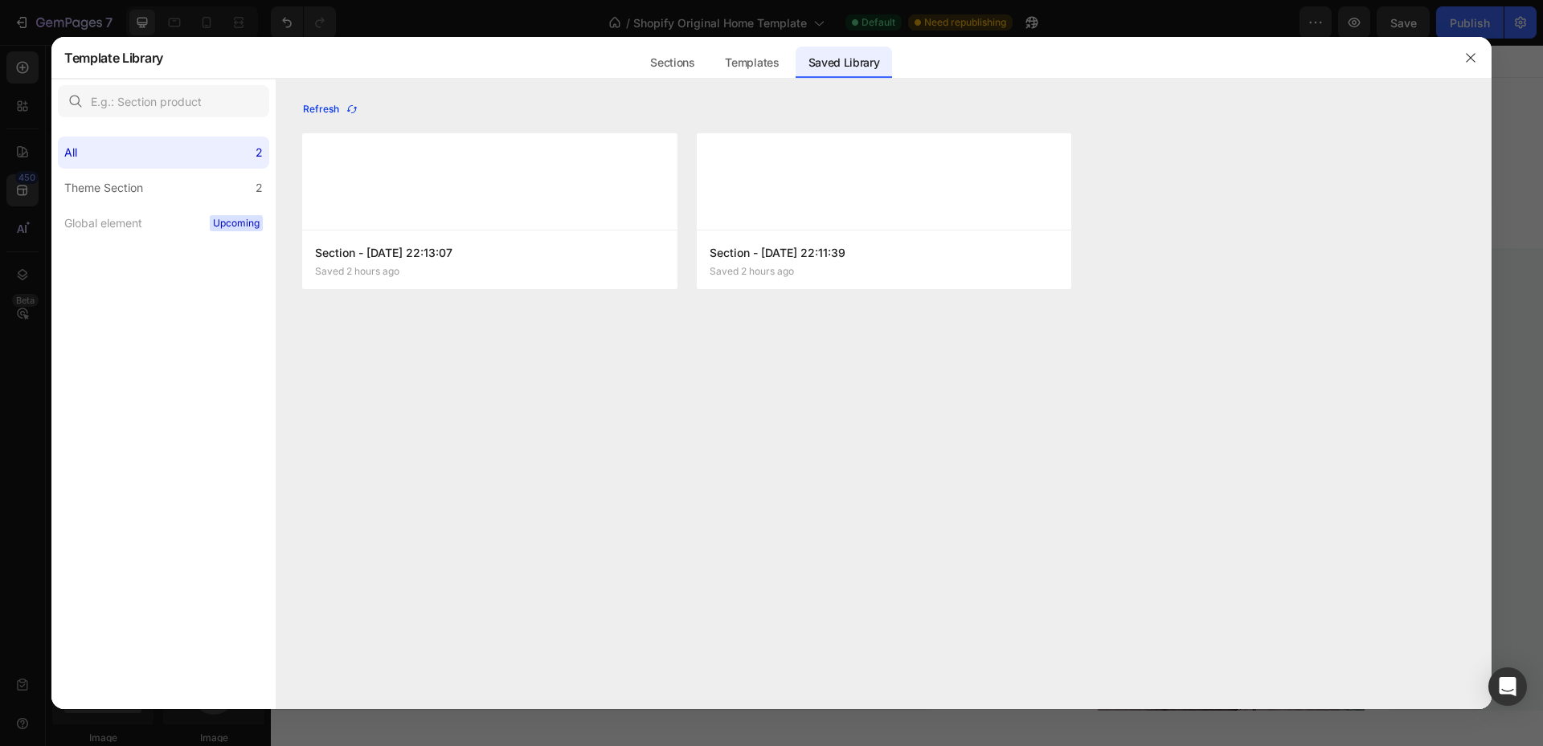
click at [346, 105] on icon "button" at bounding box center [351, 109] width 13 height 13
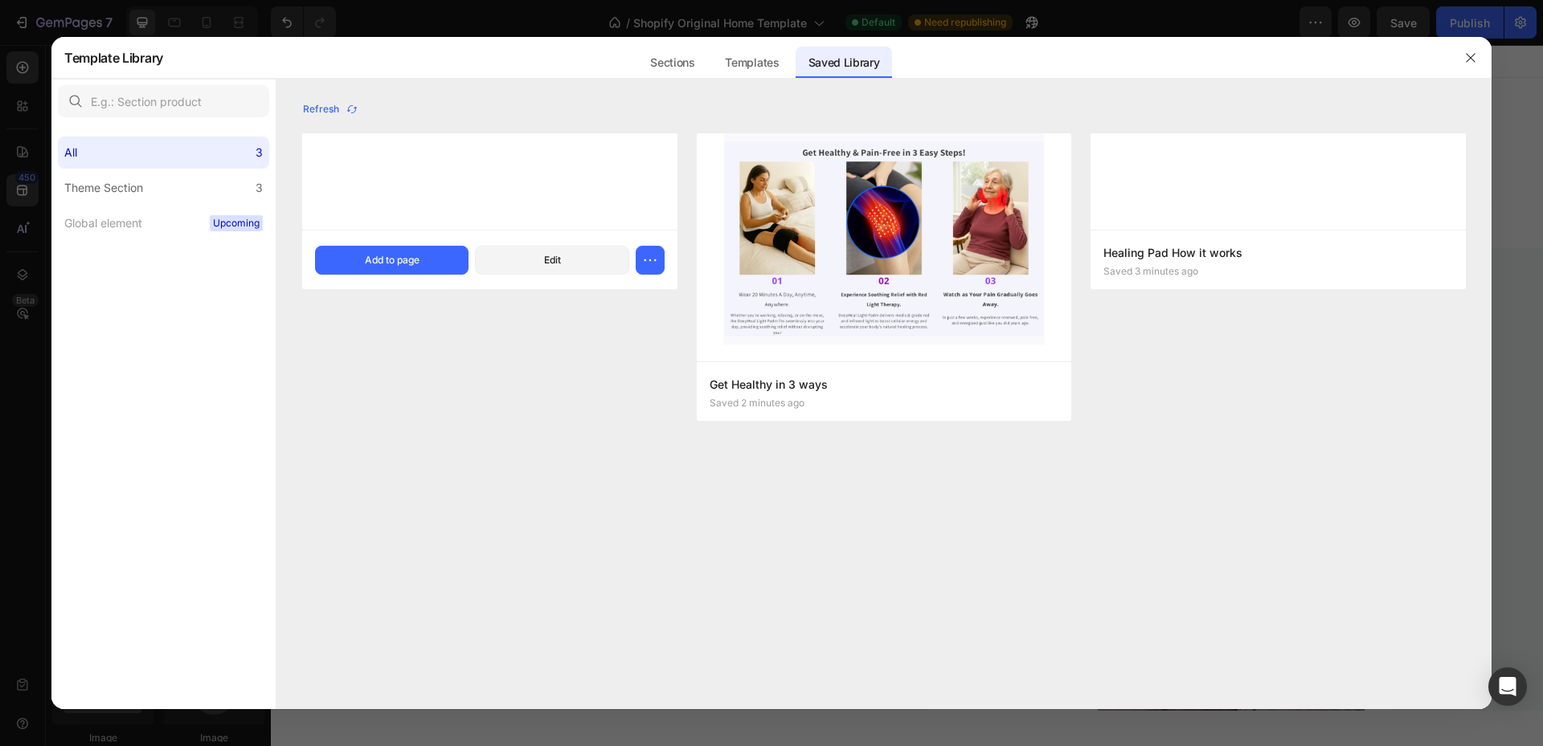
click at [469, 173] on div at bounding box center [489, 181] width 375 height 96
click at [381, 255] on div "Add to page" at bounding box center [392, 260] width 55 height 14
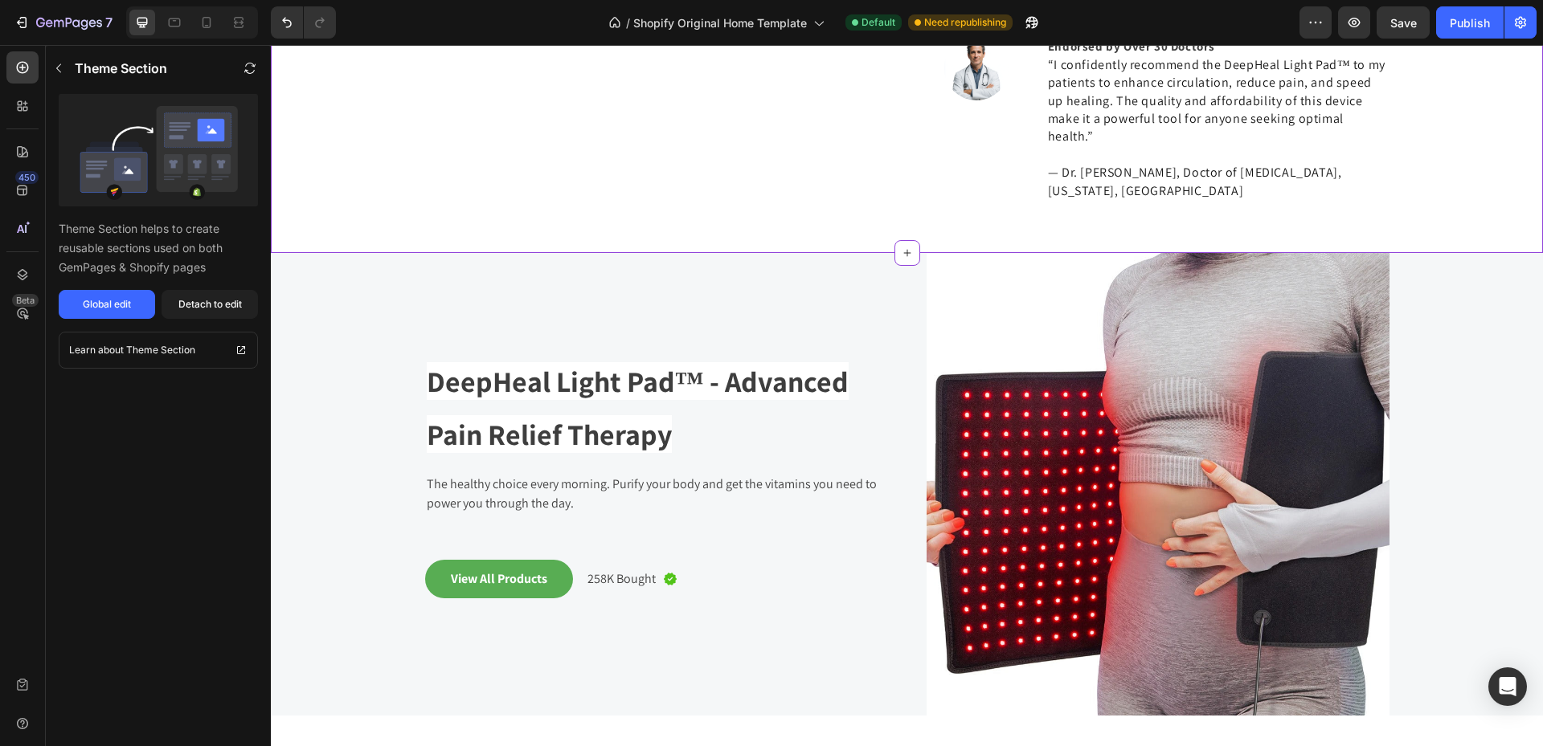
scroll to position [685, 0]
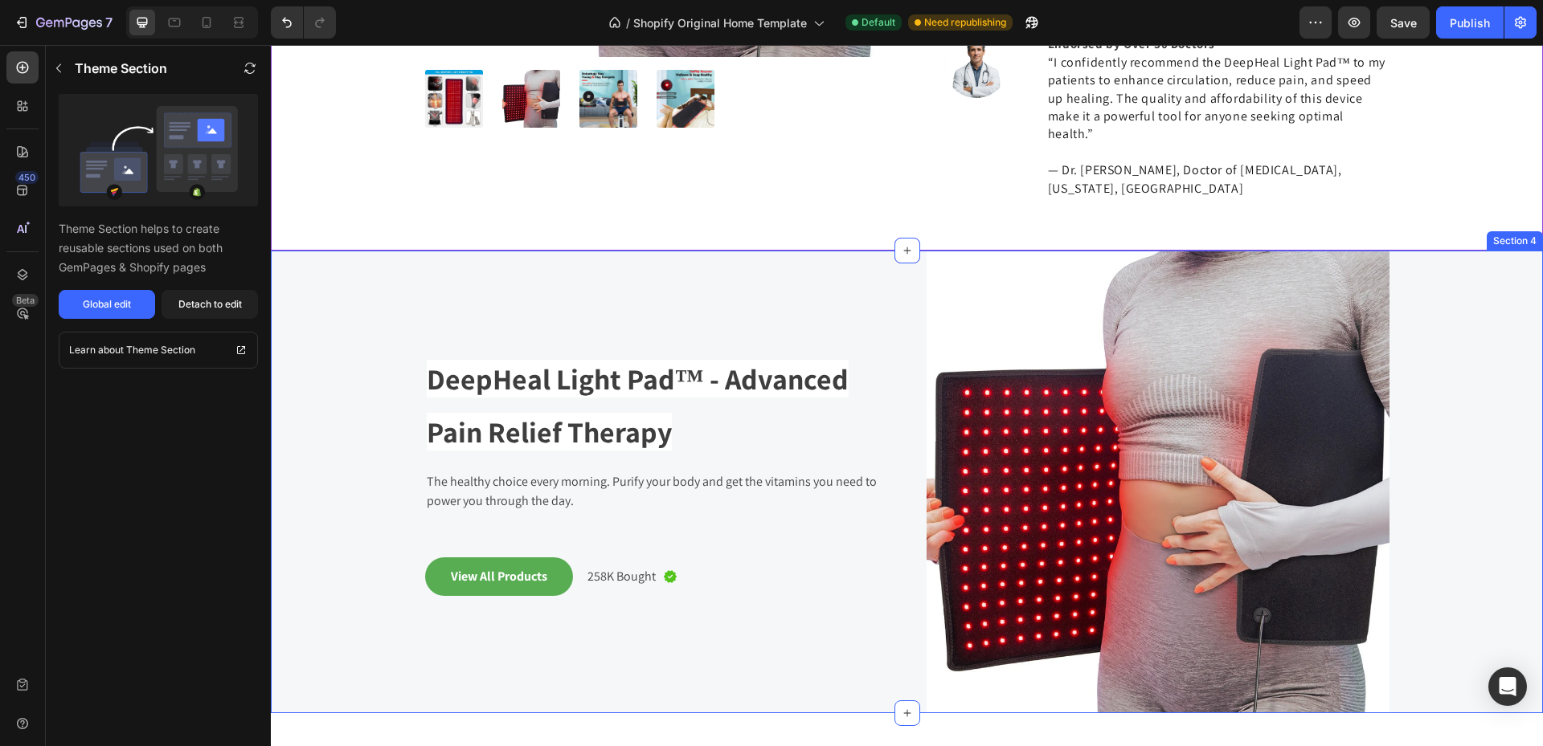
click at [357, 251] on div "DeepHeal Light Pad™ - Advanced Pain Relief Therapy Heading The healthy choice e…" at bounding box center [907, 482] width 1248 height 463
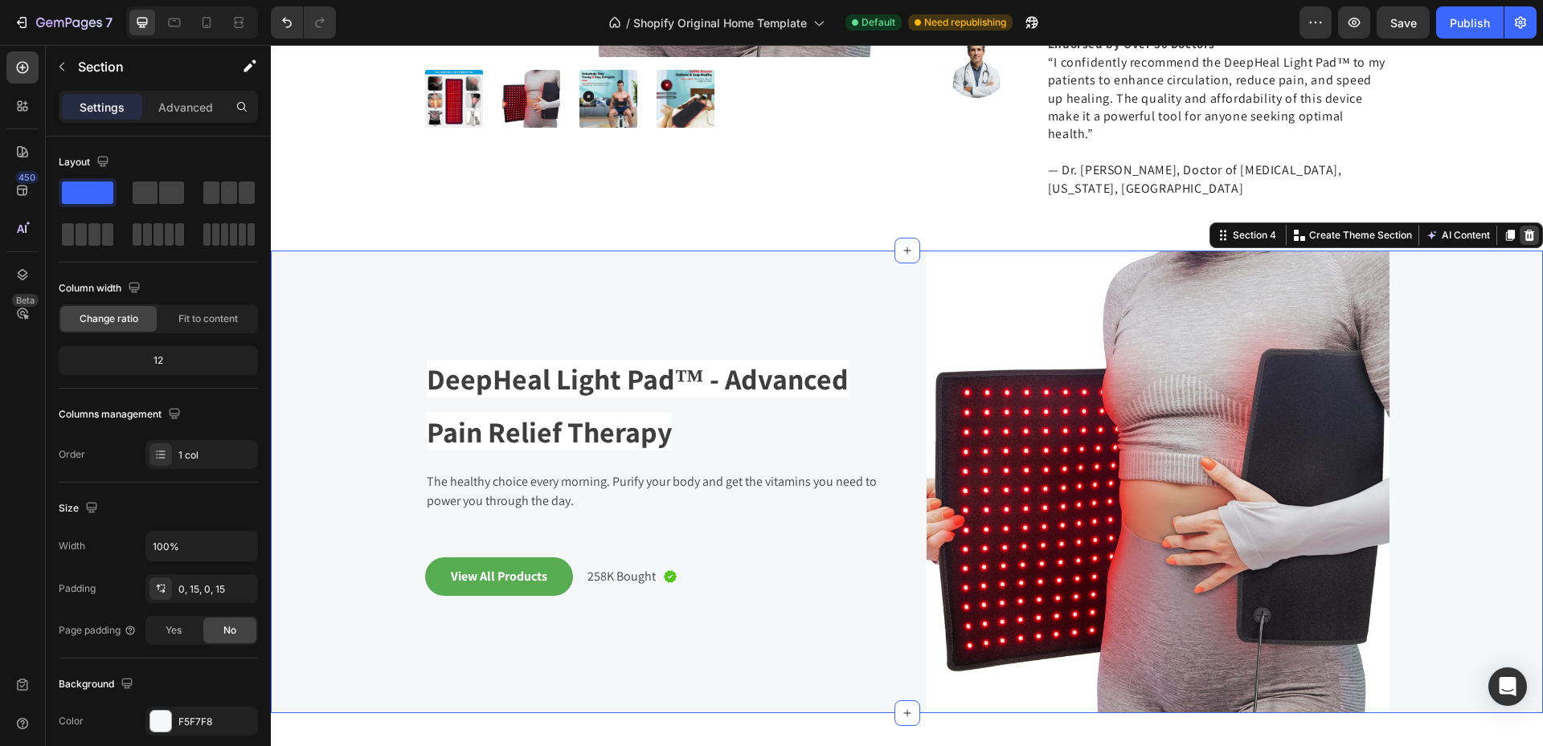
click at [1522, 229] on icon at bounding box center [1528, 235] width 13 height 13
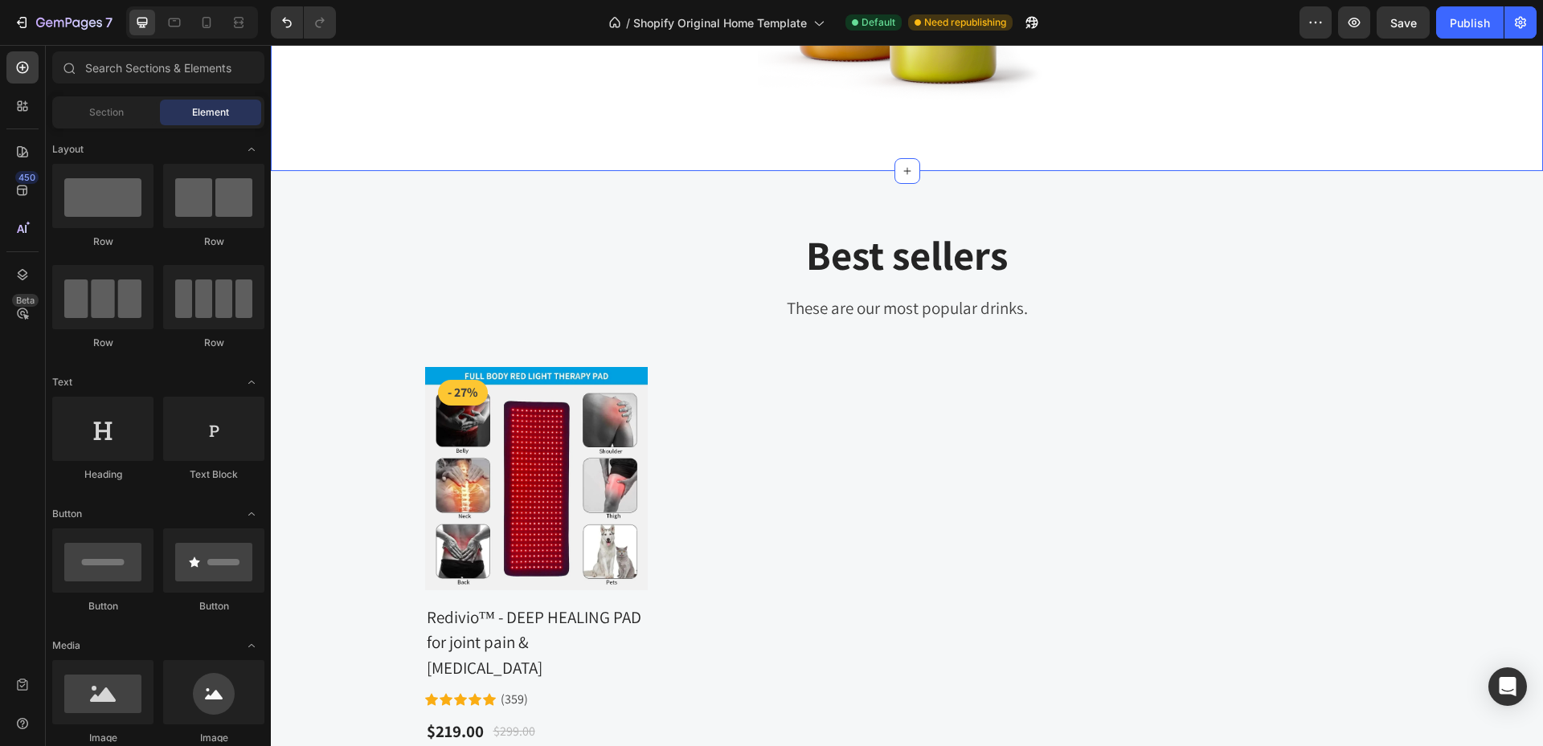
scroll to position [1446, 0]
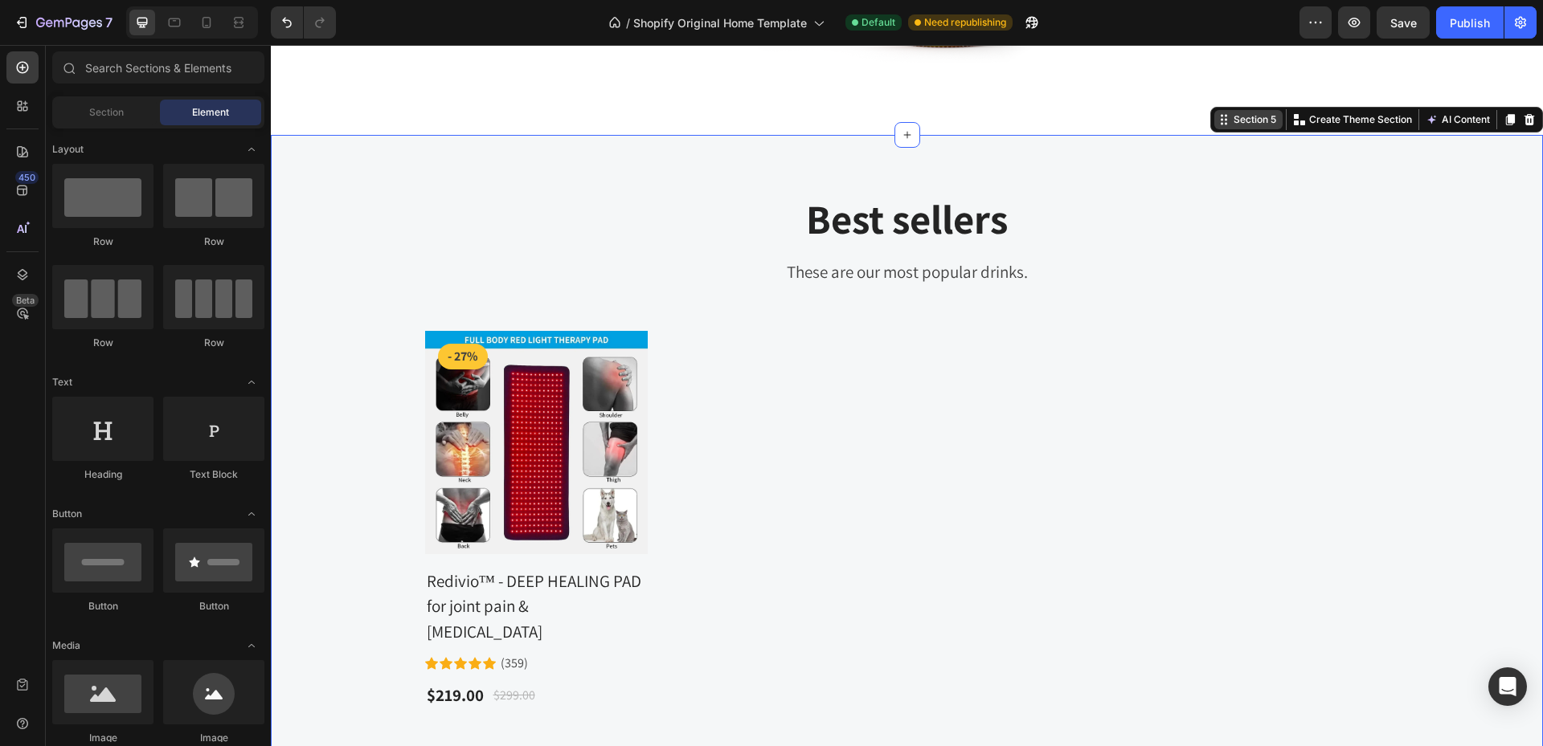
click at [1498, 128] on div "Section 5 You can create reusable sections Create Theme Section AI Content Writ…" at bounding box center [1376, 120] width 333 height 26
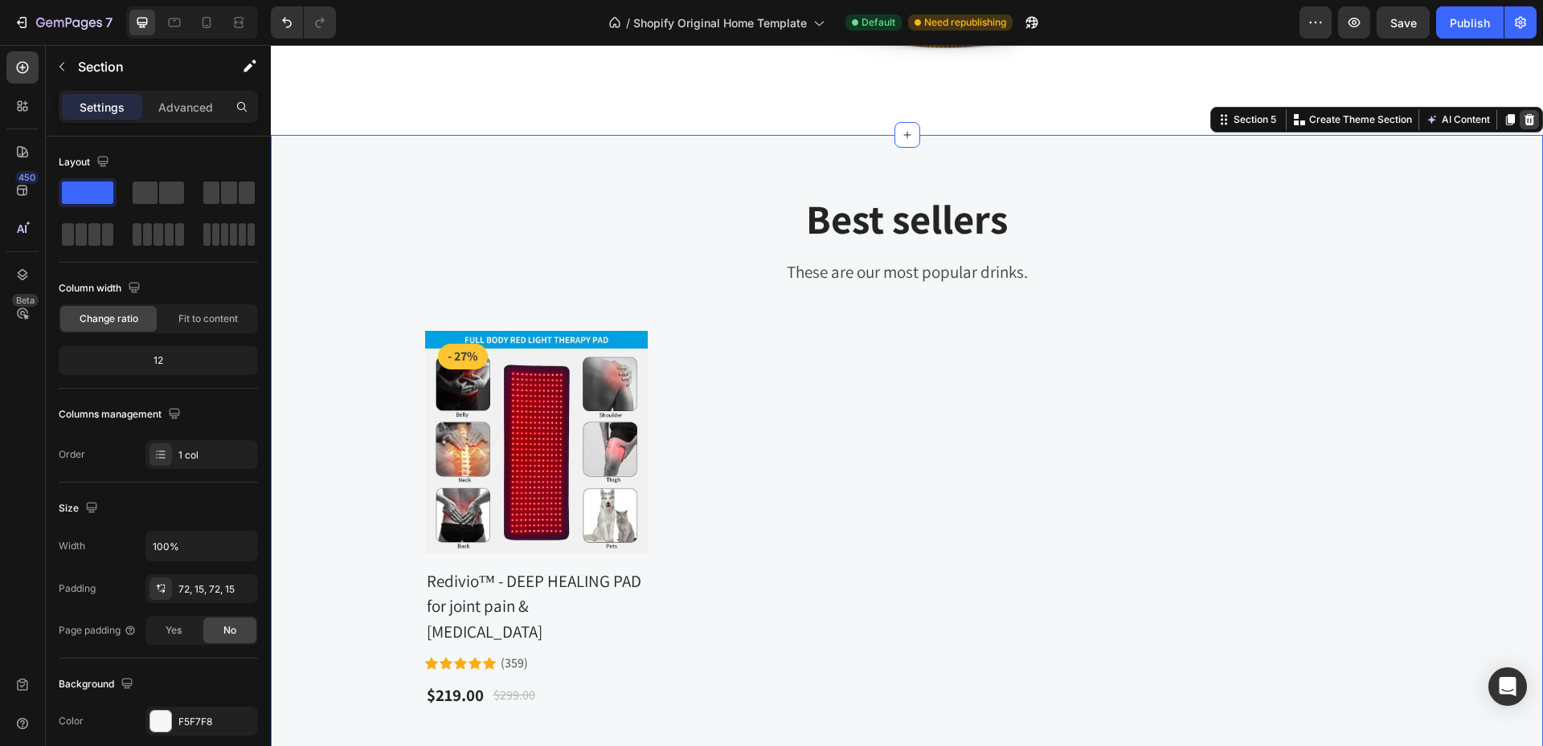
click at [1524, 116] on icon at bounding box center [1529, 119] width 10 height 11
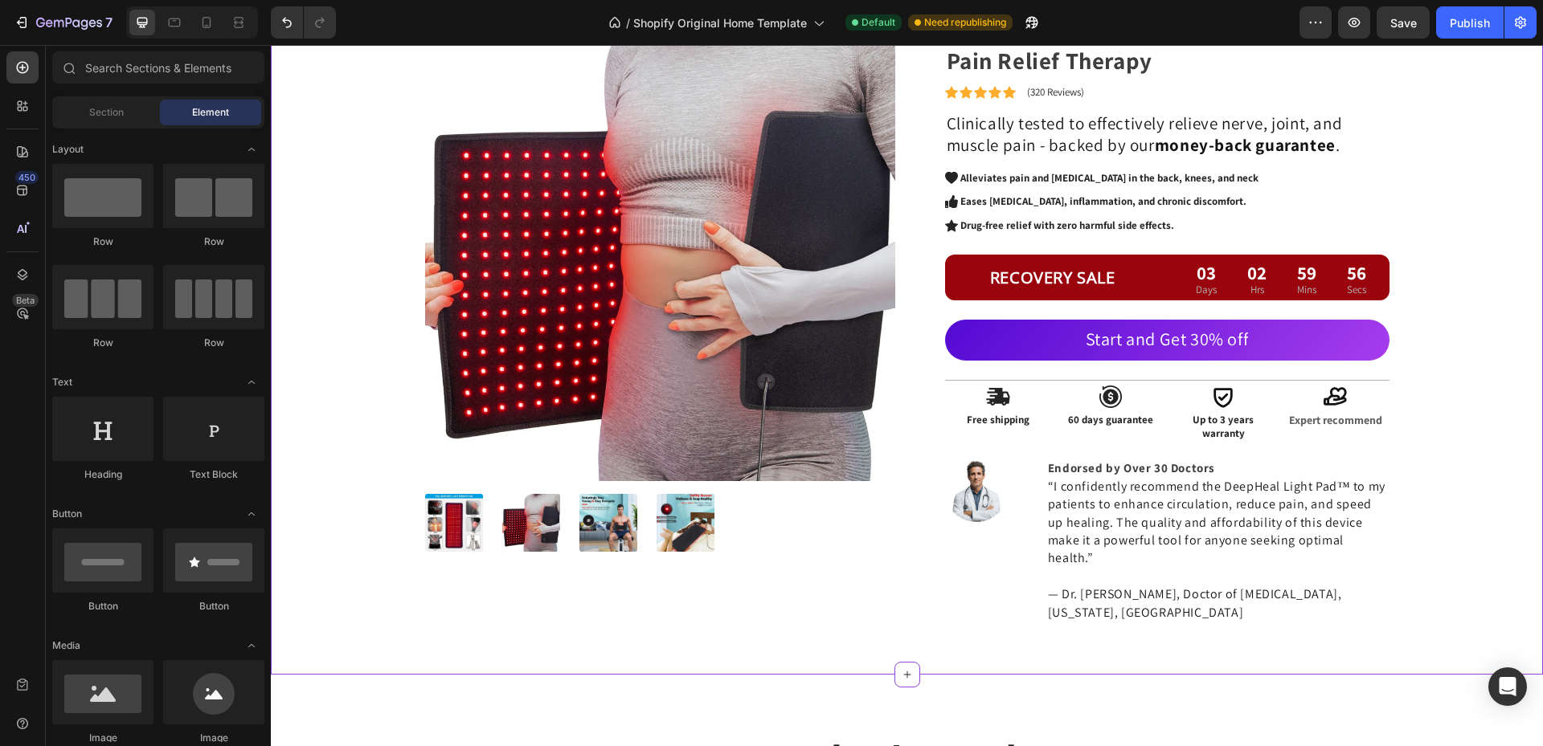
scroll to position [482, 0]
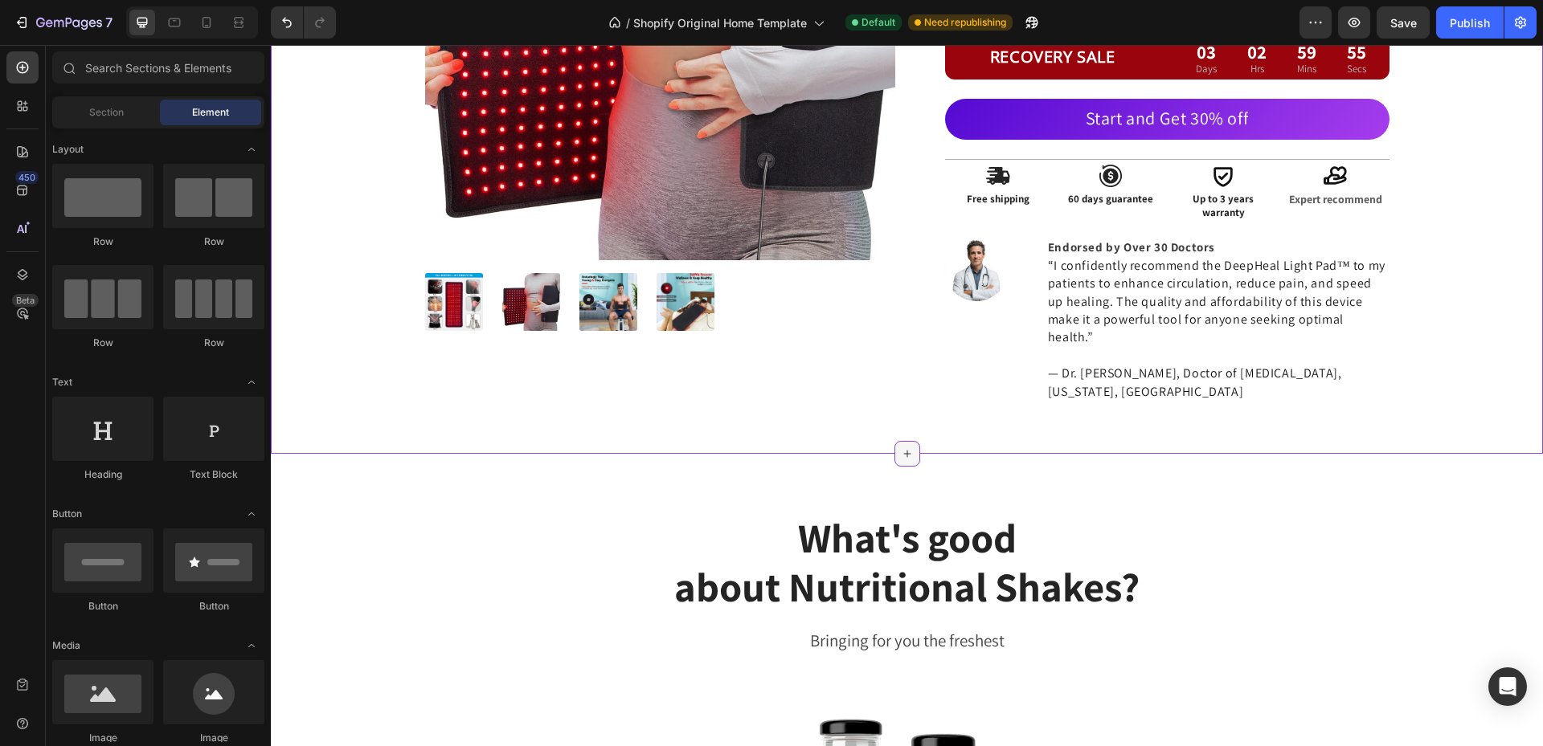
click at [909, 441] on div at bounding box center [907, 454] width 26 height 26
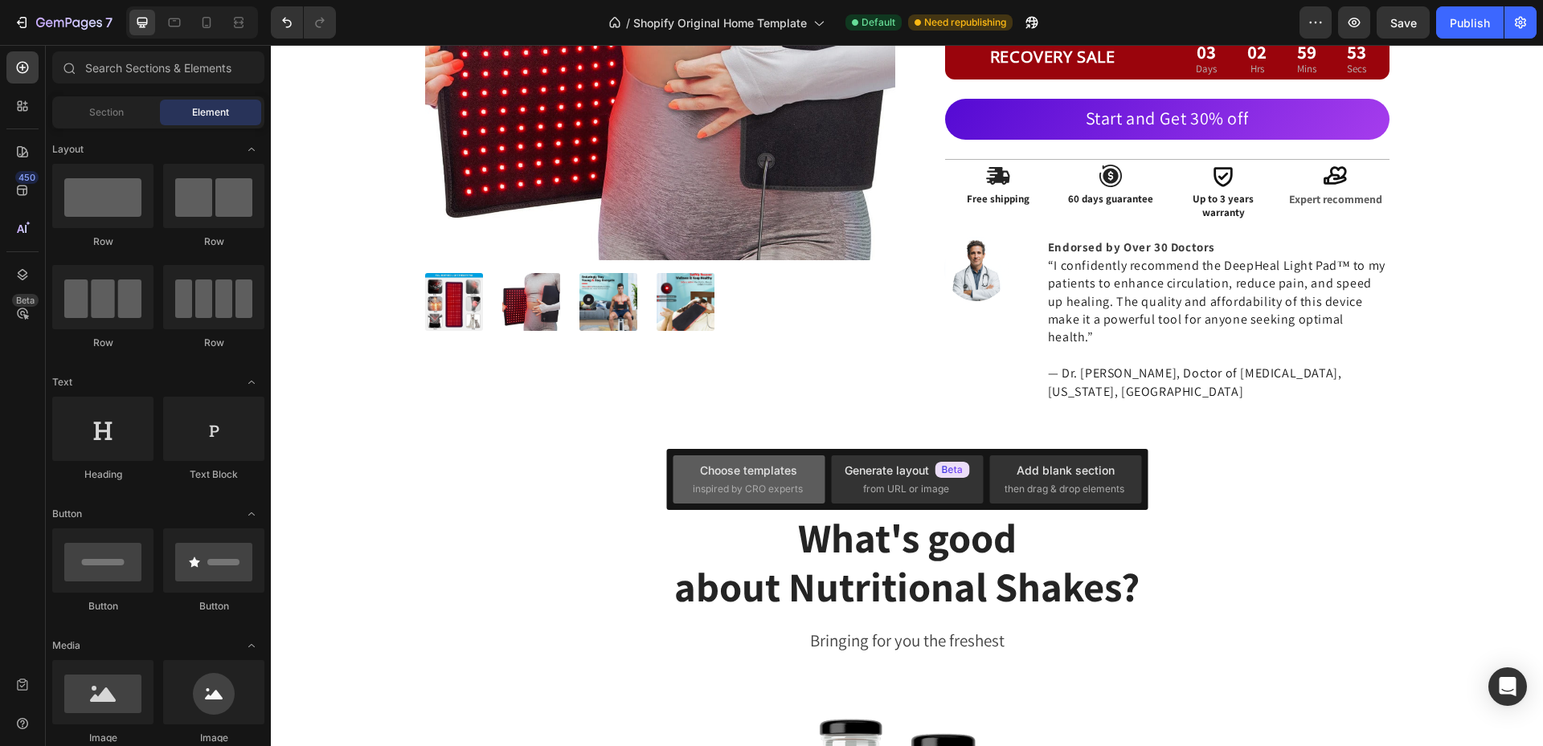
click at [766, 474] on div "Choose templates" at bounding box center [748, 470] width 97 height 17
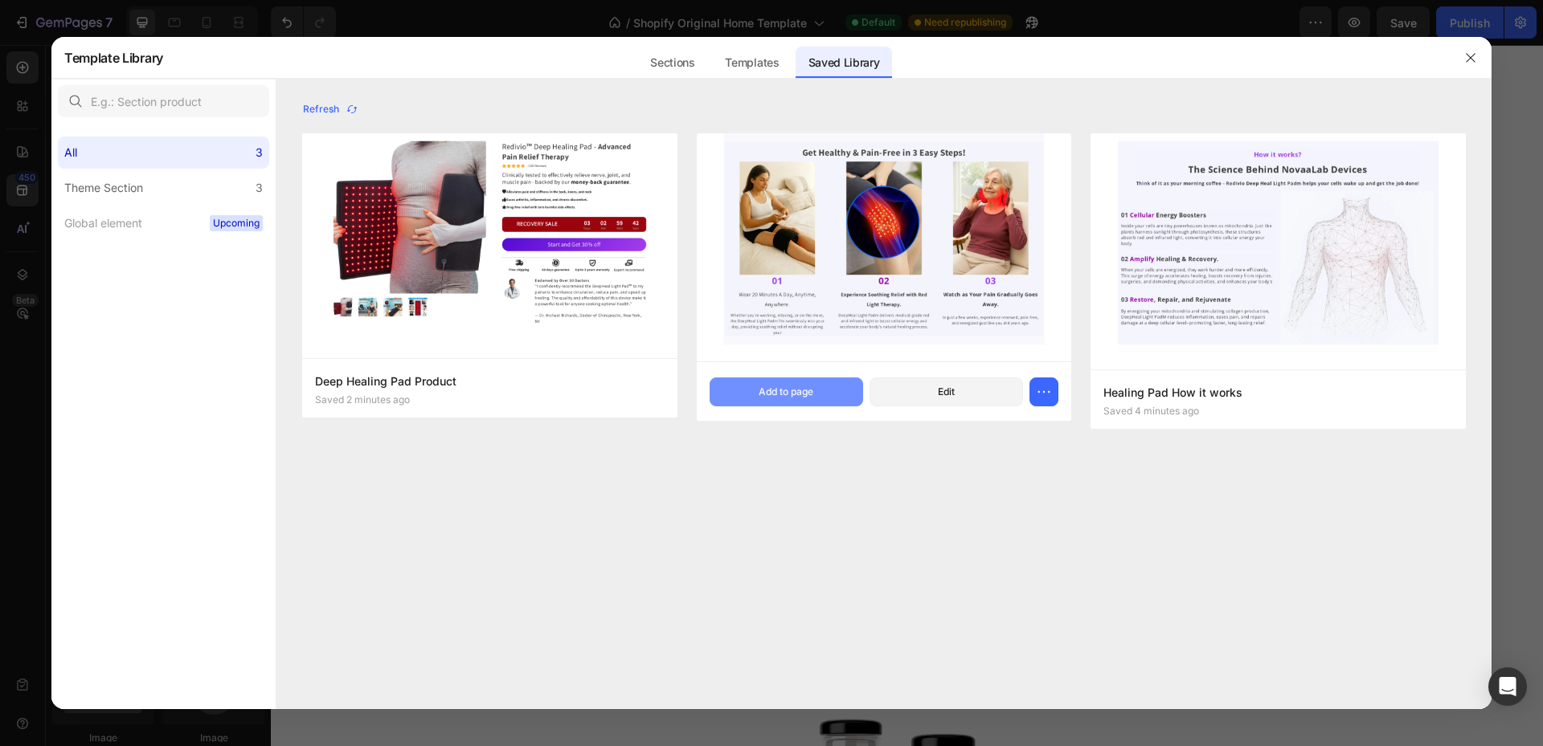
click at [786, 406] on button "Add to page" at bounding box center [785, 392] width 153 height 29
click at [791, 398] on icon "button" at bounding box center [785, 392] width 13 height 13
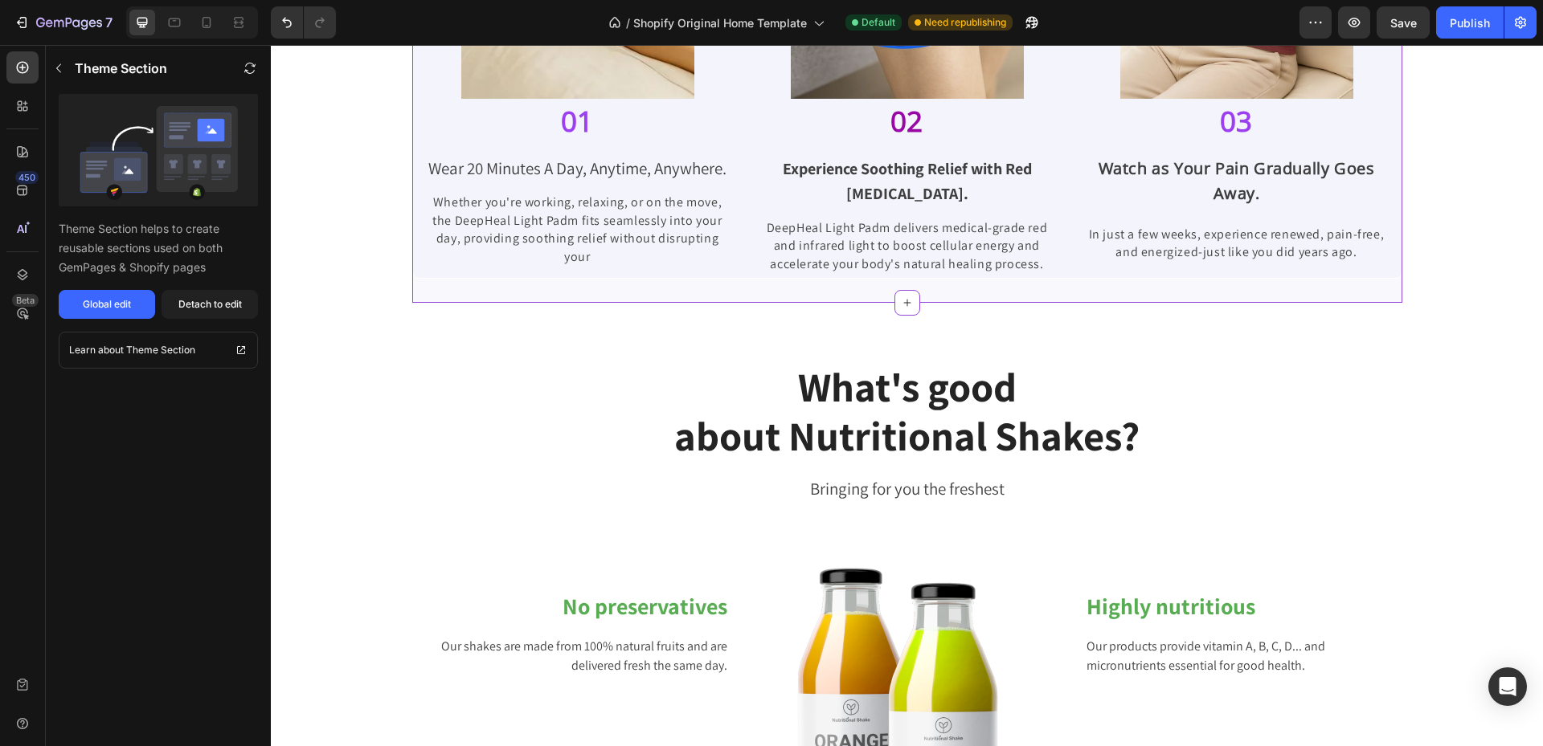
scroll to position [1262, 0]
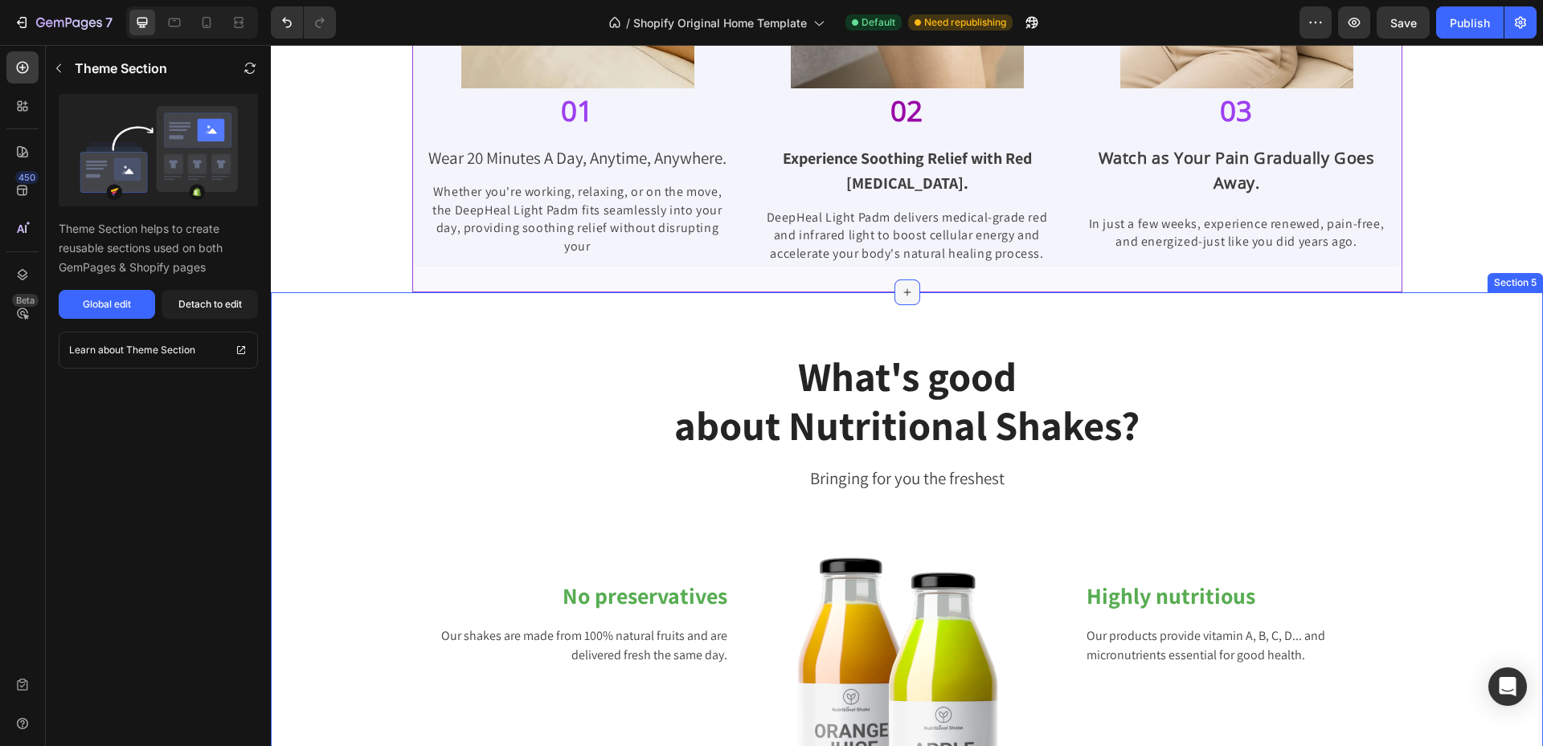
click at [901, 299] on icon at bounding box center [907, 292] width 13 height 13
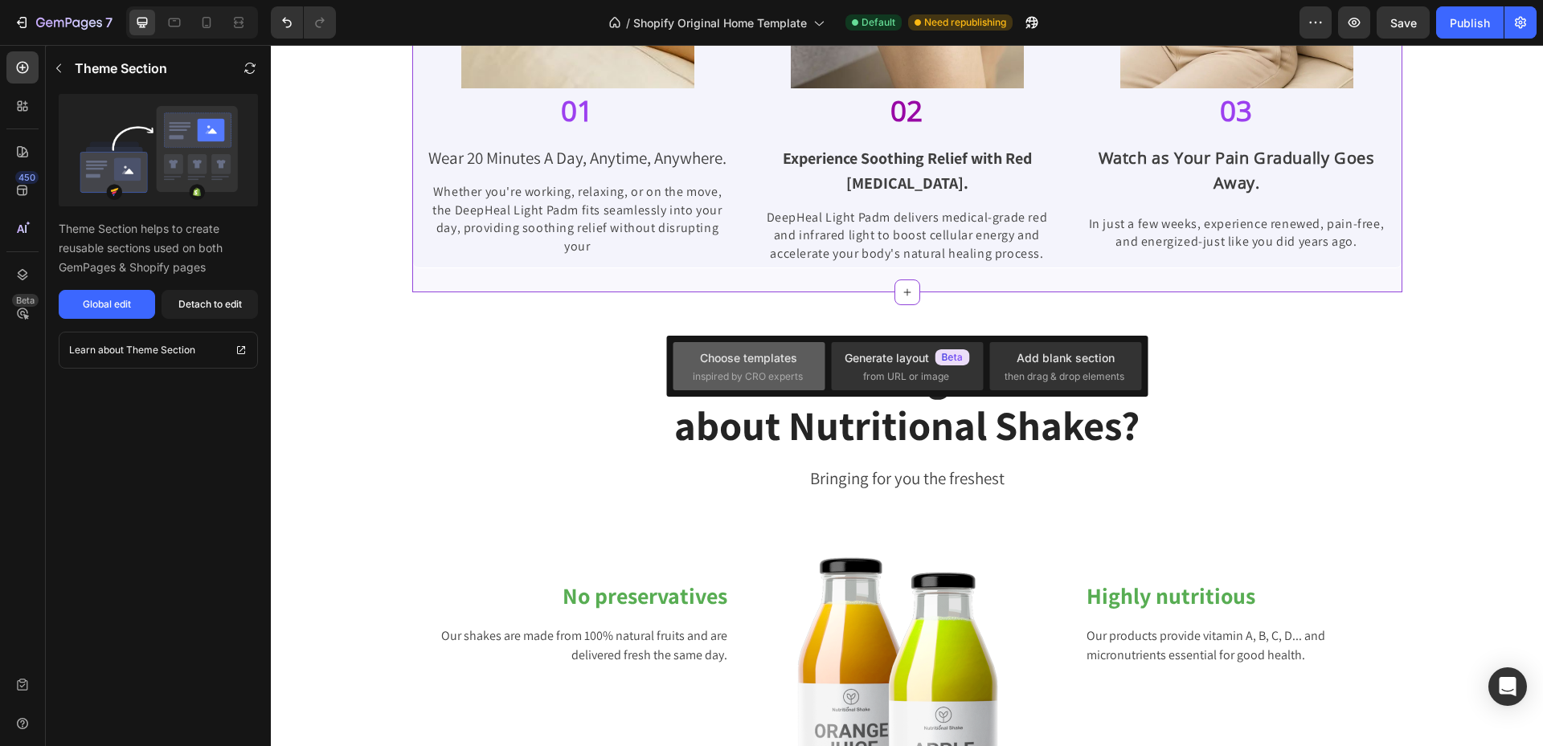
click at [753, 365] on div "Choose templates" at bounding box center [748, 357] width 97 height 17
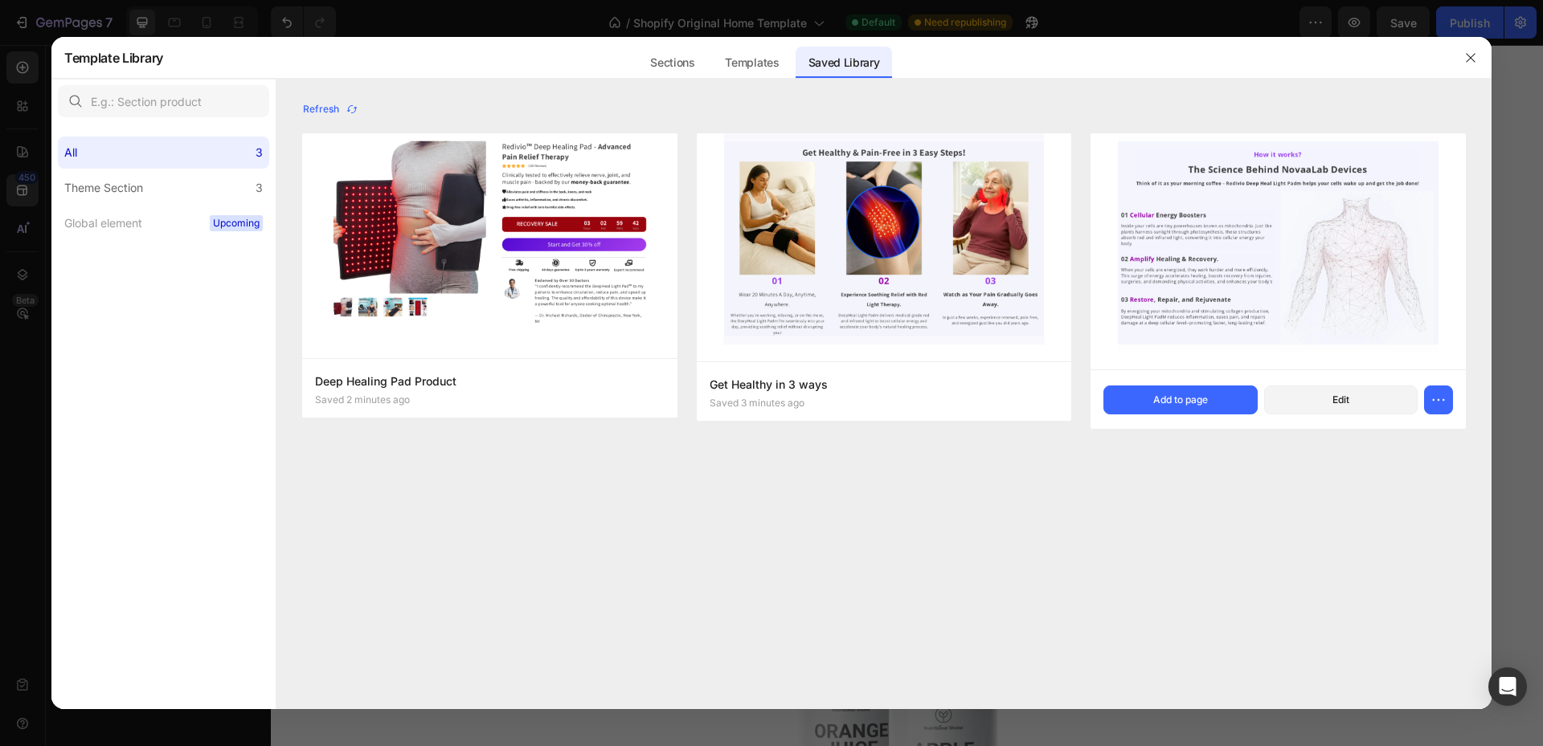
click at [1225, 181] on img at bounding box center [1277, 251] width 375 height 236
click at [1189, 405] on div "Add to page" at bounding box center [1180, 400] width 55 height 14
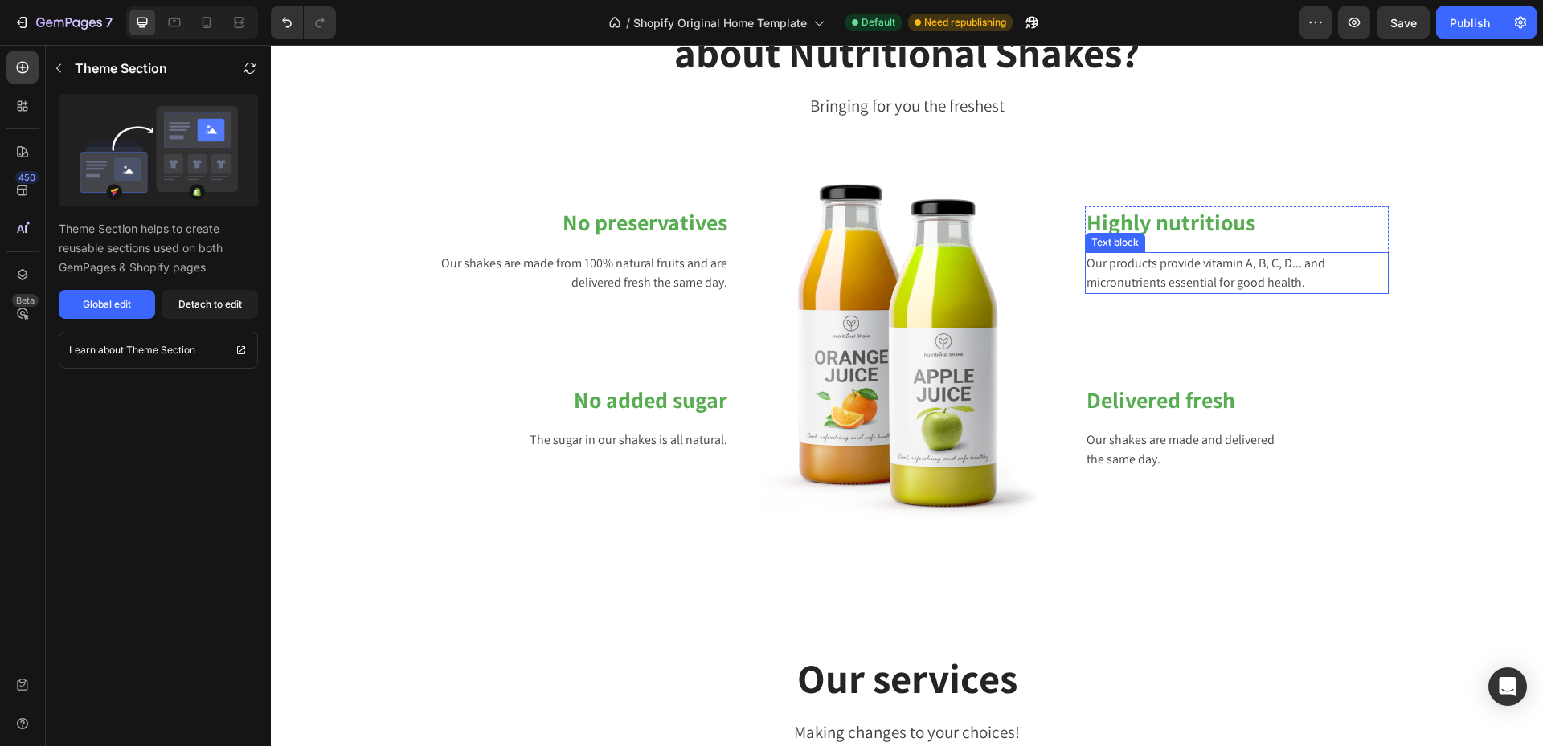
scroll to position [2410, 0]
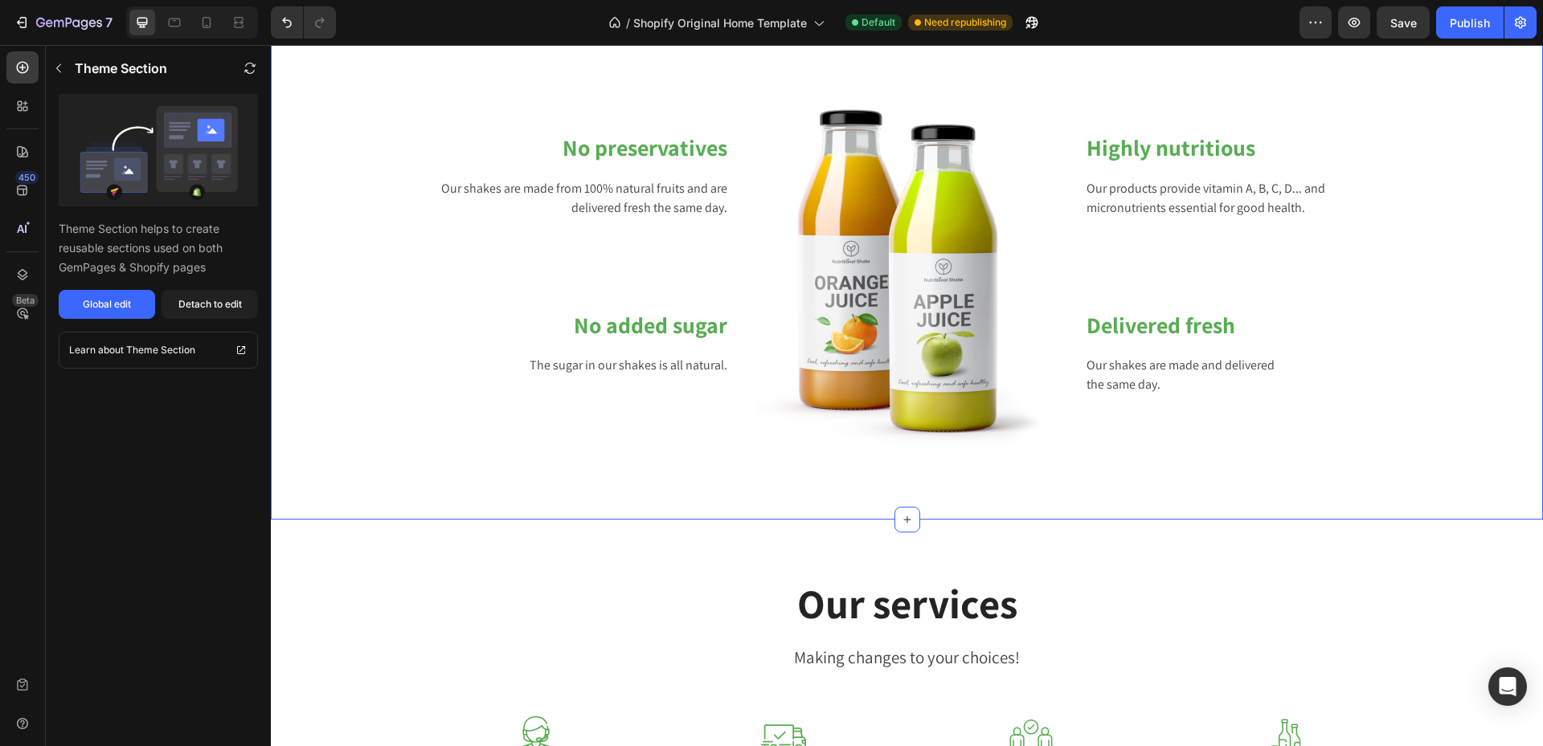
click at [1445, 222] on div "What's good about Nutritional Shakes? Heading Bringing for you the freshest Tex…" at bounding box center [907, 182] width 1248 height 560
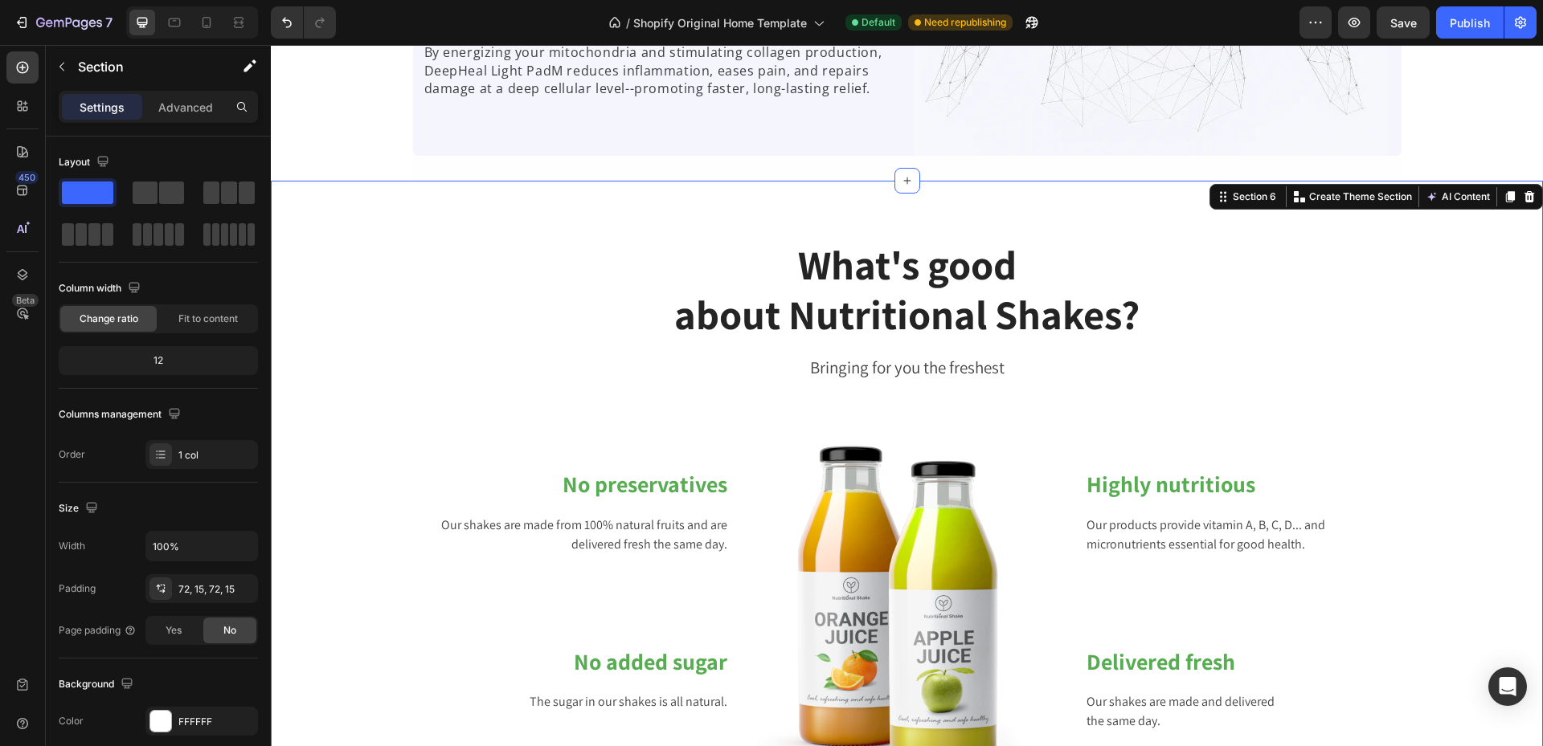
scroll to position [2008, 0]
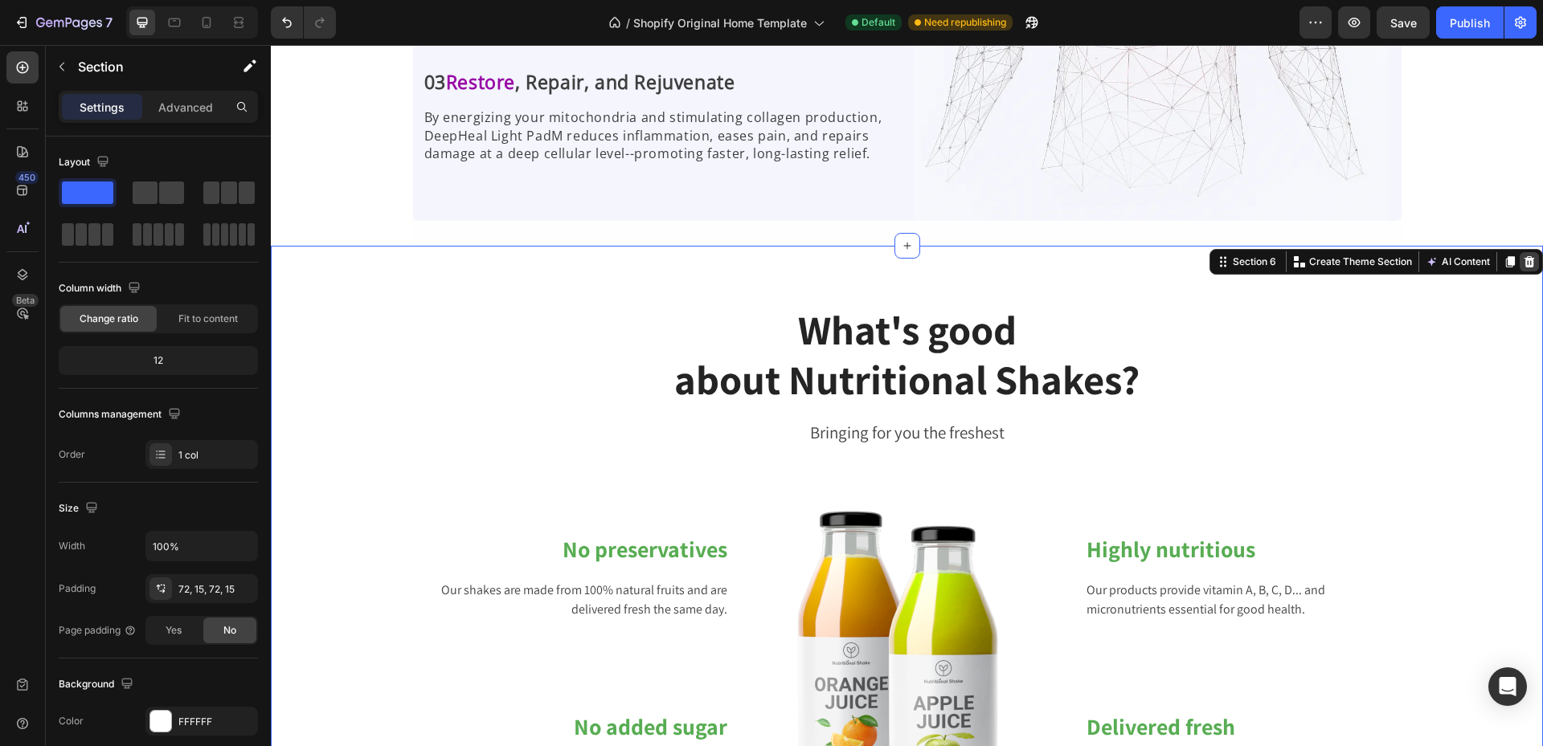
click at [1522, 258] on icon at bounding box center [1528, 261] width 13 height 13
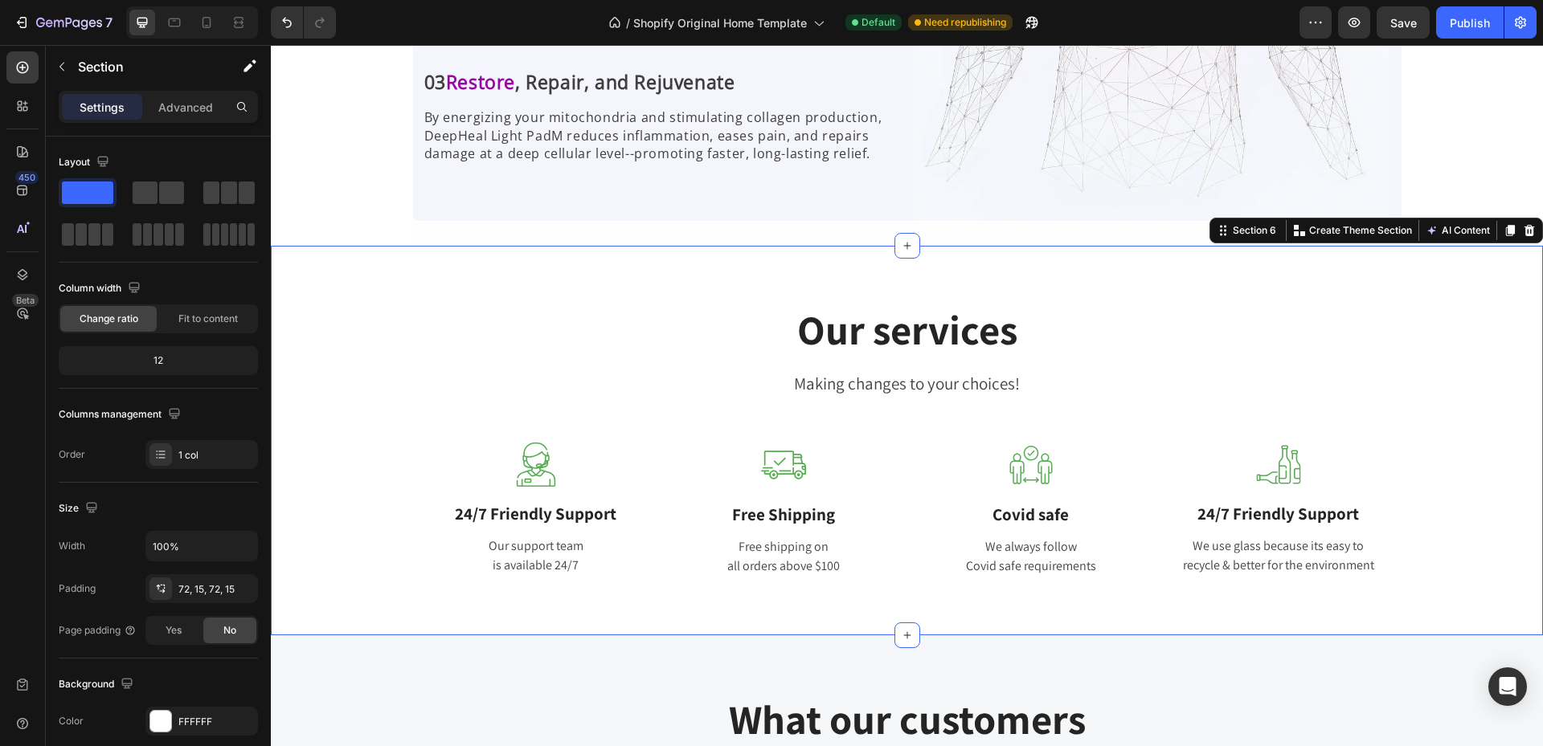
click at [1309, 286] on div "Our services Heading Making changes to your choices! Text block Row Image 24/7 …" at bounding box center [907, 440] width 1272 height 389
click at [1522, 232] on icon at bounding box center [1528, 230] width 13 height 13
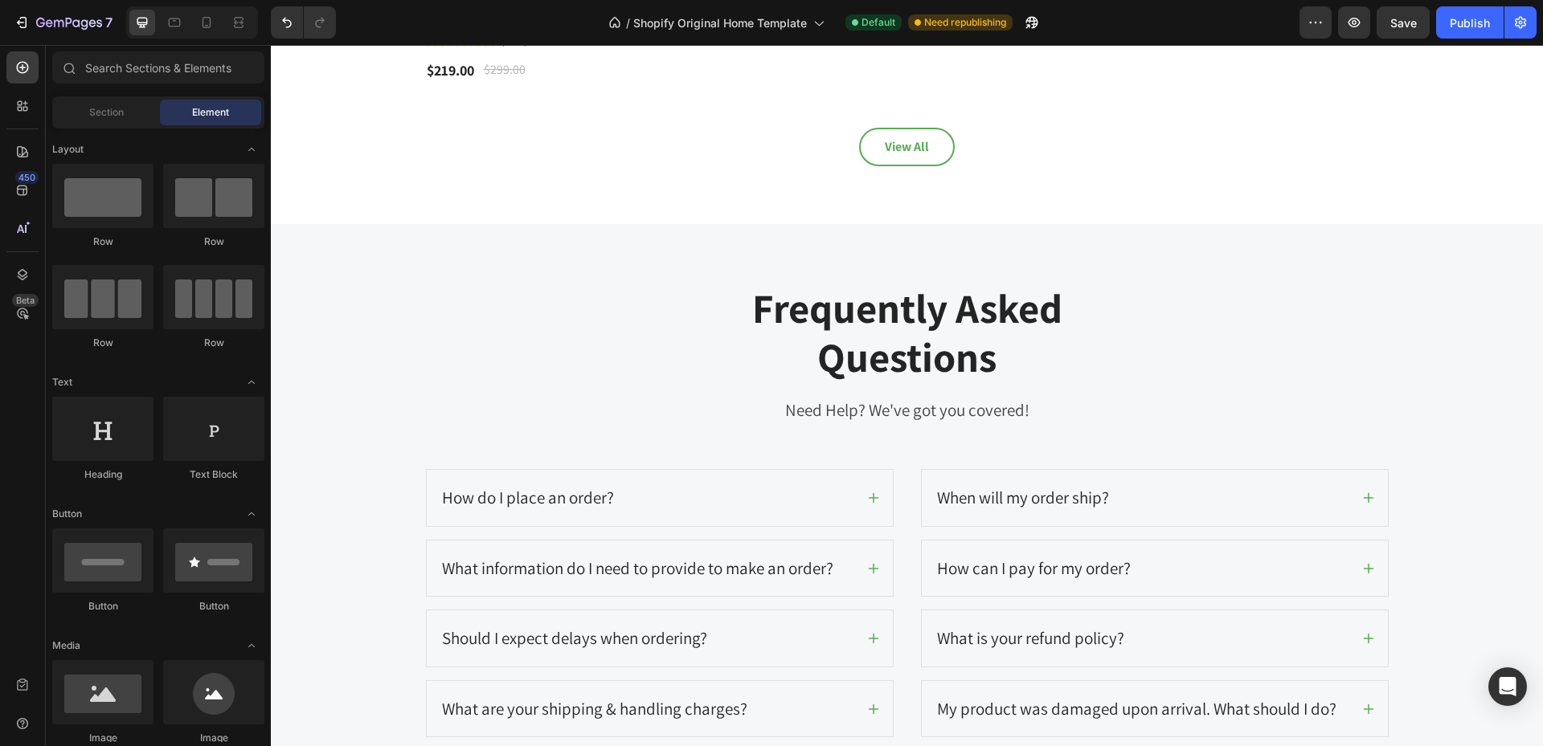
scroll to position [3455, 0]
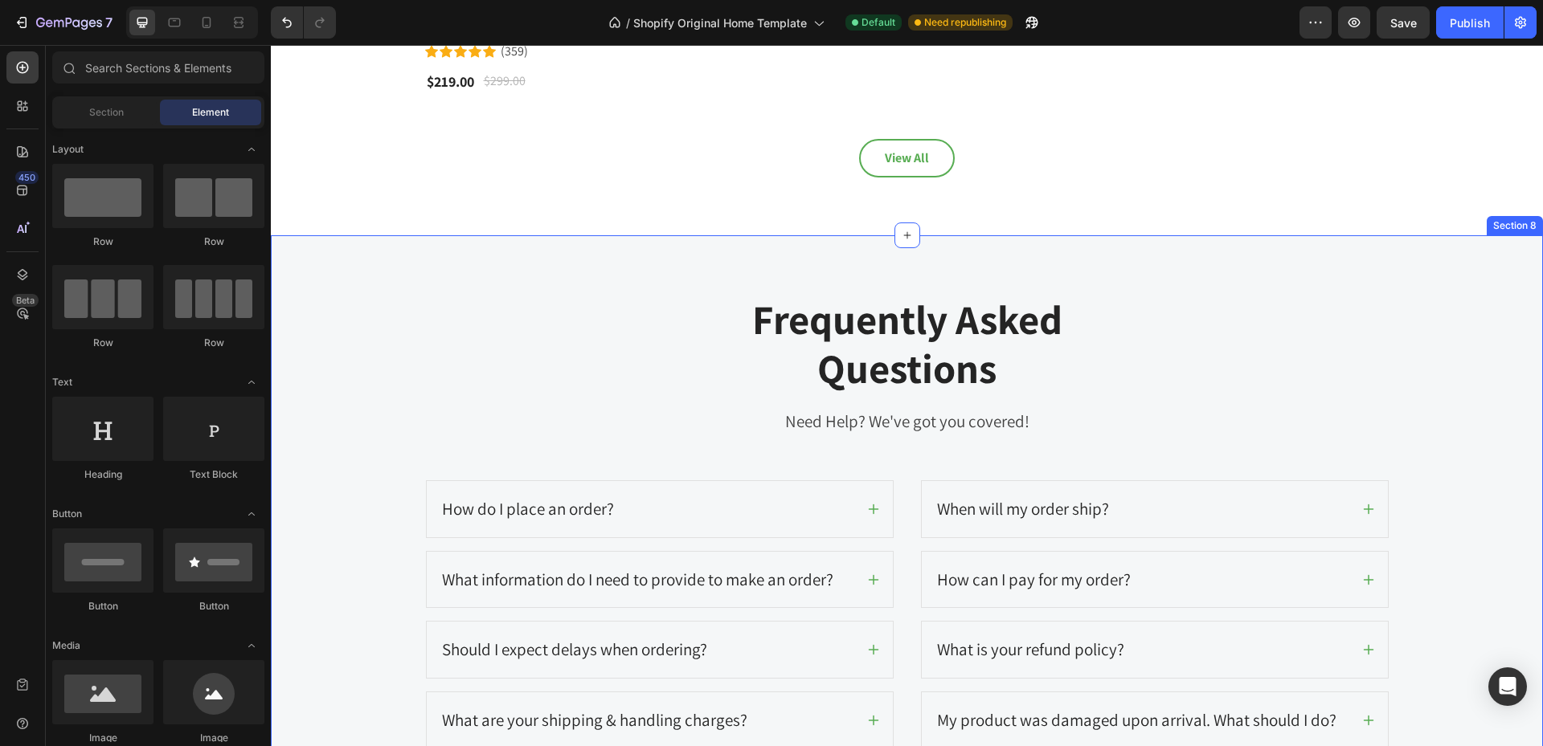
click at [1497, 235] on div "Frequently Asked Questions Heading Need Help? We've got you covered! Text block…" at bounding box center [907, 521] width 1272 height 572
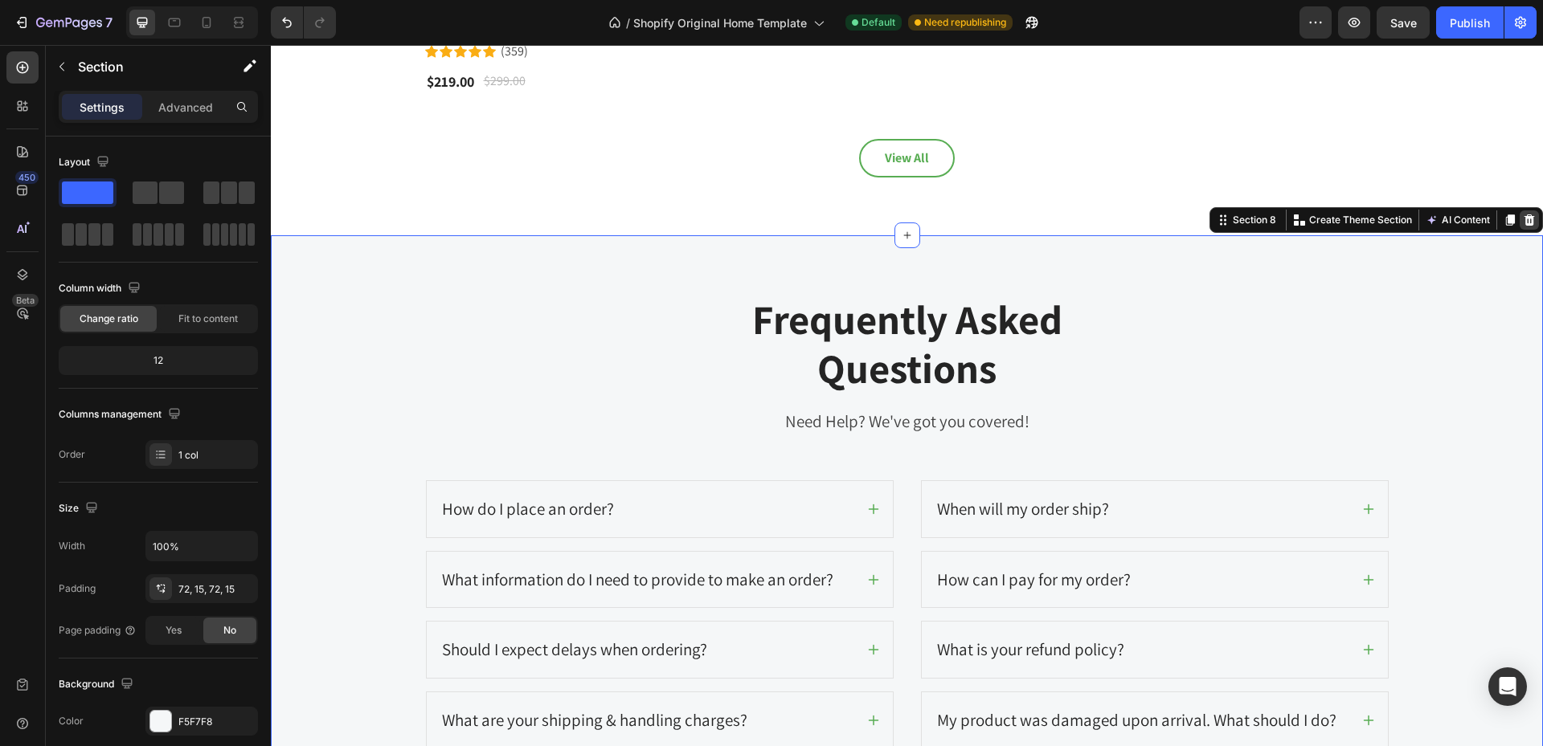
click at [1524, 214] on icon at bounding box center [1529, 219] width 10 height 11
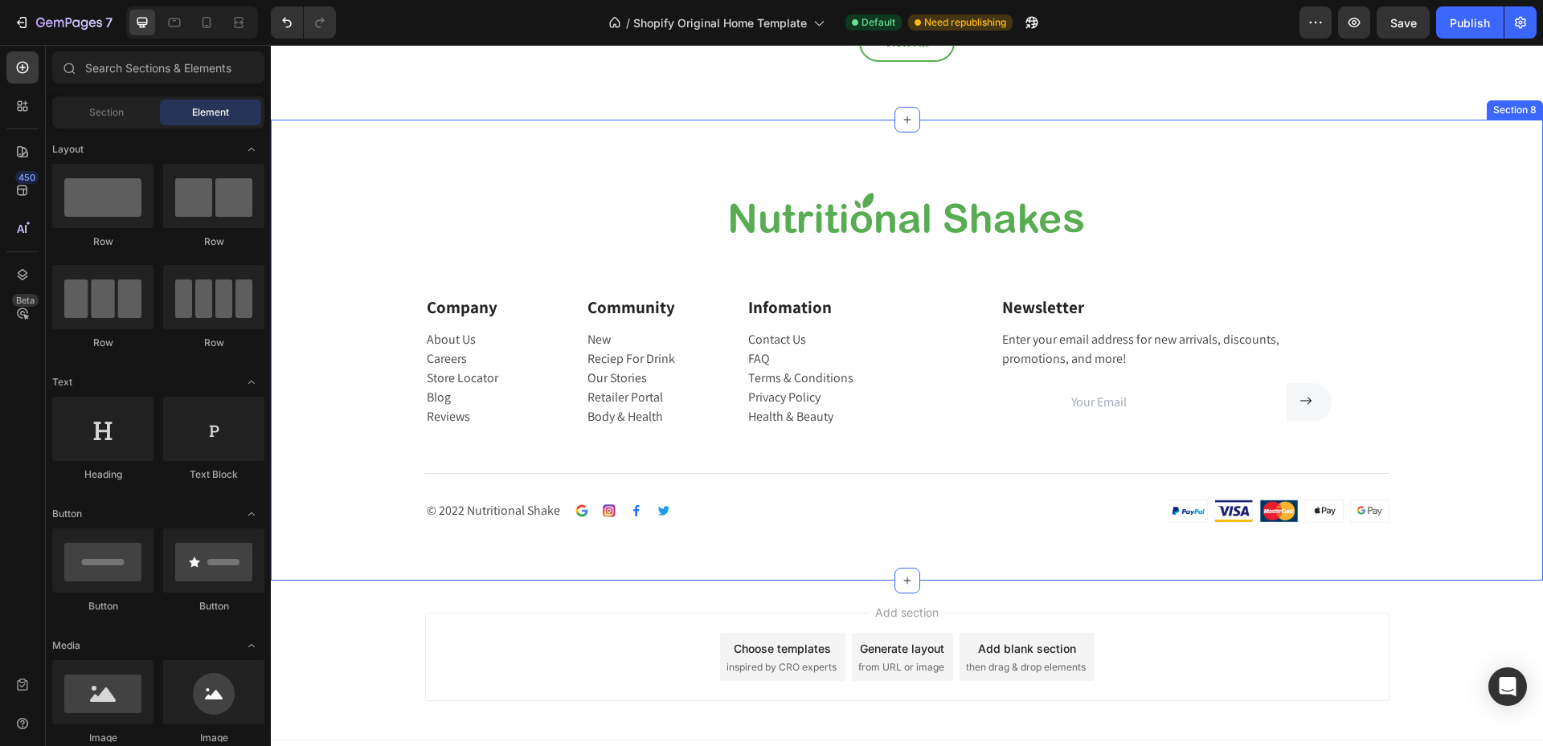
scroll to position [3573, 0]
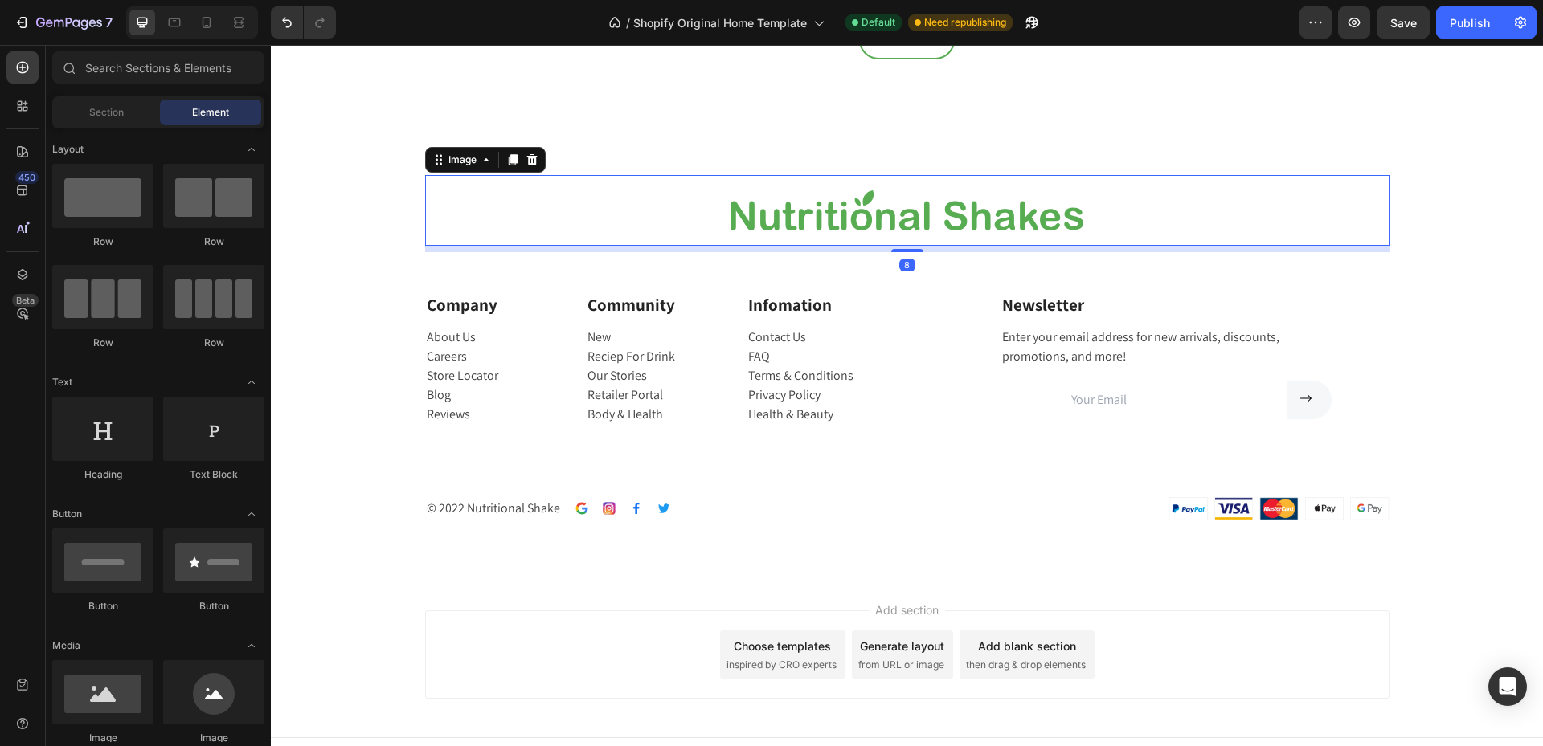
click at [888, 194] on img at bounding box center [907, 211] width 388 height 72
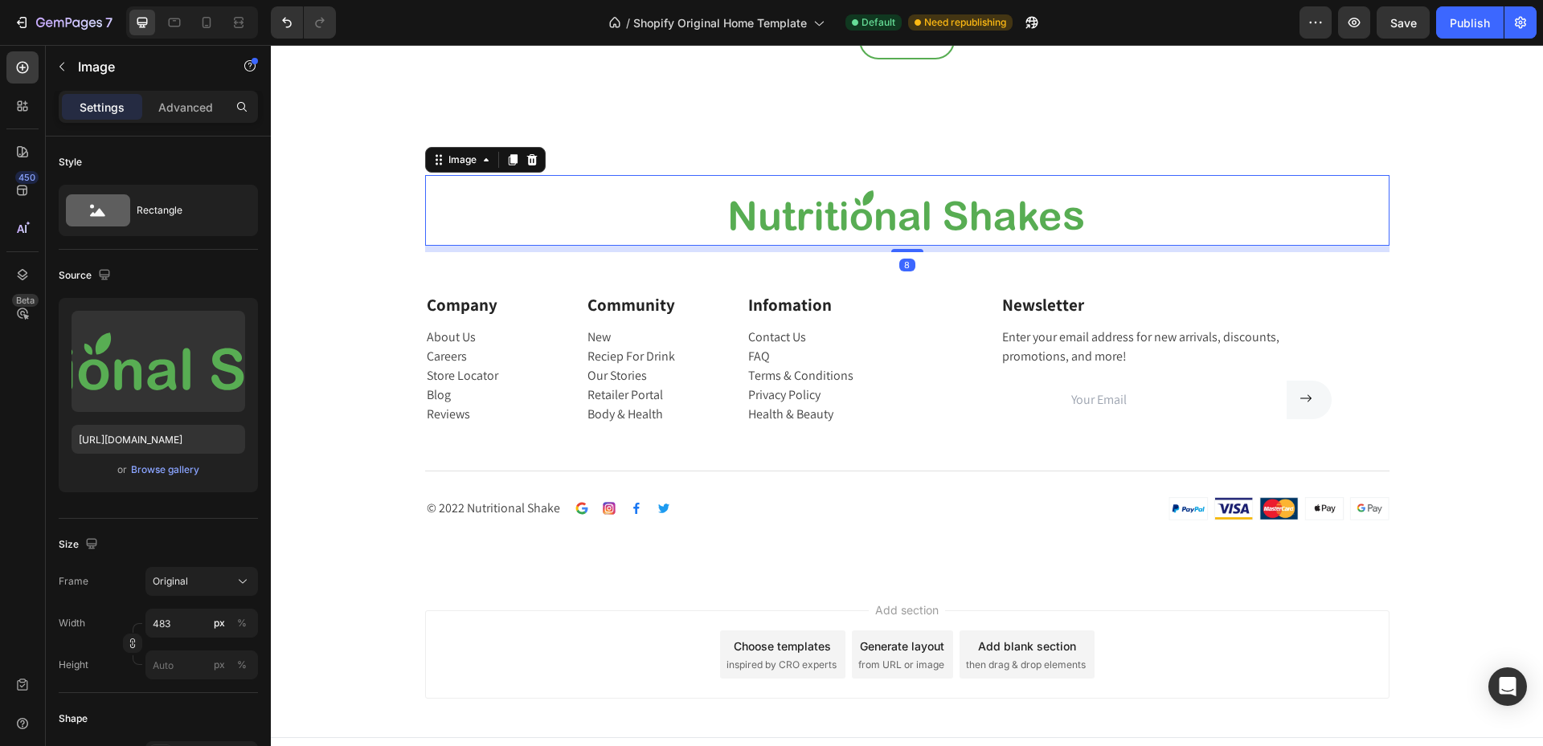
click at [888, 194] on img at bounding box center [907, 211] width 388 height 72
click at [1047, 194] on img at bounding box center [907, 211] width 388 height 72
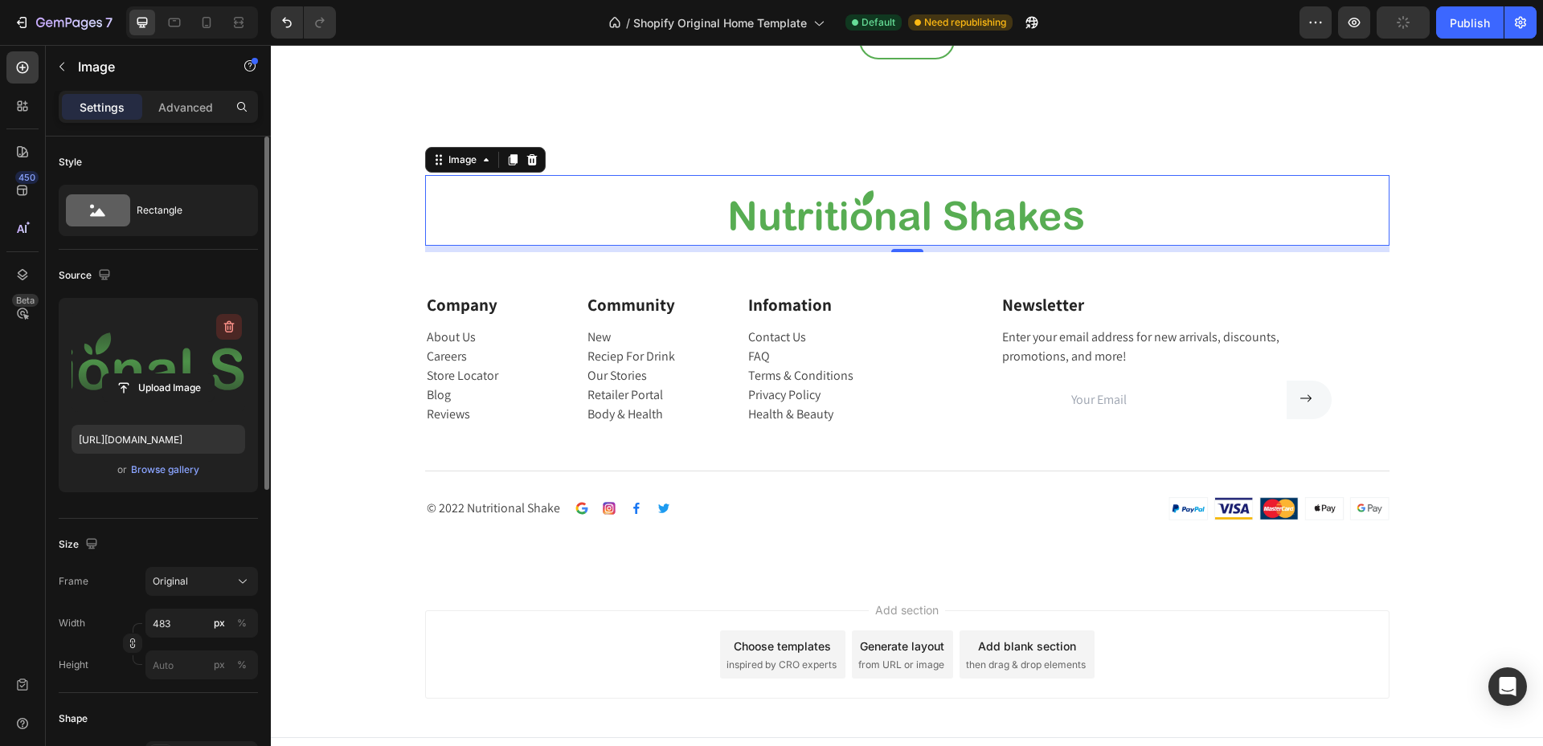
click at [234, 325] on icon "button" at bounding box center [229, 327] width 16 height 16
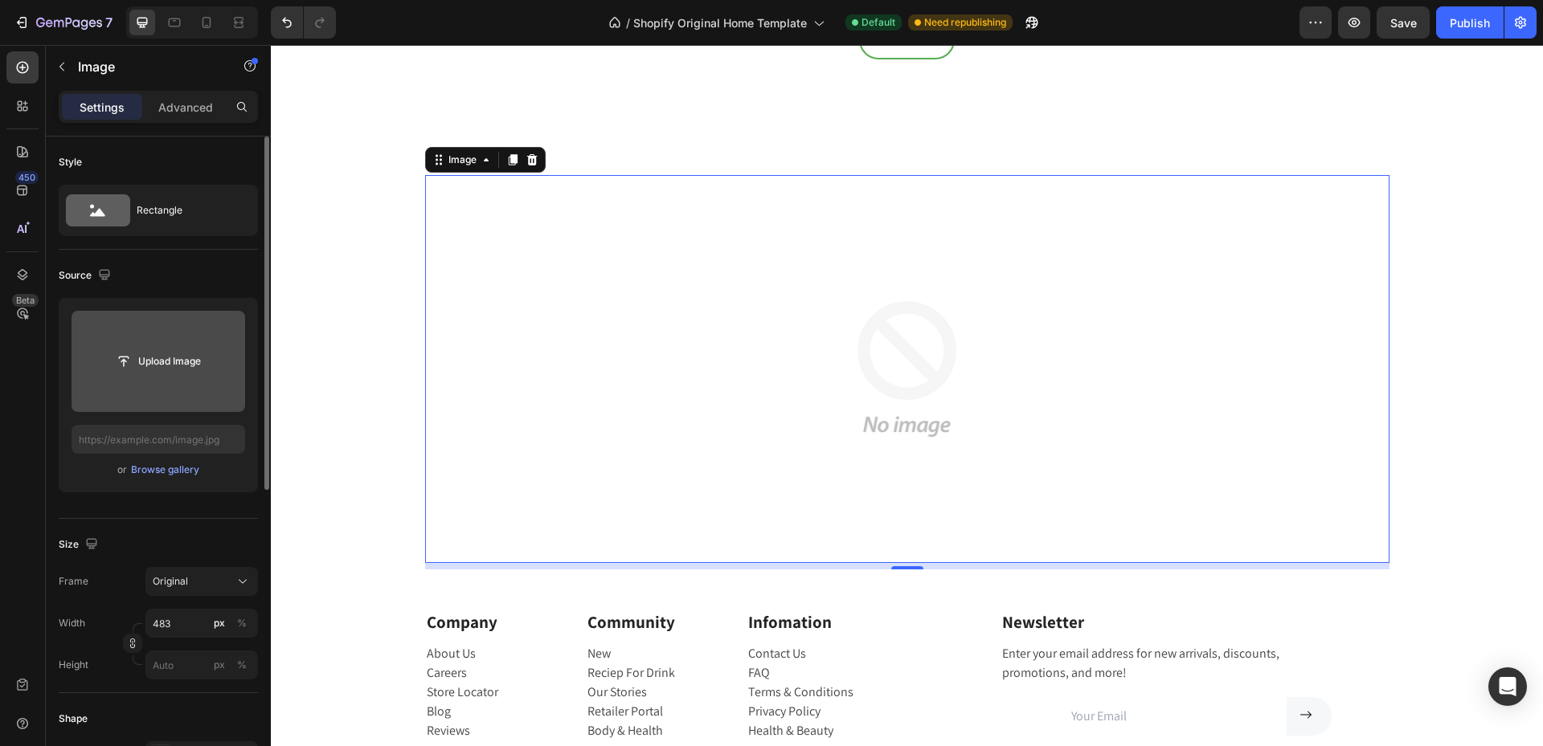
click at [199, 359] on input "file" at bounding box center [158, 361] width 111 height 27
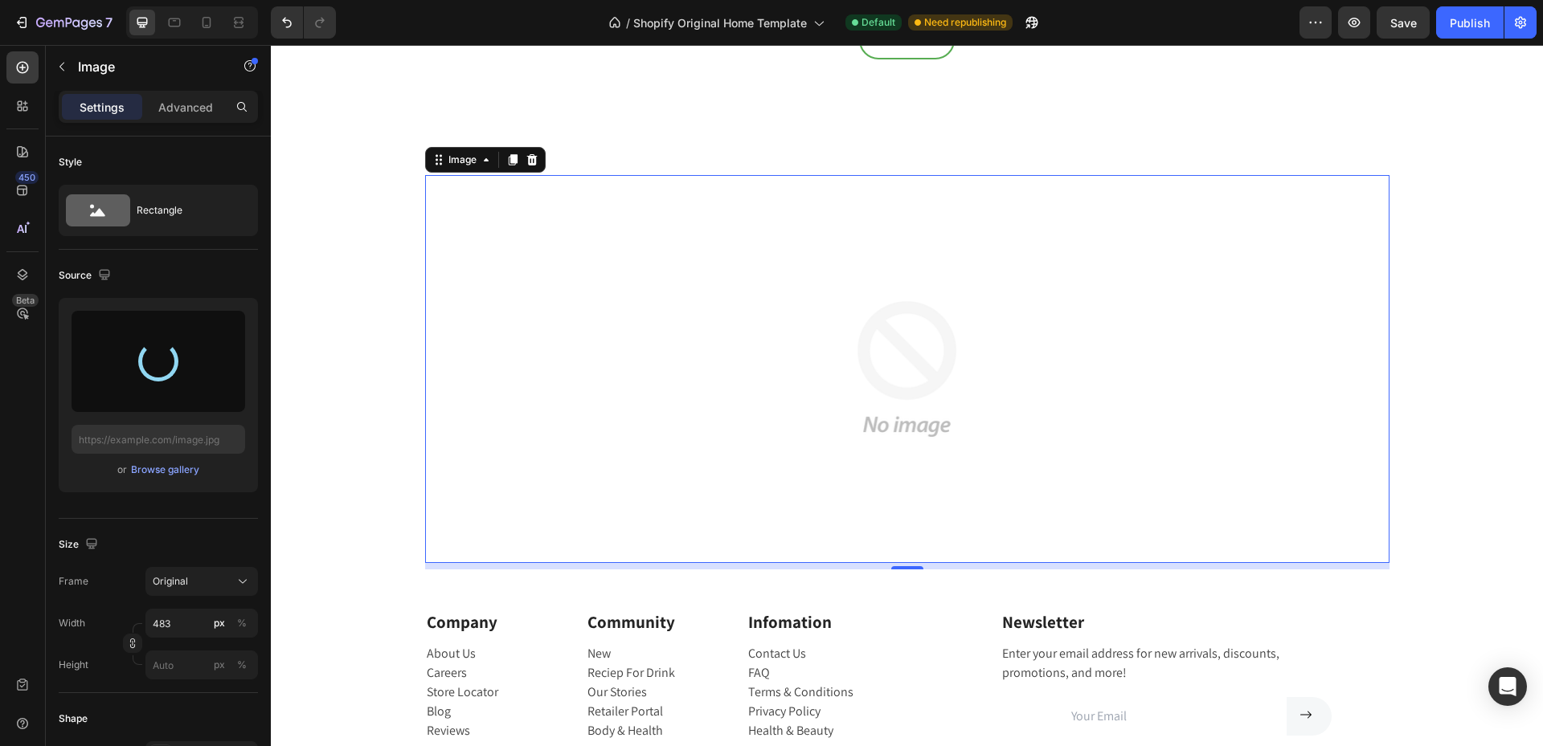
type input "[URL][DOMAIN_NAME]"
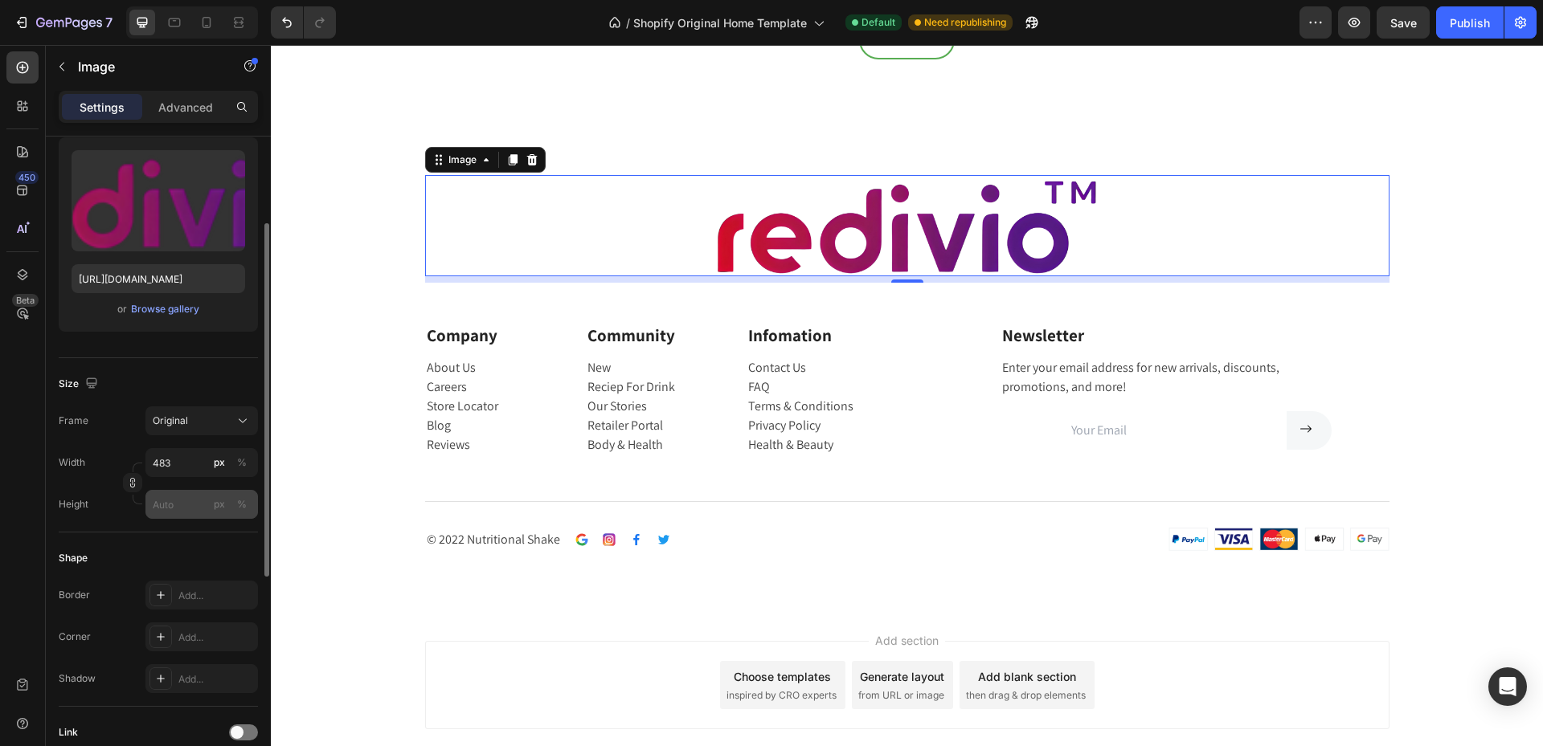
scroll to position [241, 0]
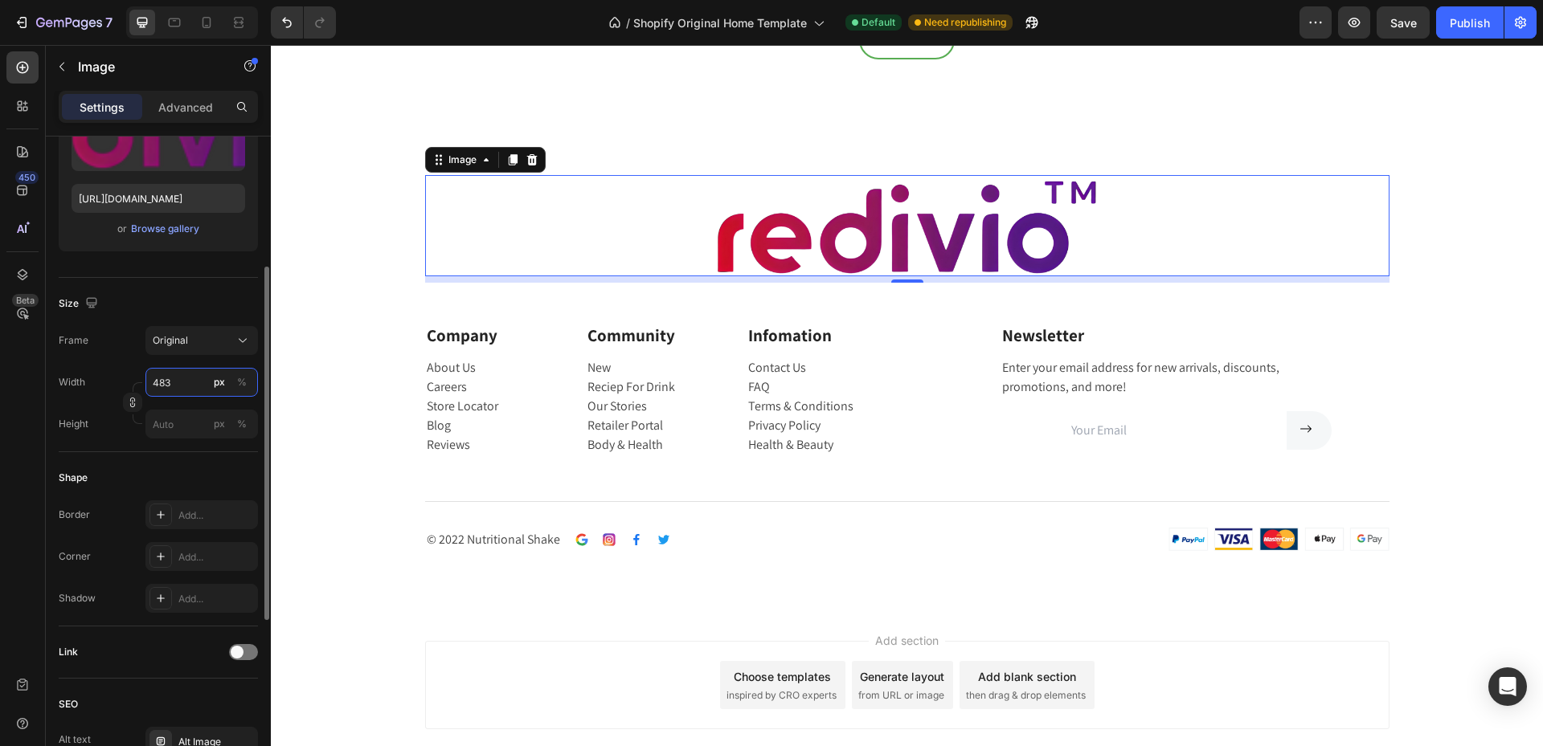
click at [195, 385] on input "483" at bounding box center [201, 382] width 112 height 29
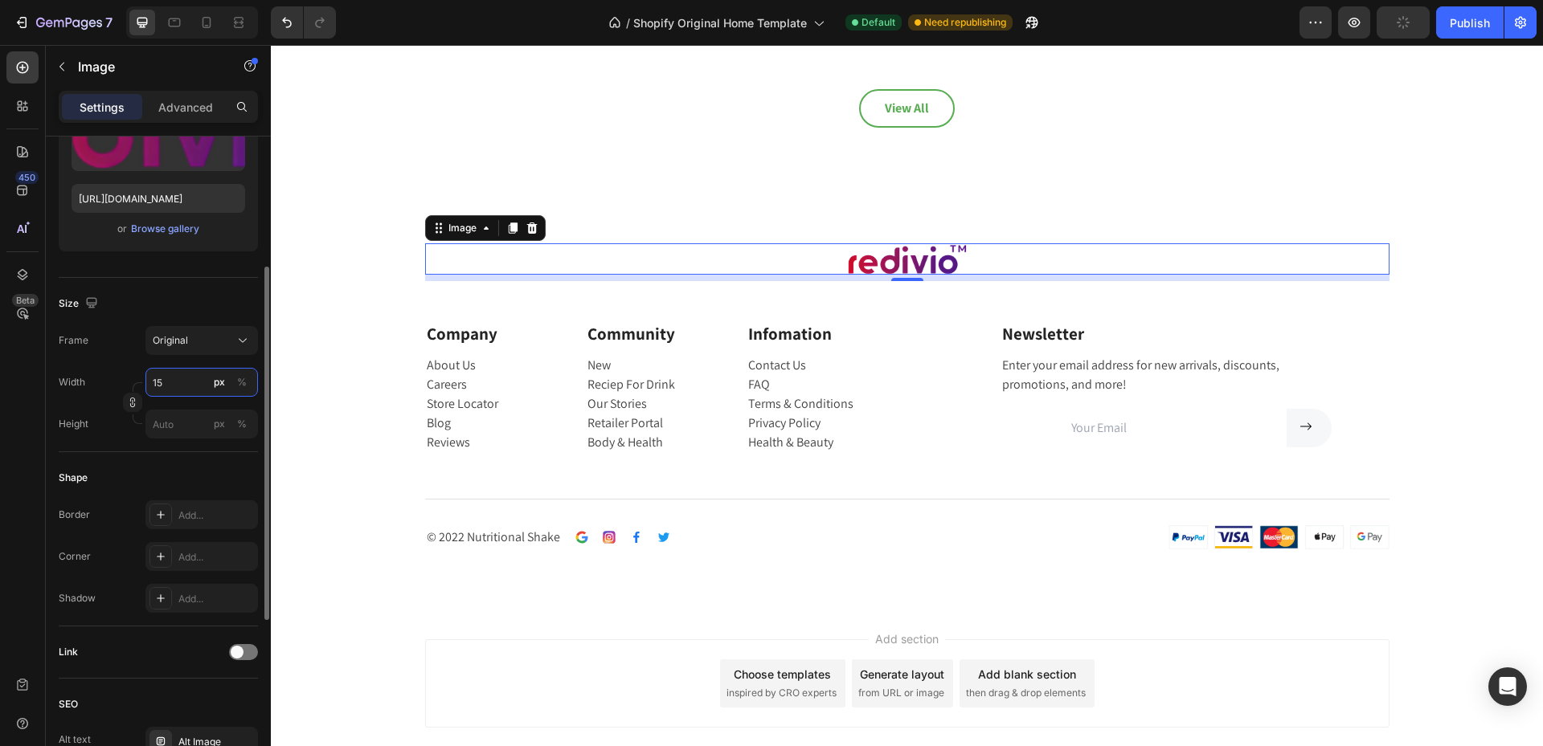
type input "150"
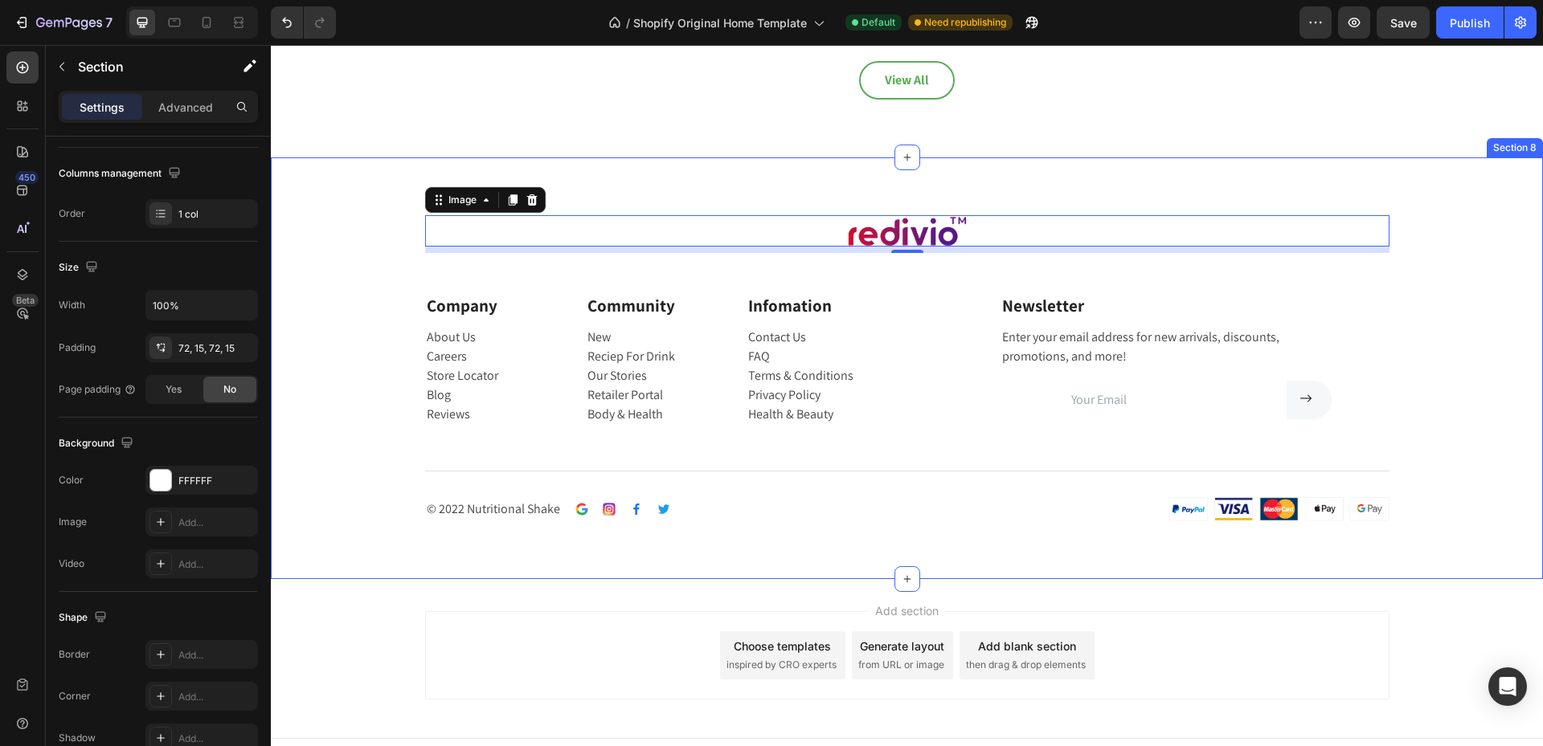
click at [1462, 240] on div "Image 8 Row Company Text block About Us Careers Store Locator Blog Reviews Text…" at bounding box center [907, 368] width 1248 height 306
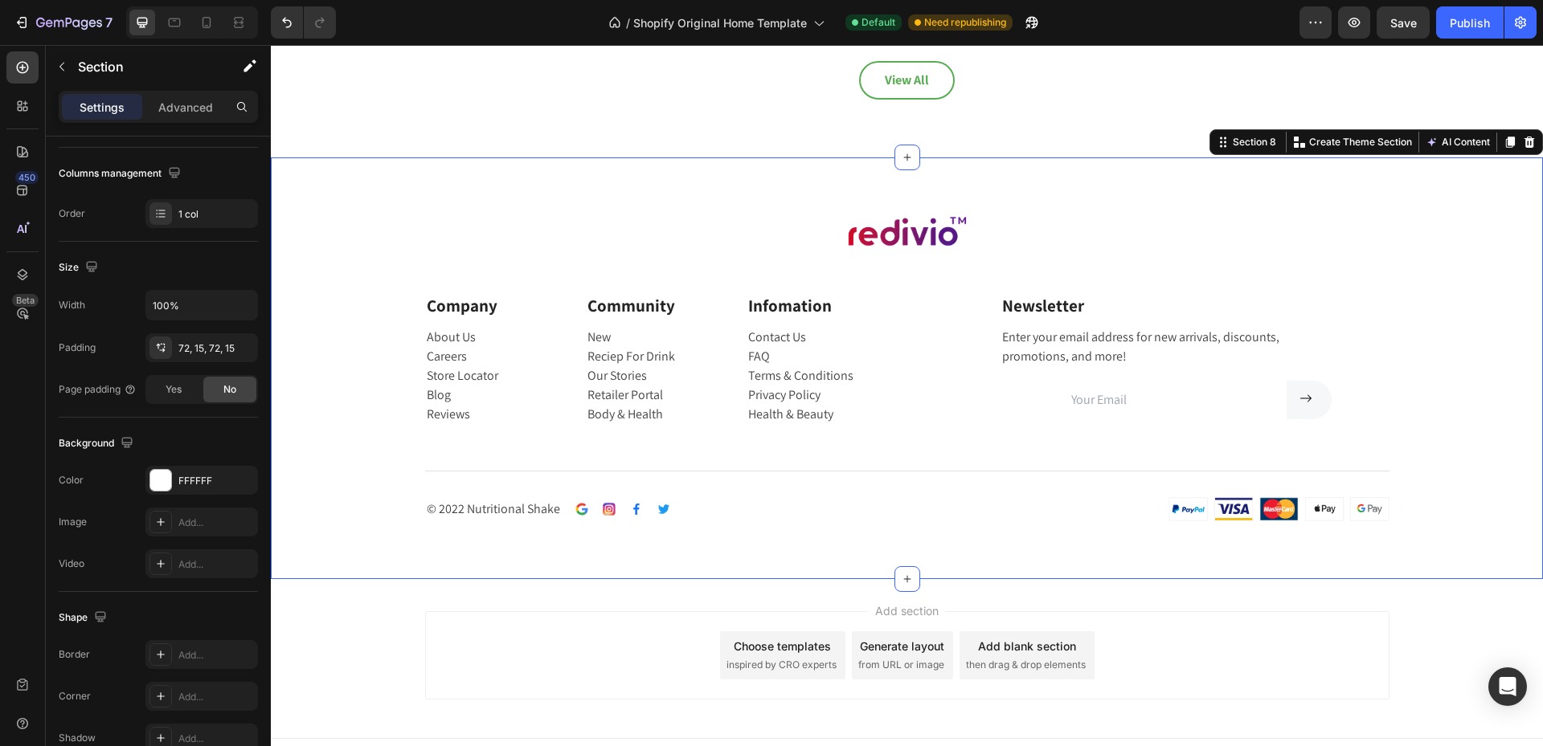
scroll to position [0, 0]
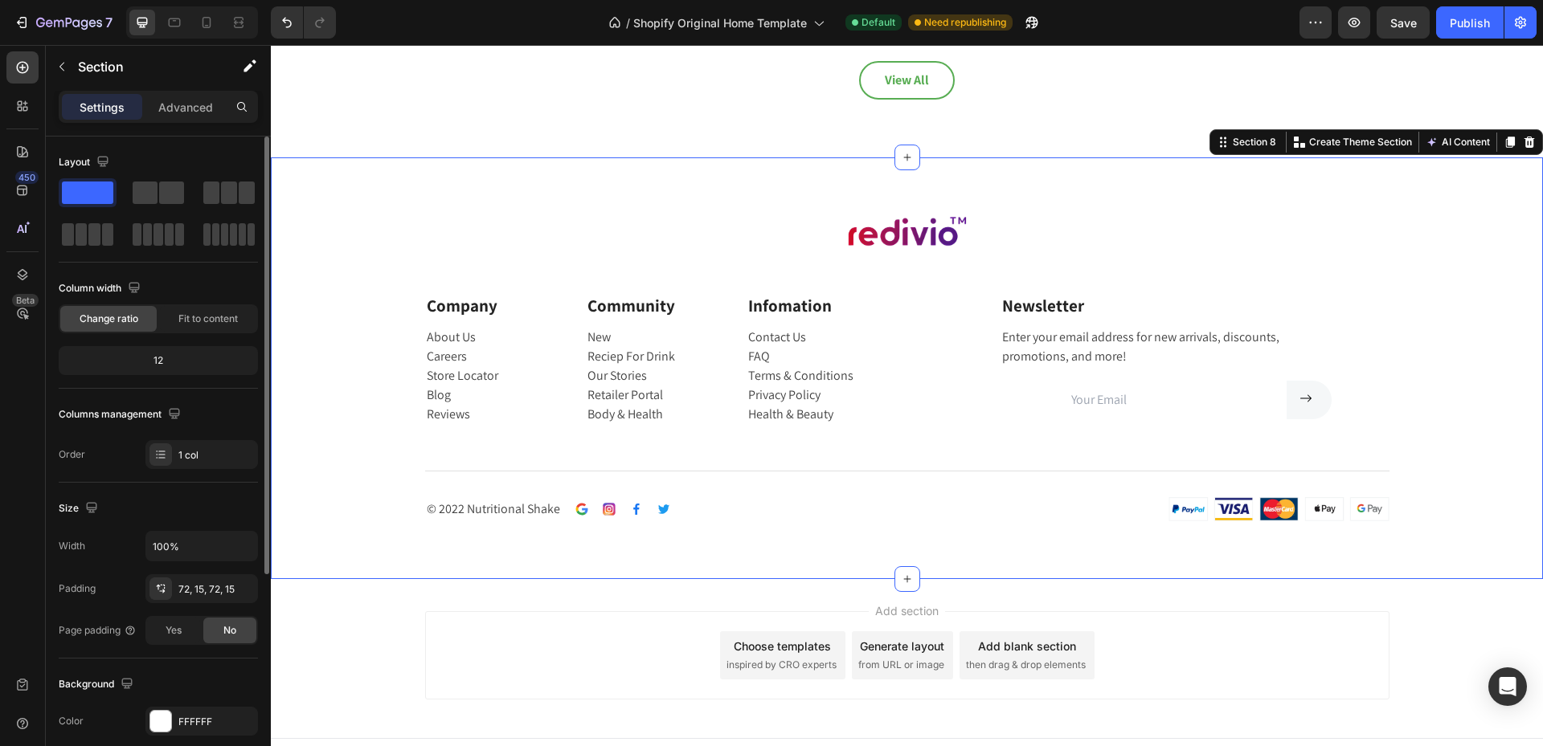
click at [1462, 240] on div "Image Row Company Text block About Us Careers Store Locator Blog Reviews Text b…" at bounding box center [907, 368] width 1248 height 306
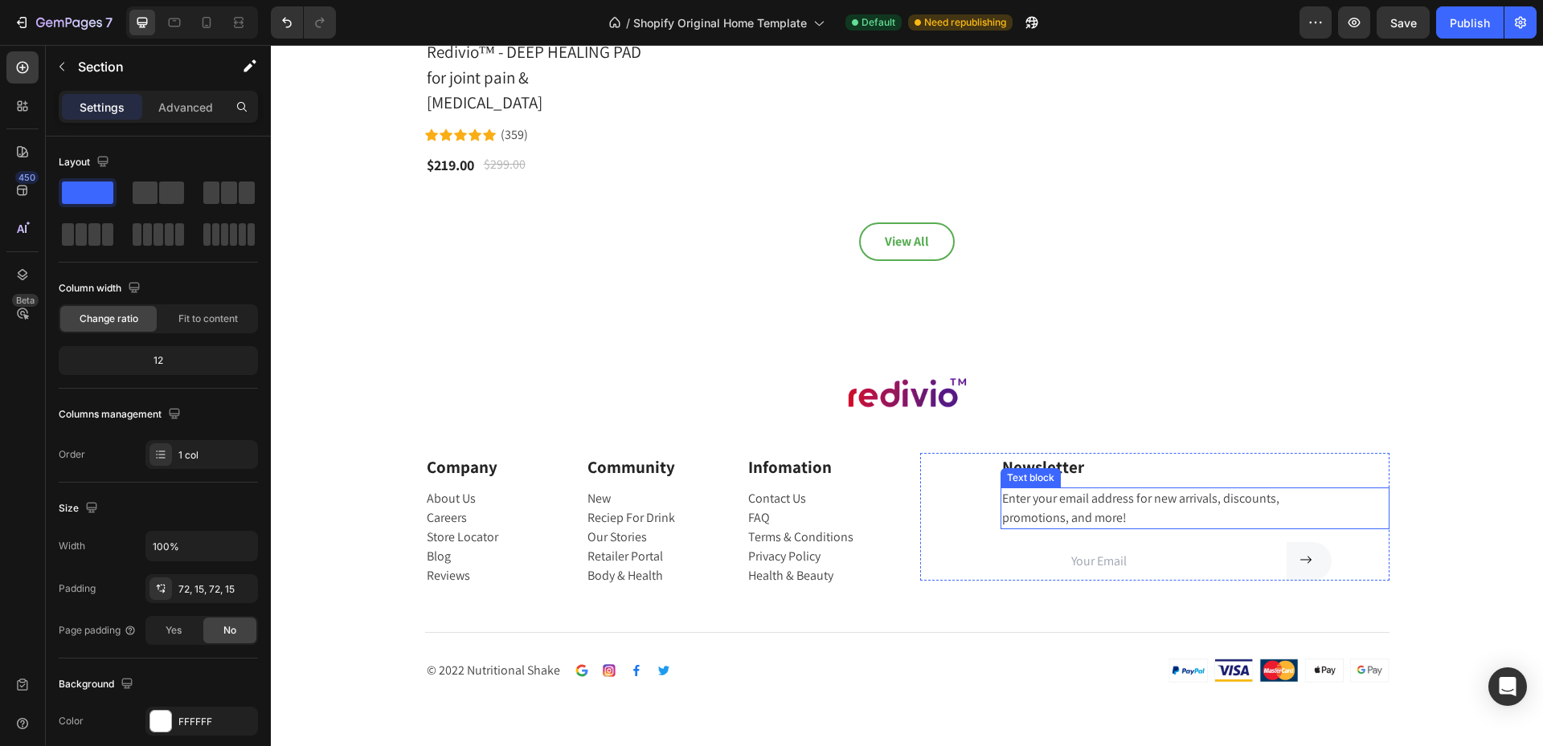
scroll to position [3211, 0]
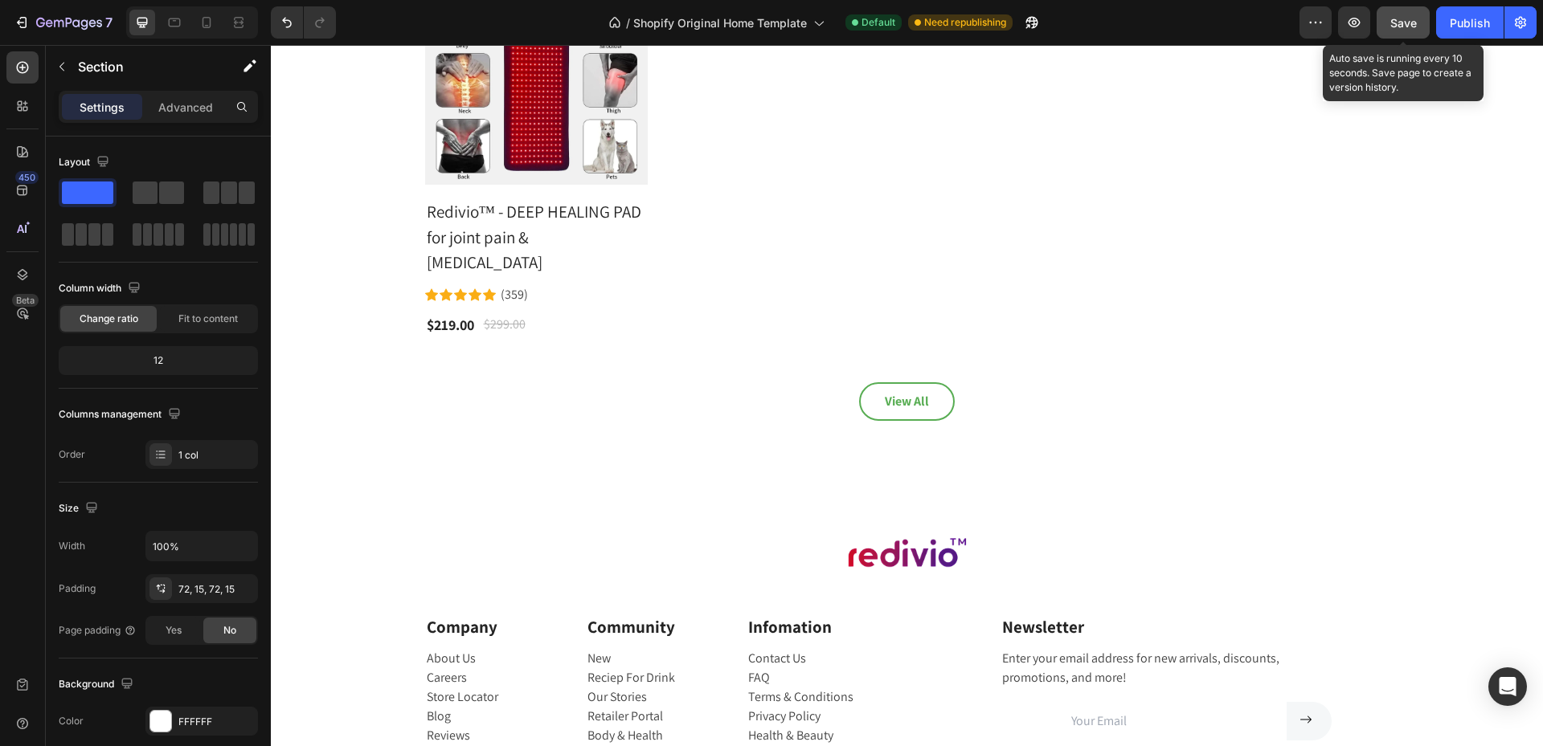
click at [1406, 18] on span "Save" at bounding box center [1403, 23] width 27 height 14
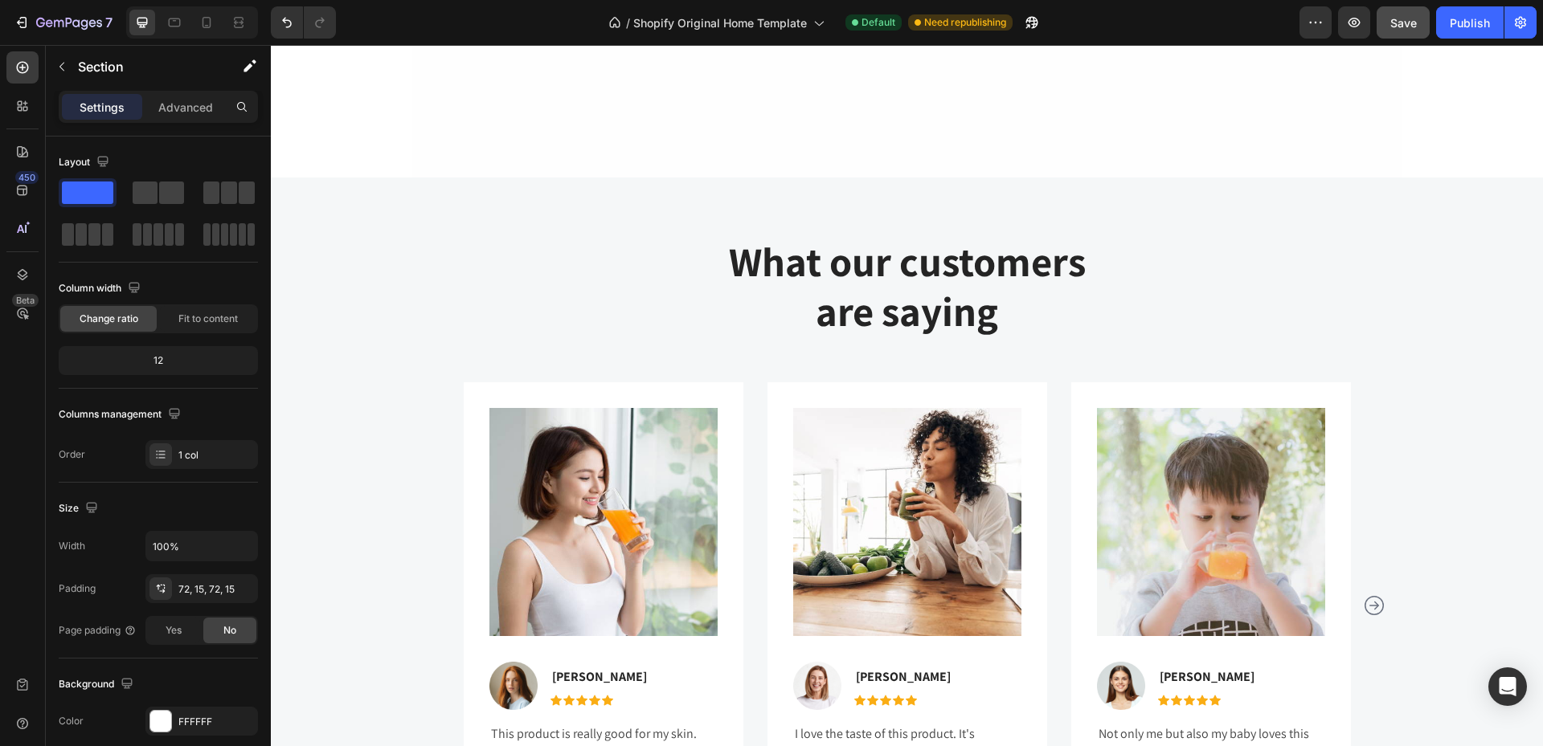
scroll to position [2074, 0]
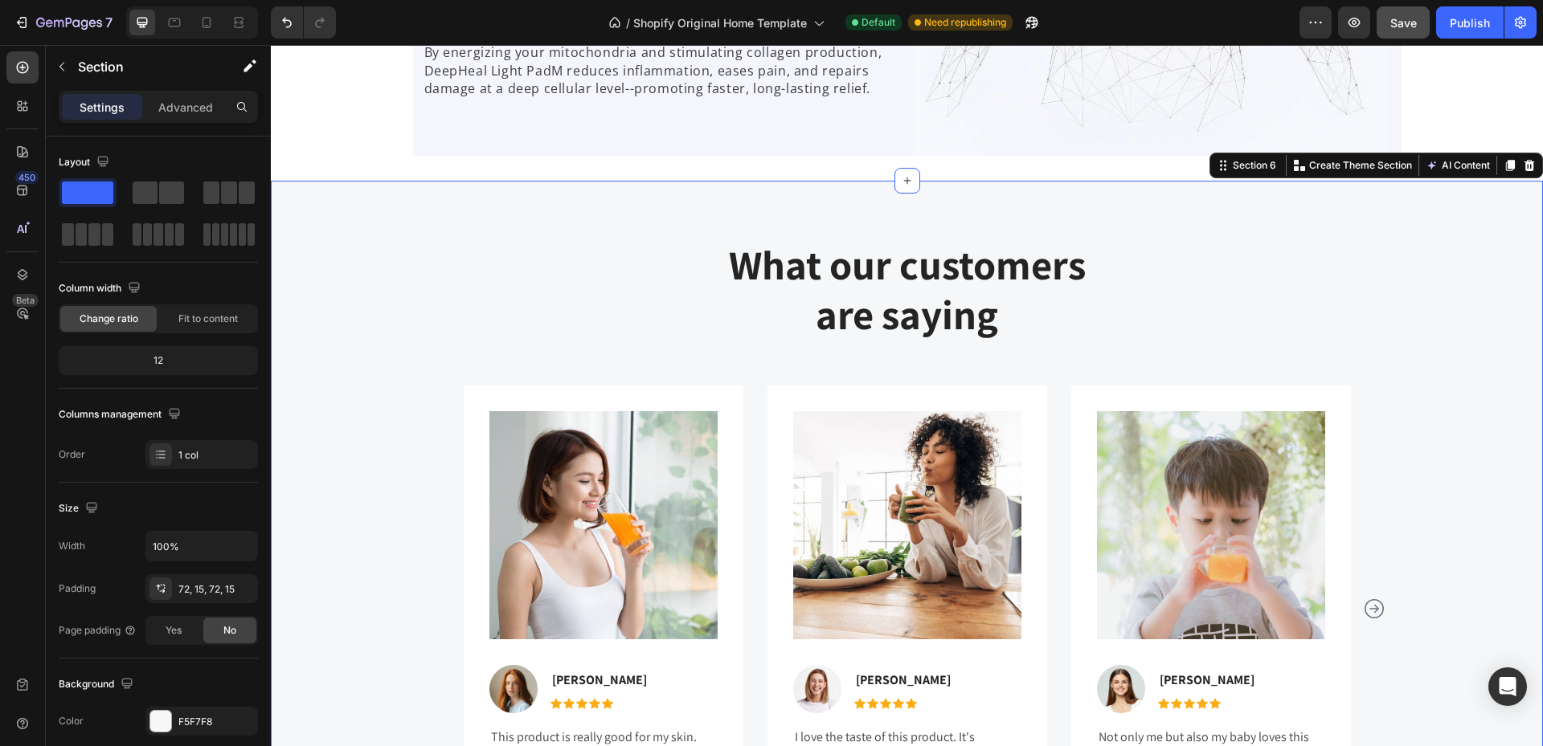
click at [1456, 217] on div "What our customers are saying Heading Row Image Image [PERSON_NAME] Text block …" at bounding box center [907, 541] width 1272 height 721
click at [1522, 166] on icon at bounding box center [1528, 165] width 13 height 13
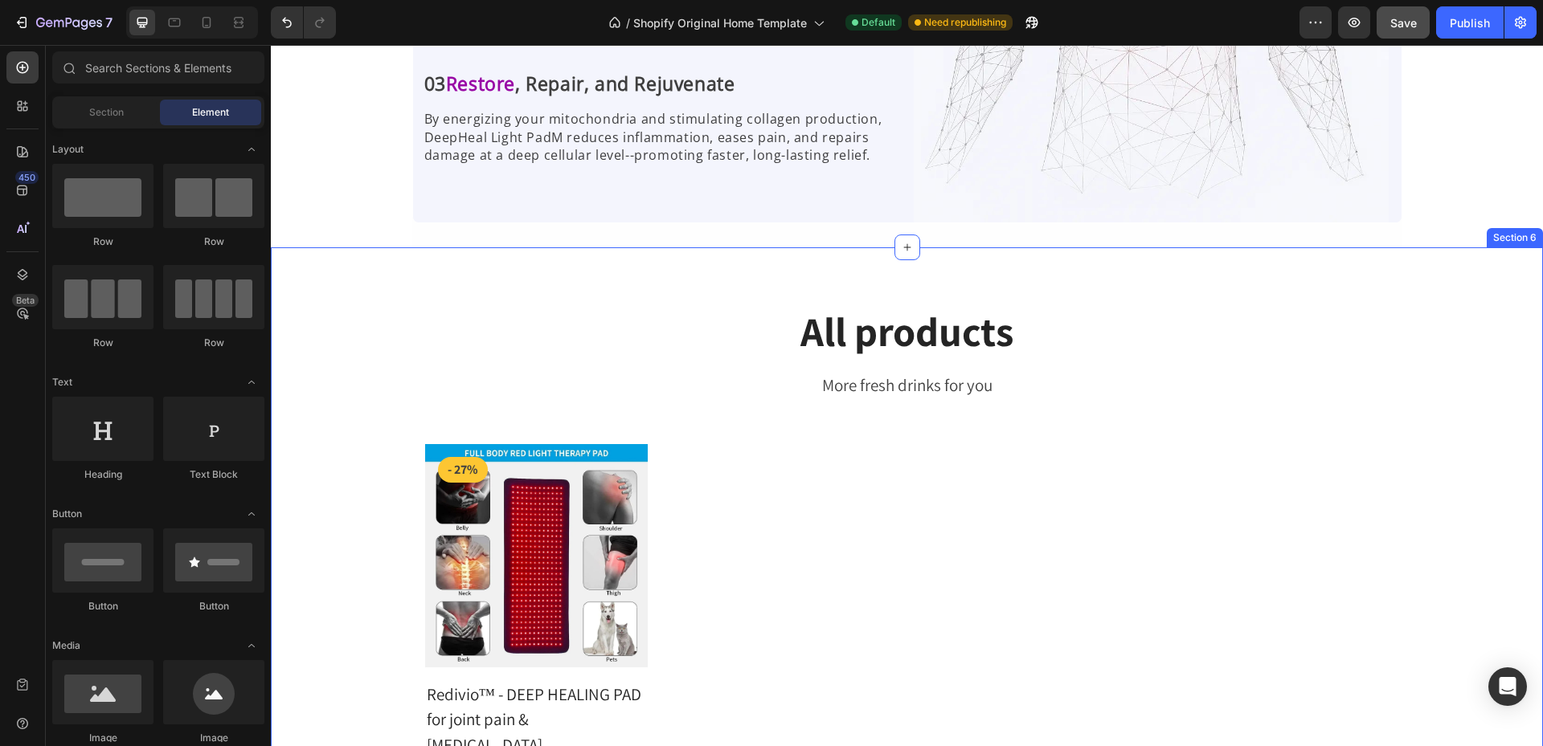
scroll to position [1993, 0]
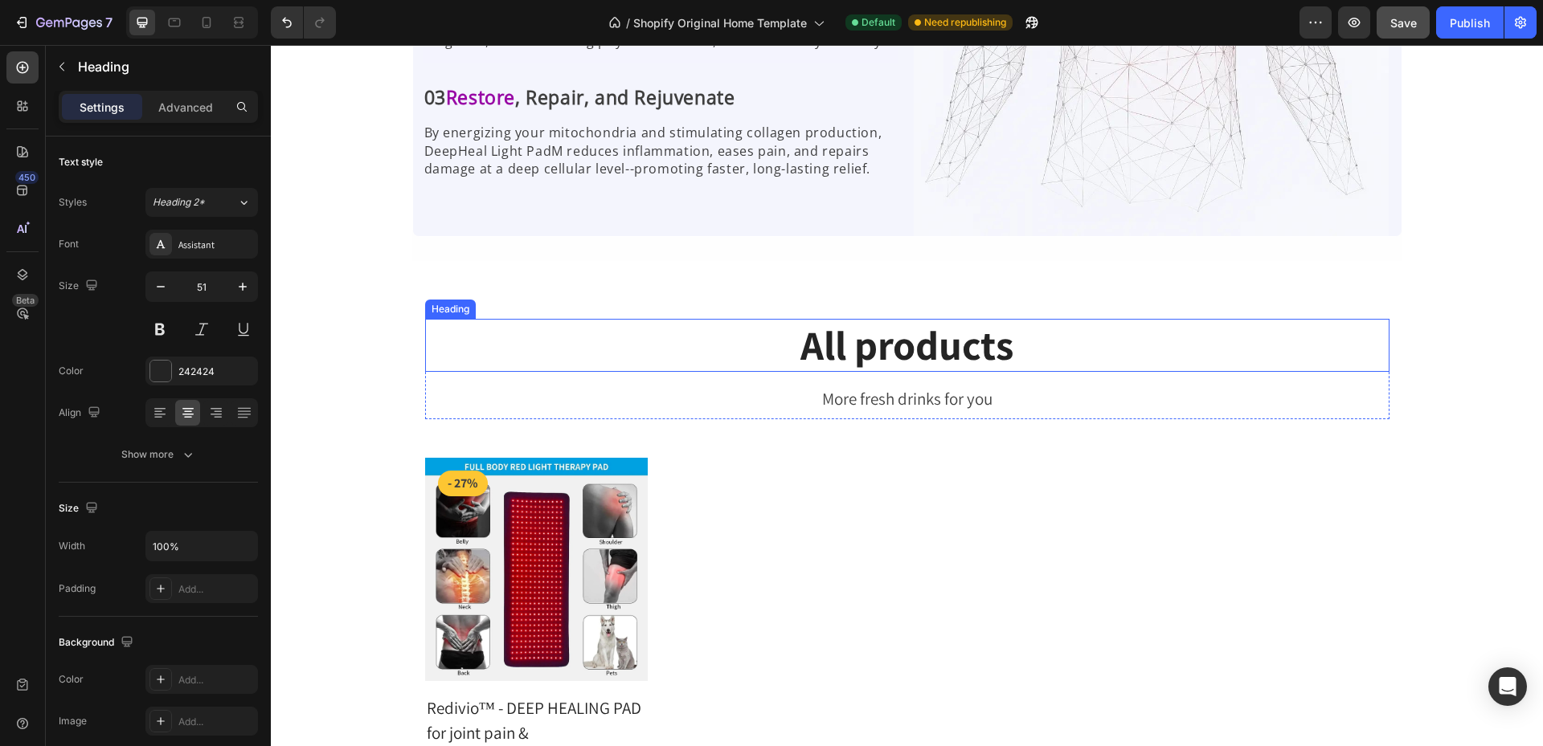
click at [1236, 366] on p "All products" at bounding box center [907, 345] width 961 height 49
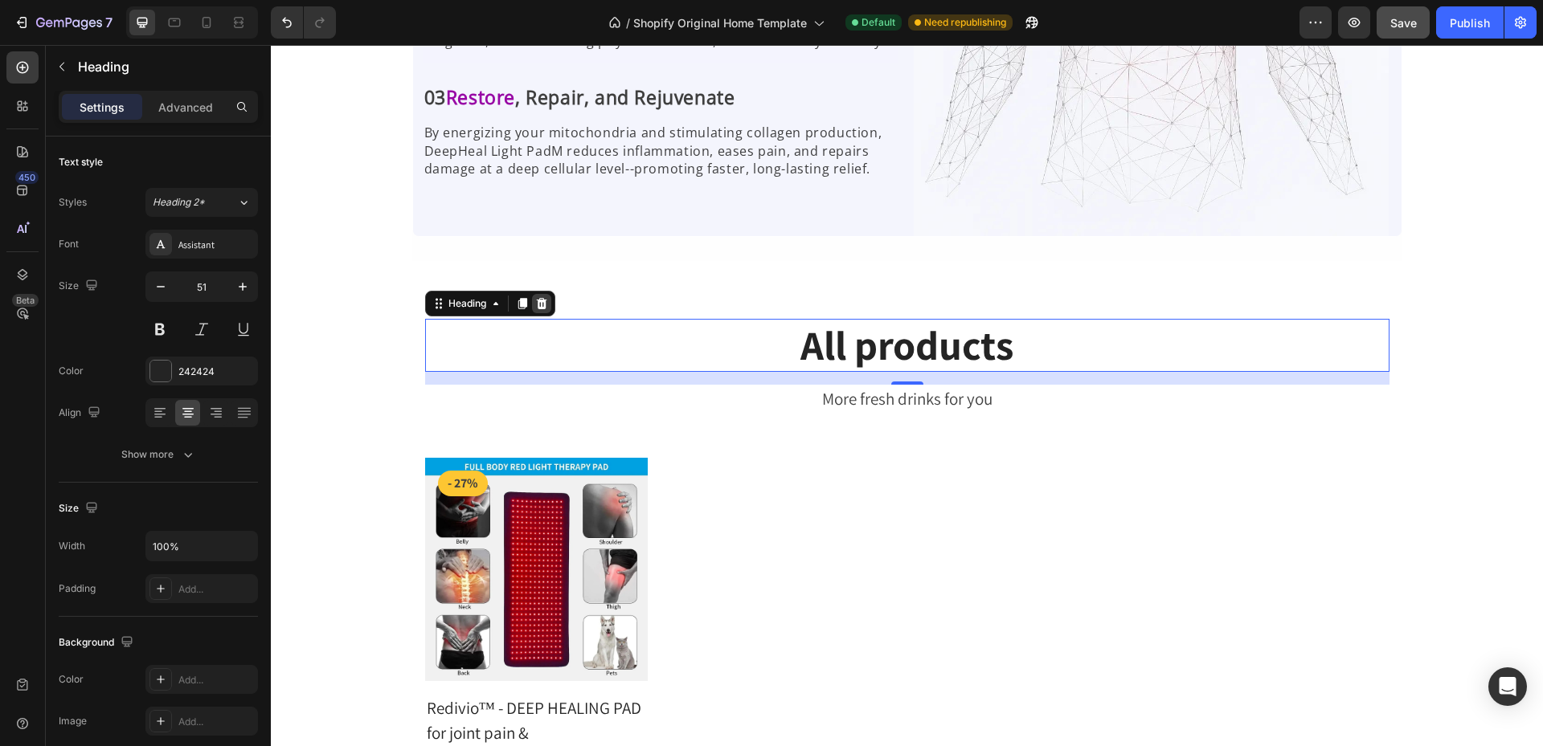
click at [536, 300] on icon at bounding box center [541, 303] width 10 height 11
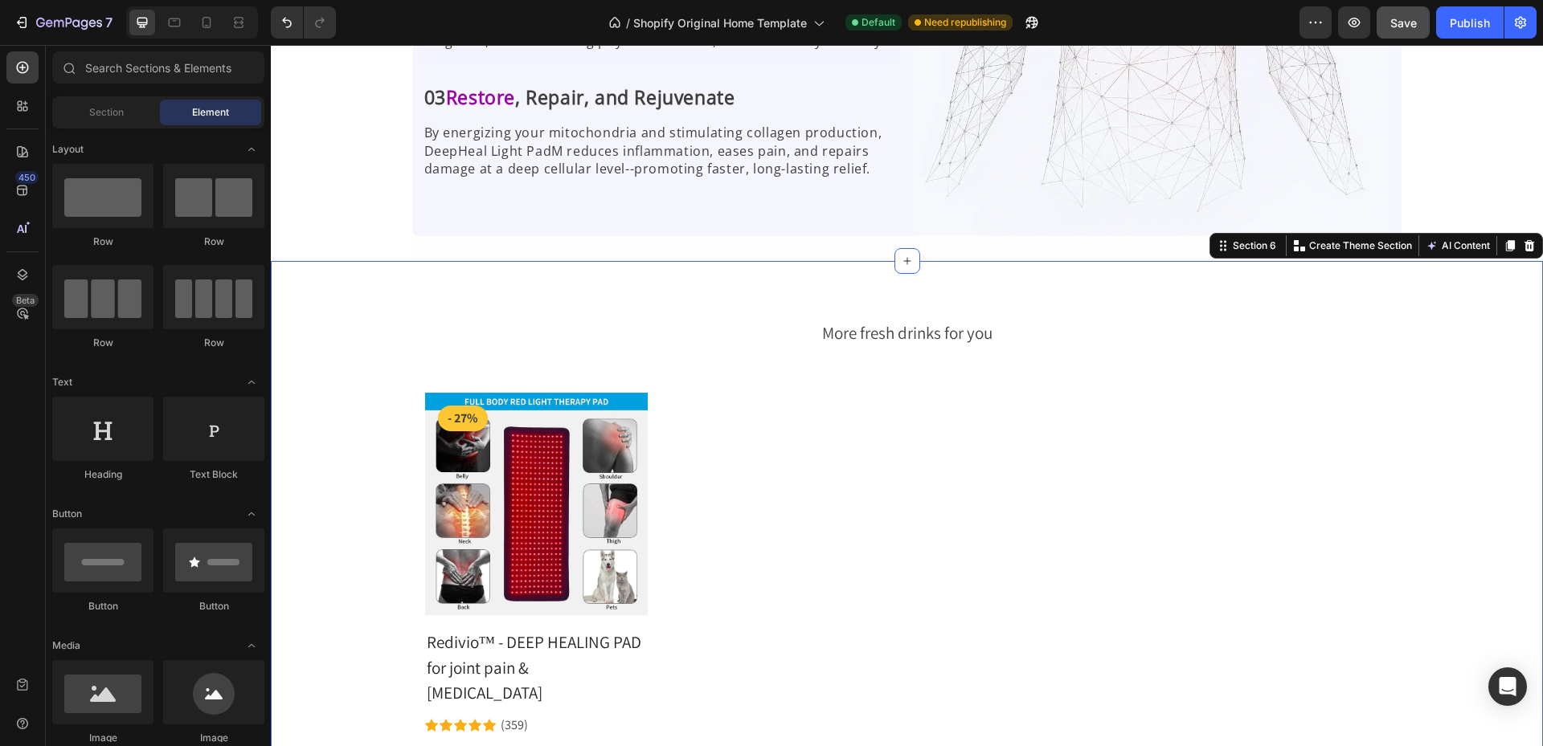
click at [868, 380] on div "More fresh drinks for you Text block Row Product Images - 27% Product Badge Row…" at bounding box center [907, 585] width 1248 height 533
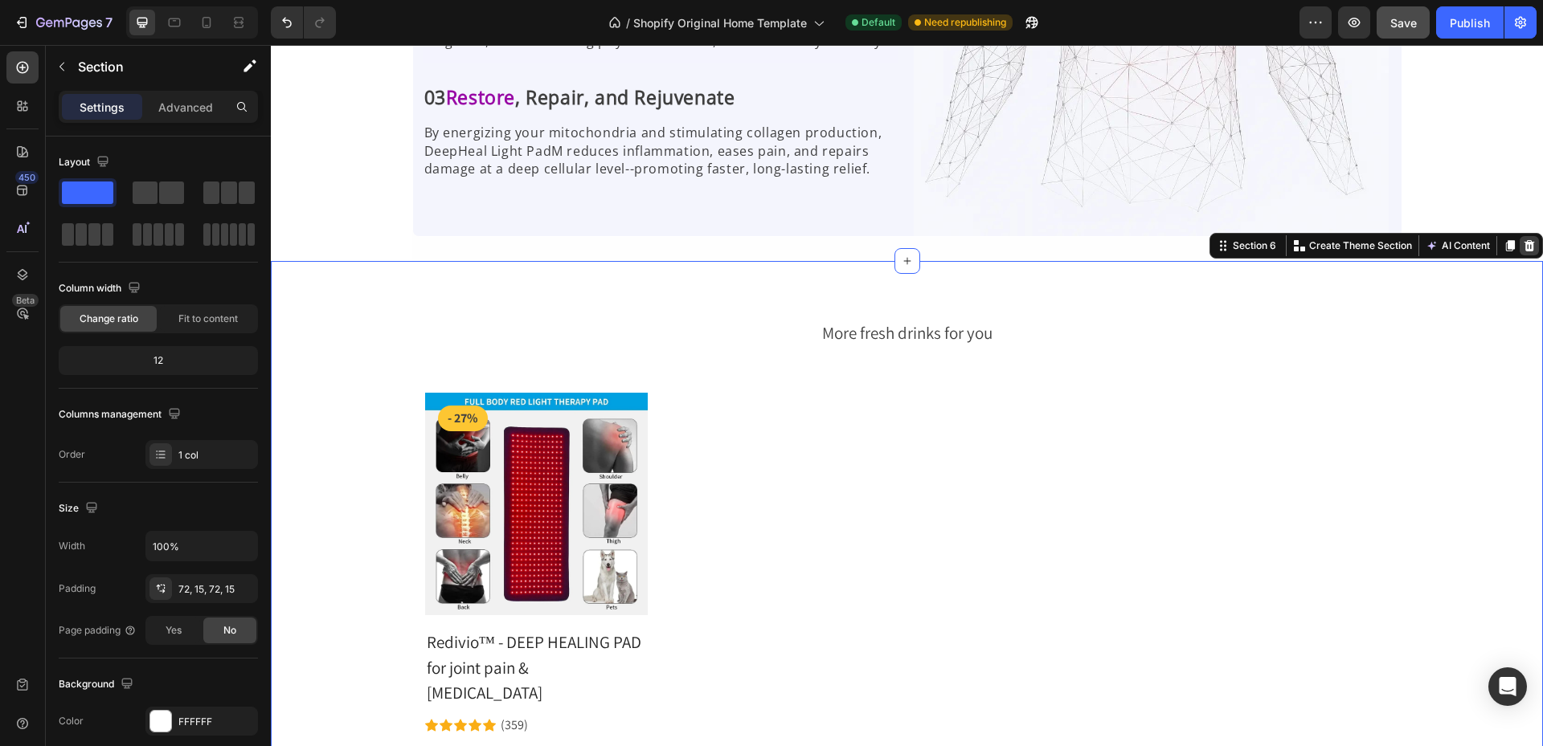
click at [1524, 243] on icon at bounding box center [1529, 245] width 10 height 11
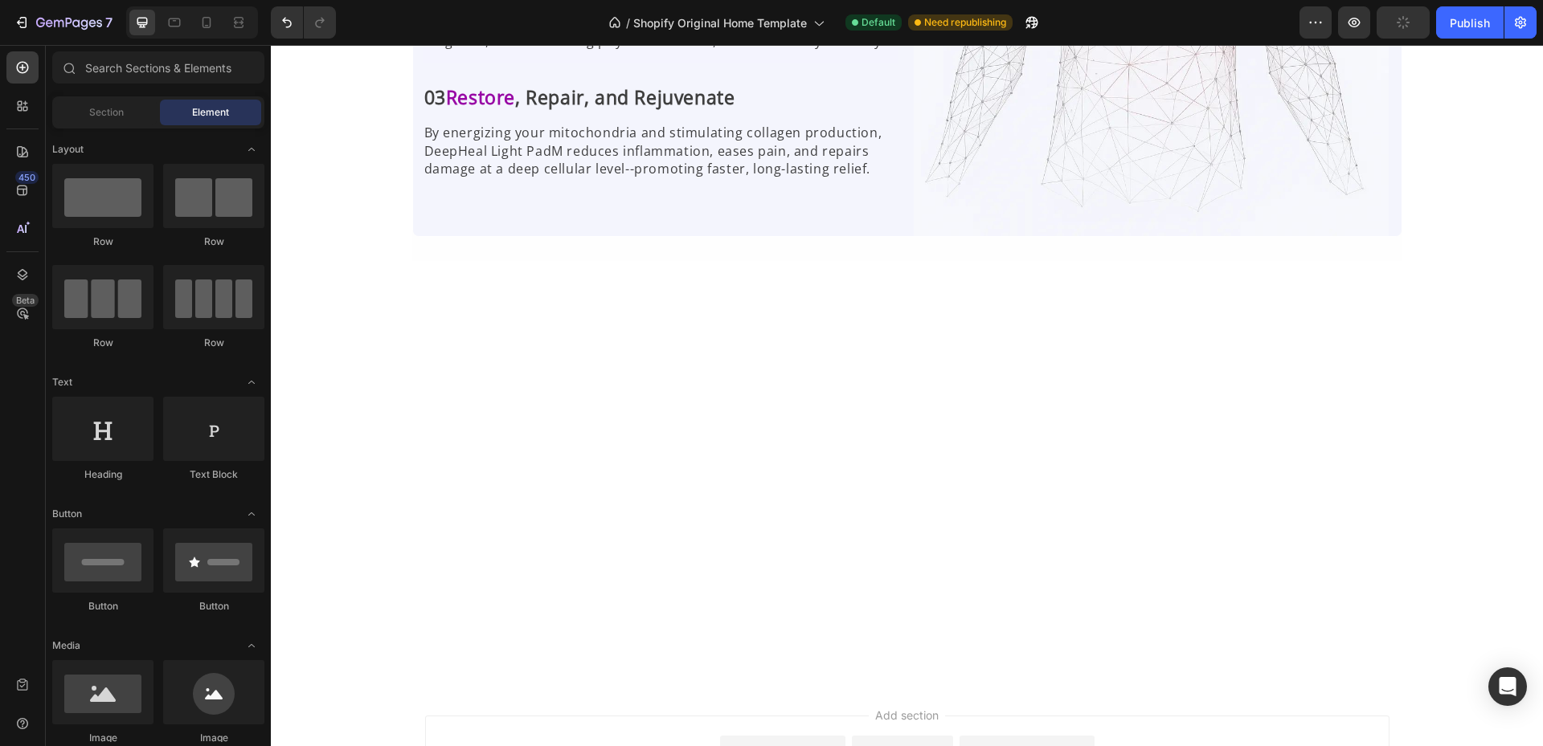
click at [1285, 418] on div at bounding box center [907, 472] width 1248 height 306
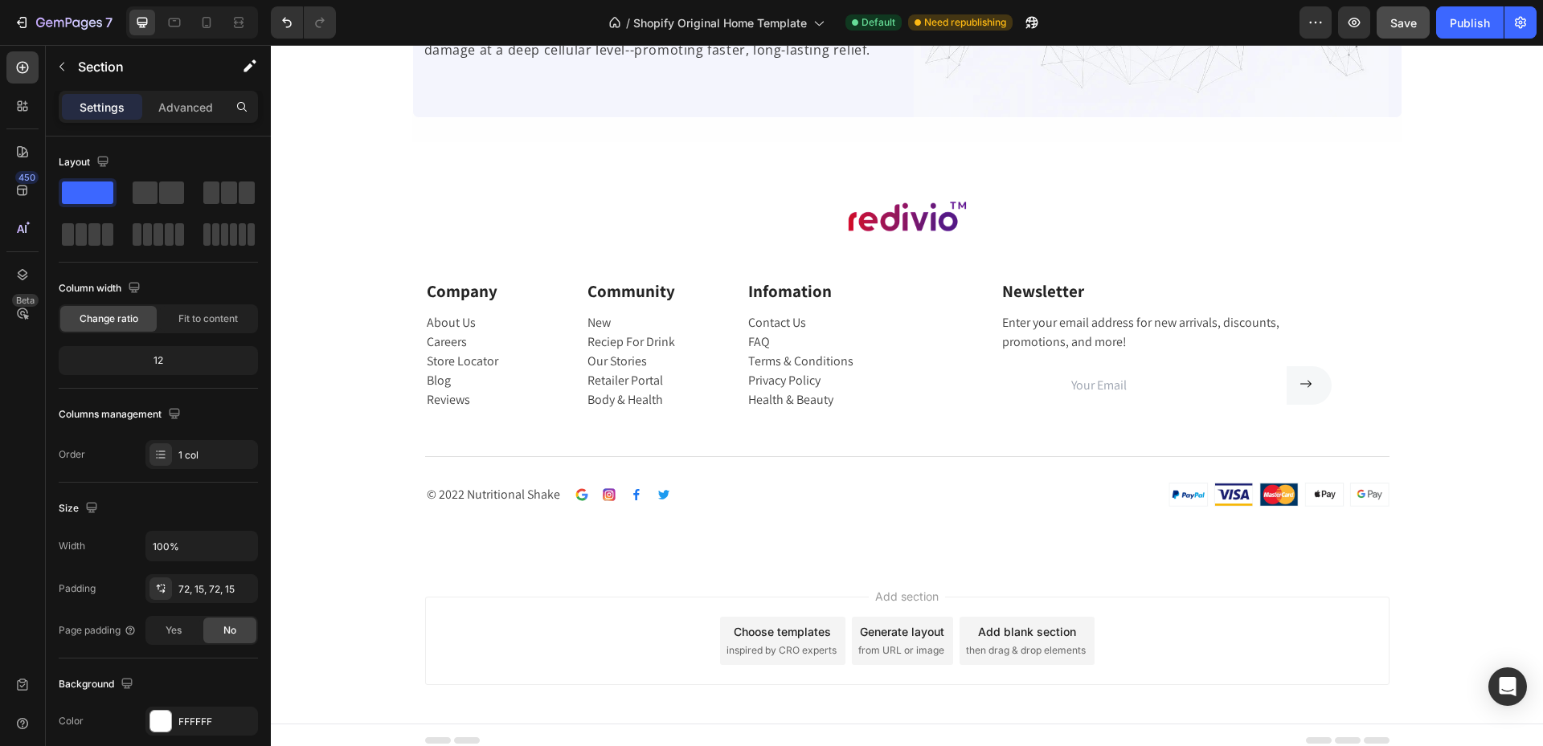
scroll to position [2123, 0]
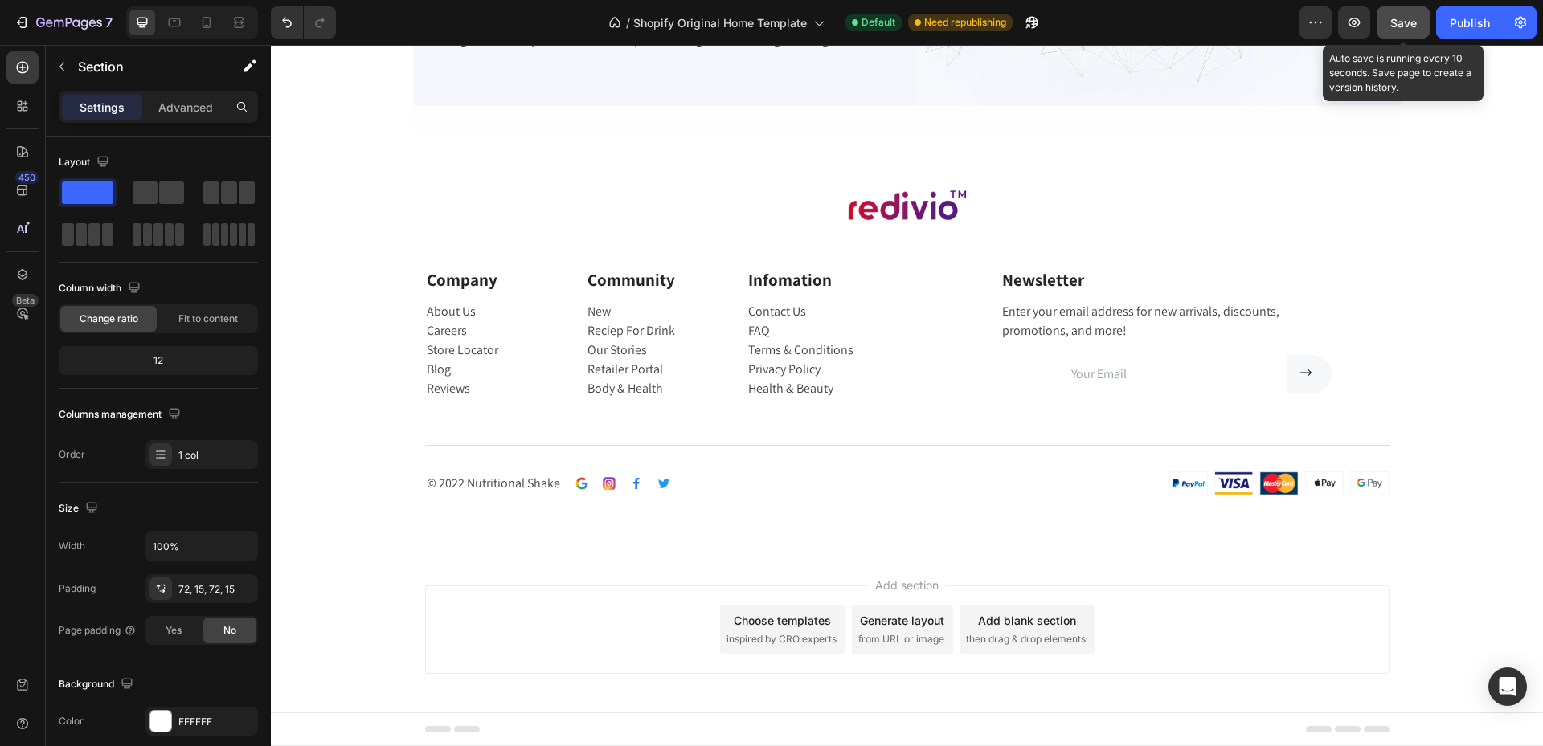
click at [1413, 22] on span "Save" at bounding box center [1403, 23] width 27 height 14
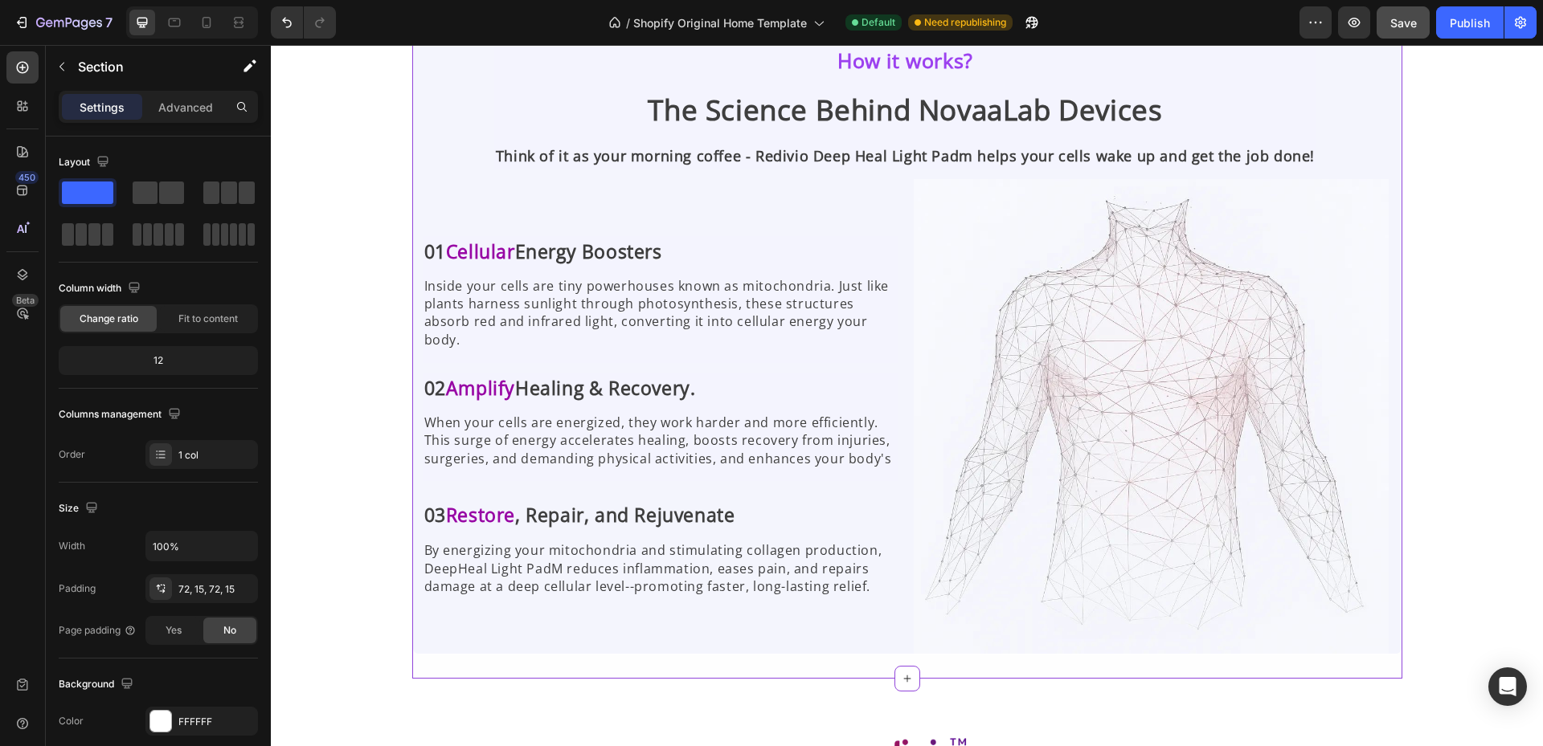
scroll to position [1561, 0]
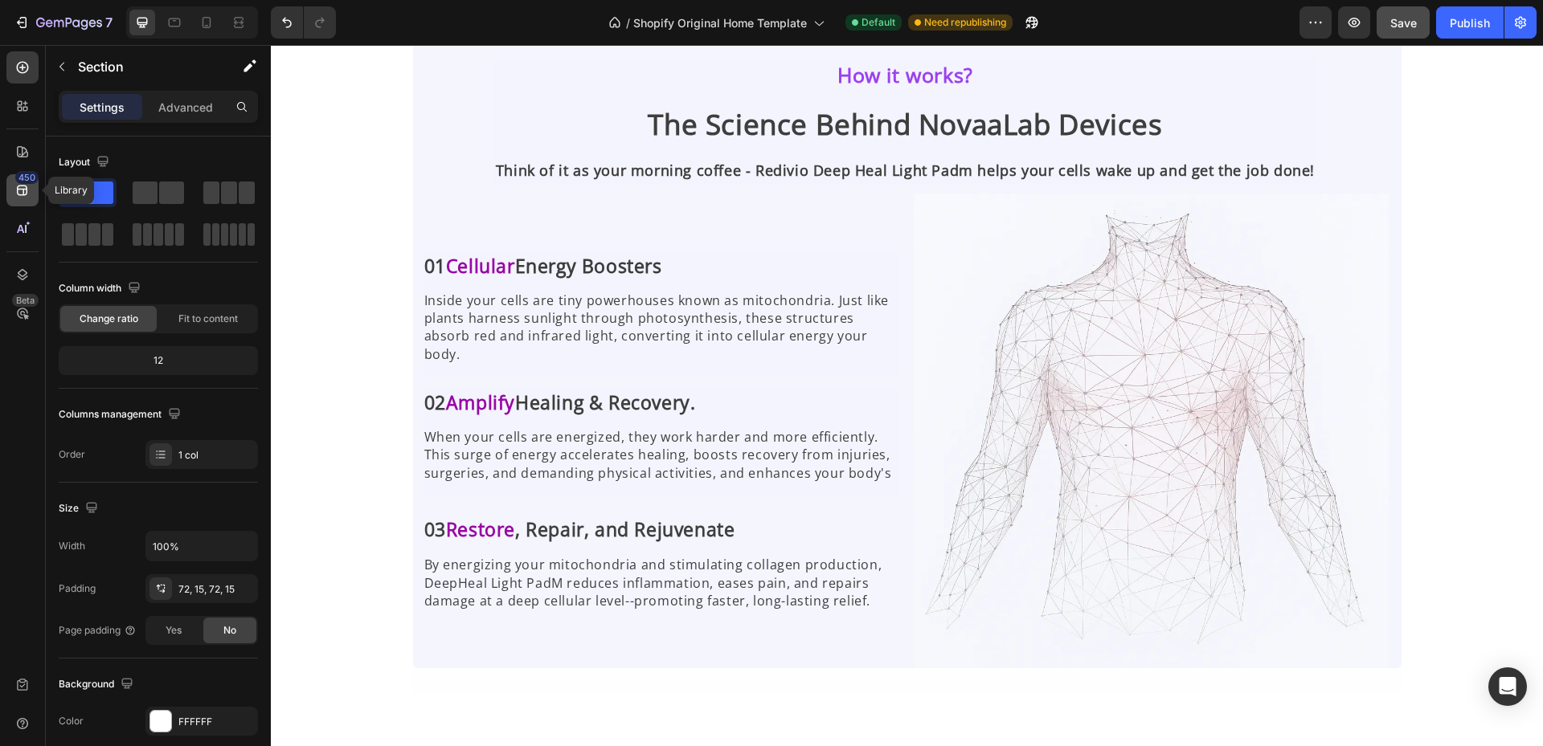
click at [10, 180] on div "450" at bounding box center [22, 190] width 32 height 32
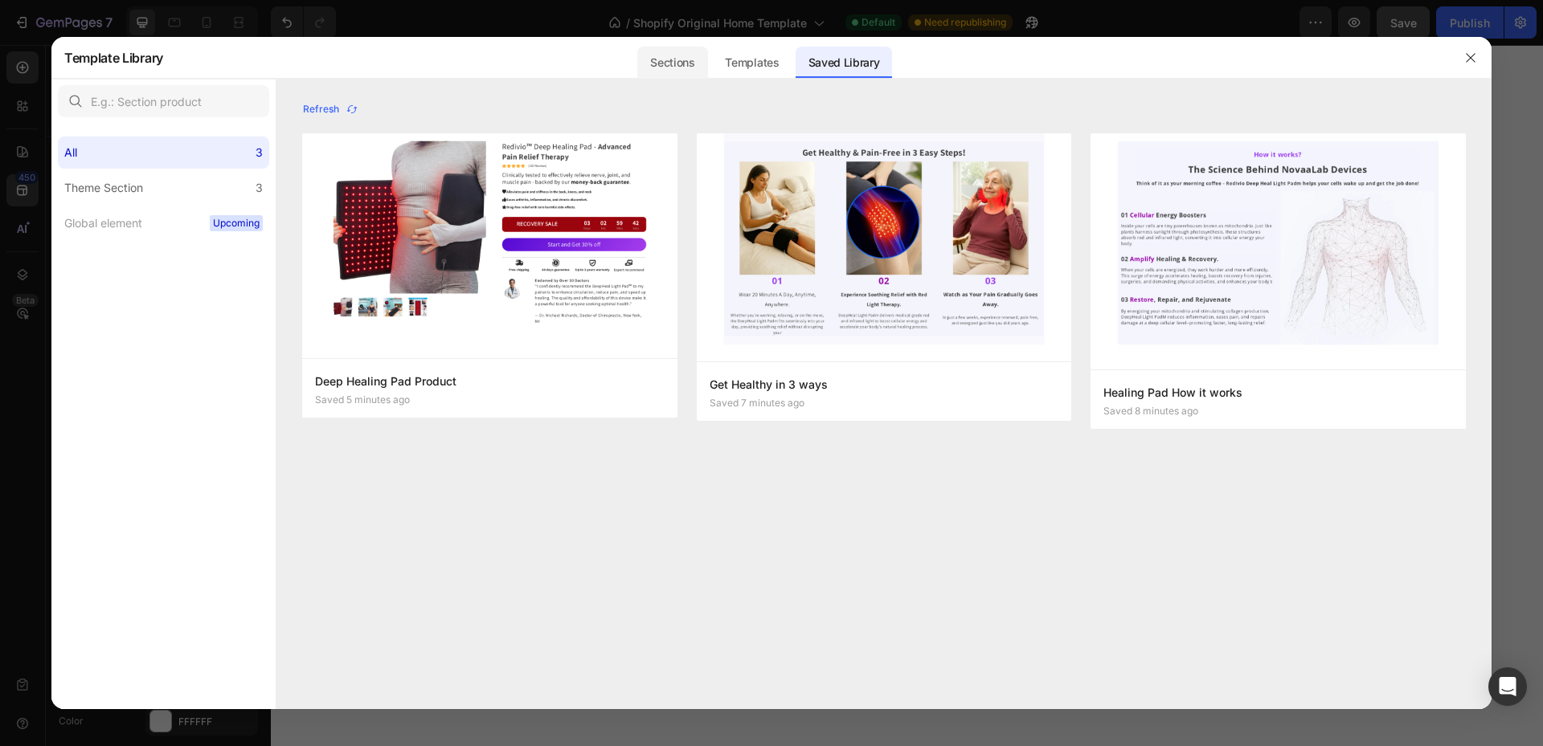
click at [688, 57] on div "Sections" at bounding box center [672, 63] width 70 height 32
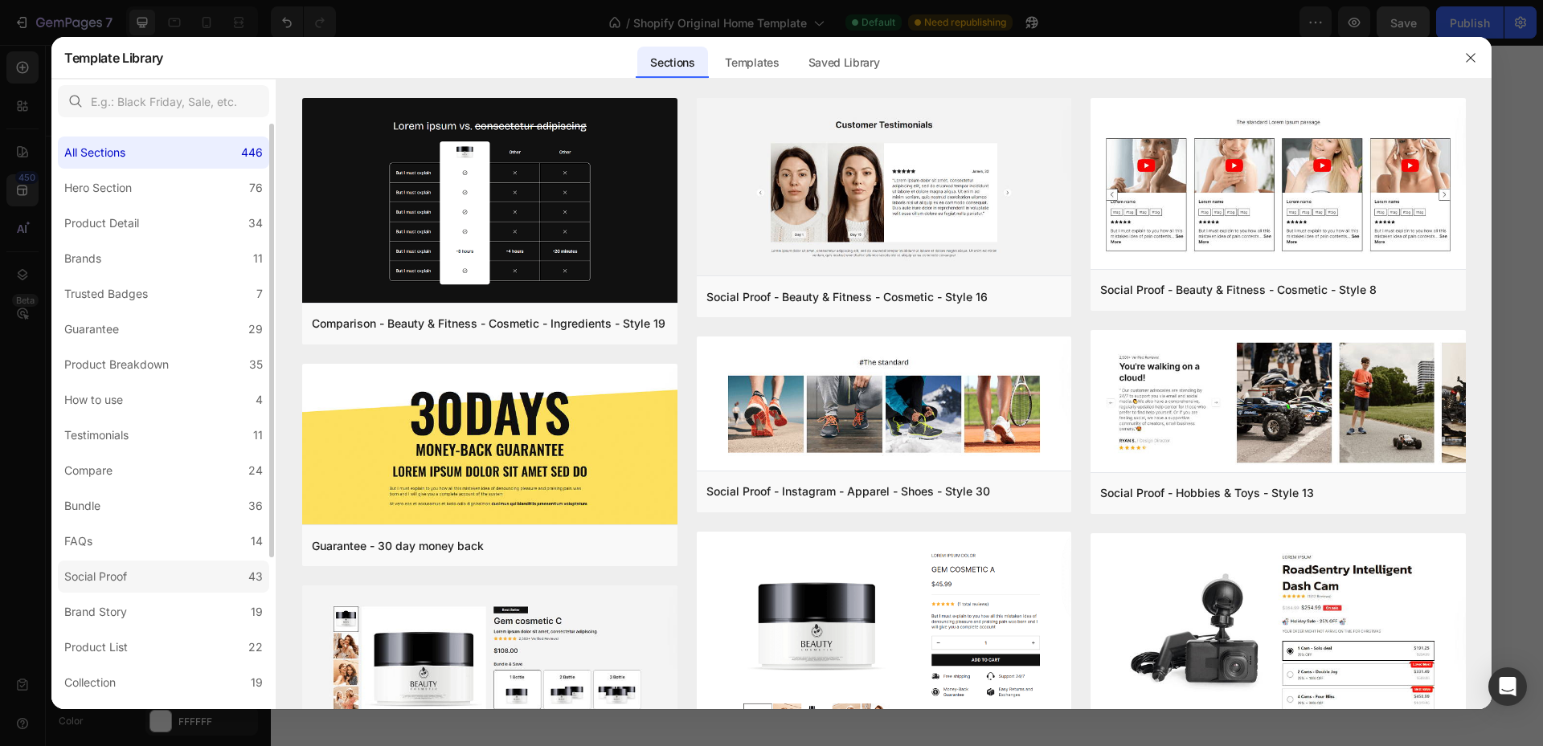
scroll to position [202, 0]
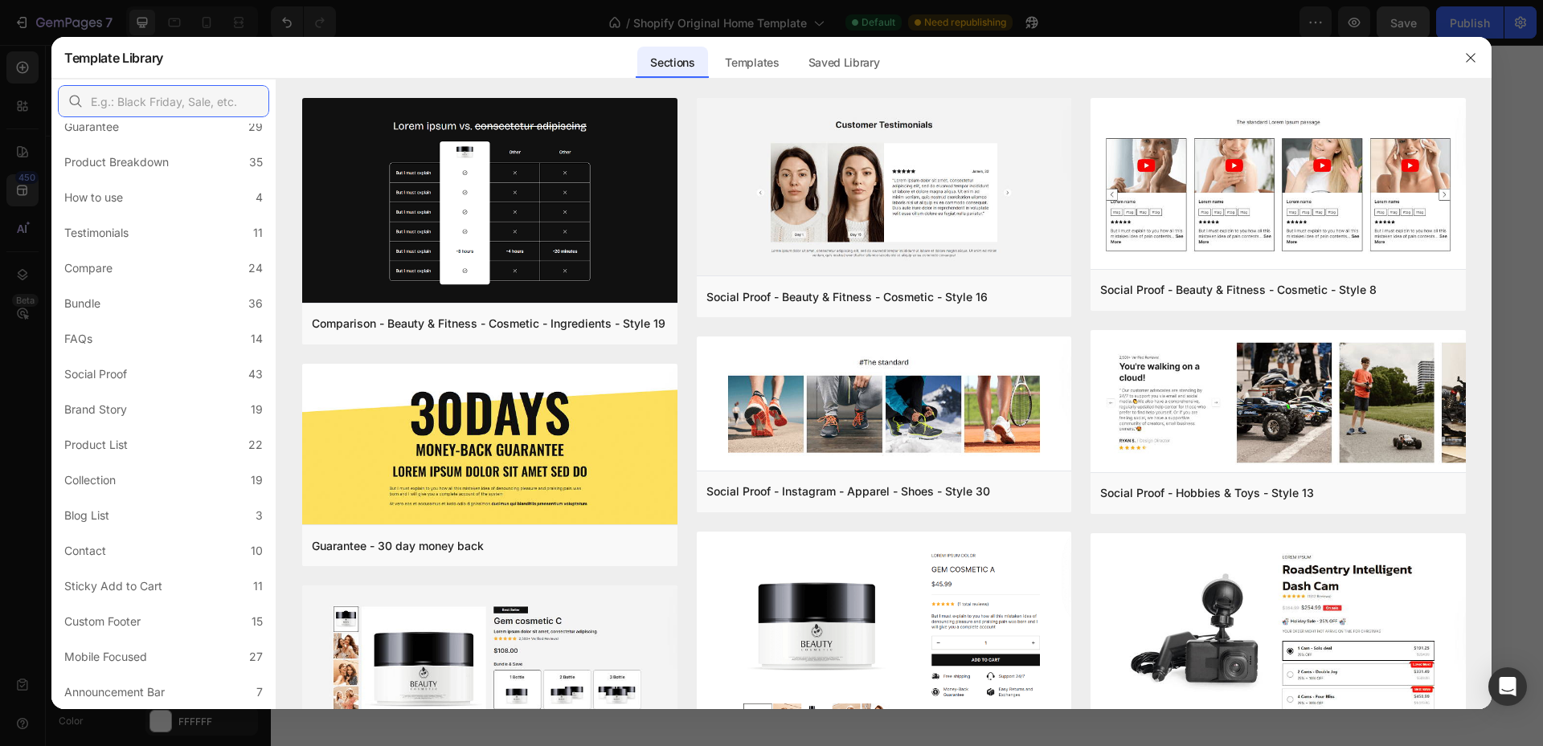
click at [160, 99] on input "text" at bounding box center [163, 101] width 211 height 32
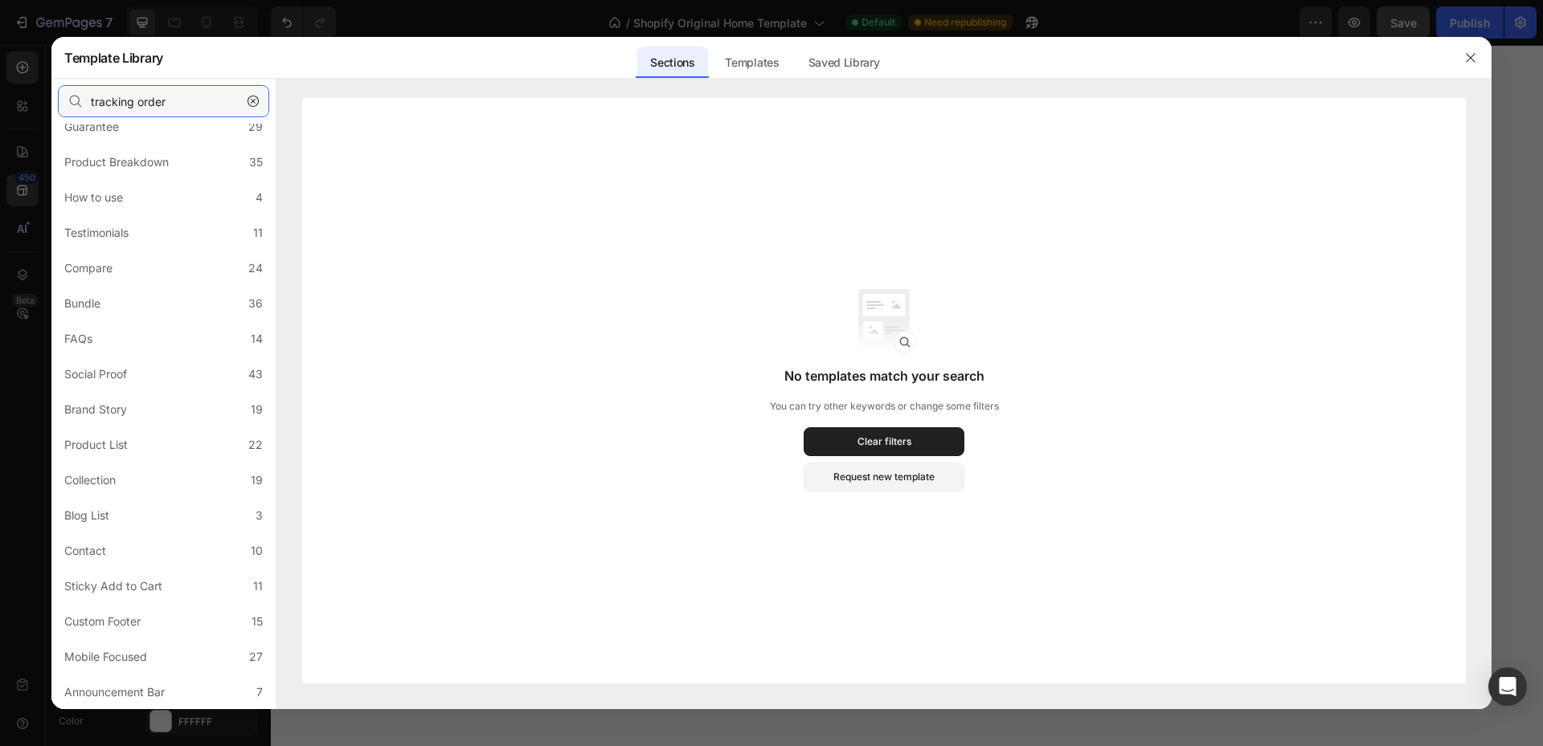
type input "tracking order"
click at [251, 99] on icon "button" at bounding box center [252, 101] width 11 height 11
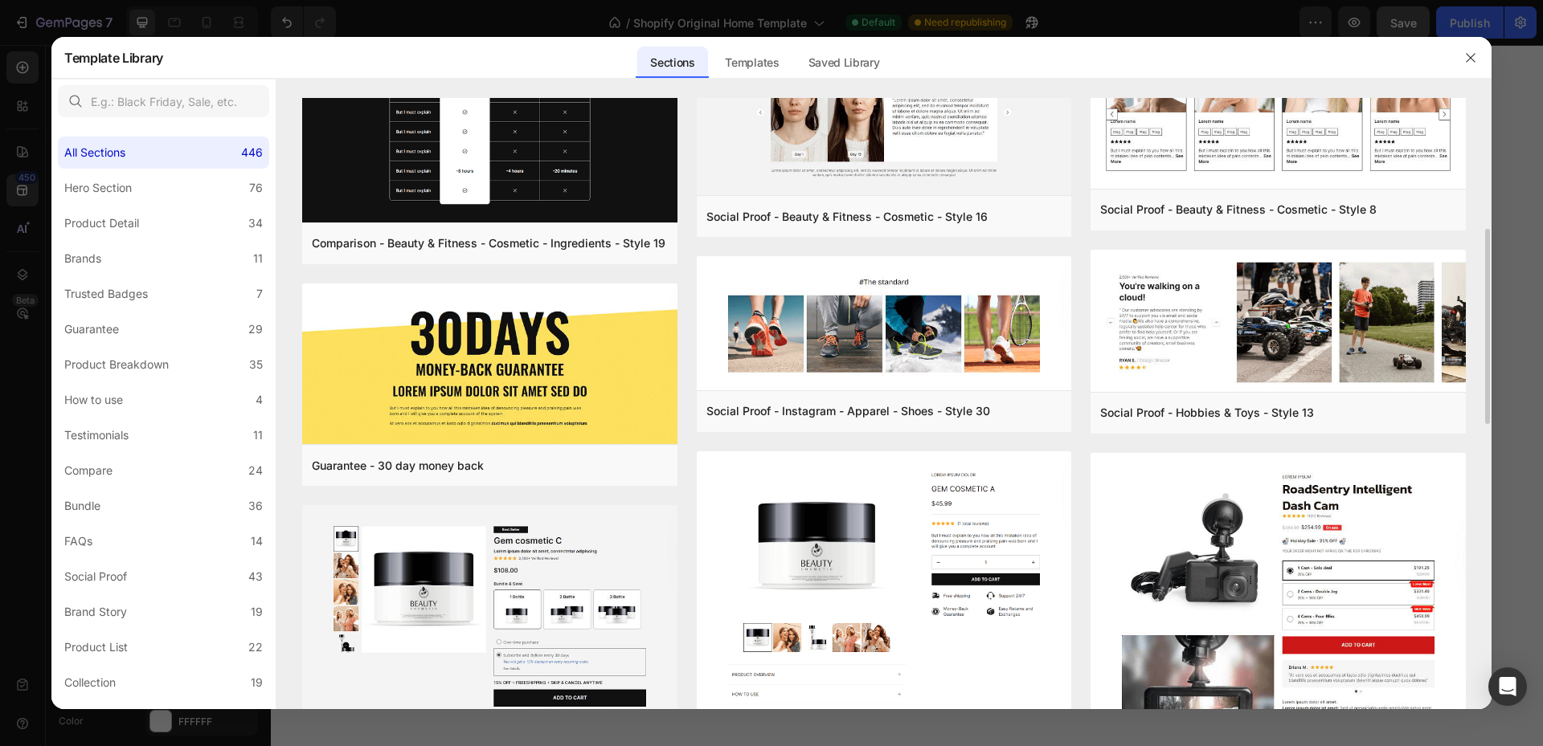
scroll to position [321, 0]
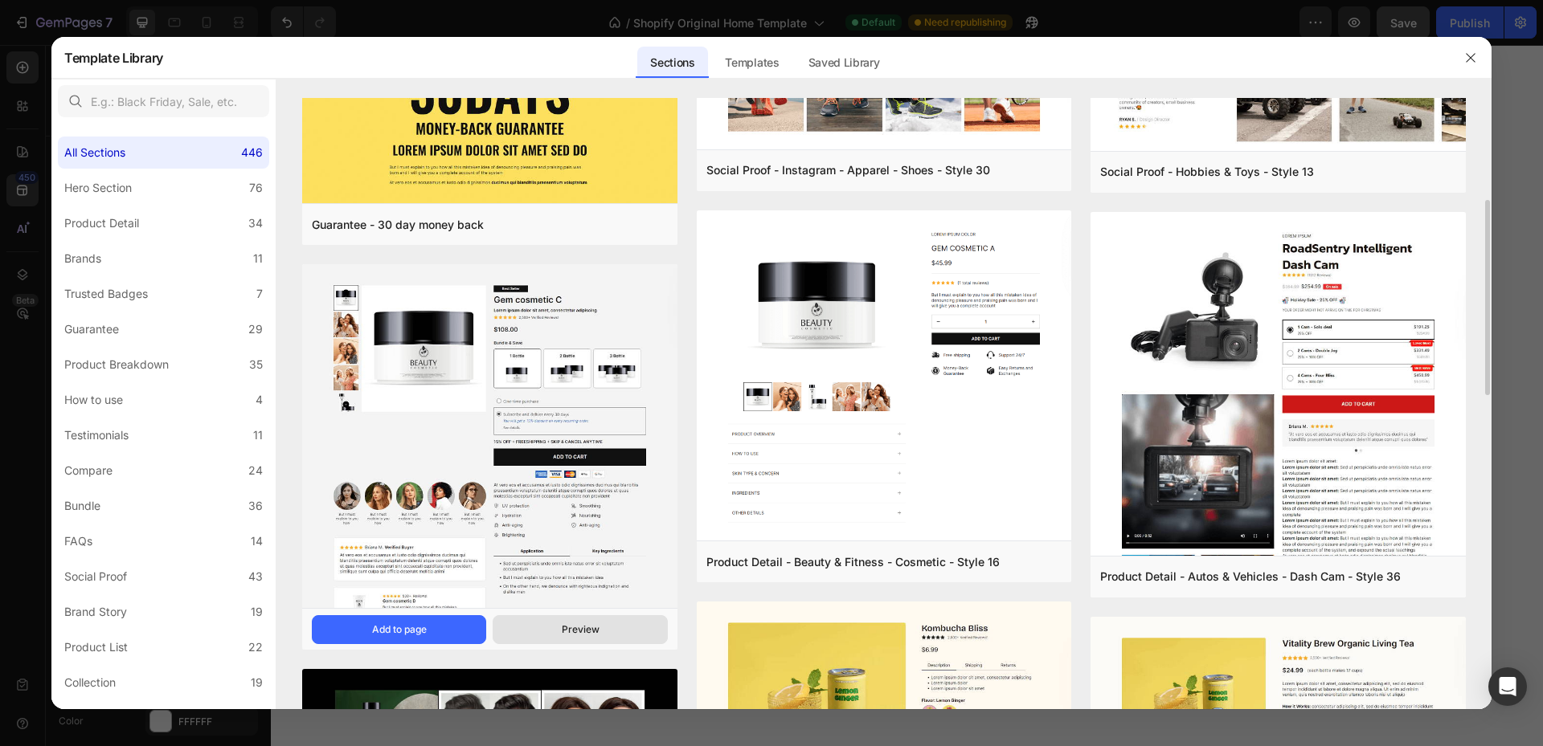
click at [574, 625] on div "Preview" at bounding box center [581, 630] width 38 height 14
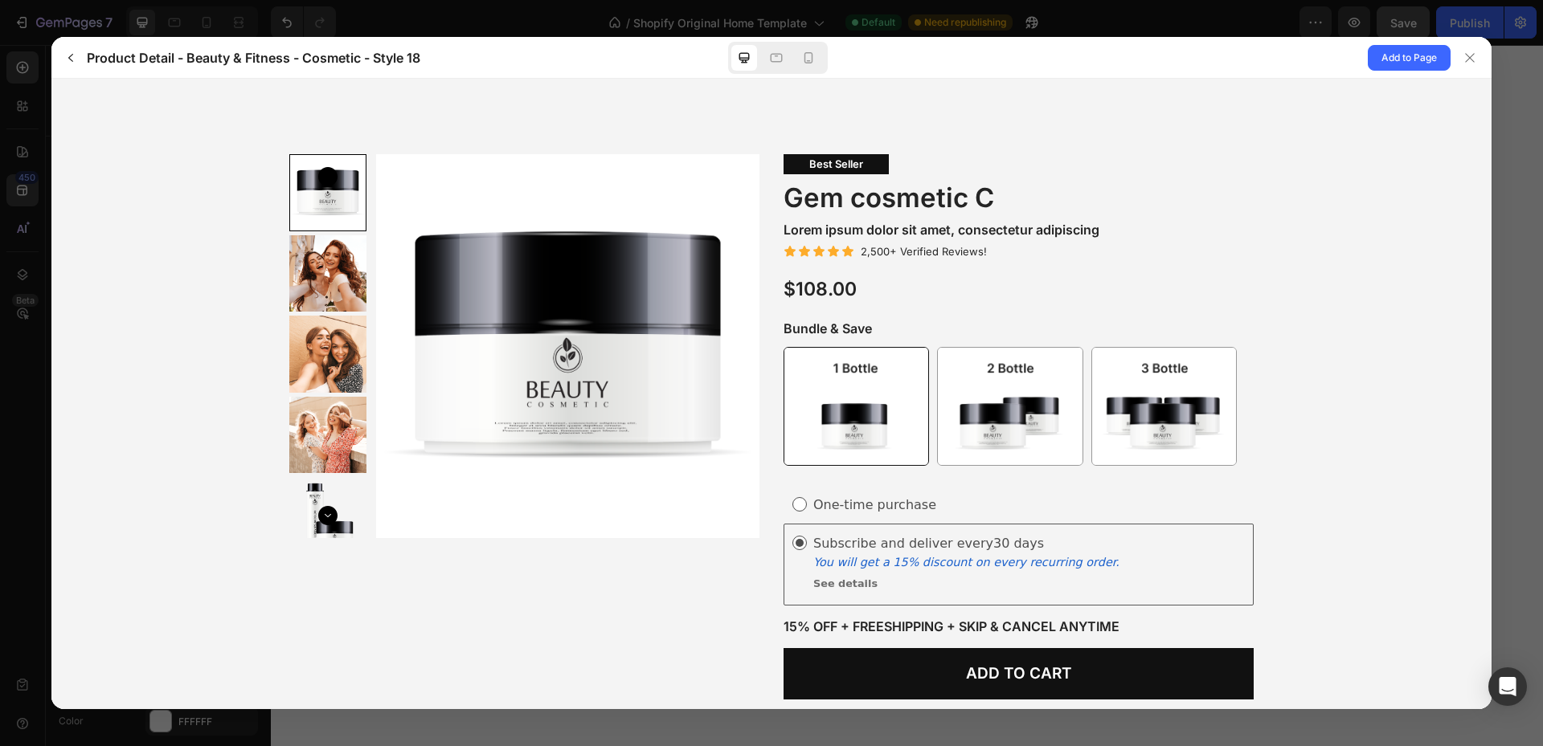
scroll to position [0, 0]
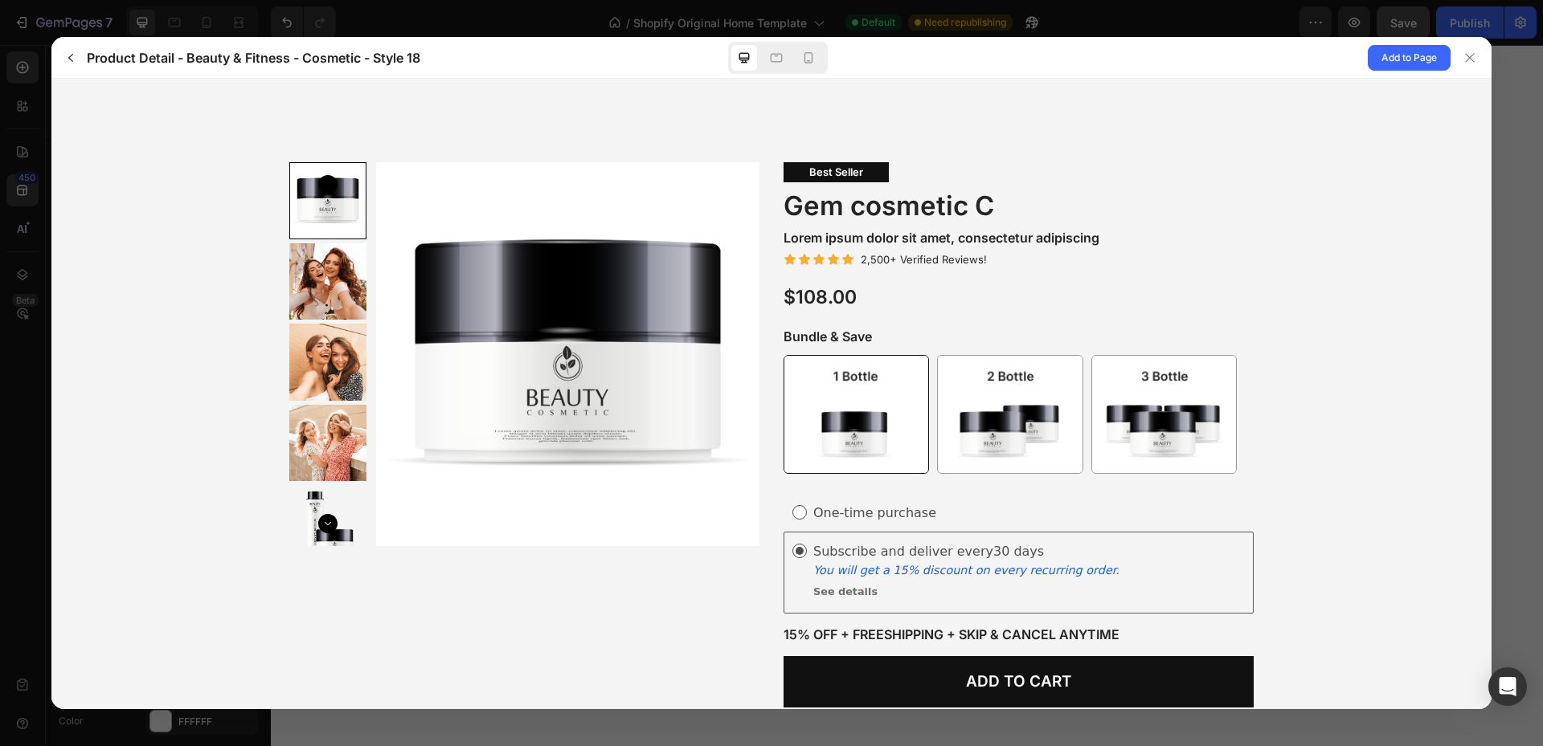
click at [292, 288] on div at bounding box center [327, 281] width 77 height 77
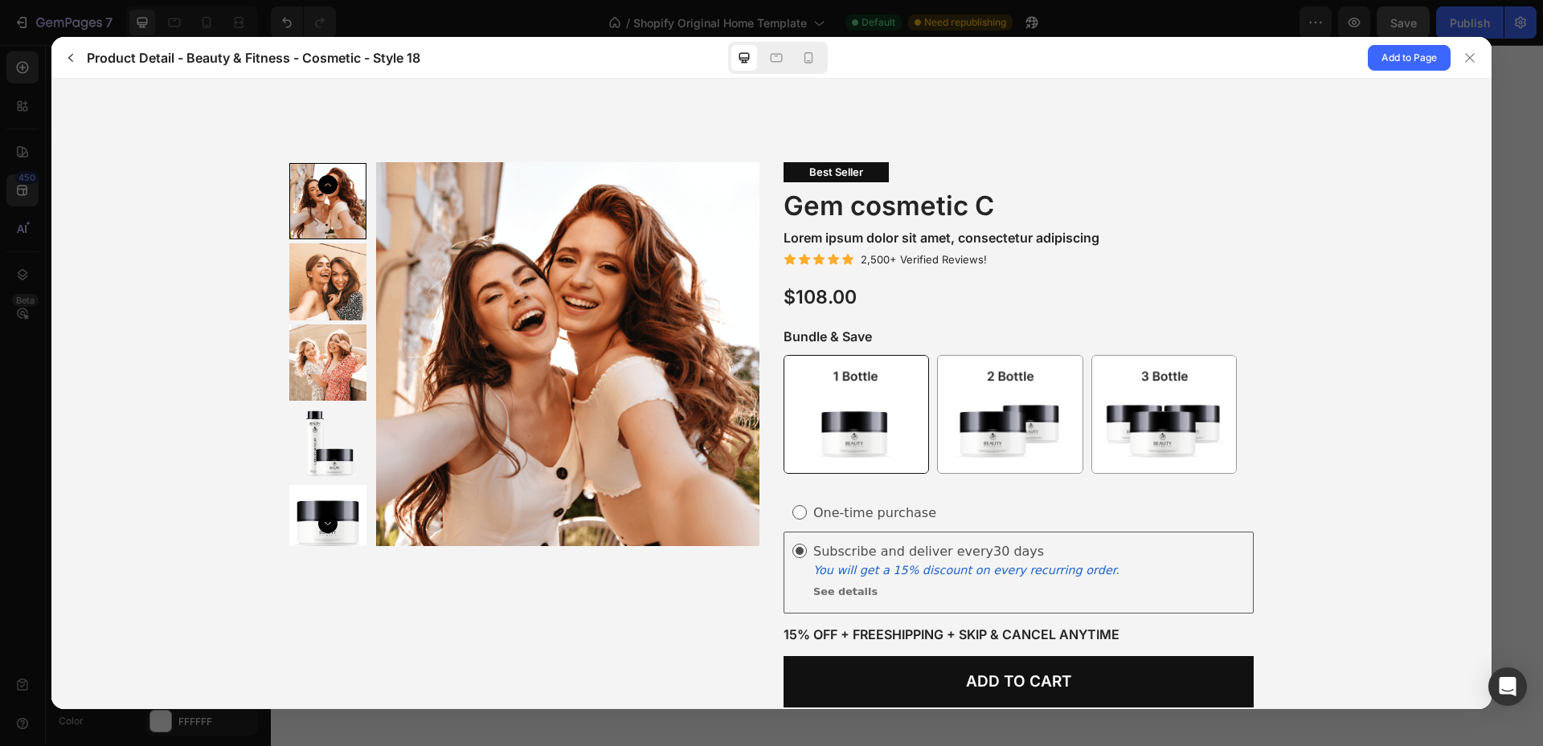
click at [319, 303] on div at bounding box center [327, 281] width 77 height 77
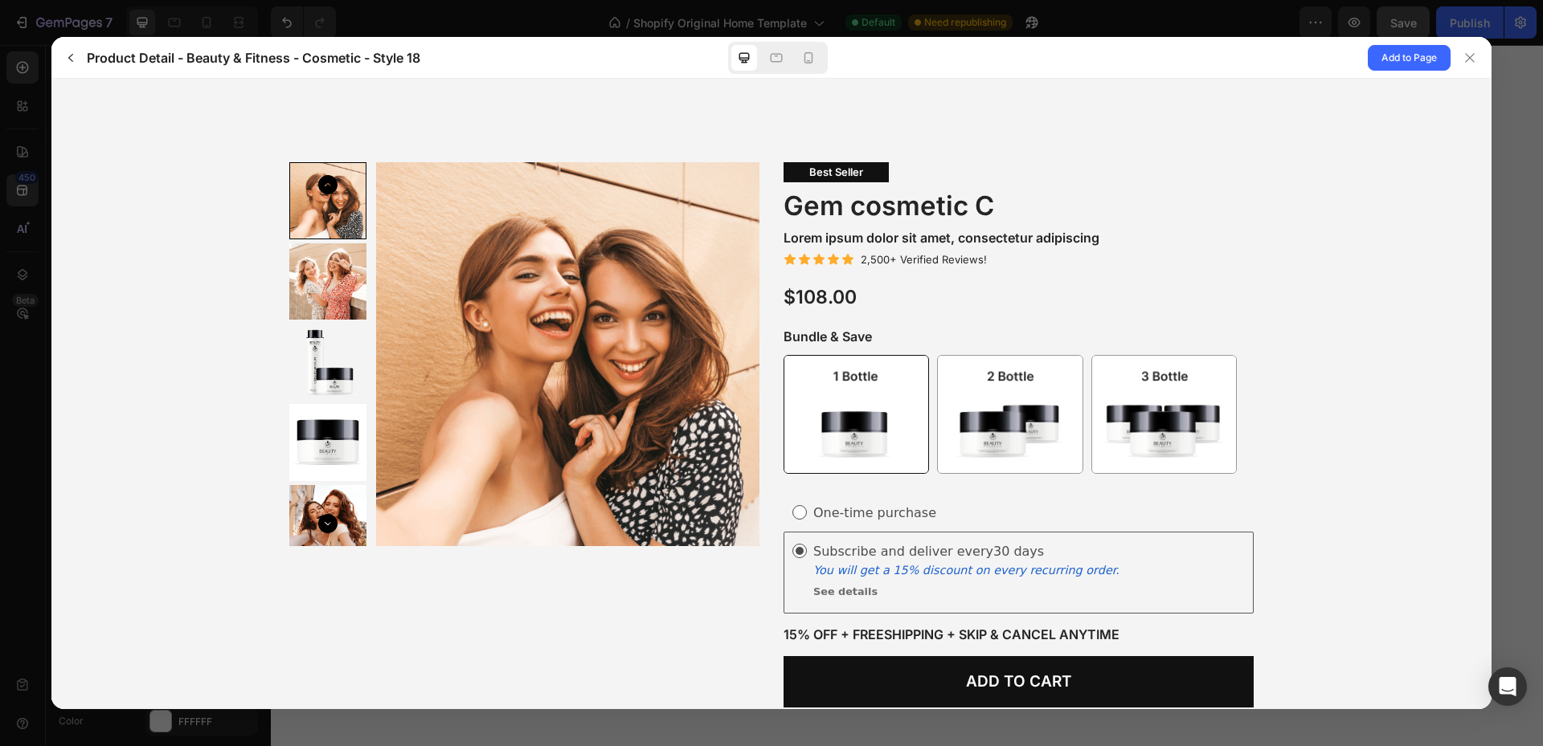
click at [321, 332] on div at bounding box center [327, 362] width 77 height 77
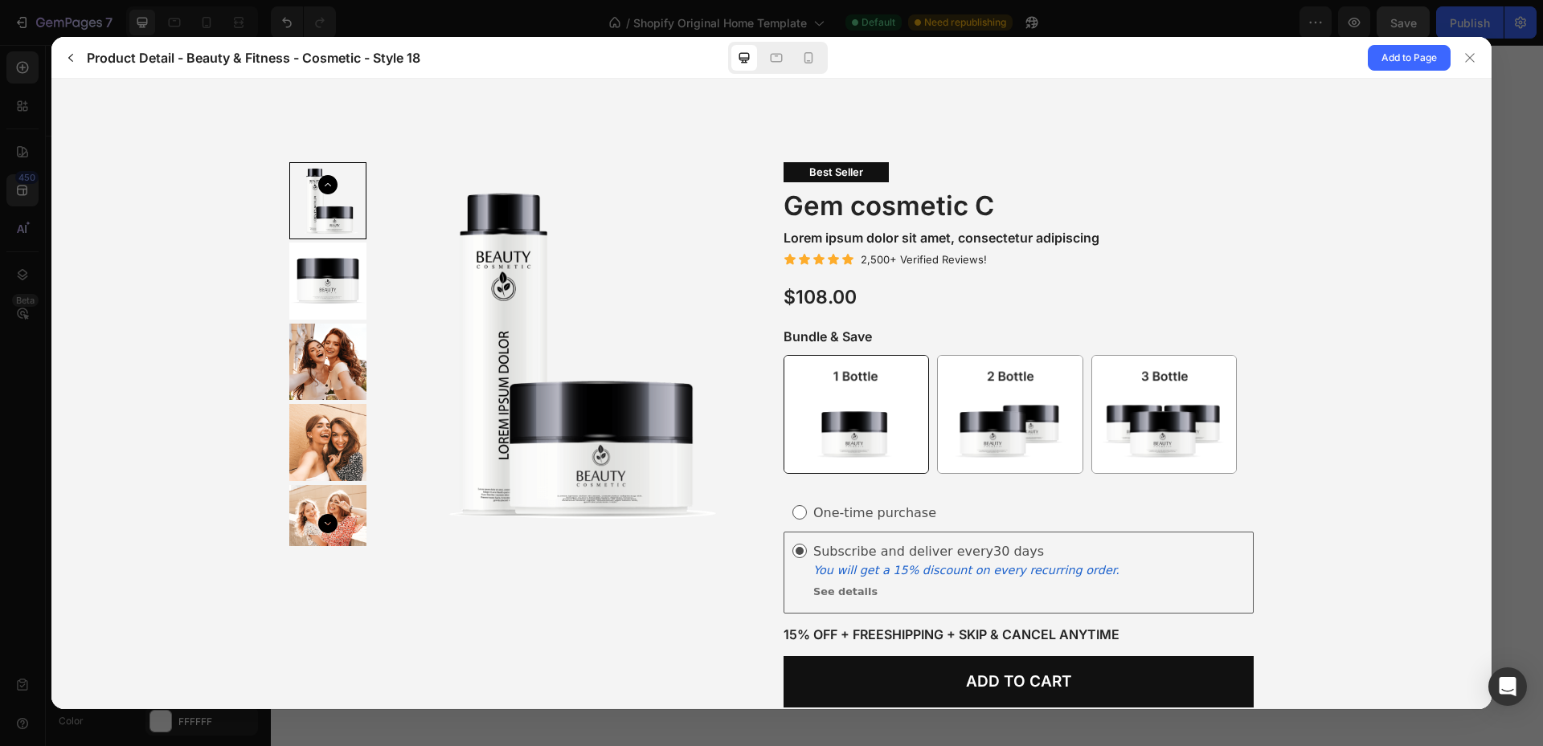
click at [323, 355] on div at bounding box center [327, 362] width 77 height 77
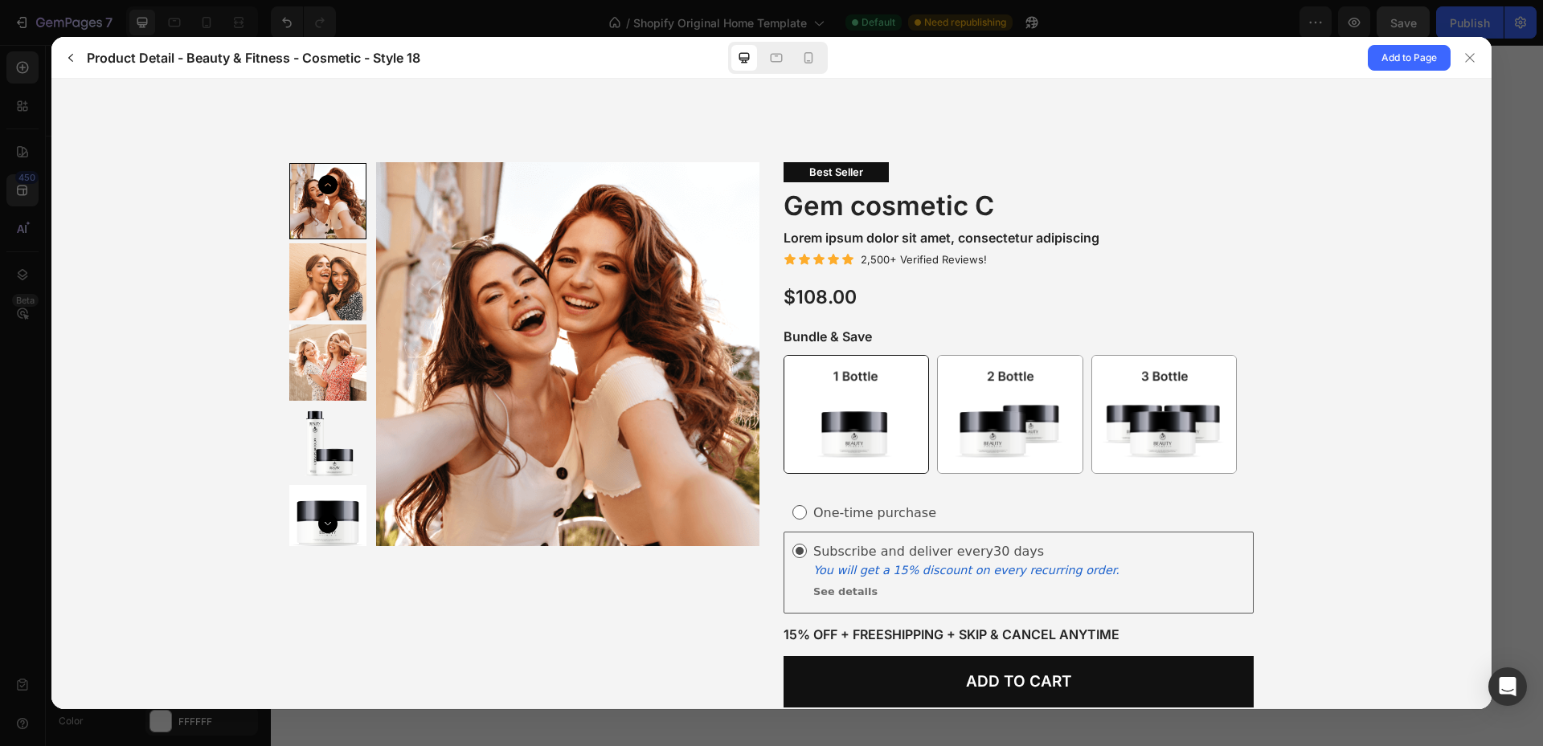
click at [333, 536] on div at bounding box center [327, 523] width 77 height 77
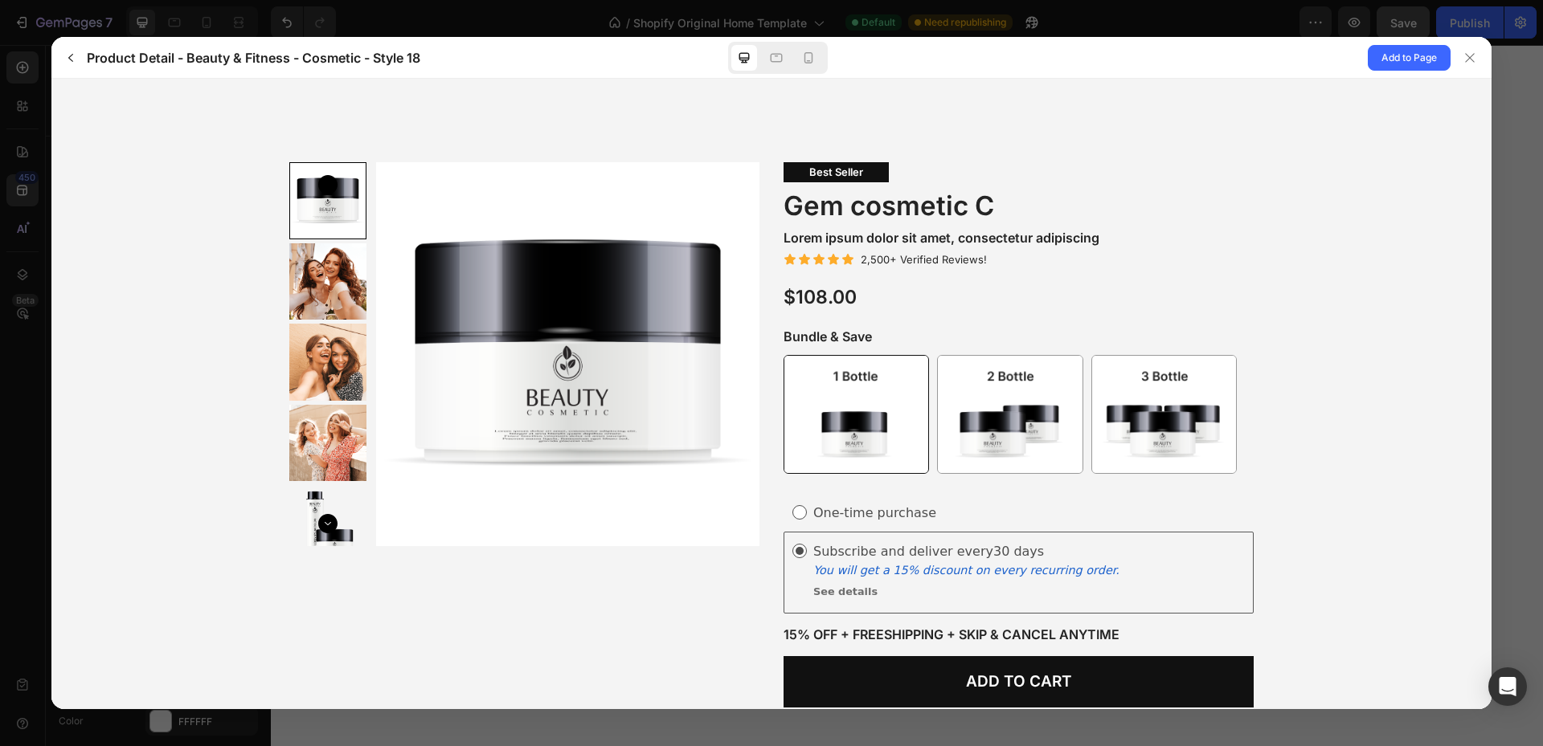
click at [1542, 140] on div at bounding box center [771, 373] width 1543 height 746
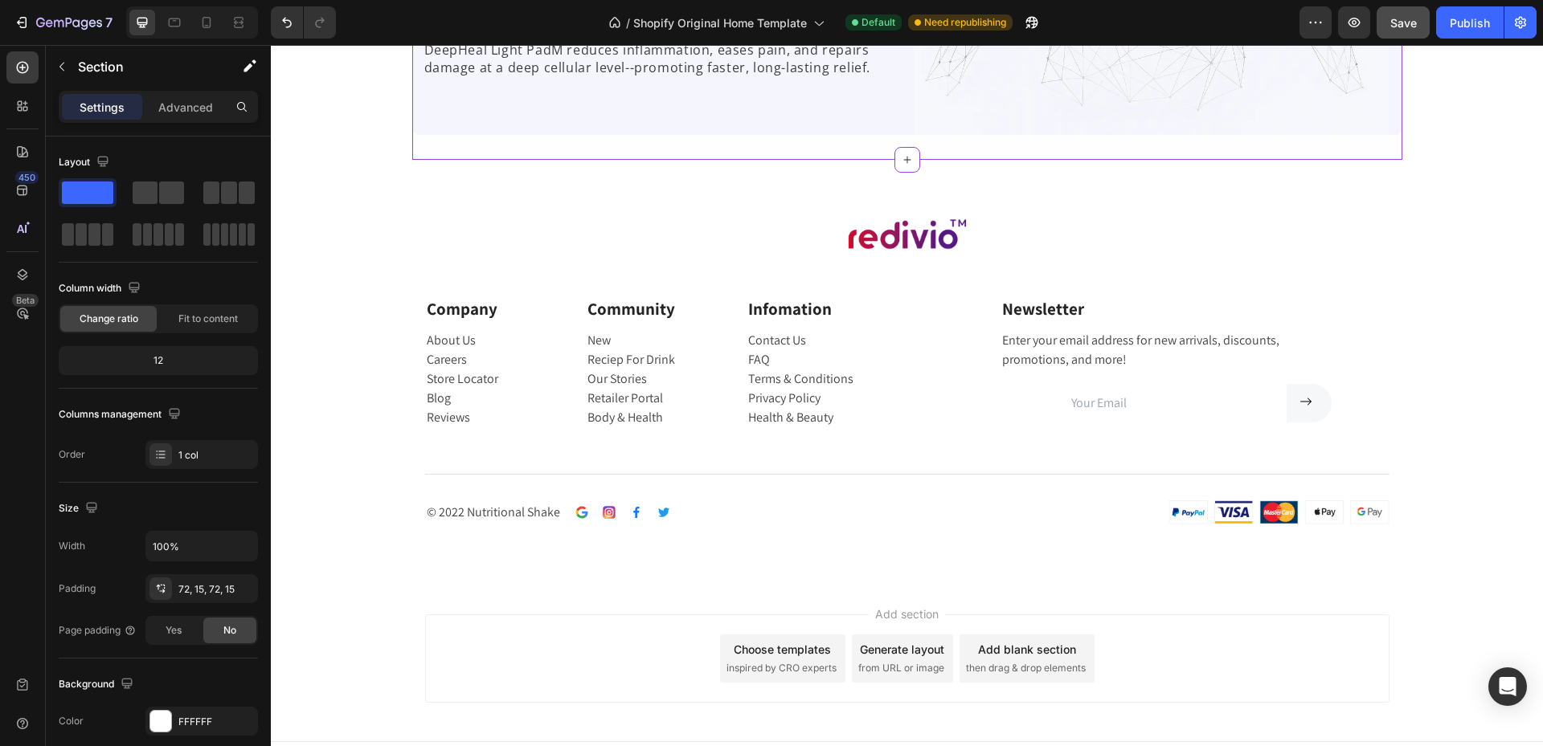
scroll to position [2123, 0]
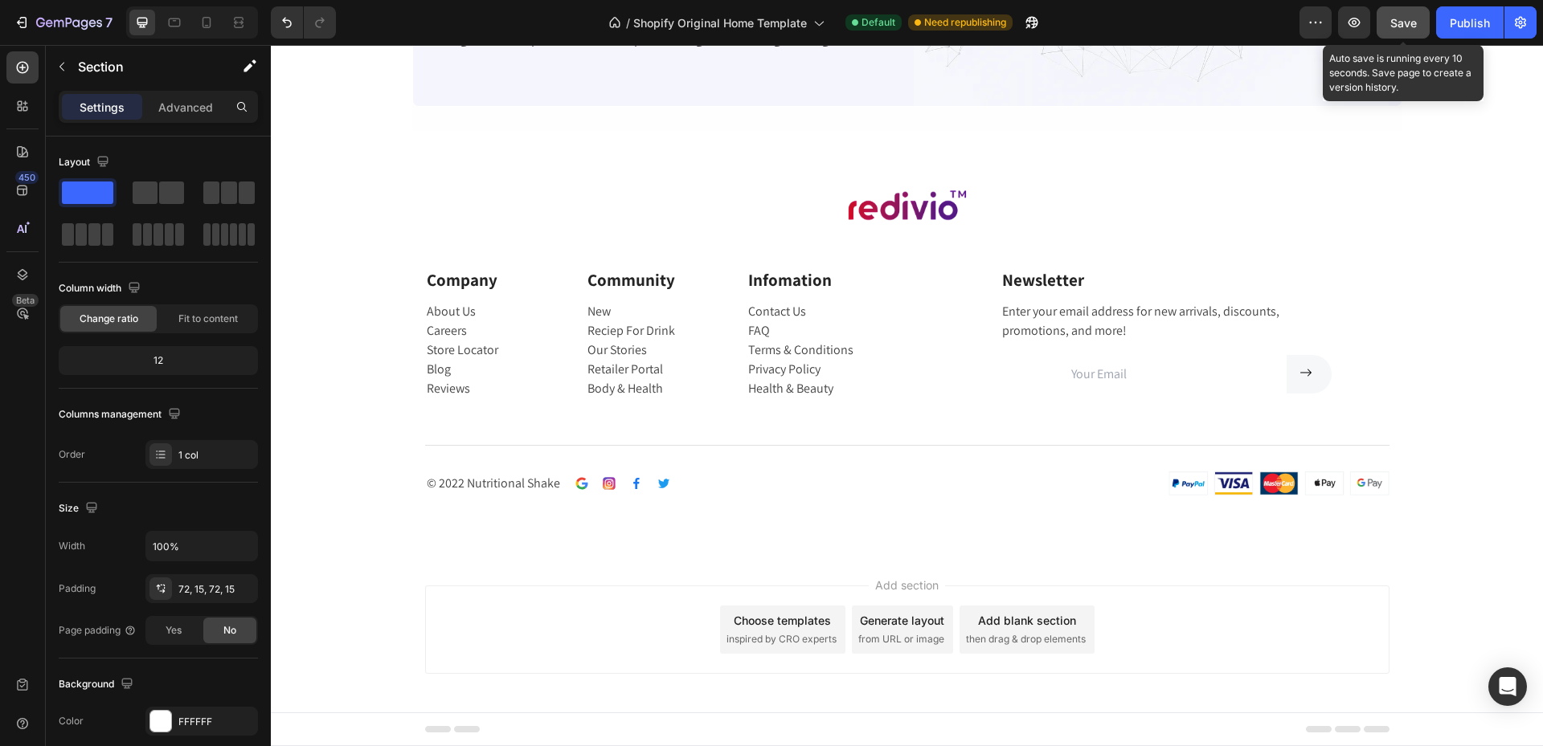
click at [1403, 22] on span "Save" at bounding box center [1403, 23] width 27 height 14
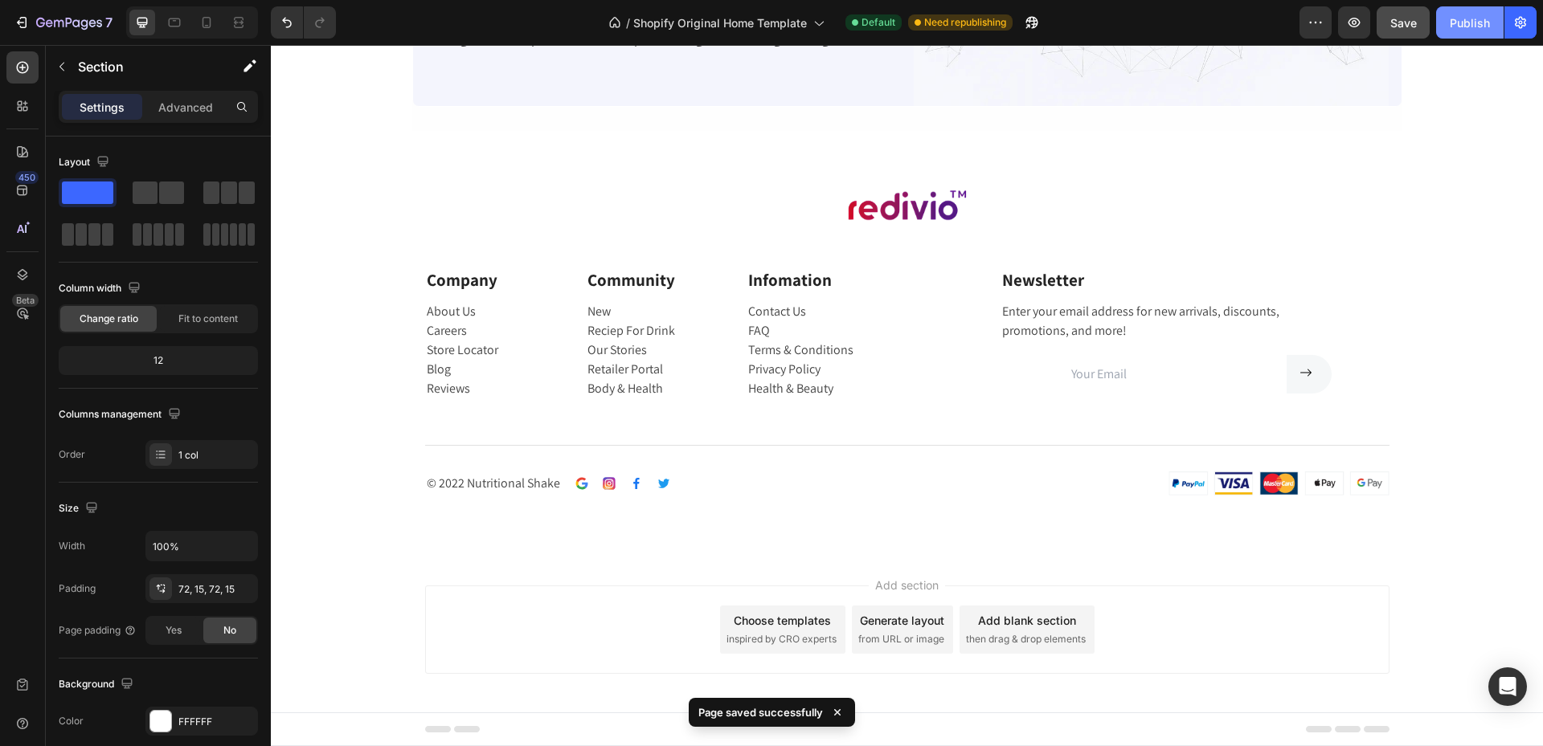
click at [1461, 22] on div "Publish" at bounding box center [1469, 22] width 40 height 17
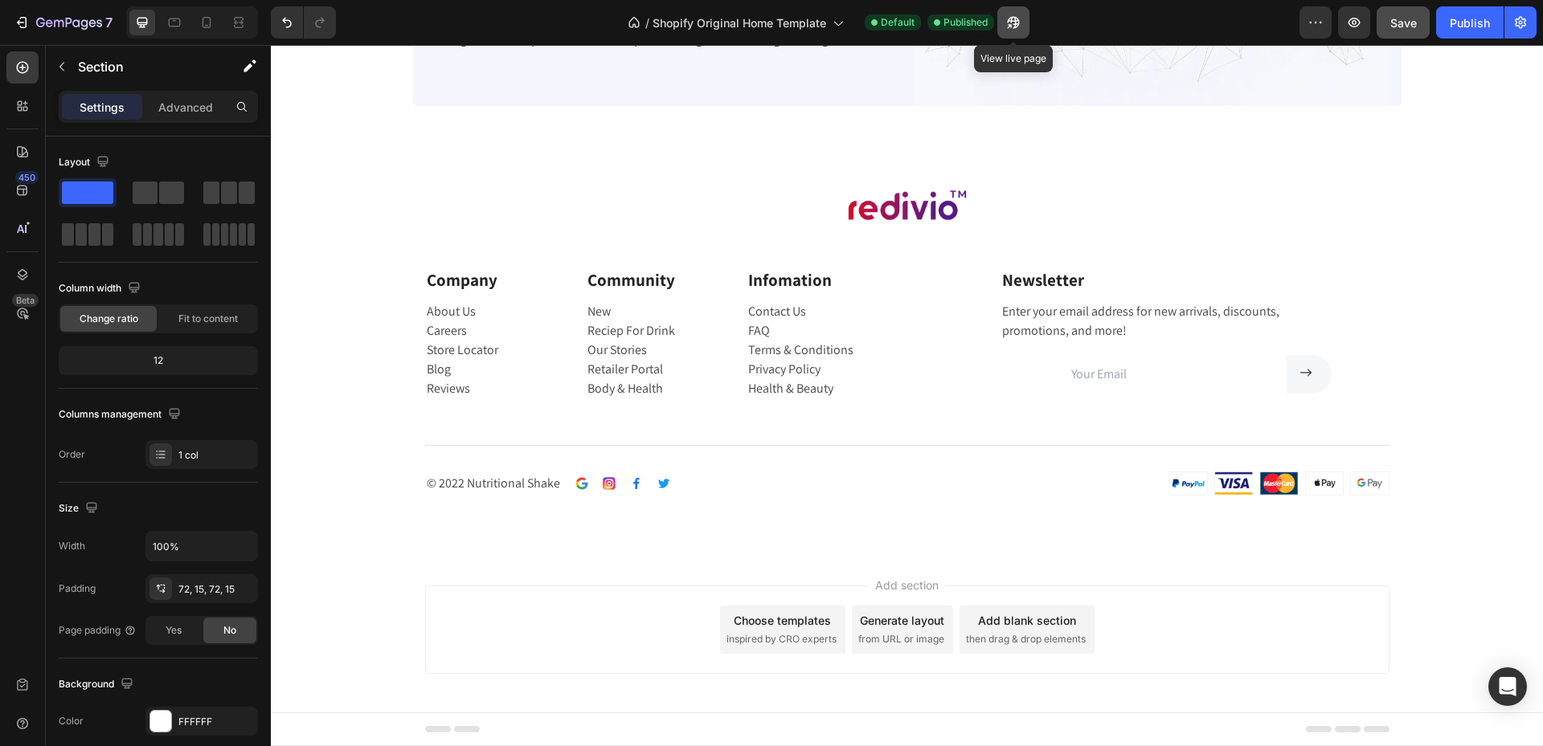
click at [1024, 22] on button "button" at bounding box center [1013, 22] width 32 height 32
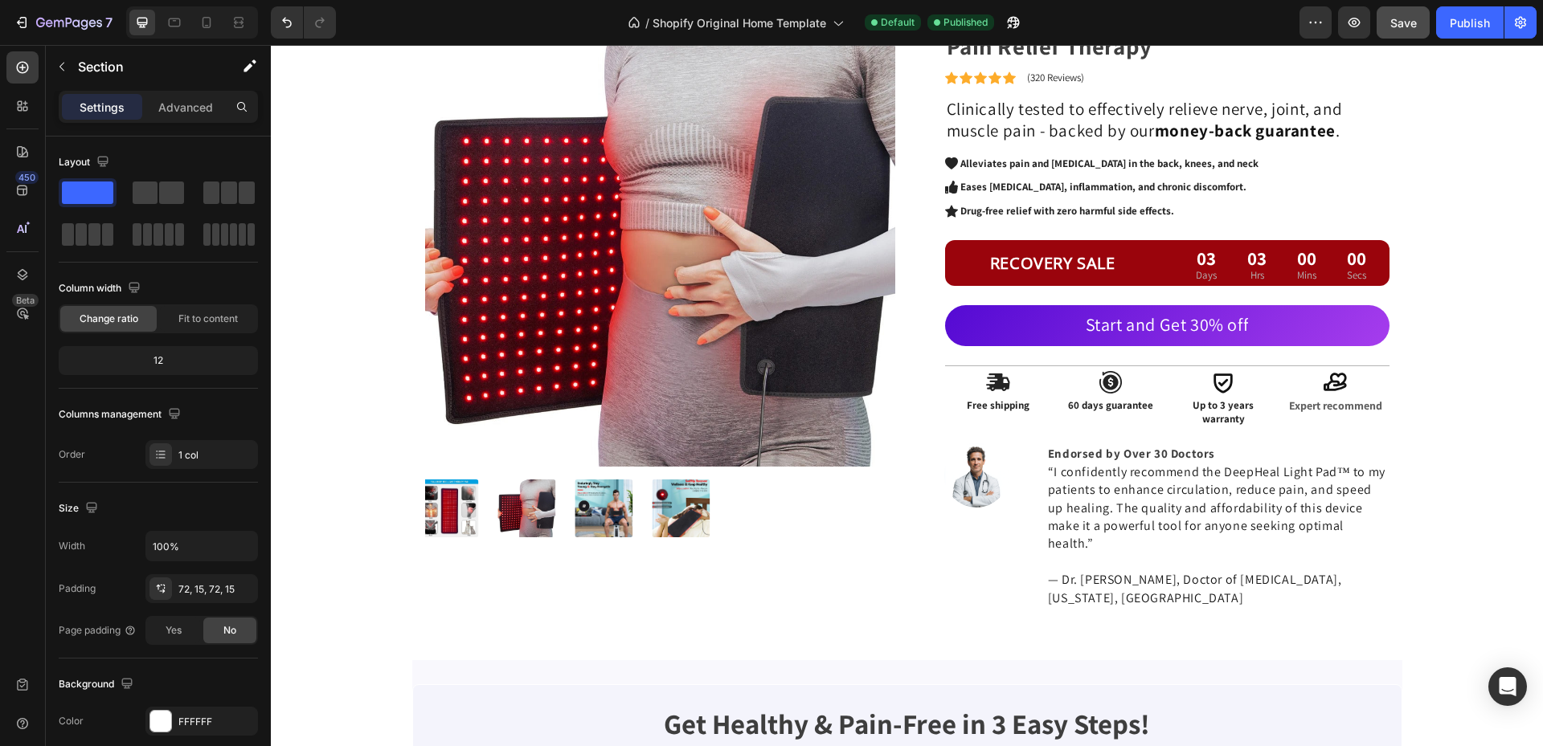
scroll to position [0, 0]
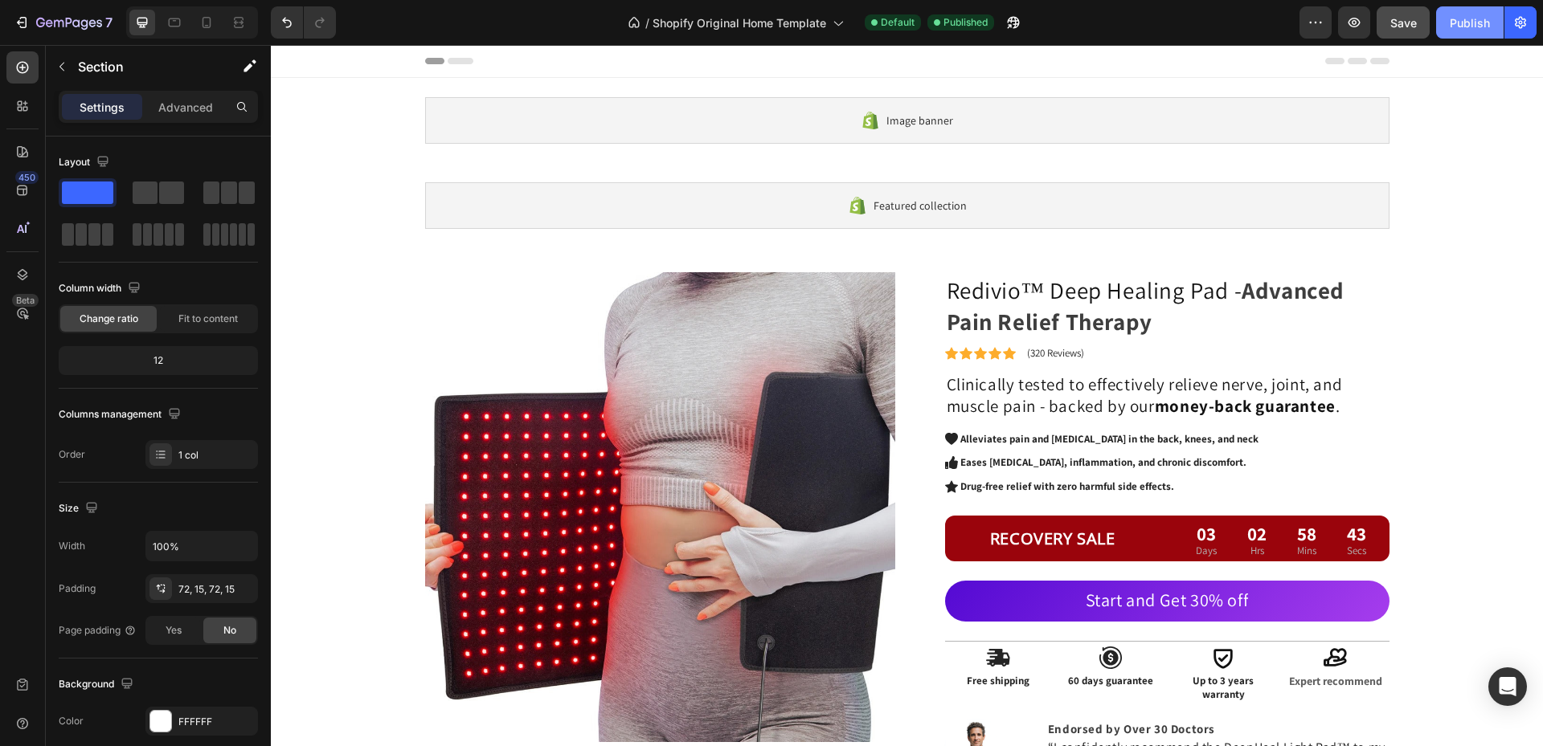
click at [1470, 25] on div "Publish" at bounding box center [1469, 22] width 40 height 17
